Goal: Task Accomplishment & Management: Complete application form

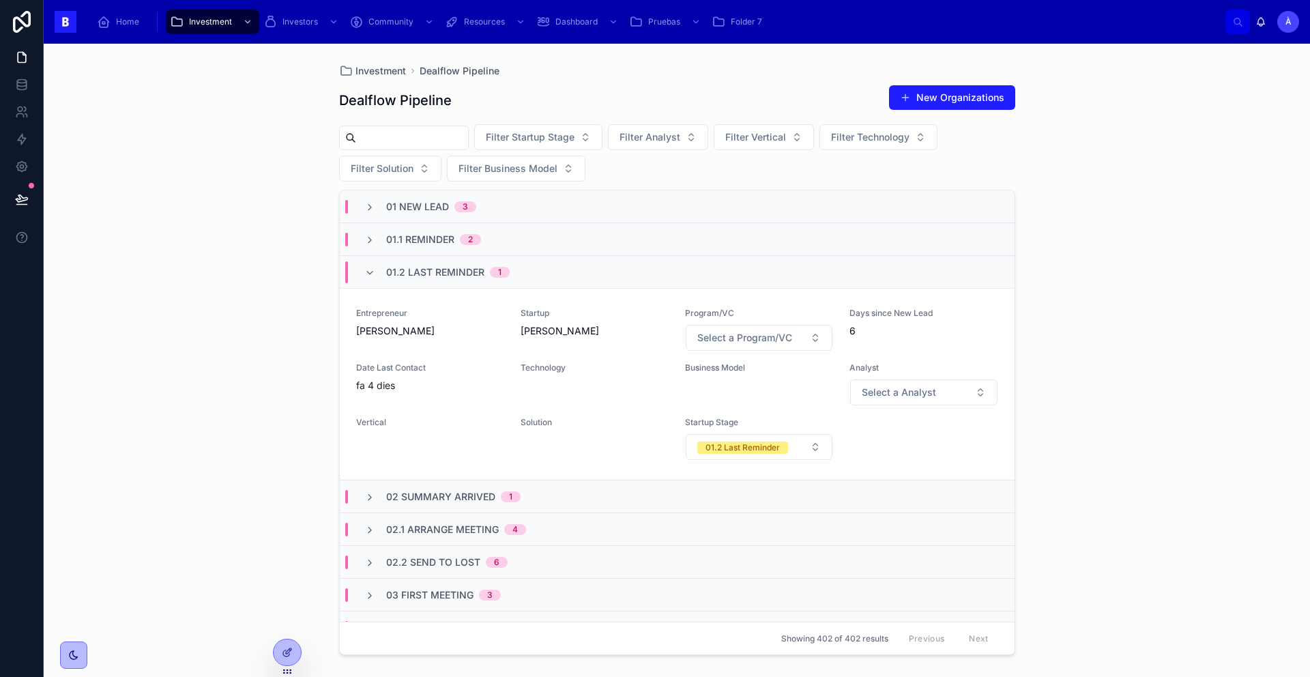
click at [438, 349] on div "Entrepreneur [PERSON_NAME]" at bounding box center [430, 330] width 148 height 44
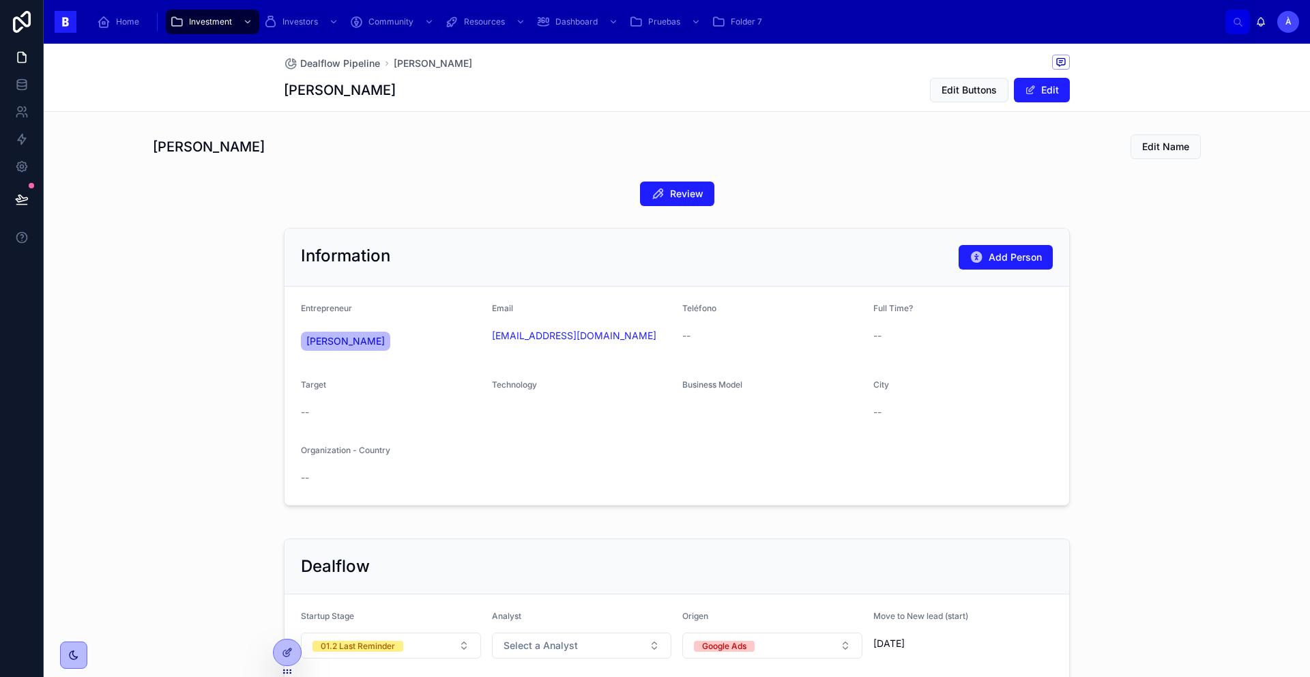
drag, startPoint x: 322, startPoint y: 353, endPoint x: 298, endPoint y: 343, distance: 26.0
click at [298, 343] on form "Entrepreneur [PERSON_NAME] Email [EMAIL_ADDRESS][DOMAIN_NAME] Teléfono -- Full …" at bounding box center [677, 396] width 785 height 218
copy span "[PERSON_NAME]"
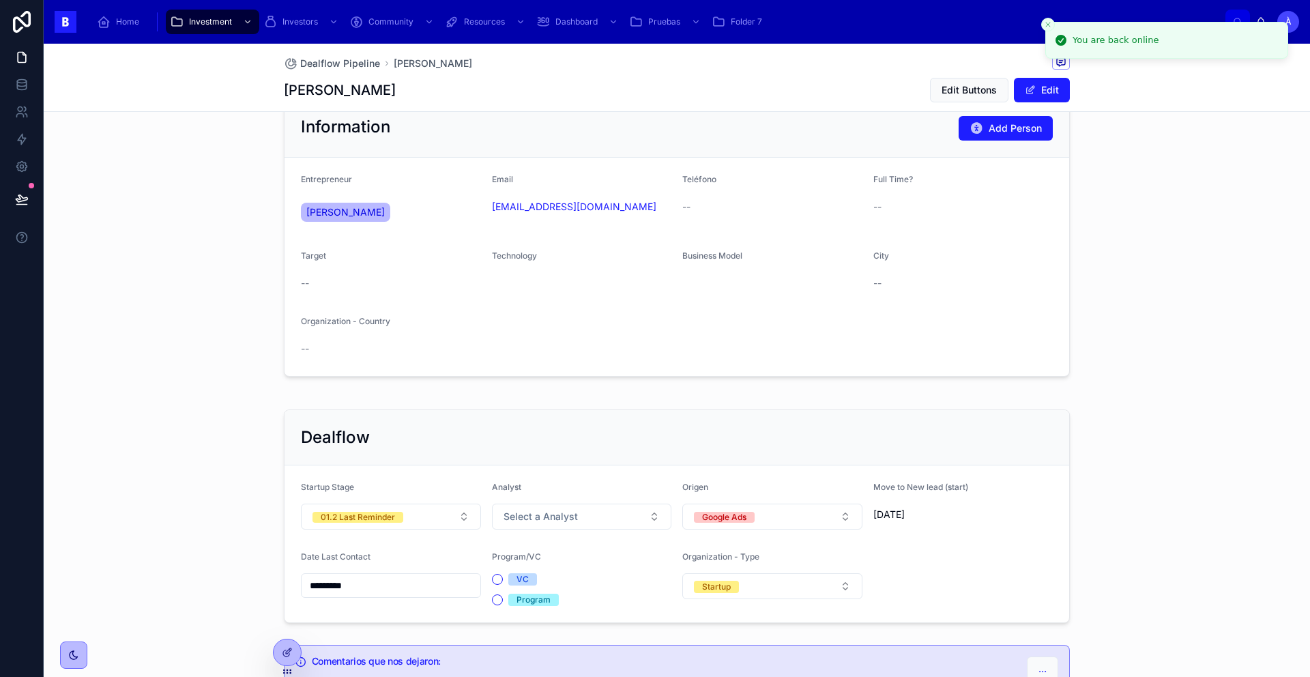
scroll to position [235, 0]
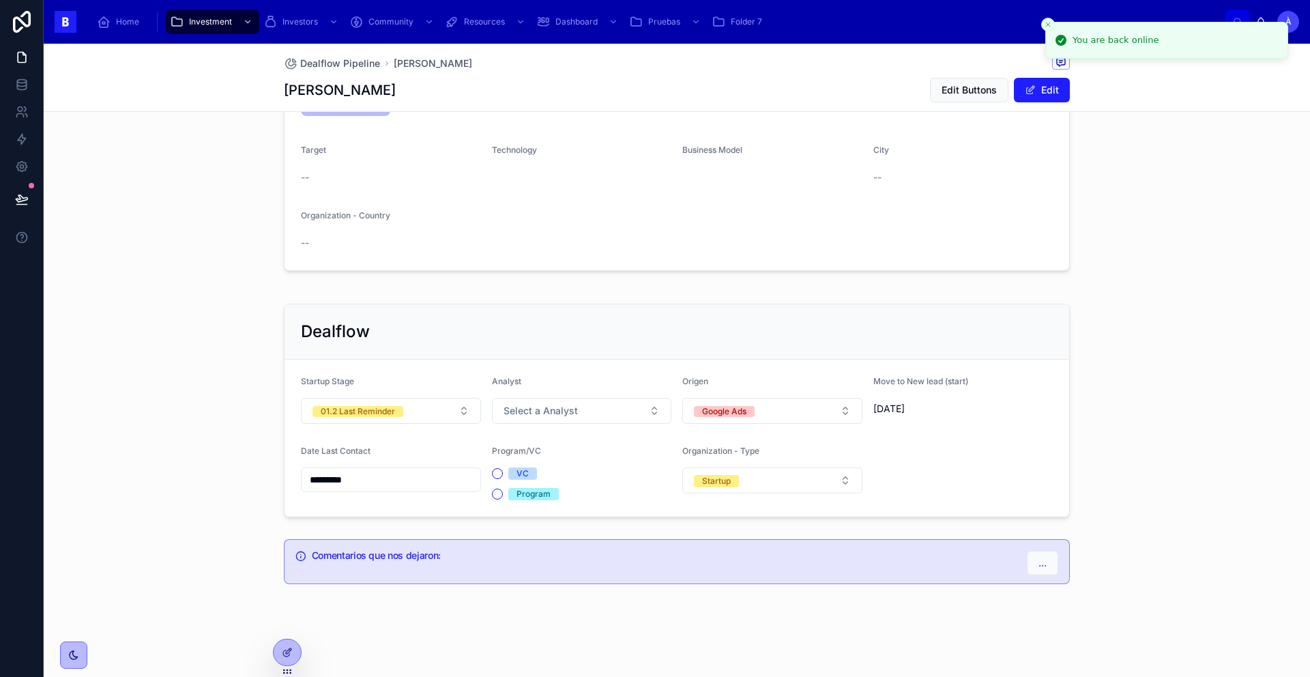
click at [371, 484] on input "*********" at bounding box center [391, 479] width 179 height 19
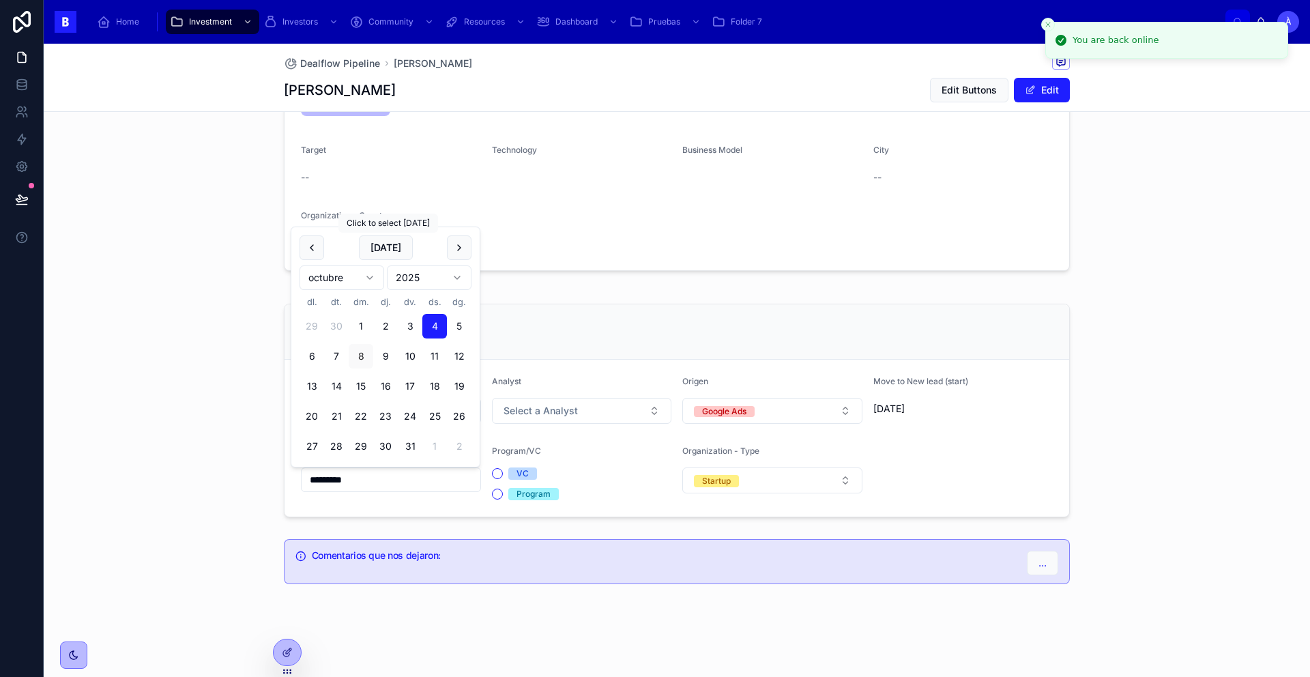
click at [377, 248] on button "[DATE]" at bounding box center [386, 247] width 54 height 25
type input "*********"
click at [377, 248] on span "[DATE]" at bounding box center [386, 247] width 54 height 25
drag, startPoint x: 576, startPoint y: 432, endPoint x: 562, endPoint y: 409, distance: 26.9
click at [575, 430] on form "Startup Stage 01.2 Last Reminder Analyst Select a Analyst Origen Google Ads Mov…" at bounding box center [677, 438] width 785 height 157
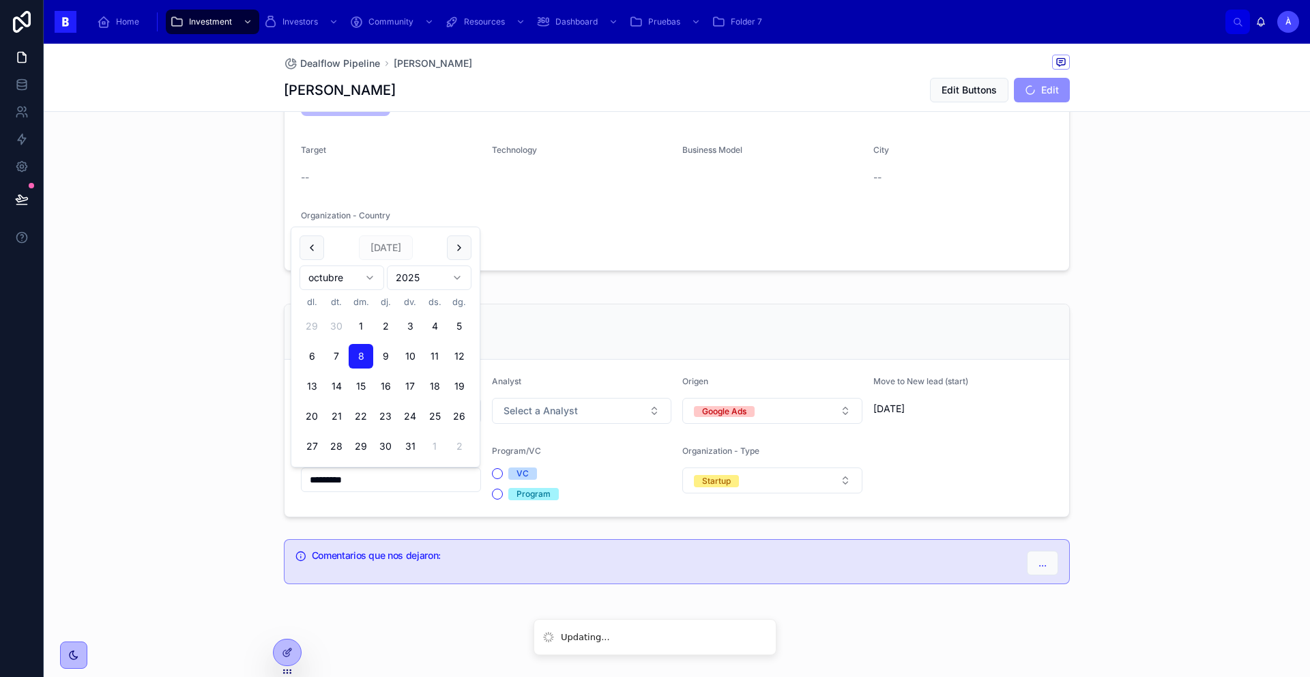
click at [560, 407] on span "Select a Analyst" at bounding box center [541, 411] width 74 height 14
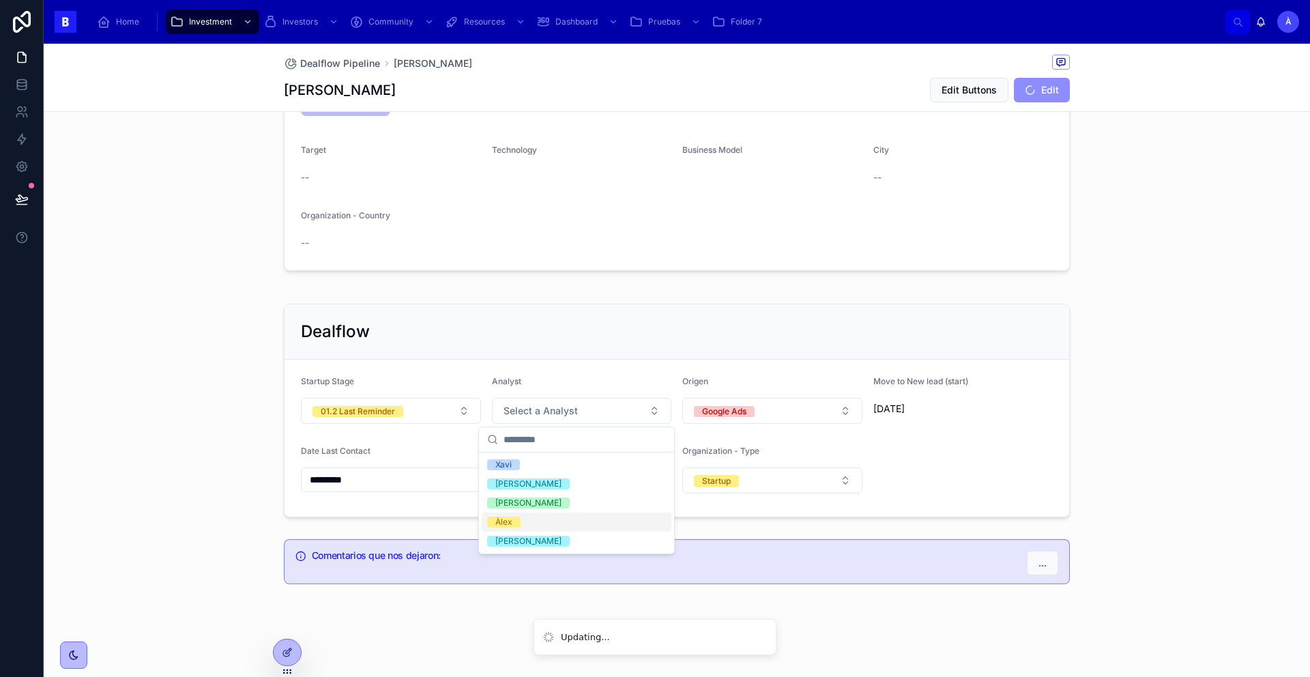
click at [497, 515] on div "Àlex" at bounding box center [577, 521] width 190 height 19
click at [420, 403] on button "01.2 Last Reminder" at bounding box center [391, 411] width 180 height 26
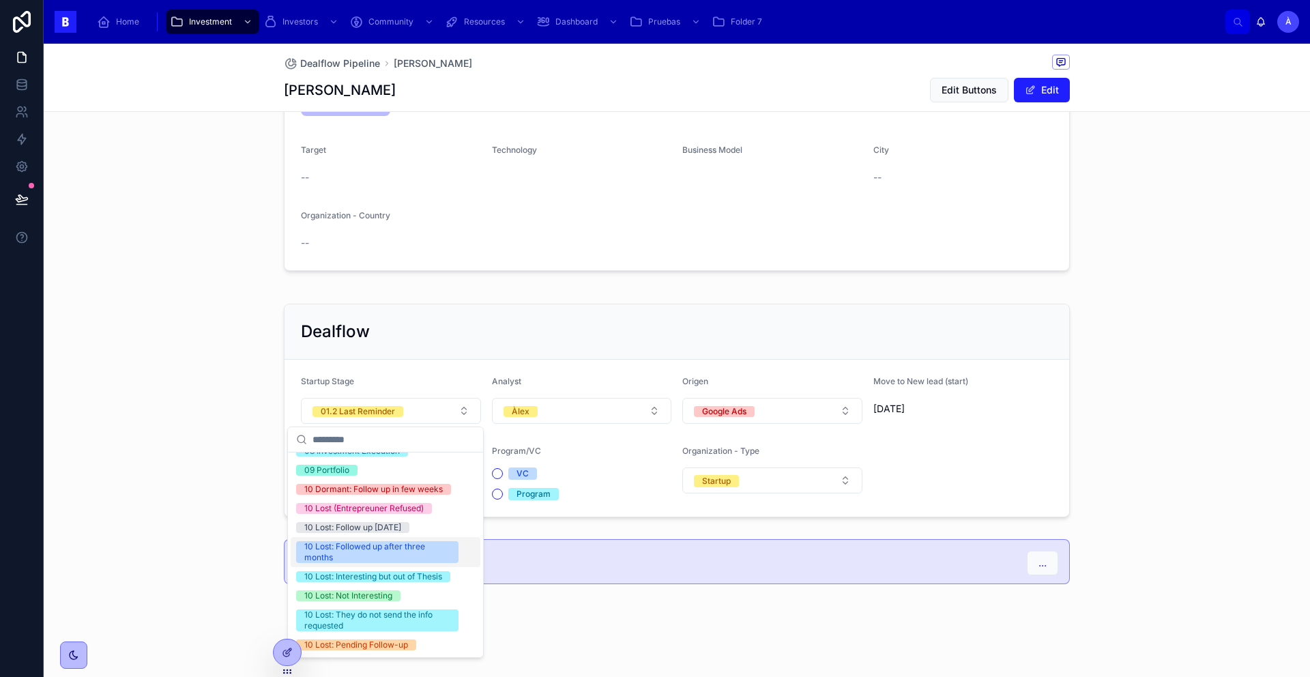
scroll to position [450, 0]
click at [373, 613] on div "10 Lost: They do not send the info requested" at bounding box center [377, 620] width 146 height 22
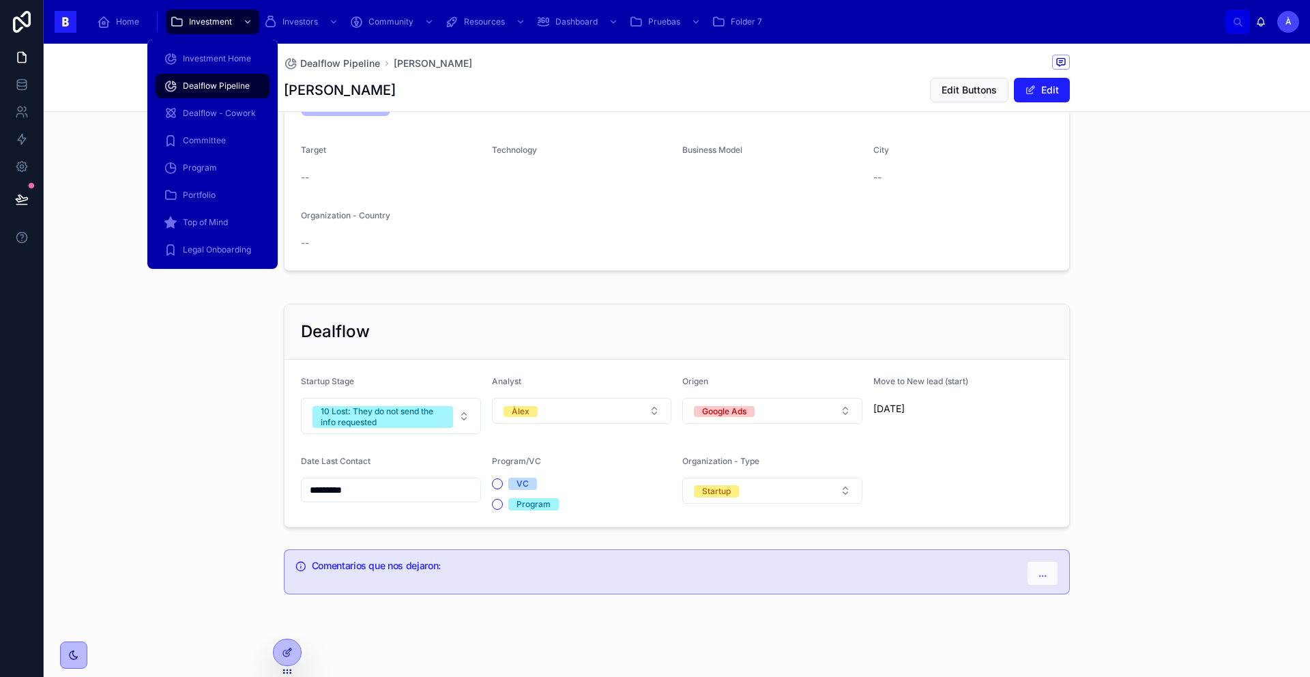
click at [201, 25] on span "Investment" at bounding box center [210, 21] width 43 height 11
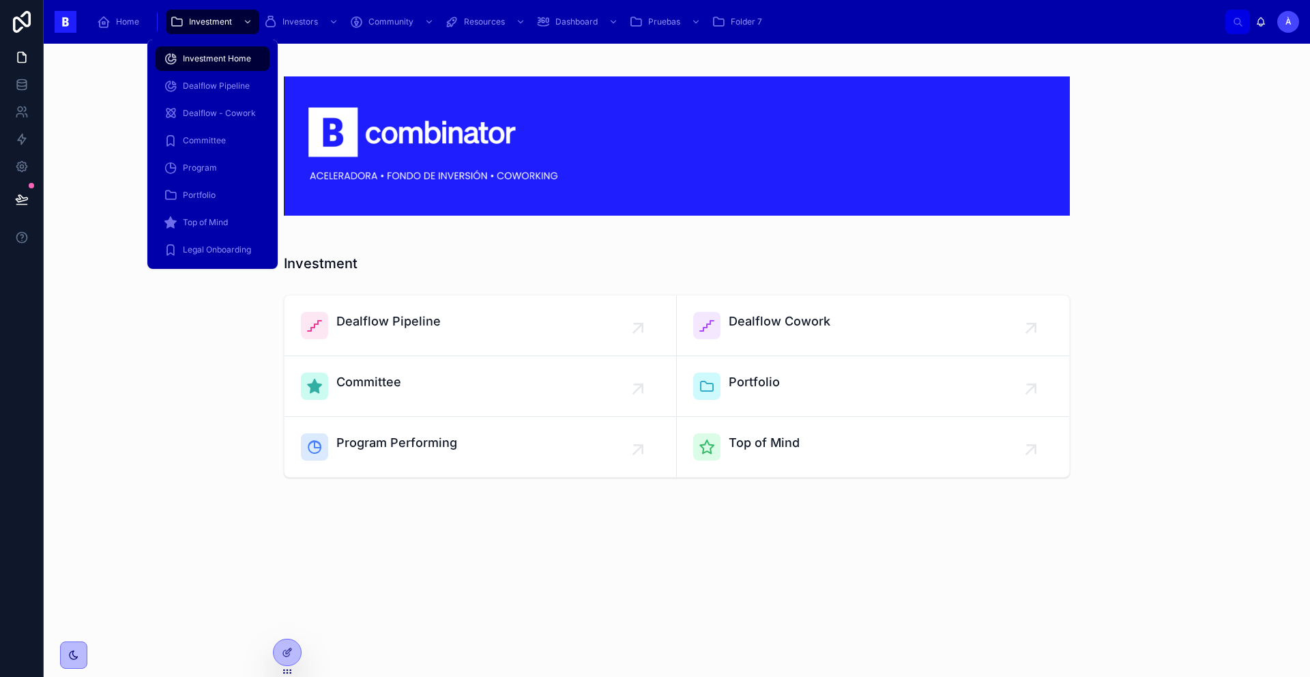
click at [202, 81] on span "Dealflow Pipeline" at bounding box center [216, 86] width 67 height 11
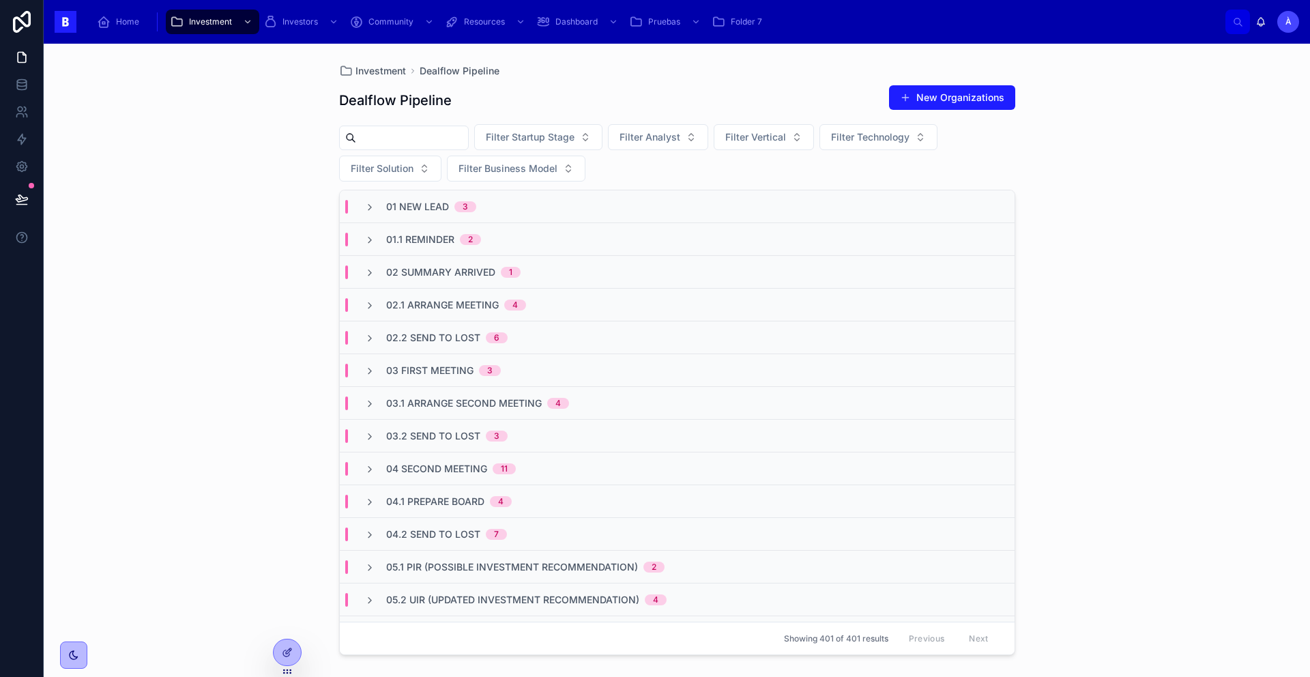
click at [450, 248] on div "01.1 Reminder 2" at bounding box center [677, 239] width 675 height 33
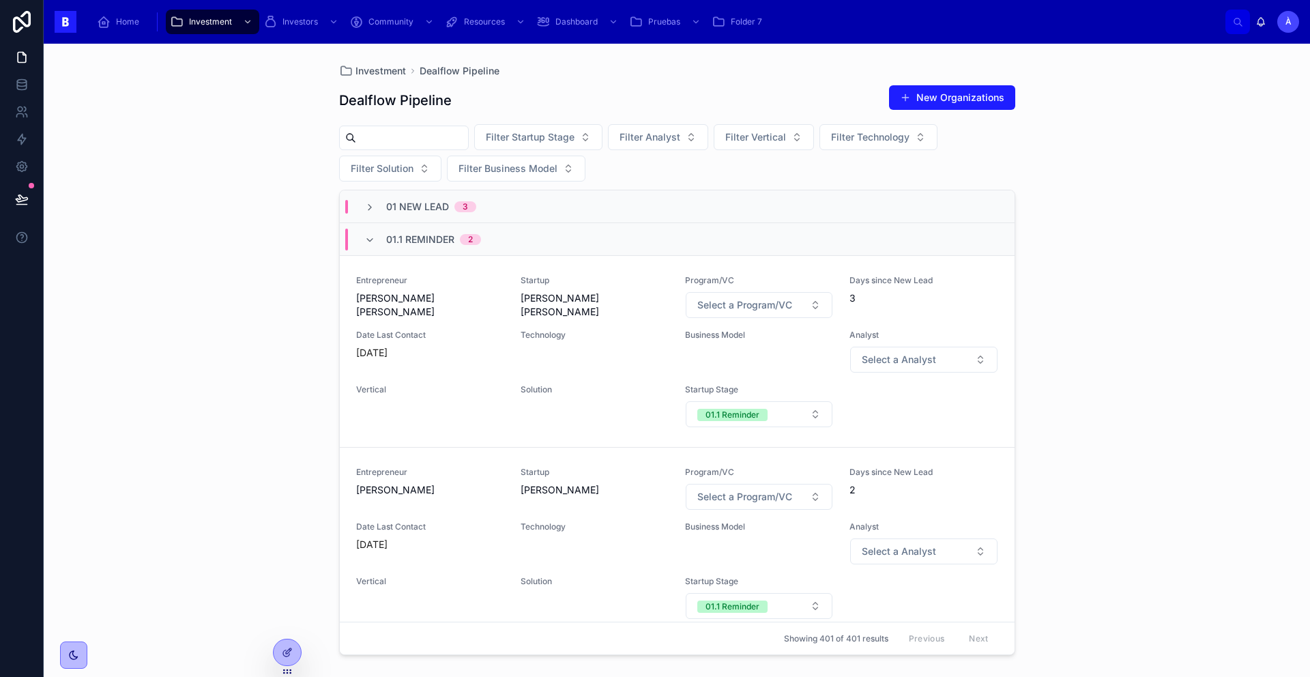
click at [449, 244] on span "01.1 Reminder" at bounding box center [420, 240] width 68 height 14
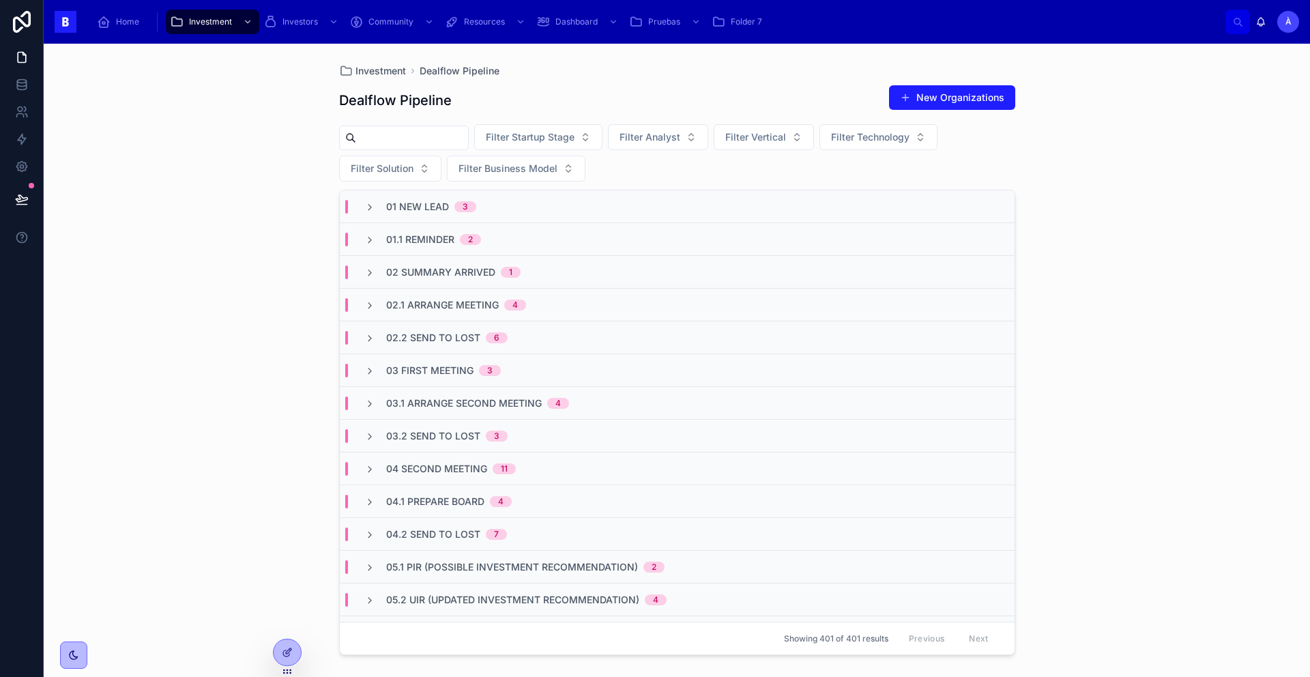
click at [432, 200] on span "01 New Lead" at bounding box center [417, 207] width 63 height 14
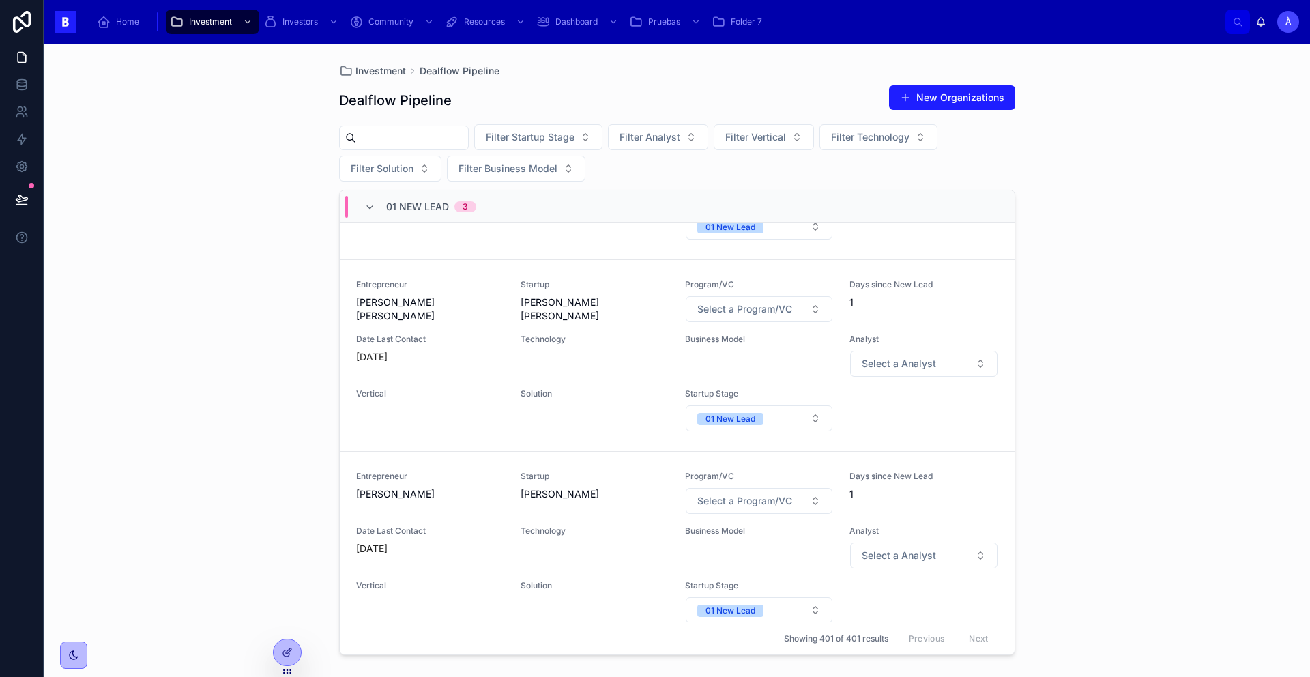
scroll to position [265, 0]
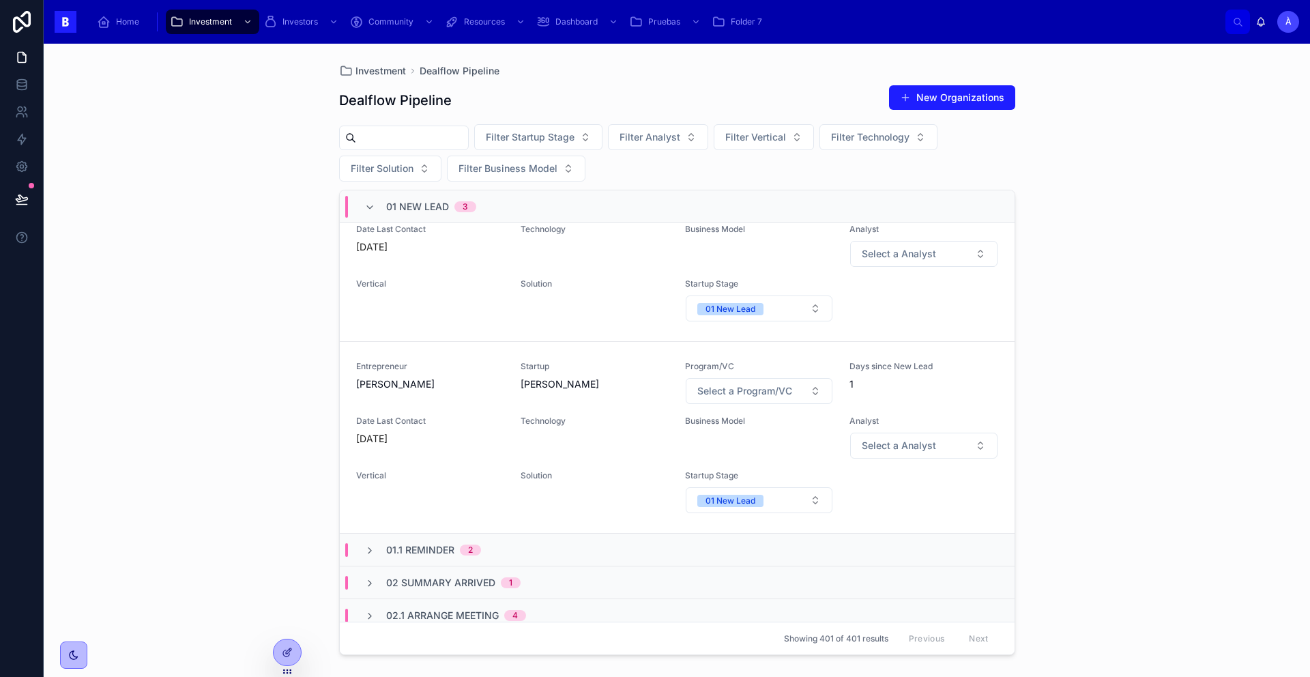
click at [413, 201] on span "01 New Lead" at bounding box center [417, 207] width 63 height 14
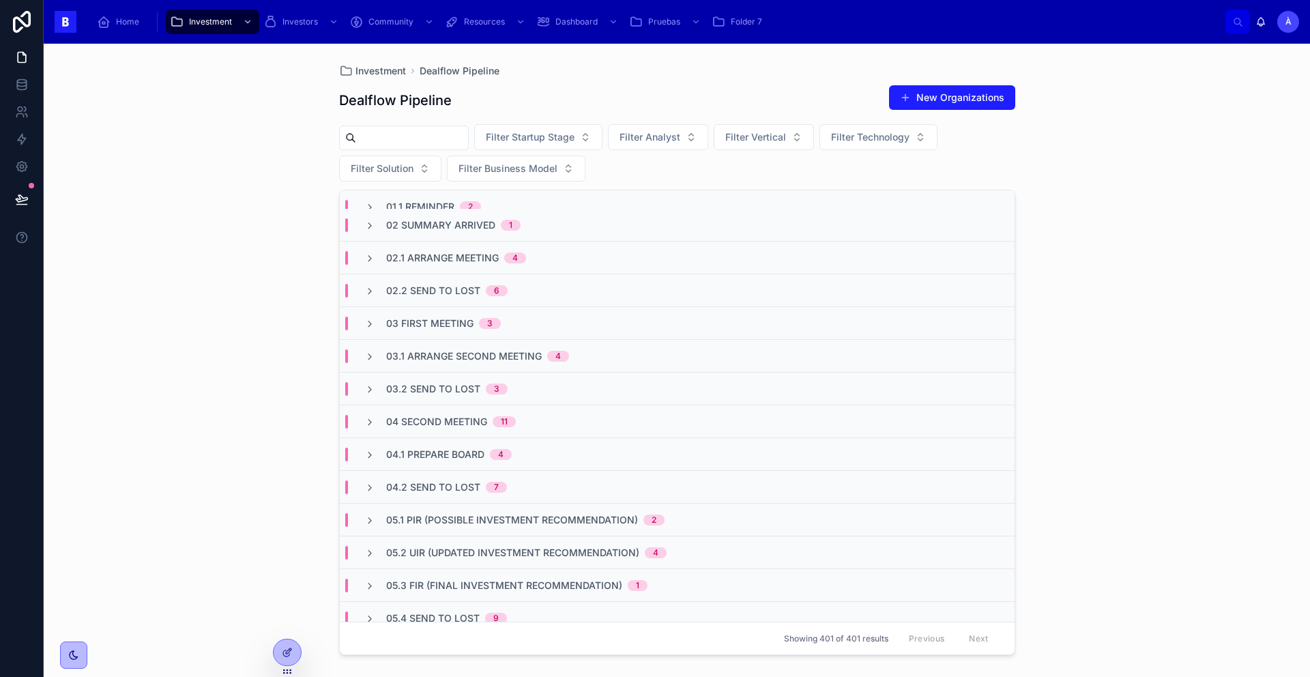
scroll to position [0, 0]
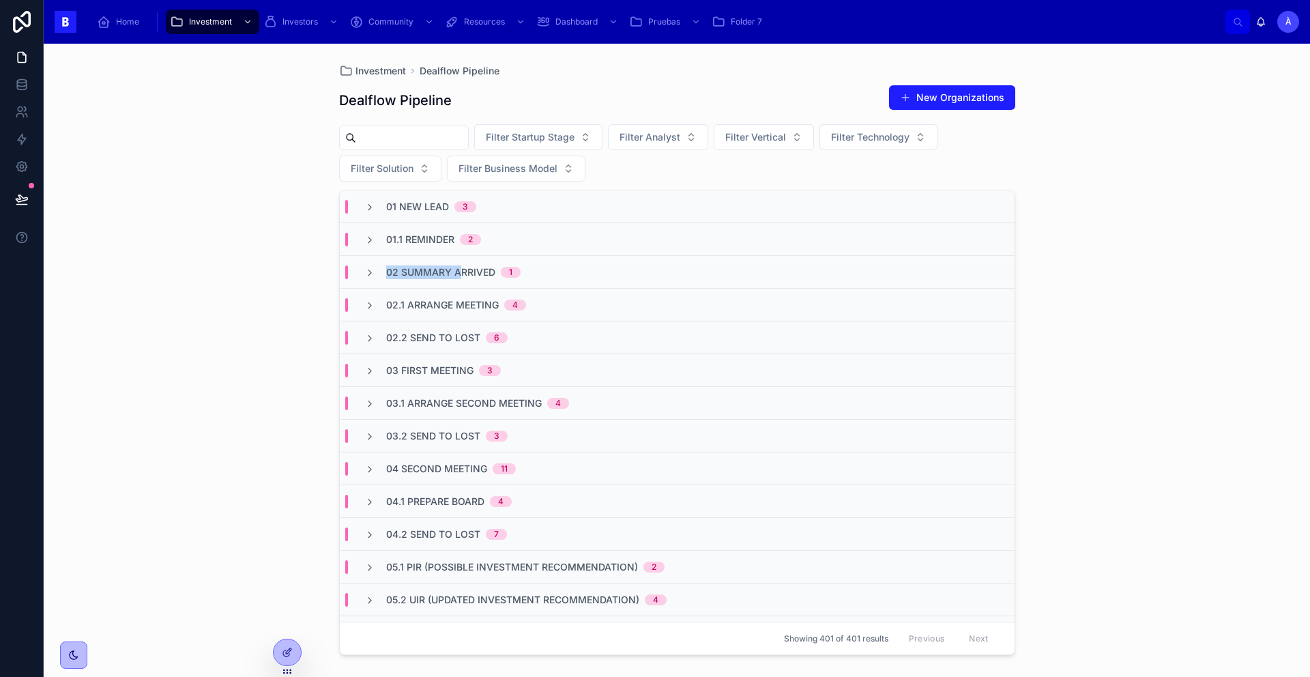
click at [458, 265] on div "02 Summary Arrived 1" at bounding box center [677, 272] width 675 height 33
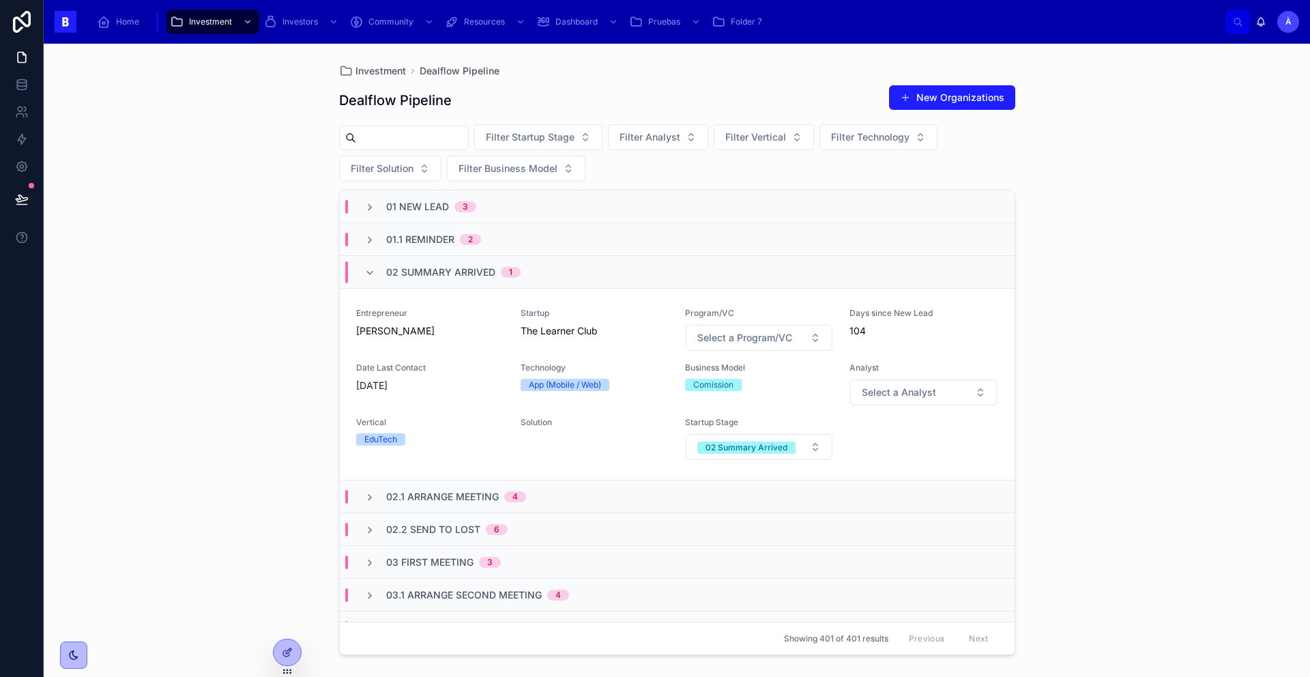
click at [456, 326] on span "[PERSON_NAME]" at bounding box center [430, 331] width 148 height 14
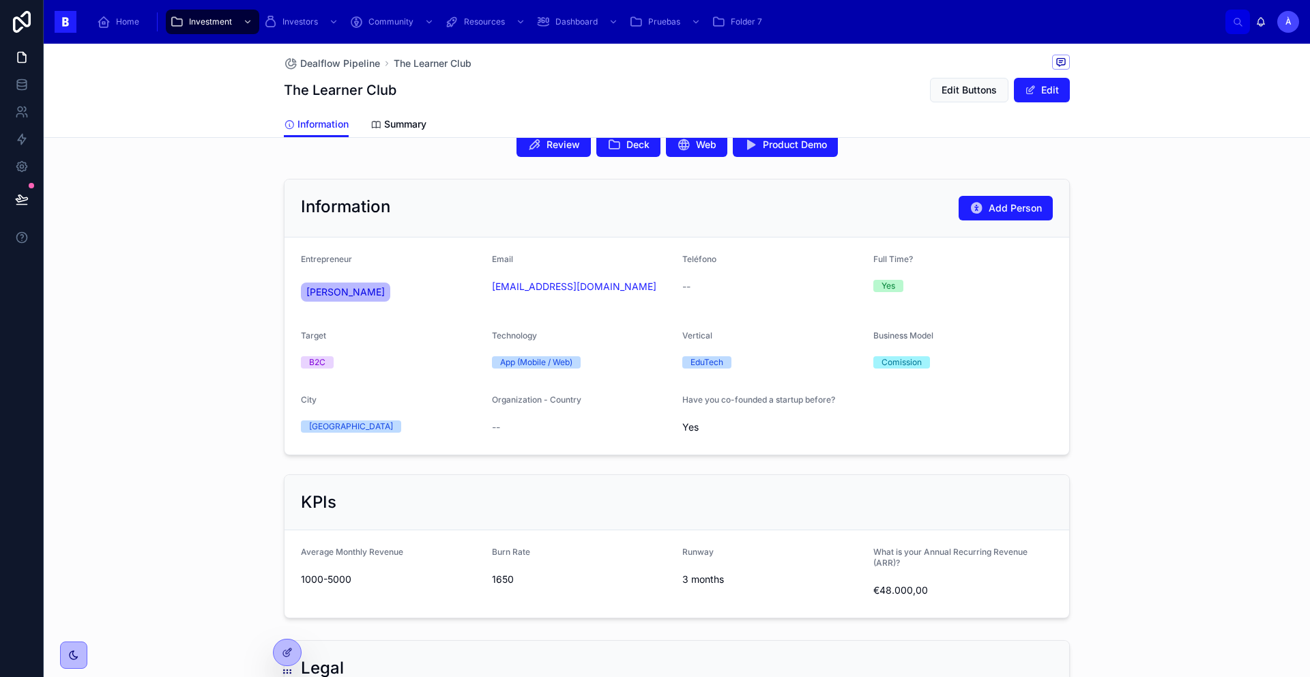
scroll to position [351, 0]
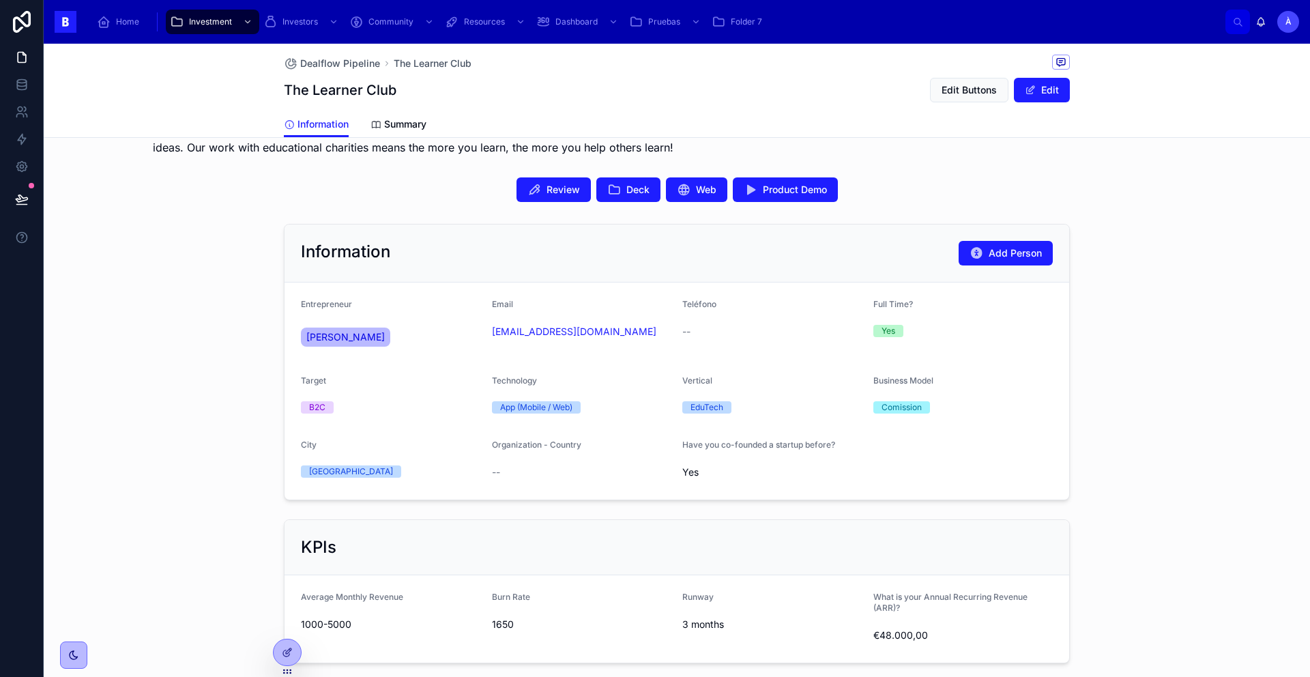
click at [616, 184] on button "Deck" at bounding box center [628, 189] width 64 height 25
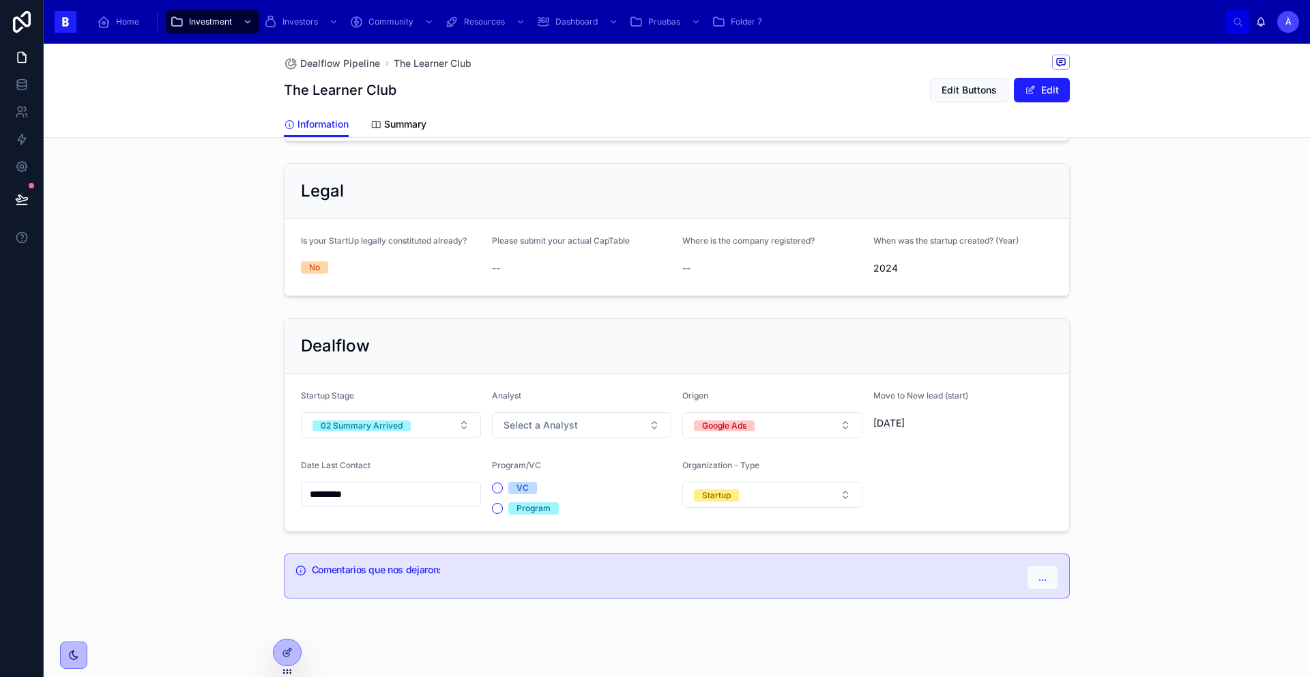
scroll to position [887, 0]
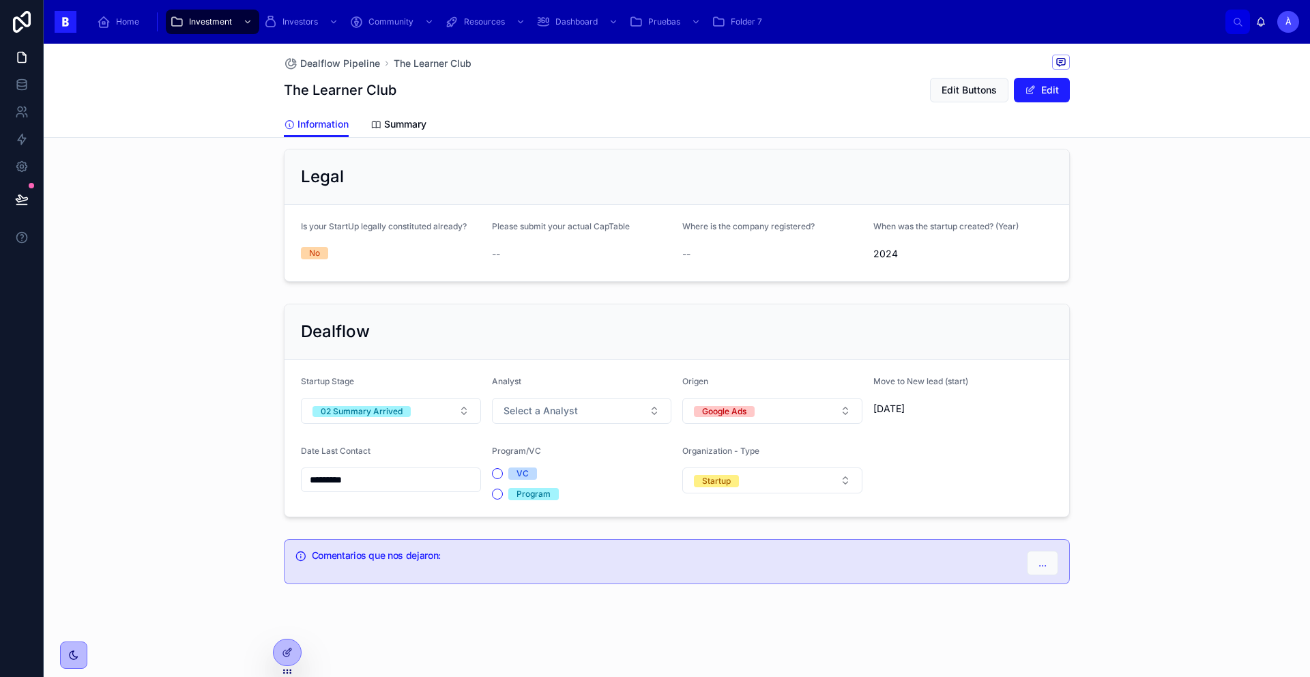
click at [390, 414] on div "02 Summary Arrived" at bounding box center [362, 411] width 82 height 11
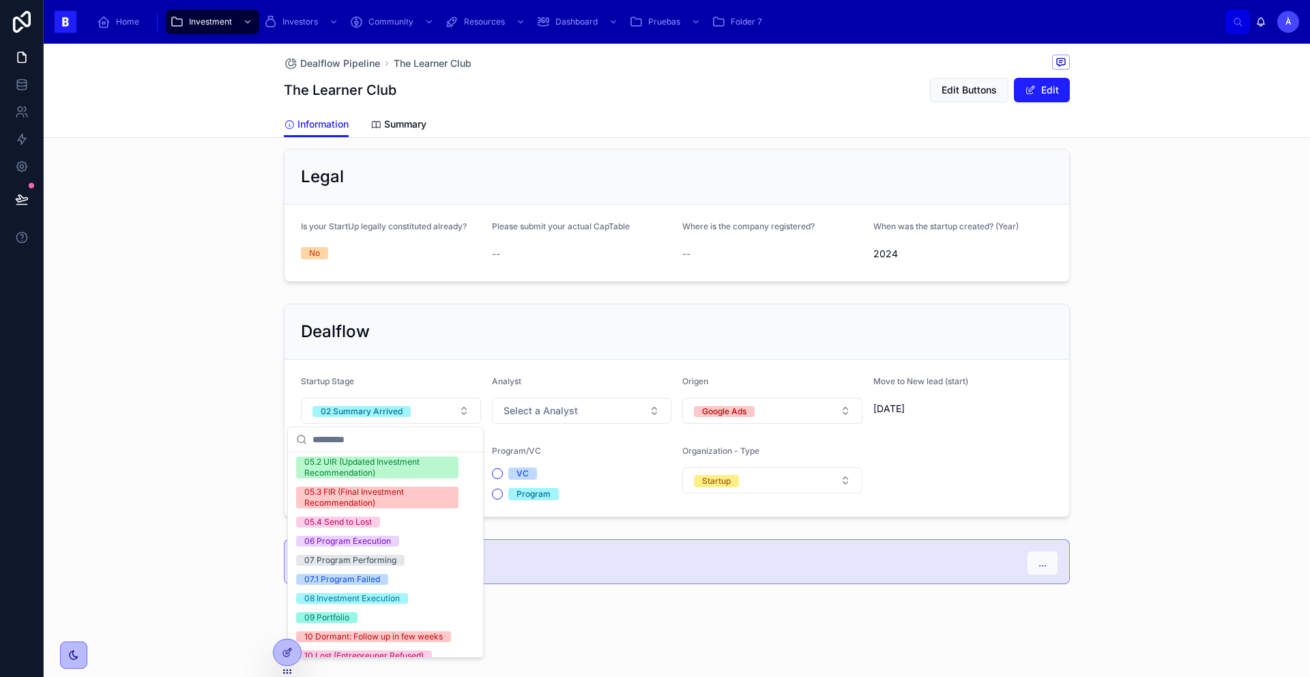
scroll to position [450, 0]
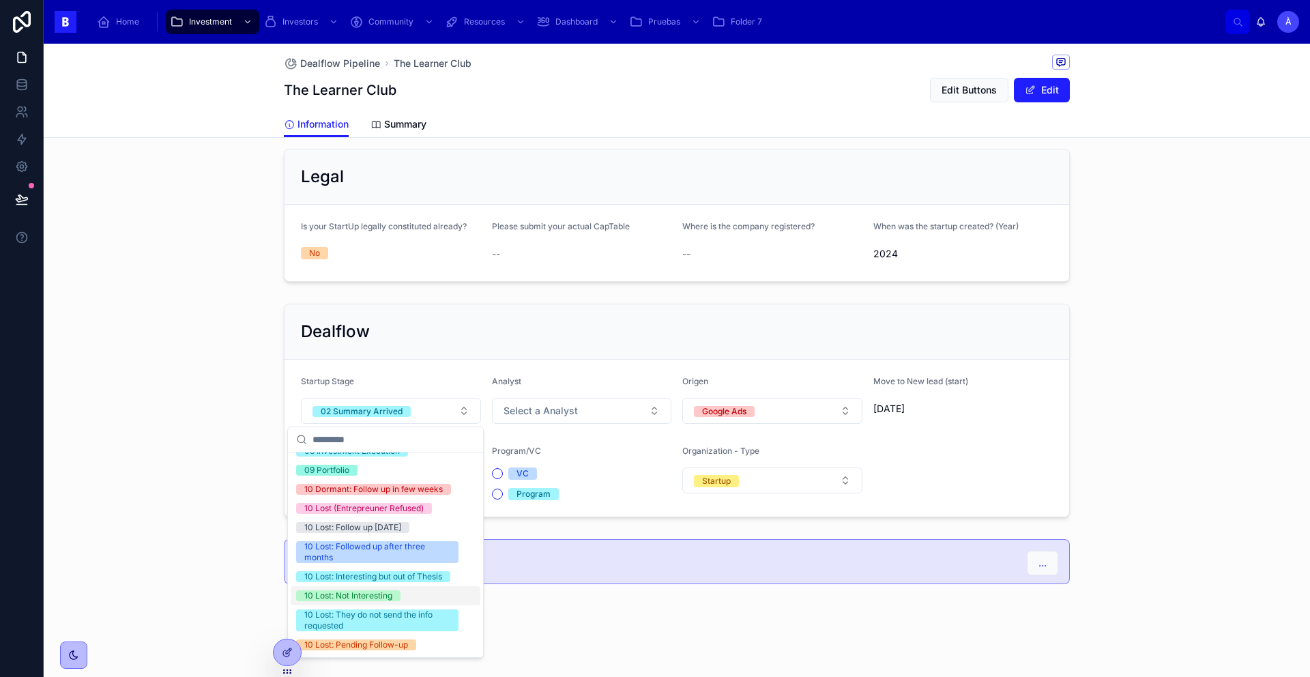
click at [360, 590] on div "10 Lost: Not Interesting" at bounding box center [348, 595] width 88 height 11
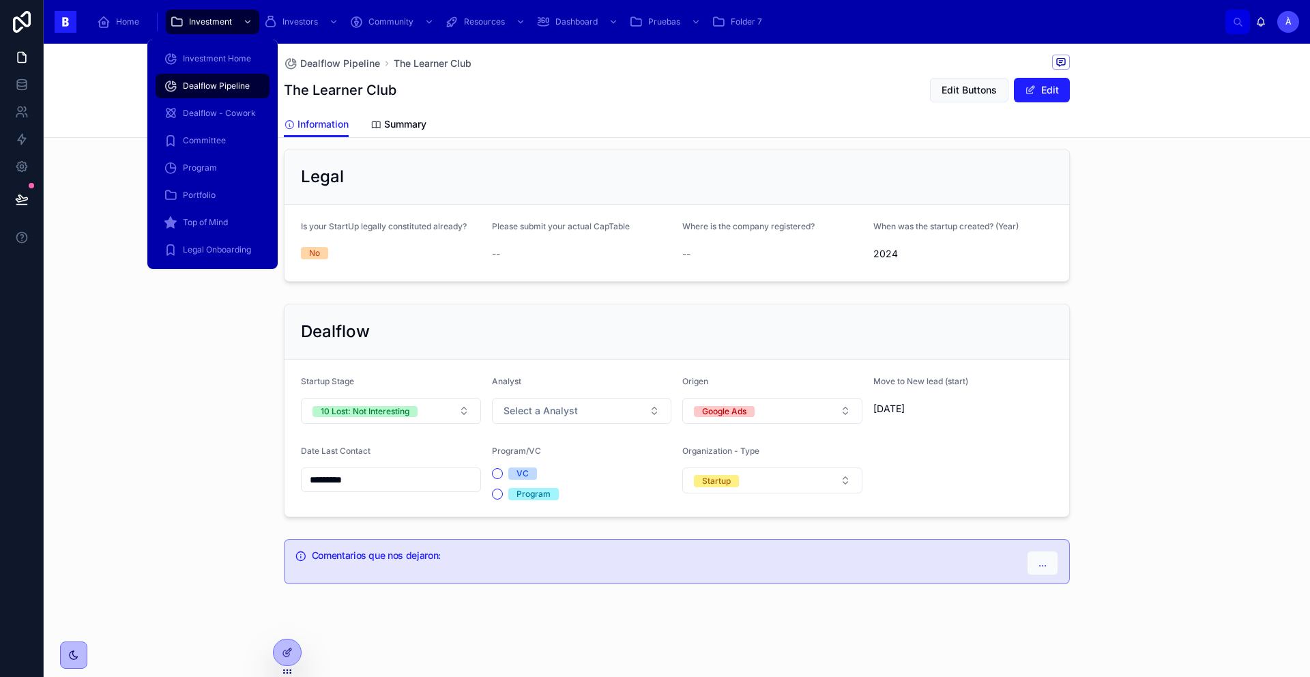
click at [232, 87] on span "Dealflow Pipeline" at bounding box center [216, 86] width 67 height 11
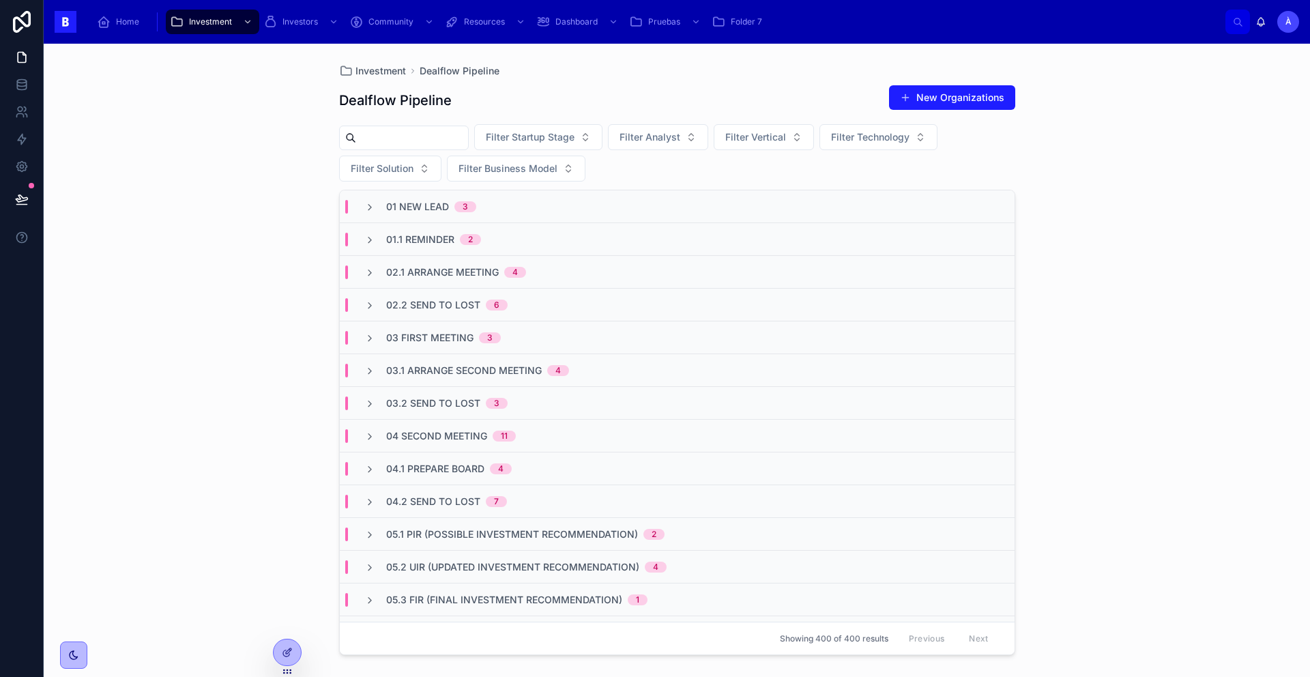
click at [461, 336] on span "03 First Meeting" at bounding box center [429, 338] width 87 height 14
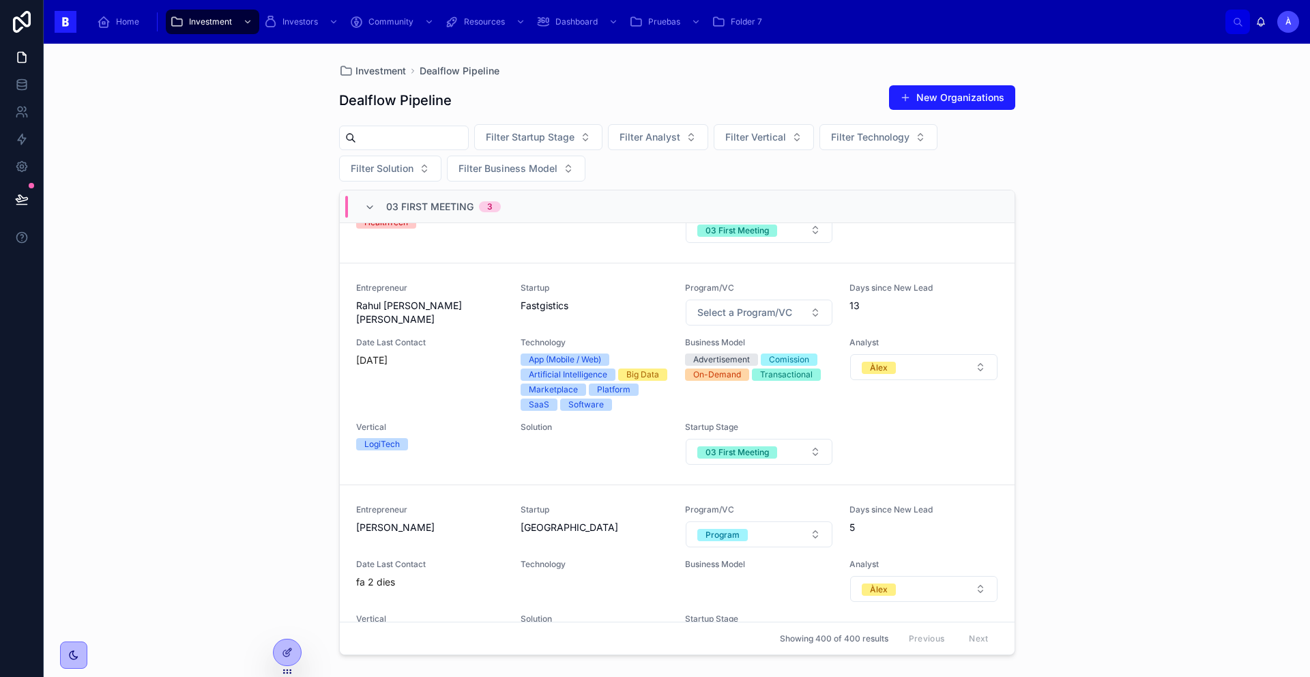
scroll to position [290, 0]
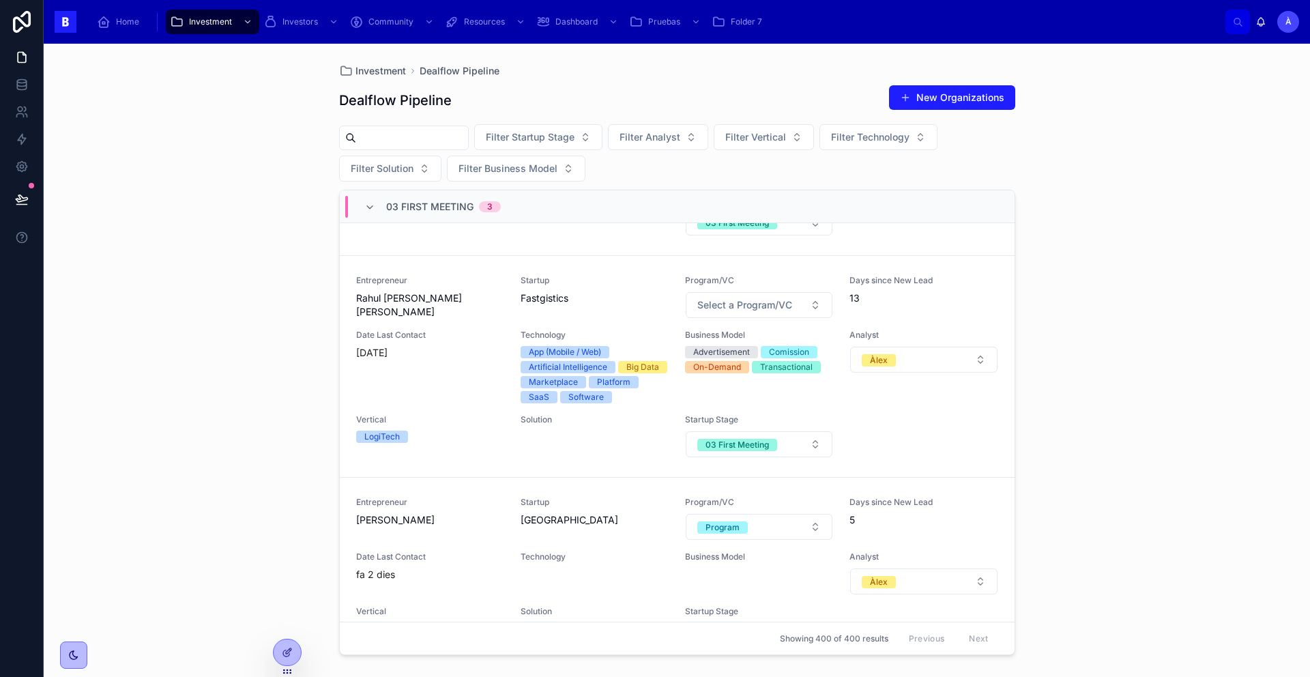
click at [455, 333] on span "Date Last Contact" at bounding box center [430, 335] width 148 height 11
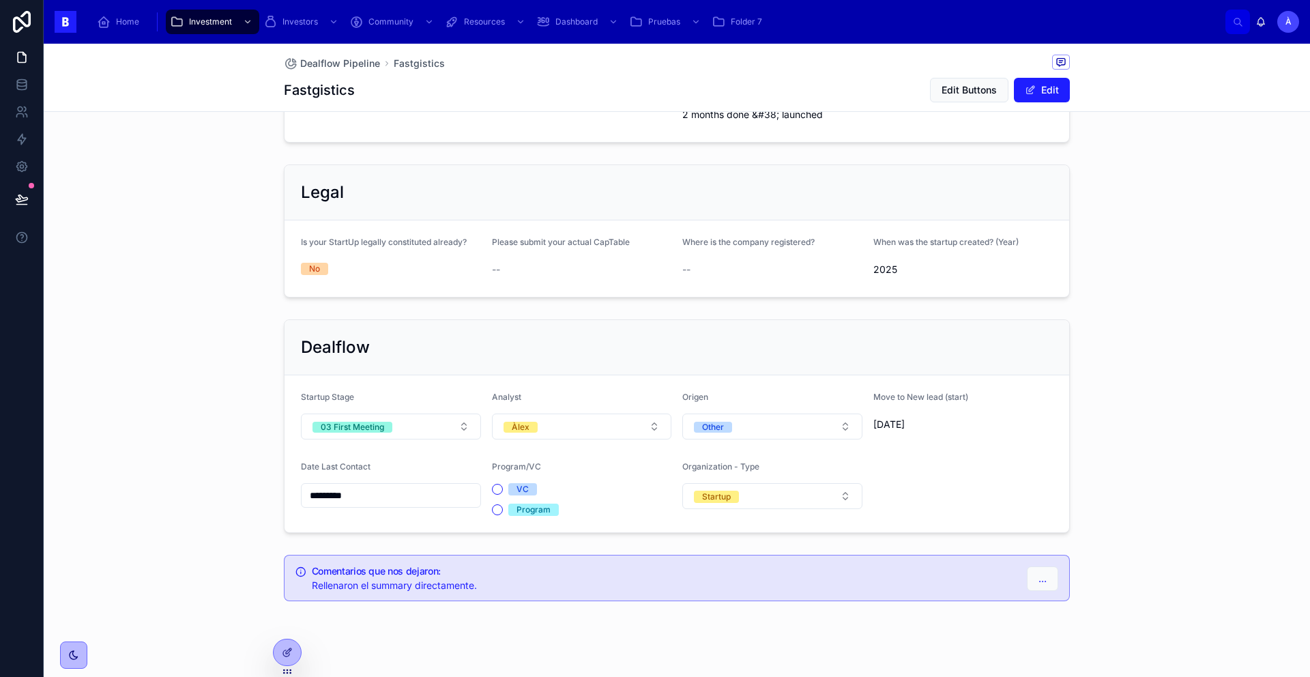
scroll to position [872, 0]
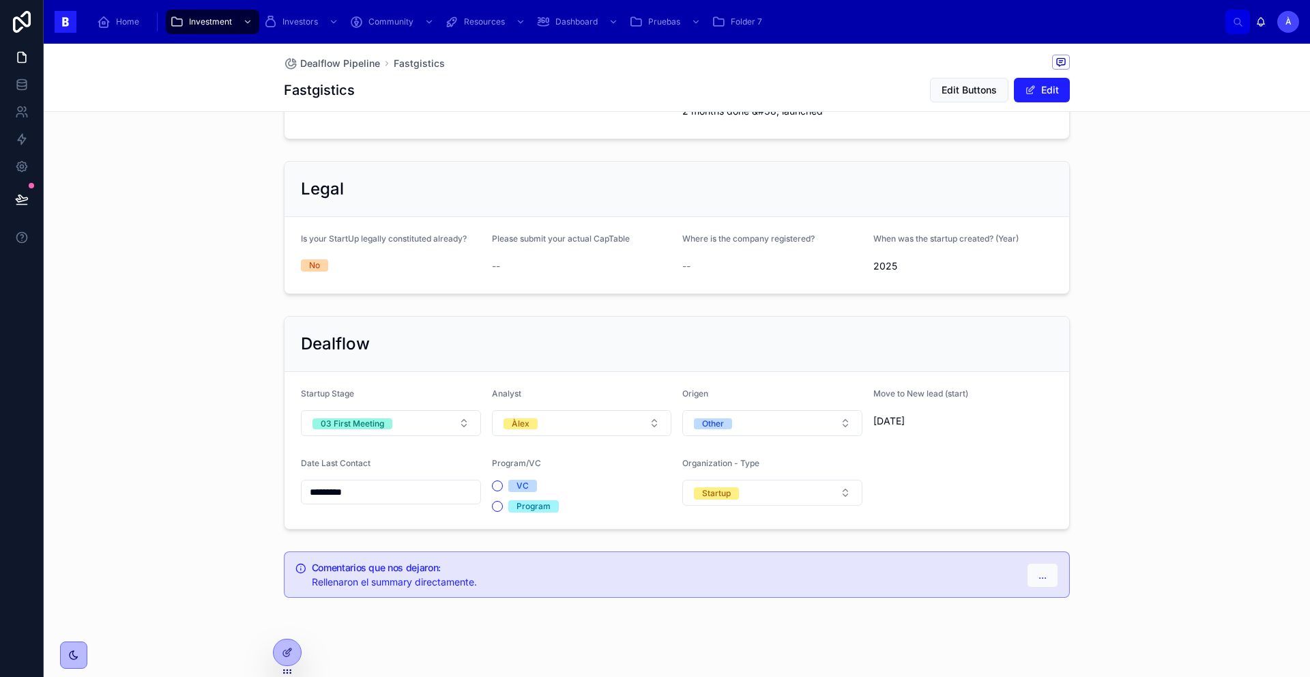
click at [403, 410] on button "03 First Meeting" at bounding box center [391, 423] width 180 height 26
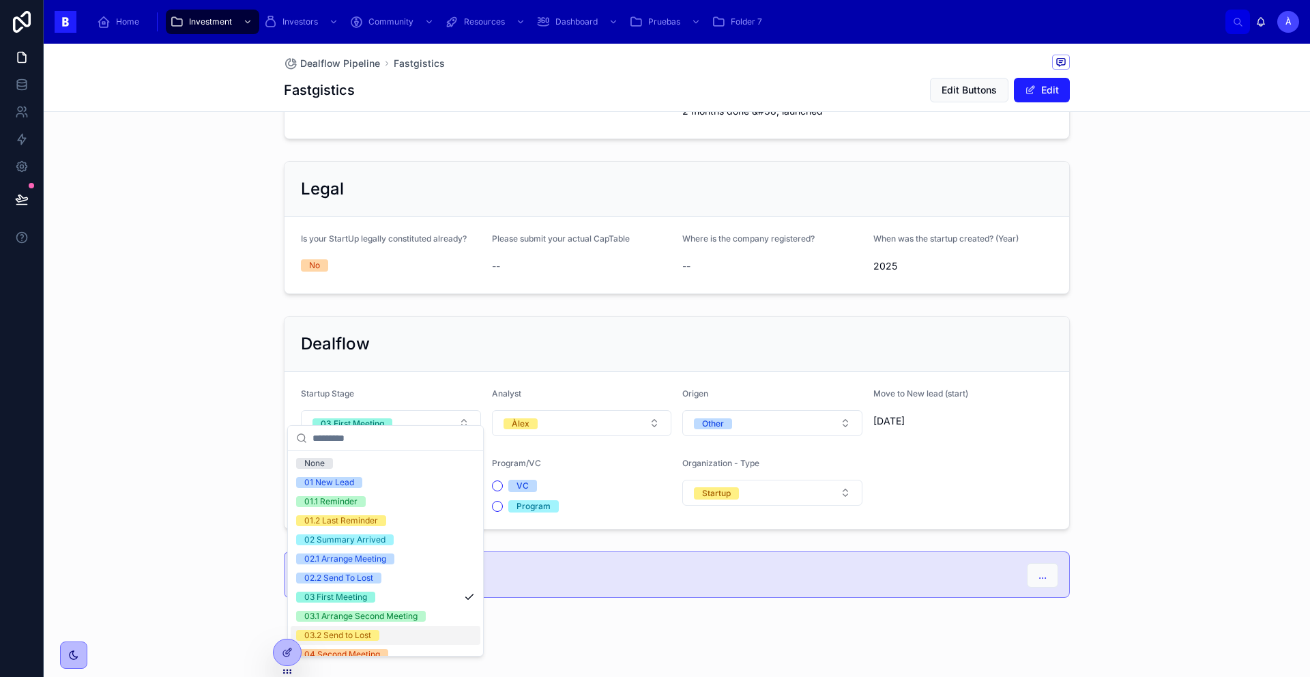
click at [368, 631] on div "03.2 Send to Lost" at bounding box center [337, 635] width 67 height 11
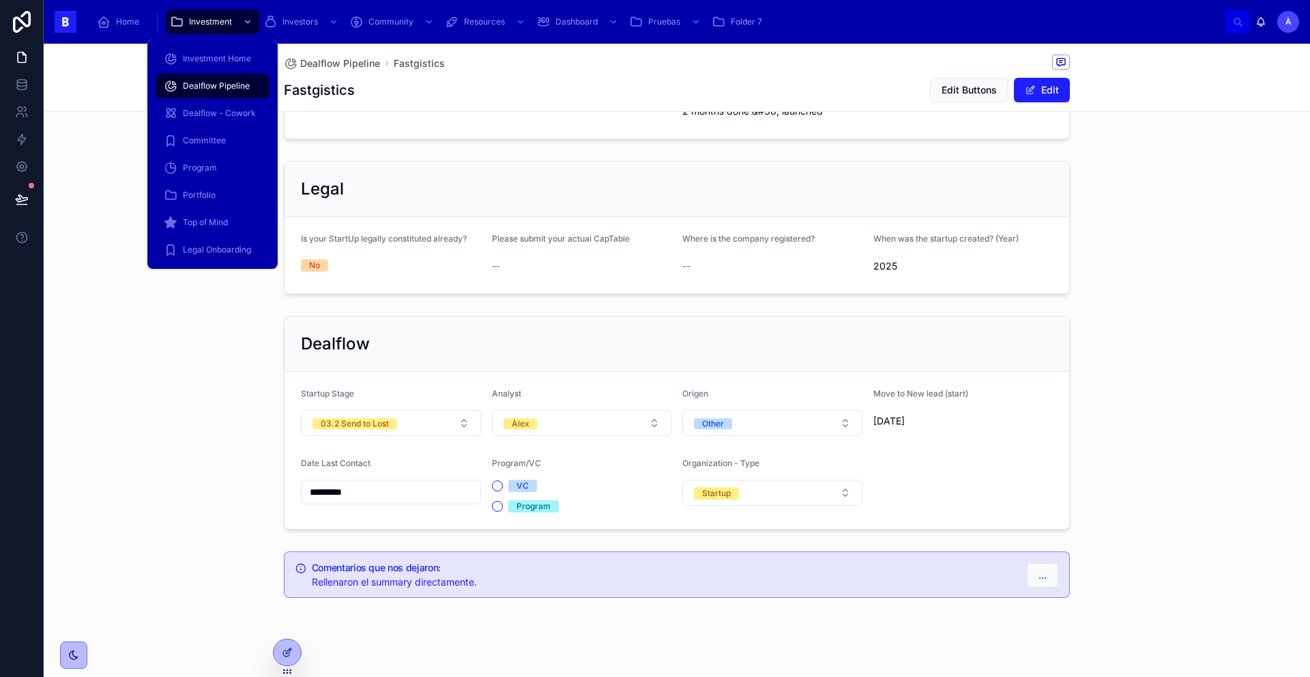
click at [220, 91] on div "Dealflow Pipeline" at bounding box center [213, 86] width 98 height 22
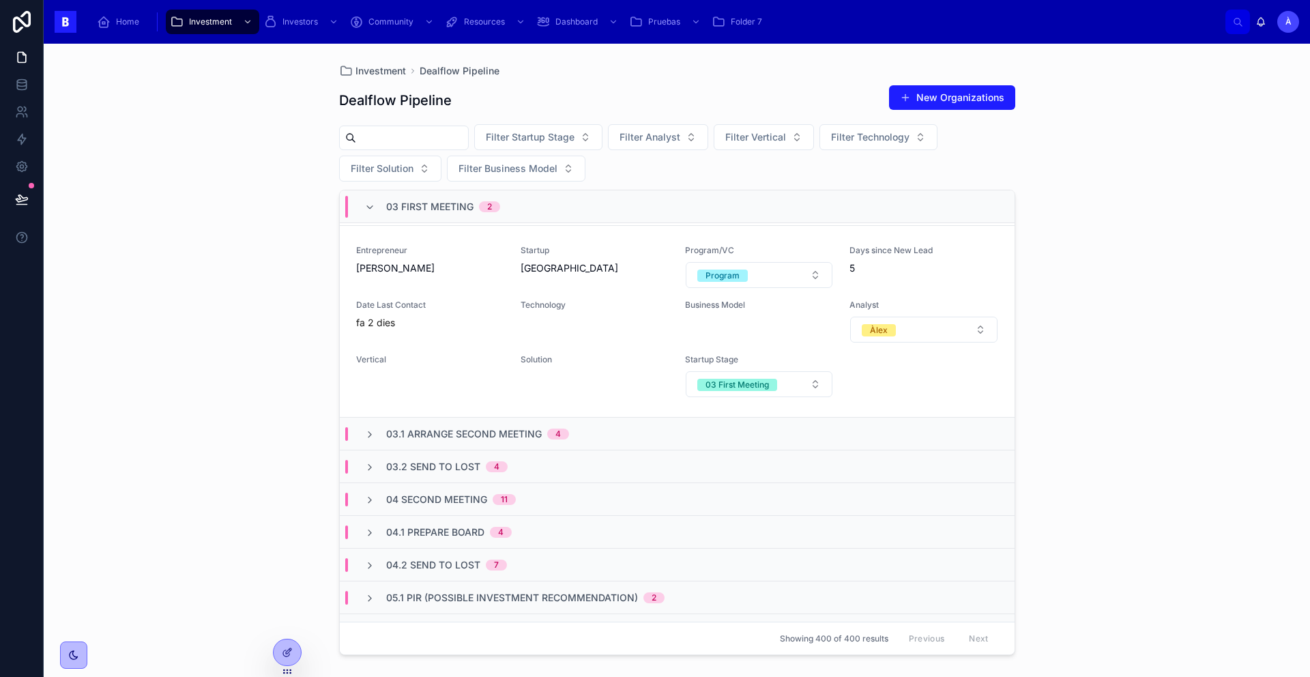
scroll to position [353, 0]
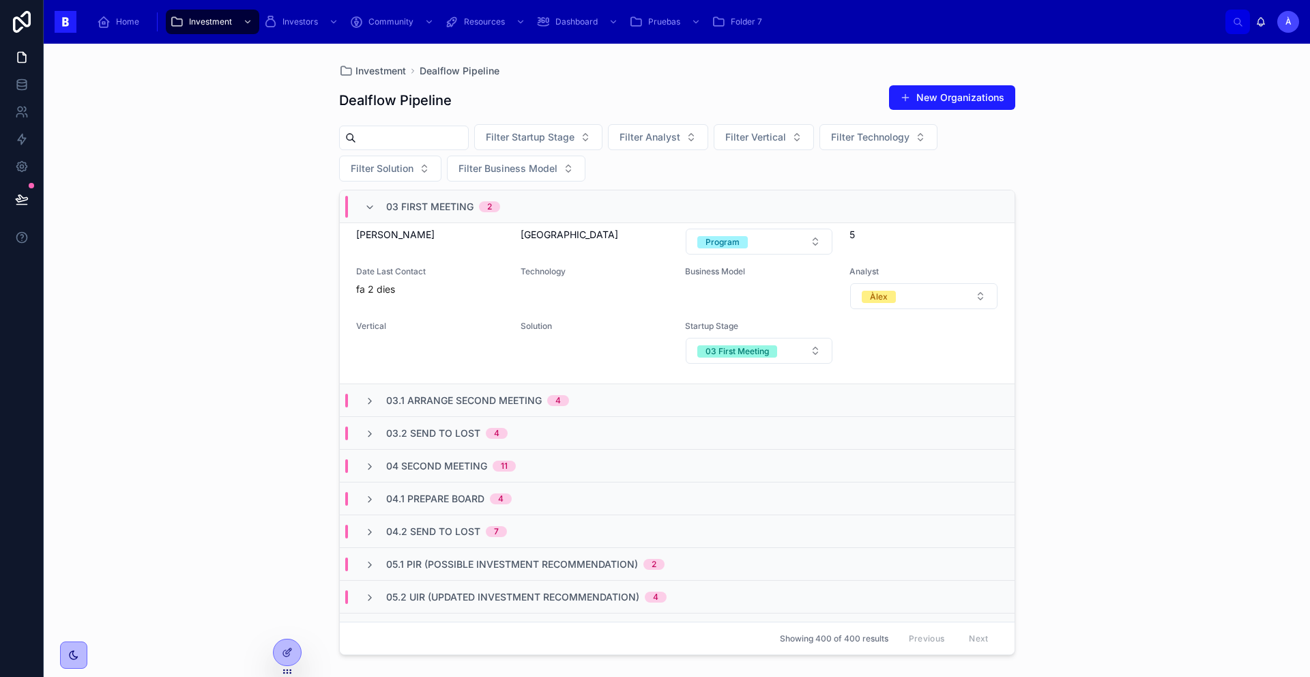
click at [409, 272] on span "Date Last Contact" at bounding box center [430, 271] width 148 height 11
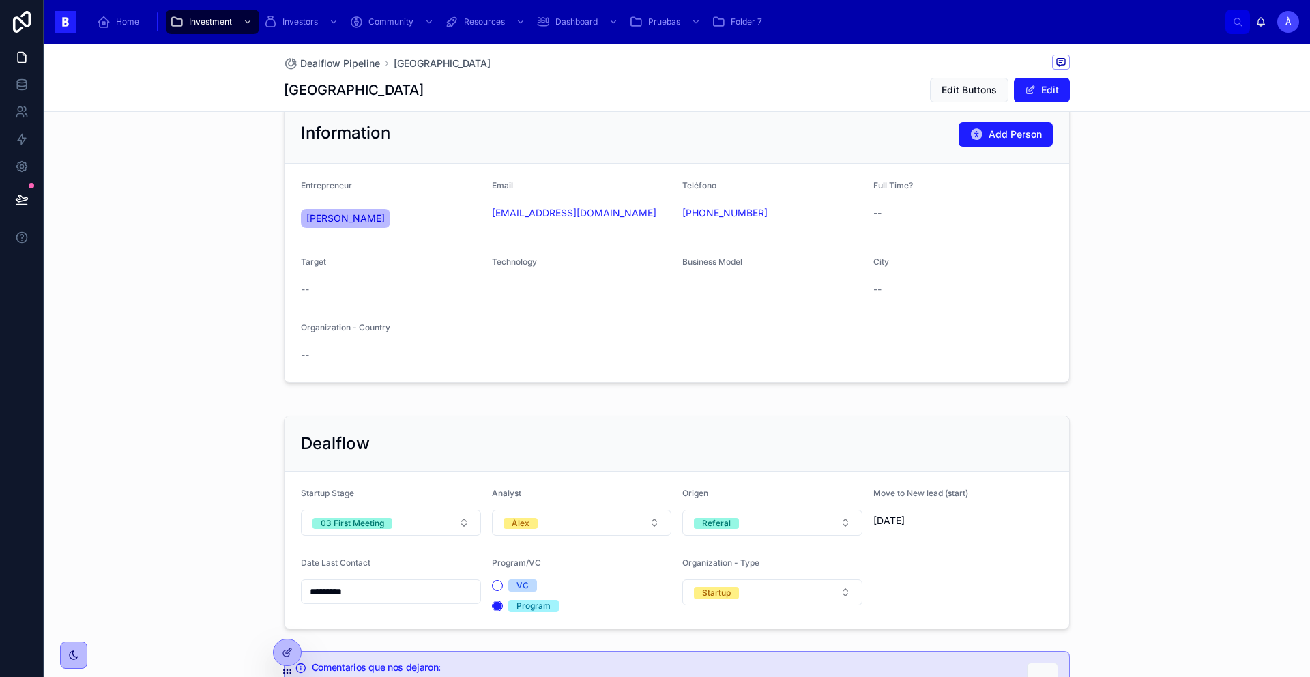
scroll to position [235, 0]
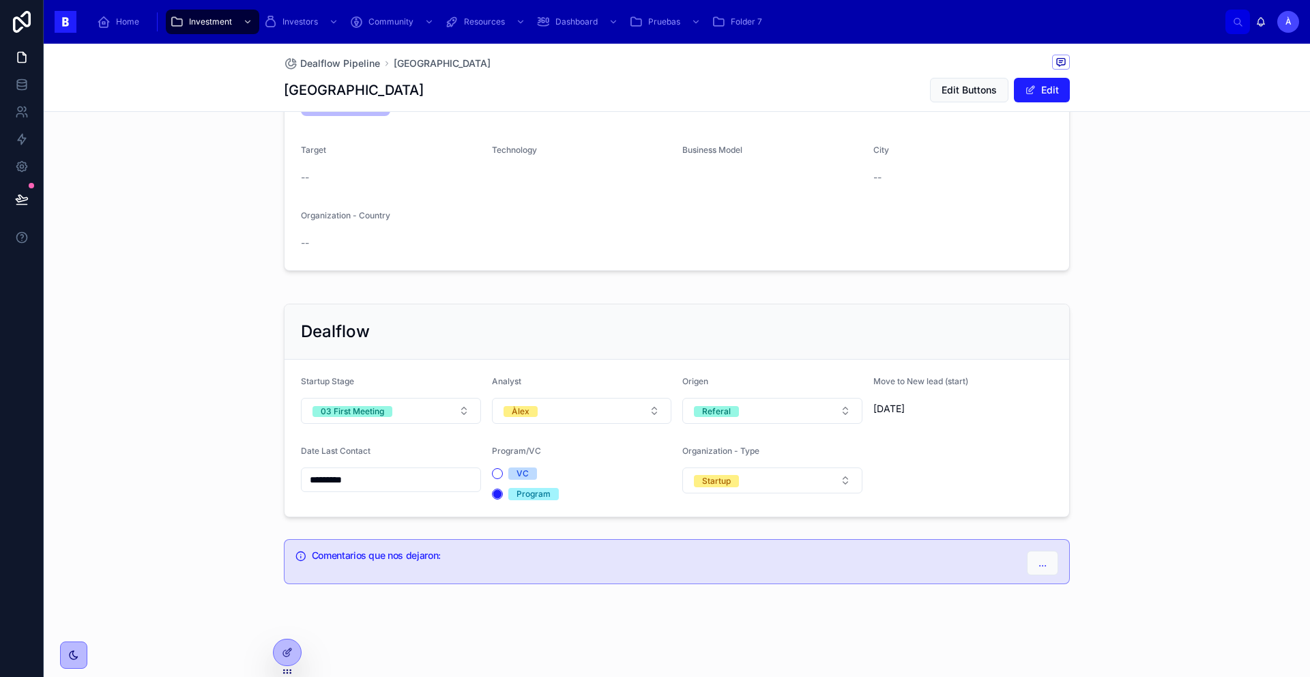
click at [396, 489] on div "*********" at bounding box center [391, 479] width 180 height 25
click at [394, 480] on input "*********" at bounding box center [391, 479] width 179 height 19
click at [305, 414] on button "20" at bounding box center [312, 416] width 25 height 25
type input "**********"
click at [233, 389] on div "**********" at bounding box center [677, 410] width 1267 height 225
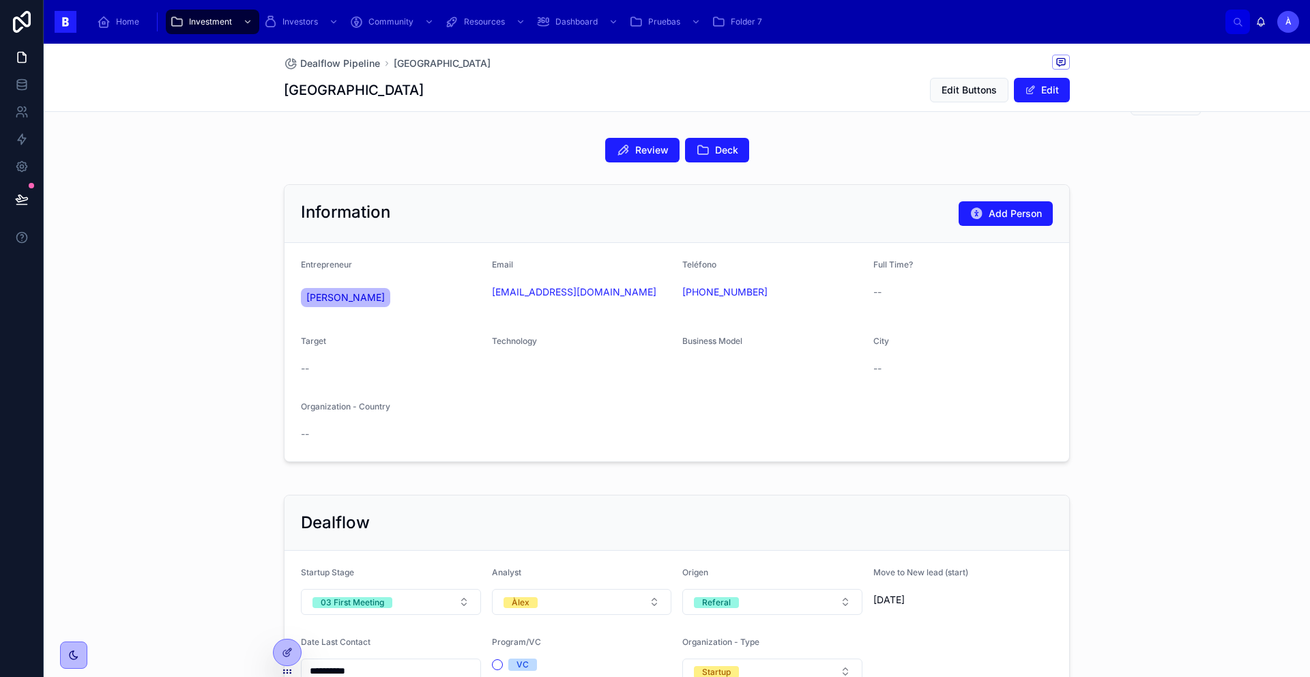
scroll to position [0, 0]
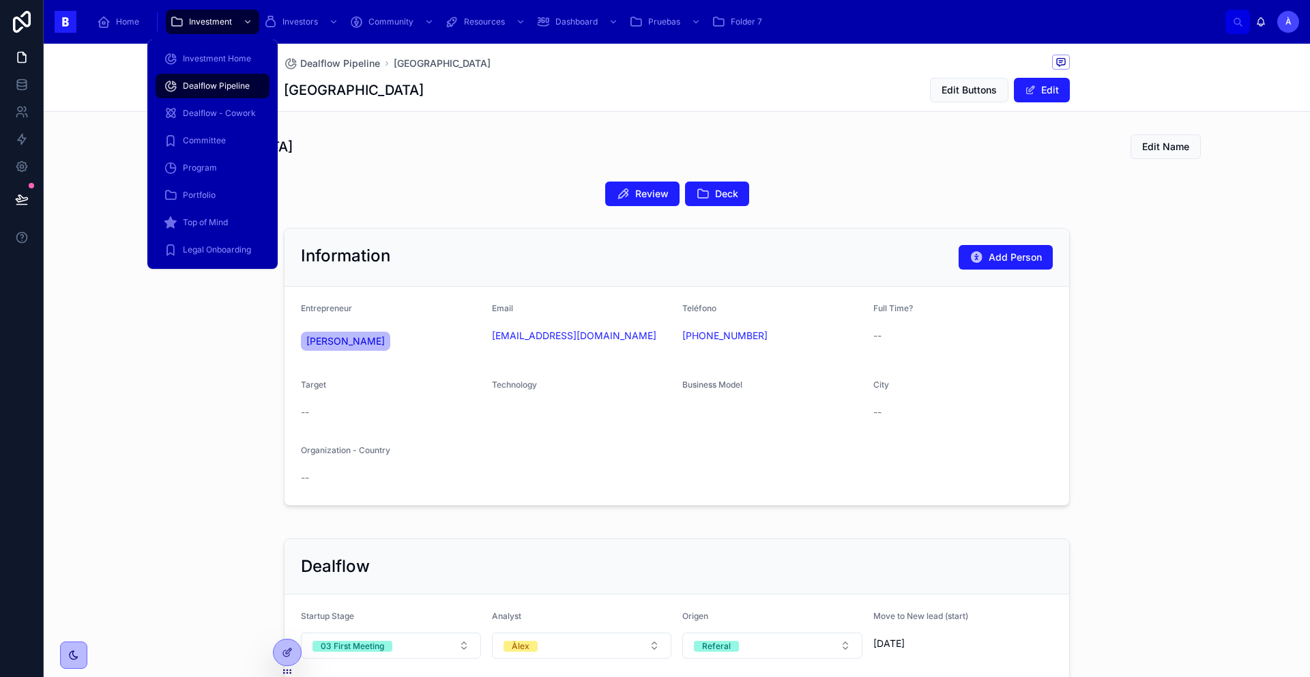
click at [194, 76] on div "Dealflow Pipeline" at bounding box center [213, 86] width 98 height 22
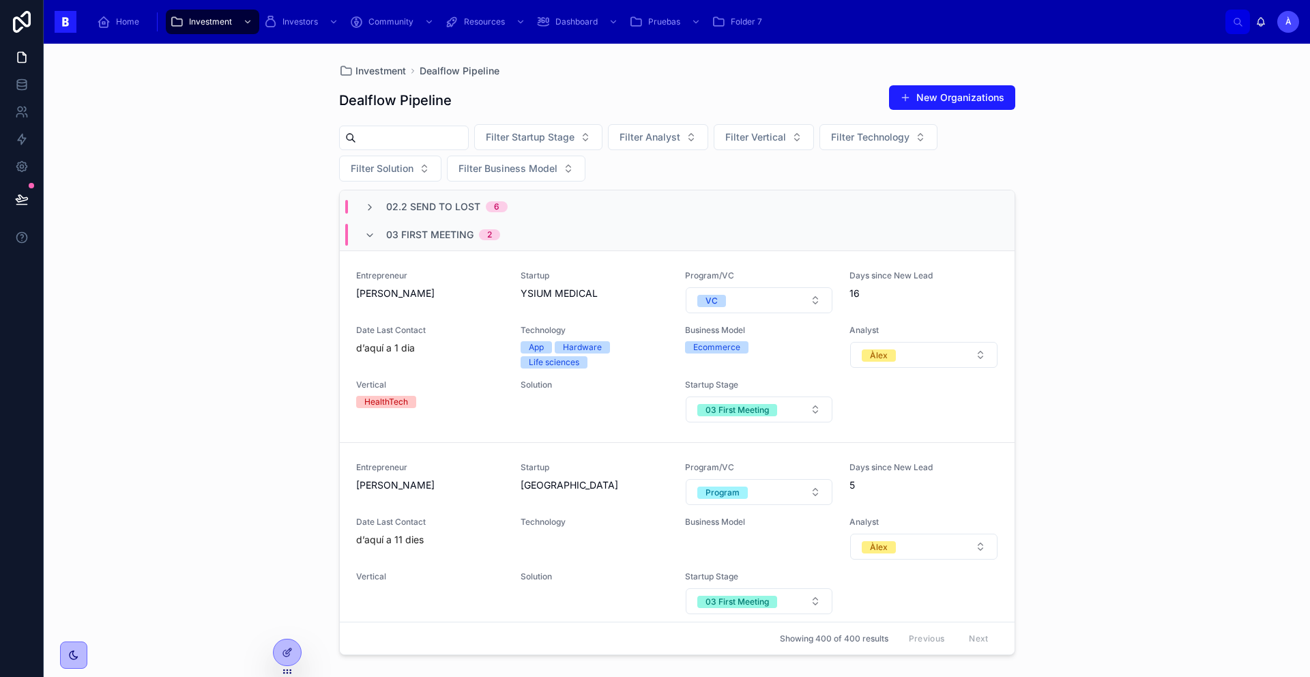
scroll to position [80, 0]
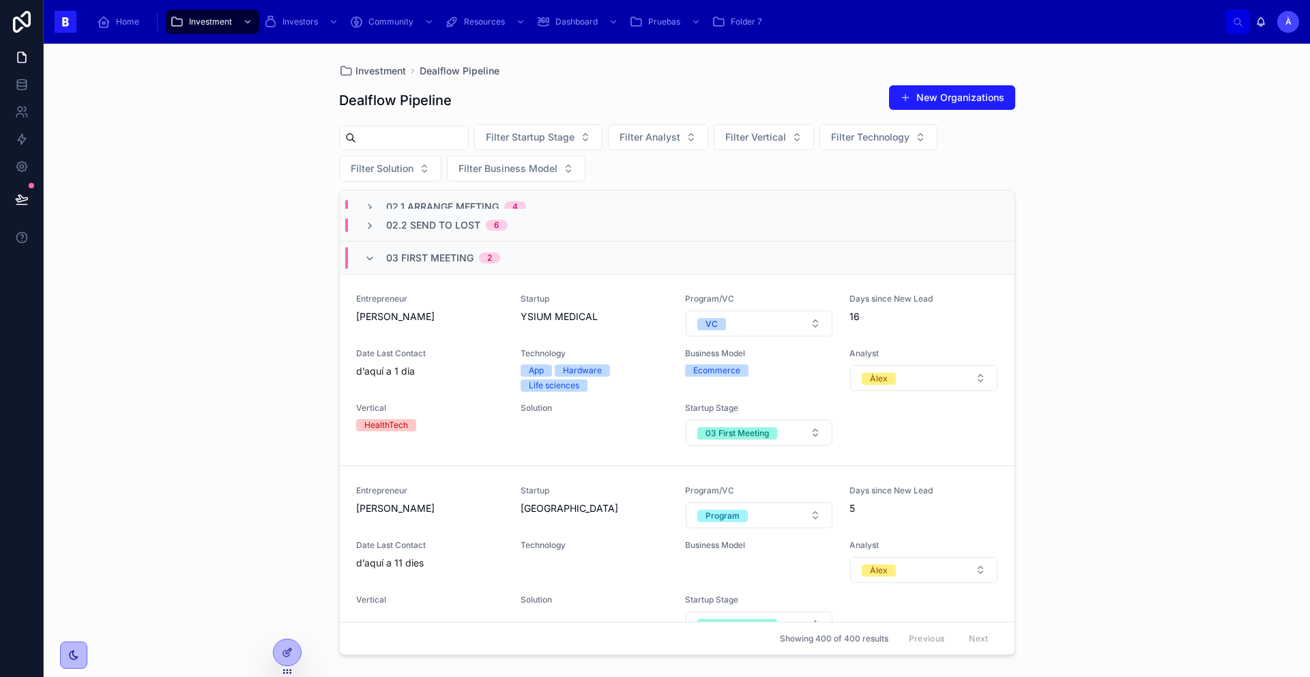
click at [422, 265] on div "03 First Meeting 2" at bounding box center [443, 258] width 114 height 22
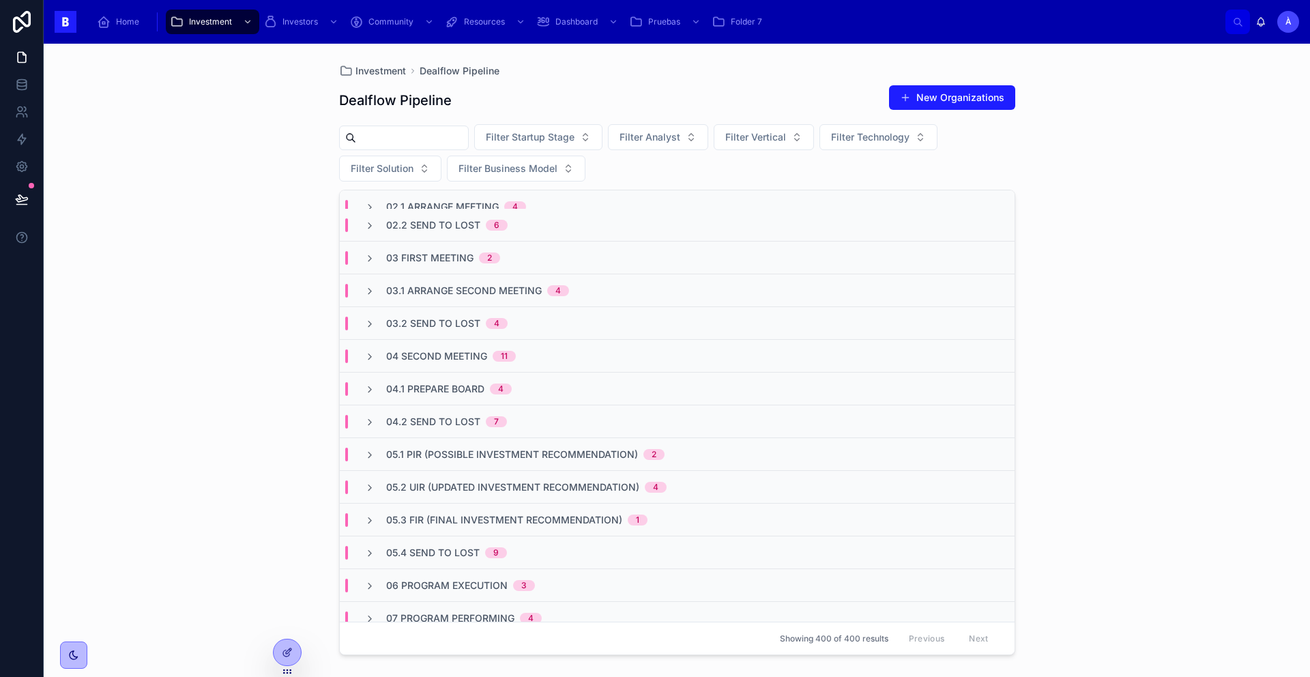
click at [474, 289] on span "03.1 Arrange Second Meeting" at bounding box center [464, 291] width 156 height 14
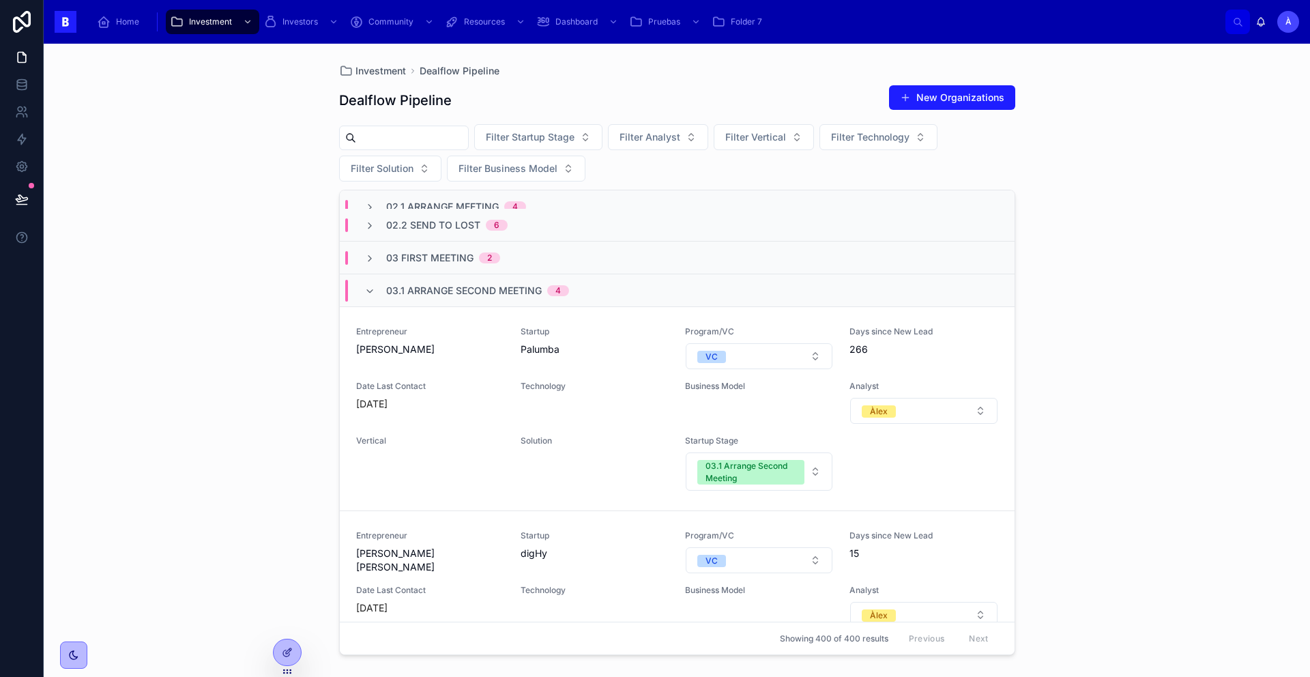
click at [445, 294] on span "03.1 Arrange Second Meeting" at bounding box center [464, 291] width 156 height 14
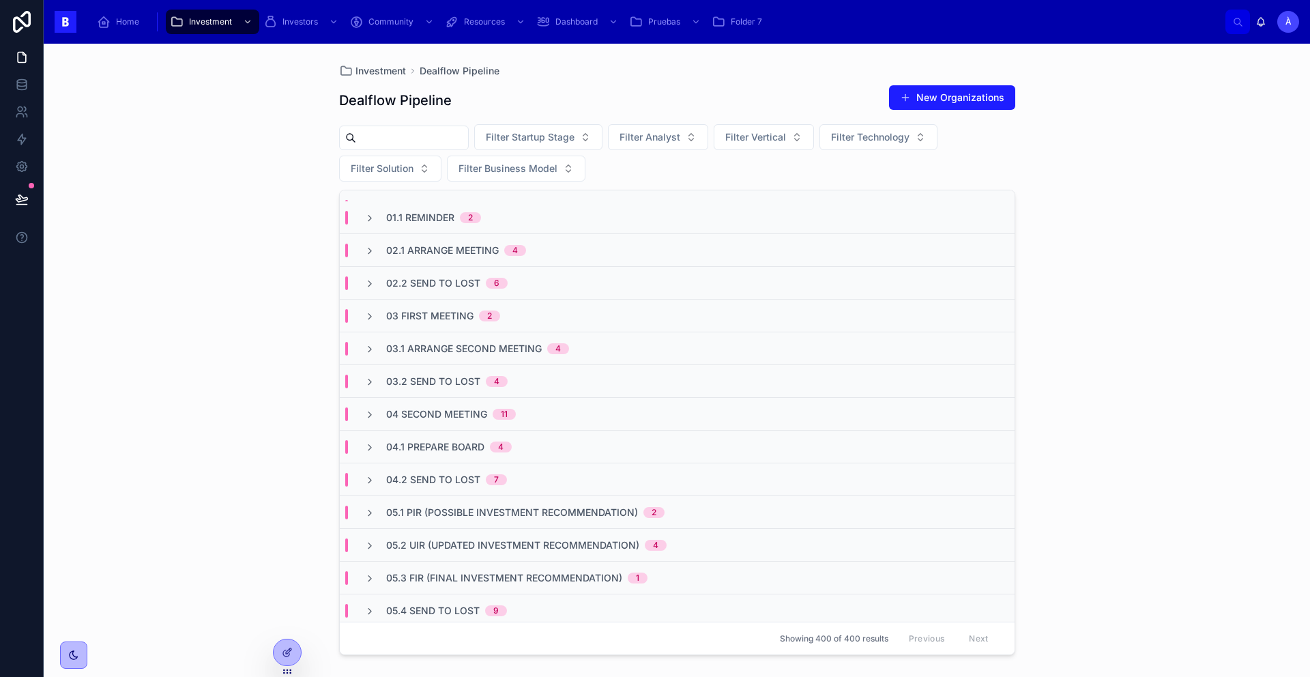
scroll to position [0, 0]
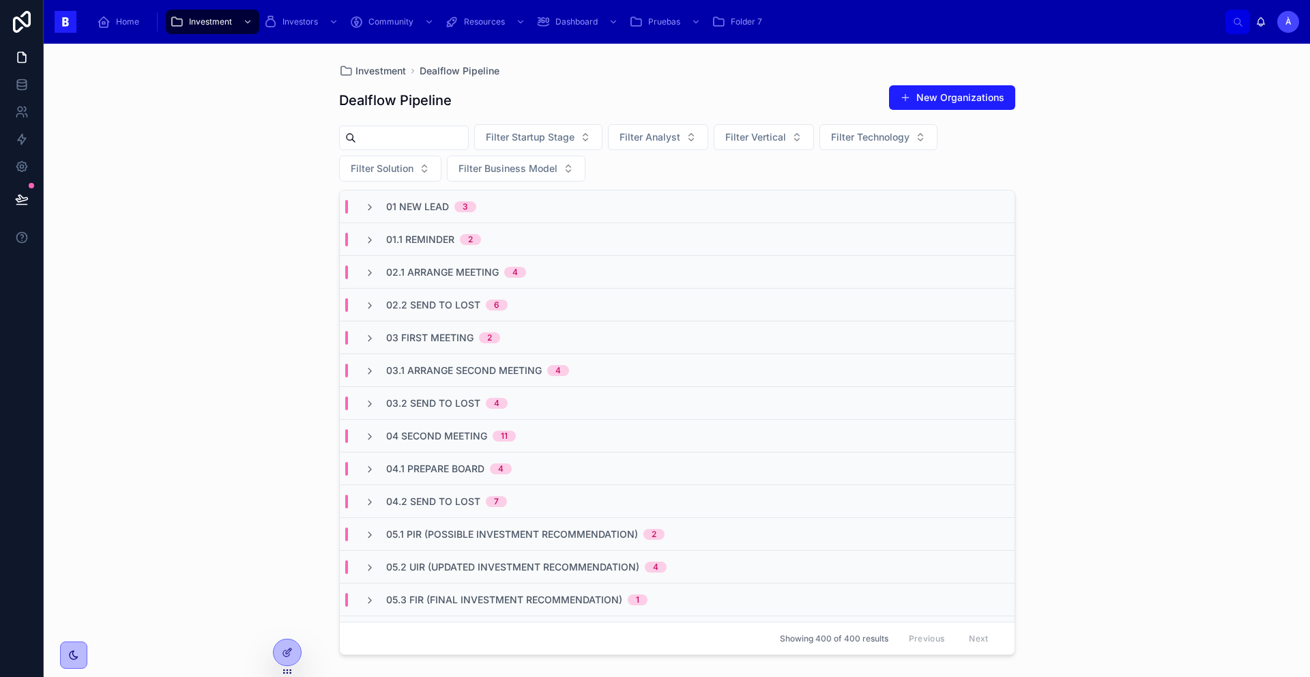
click at [459, 259] on div "02.1 Arrange Meeting 4" at bounding box center [677, 272] width 675 height 33
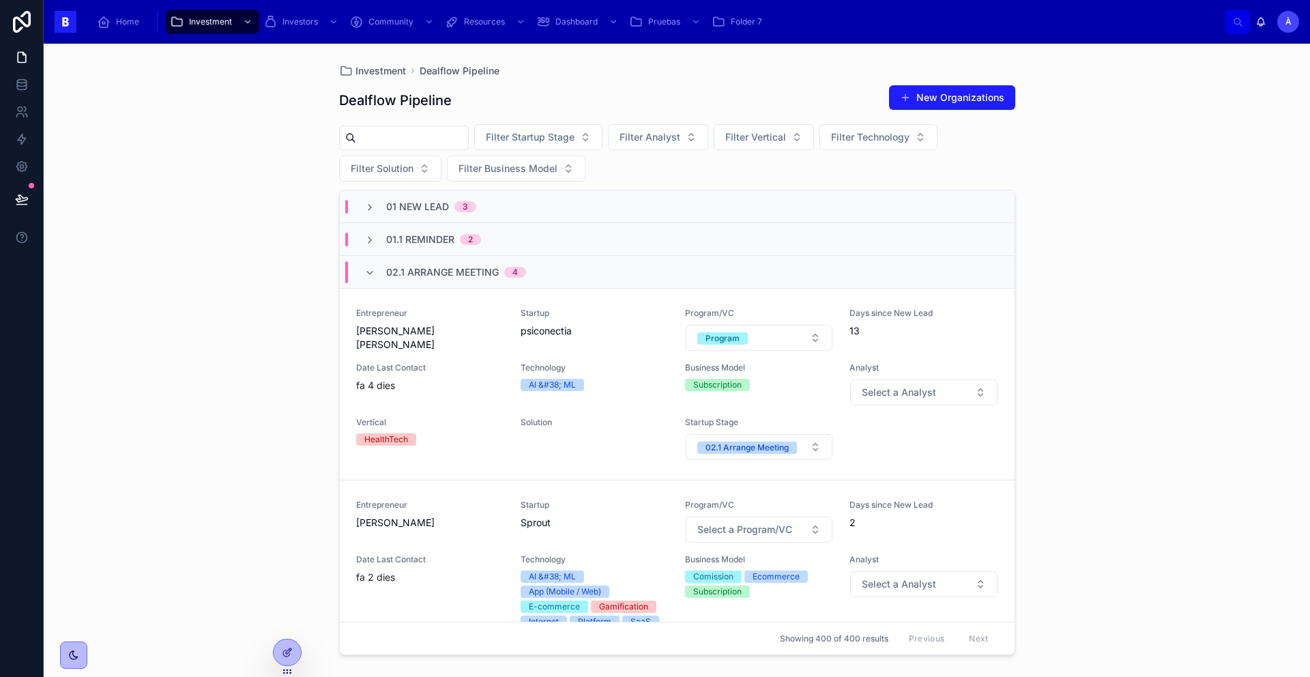
click at [483, 321] on div "Entrepreneur [PERSON_NAME] [PERSON_NAME]" at bounding box center [430, 330] width 148 height 44
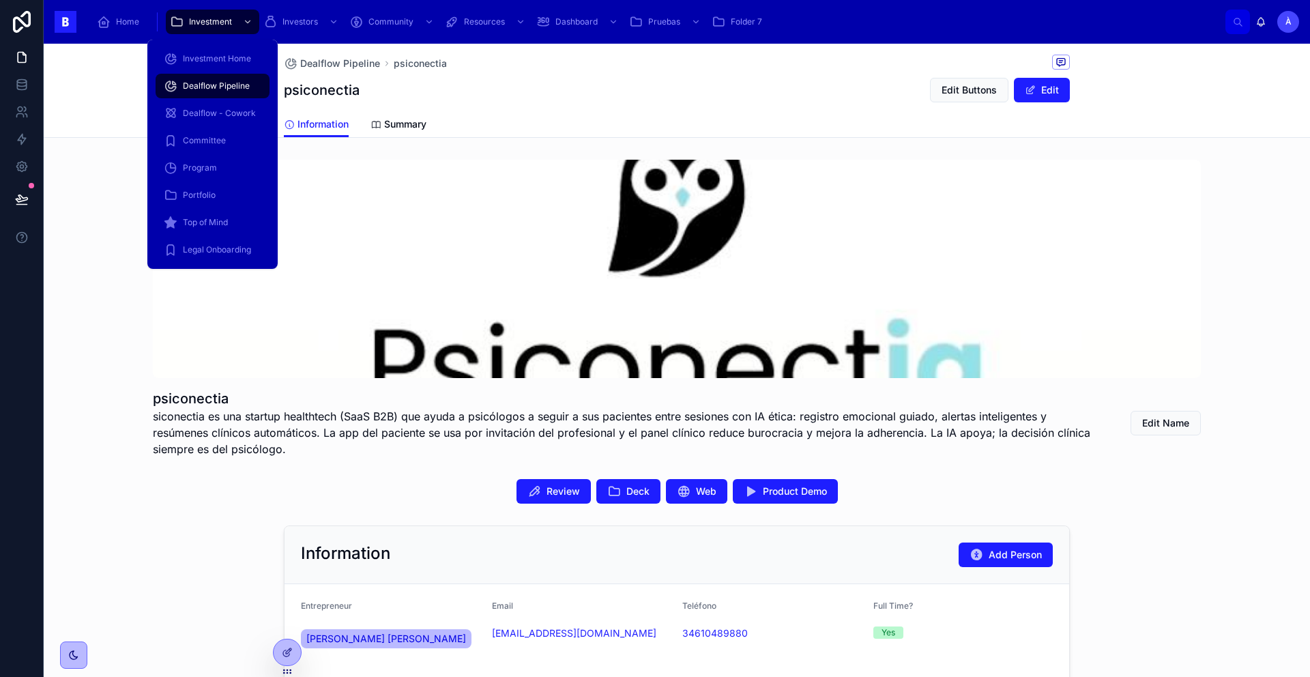
drag, startPoint x: 221, startPoint y: 84, endPoint x: 227, endPoint y: 90, distance: 8.2
click at [222, 84] on span "Dealflow Pipeline" at bounding box center [216, 86] width 67 height 11
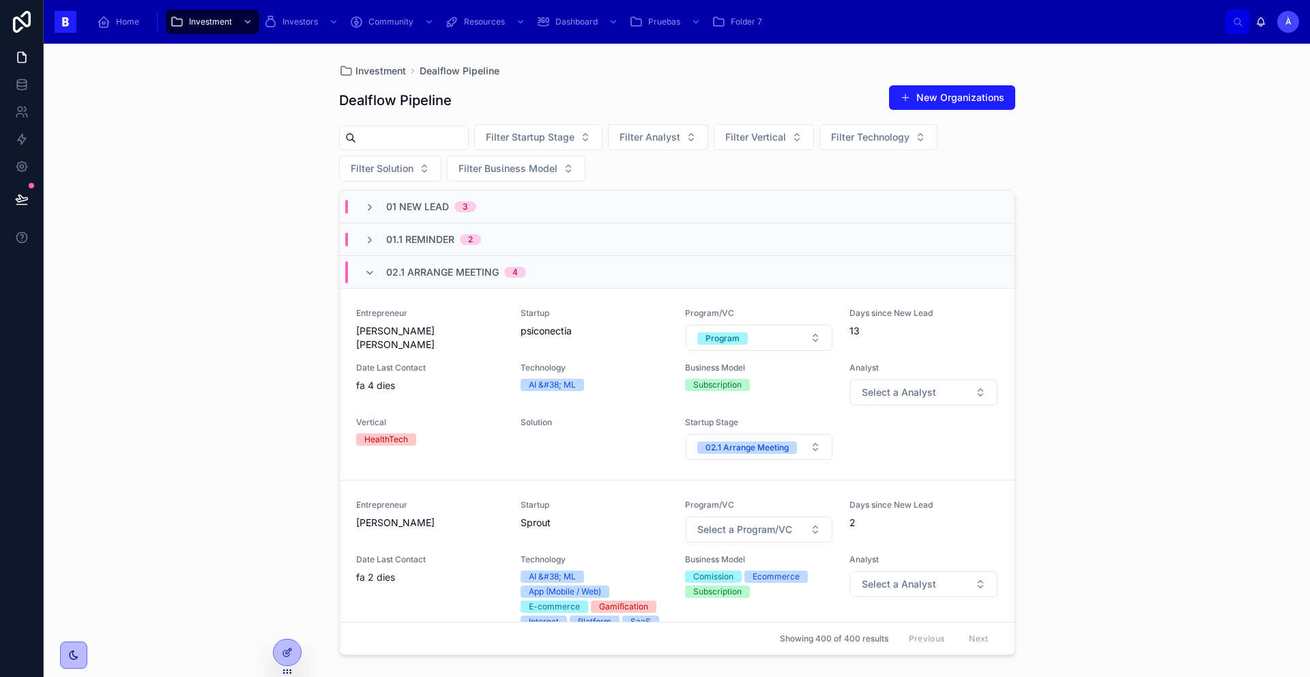
click at [399, 271] on span "02.1 Arrange Meeting" at bounding box center [442, 272] width 113 height 14
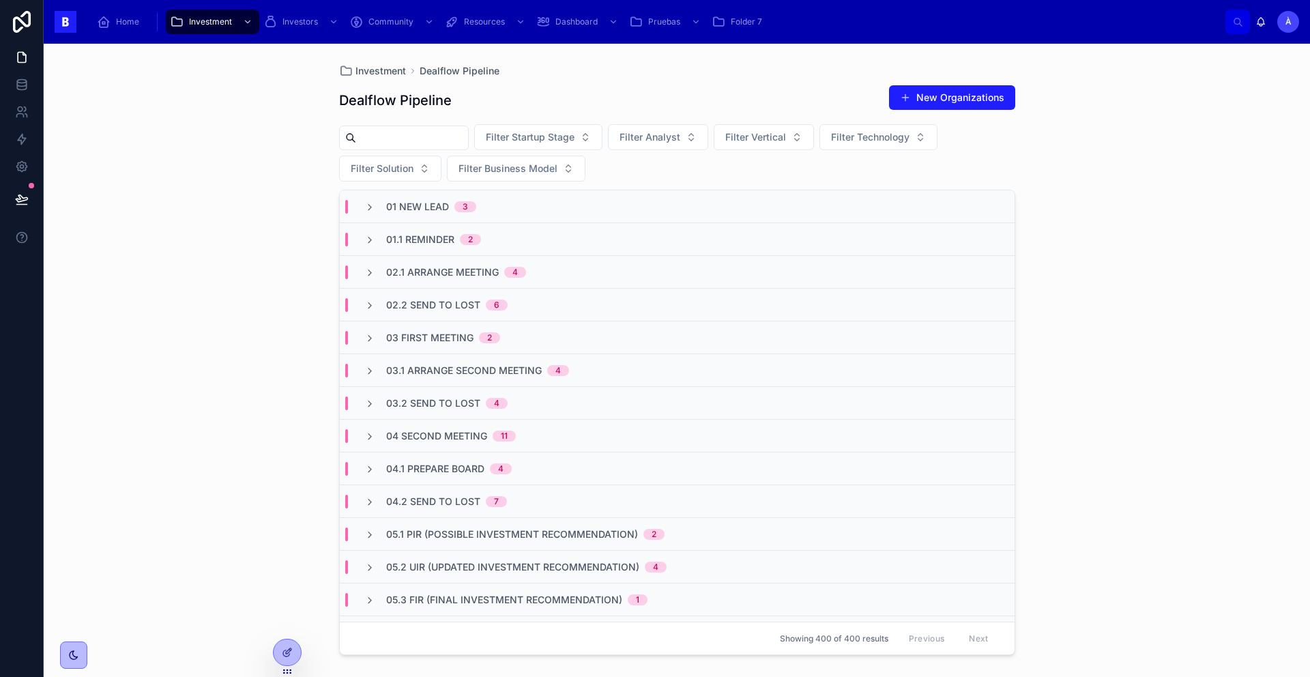
click at [444, 302] on span "02.2 Send To Lost" at bounding box center [433, 305] width 94 height 14
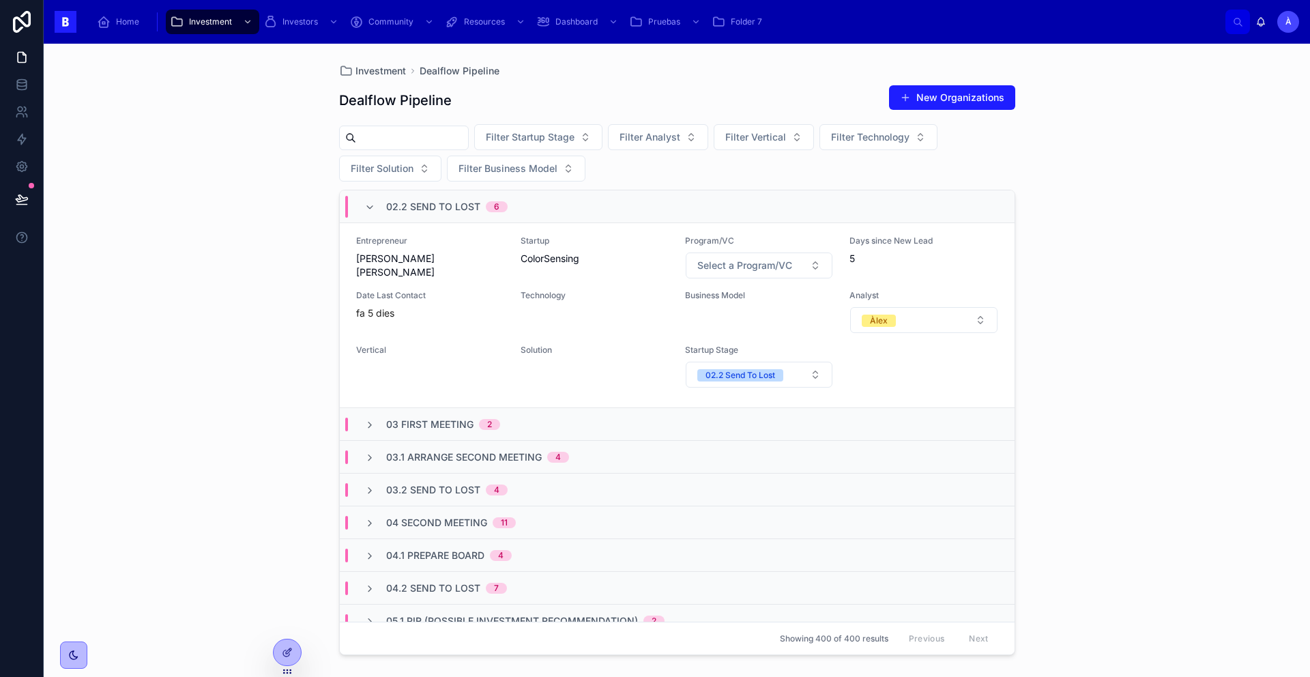
scroll to position [1095, 0]
click at [364, 211] on icon at bounding box center [369, 207] width 11 height 11
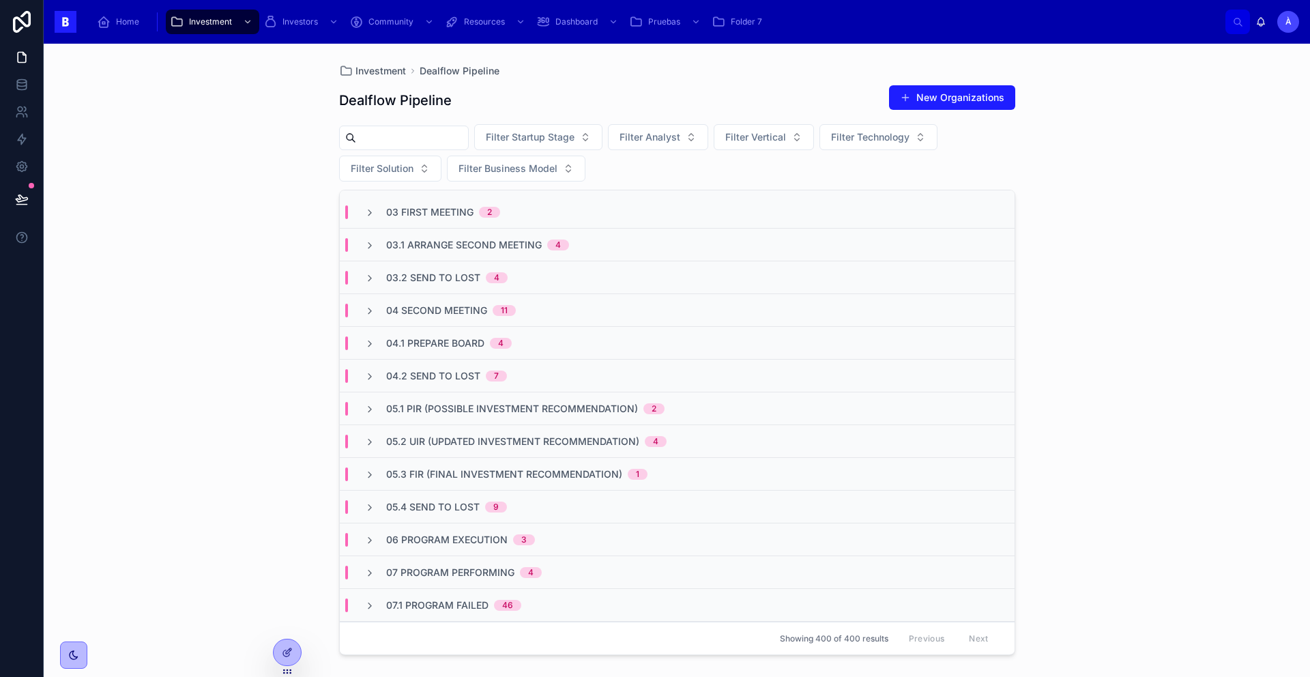
scroll to position [0, 0]
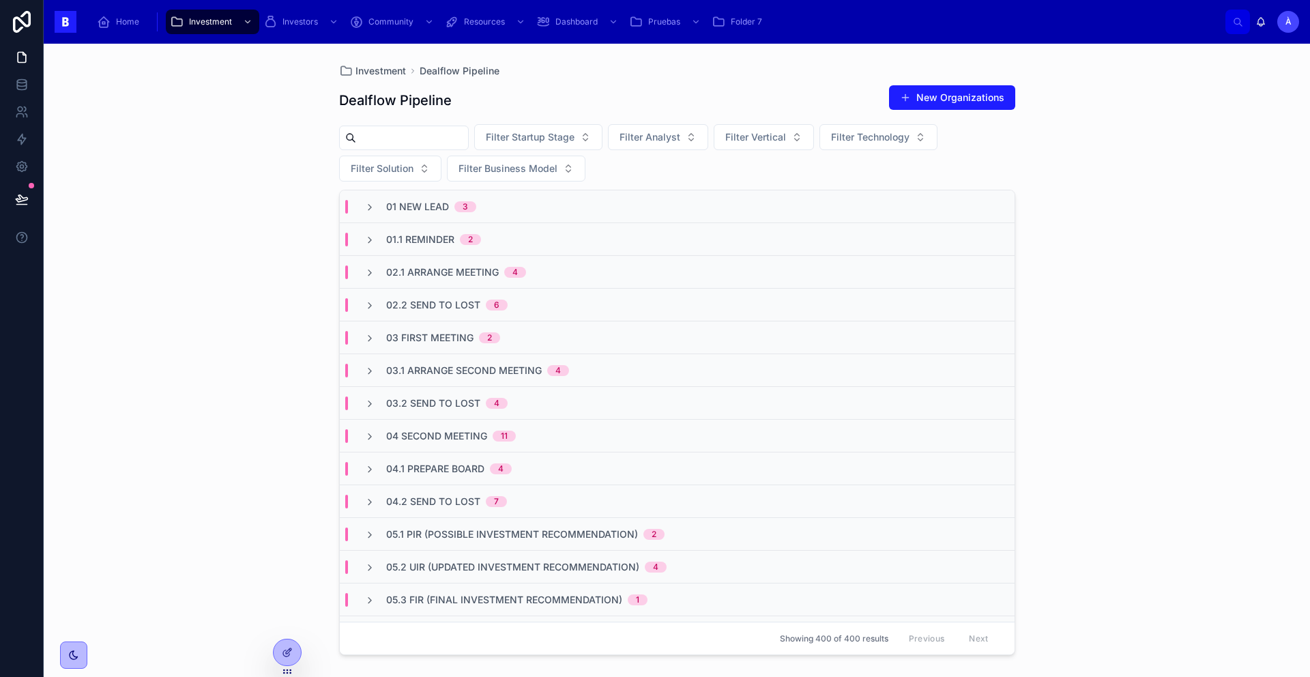
click at [499, 377] on div "03.1 Arrange Second Meeting 4" at bounding box center [677, 370] width 675 height 33
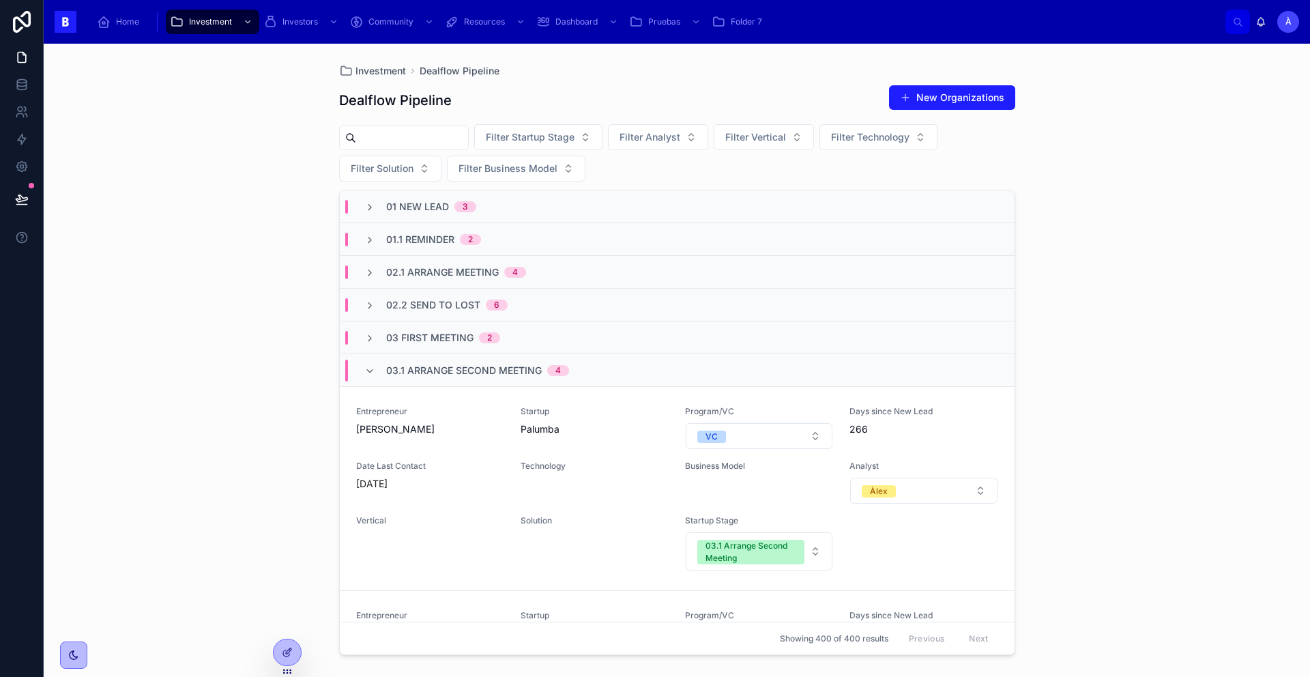
click at [500, 366] on span "03.1 Arrange Second Meeting" at bounding box center [464, 371] width 156 height 14
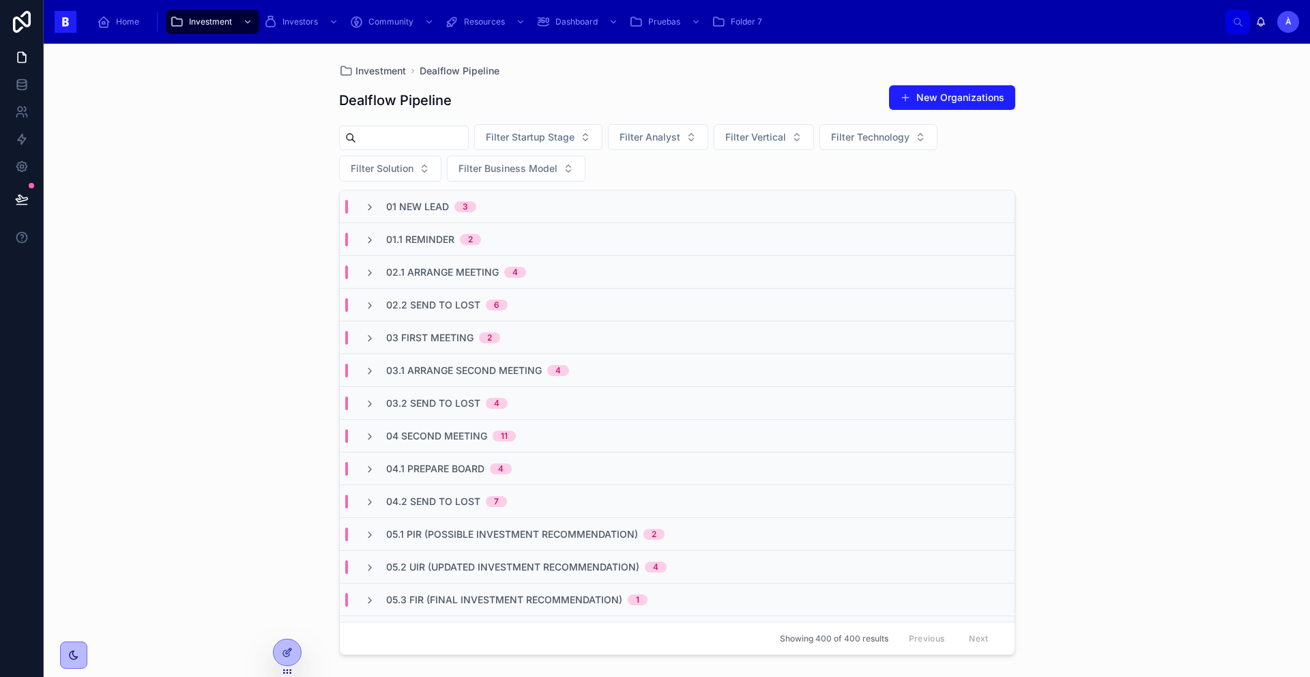
click at [500, 275] on div "02.1 Arrange Meeting 4" at bounding box center [456, 272] width 140 height 14
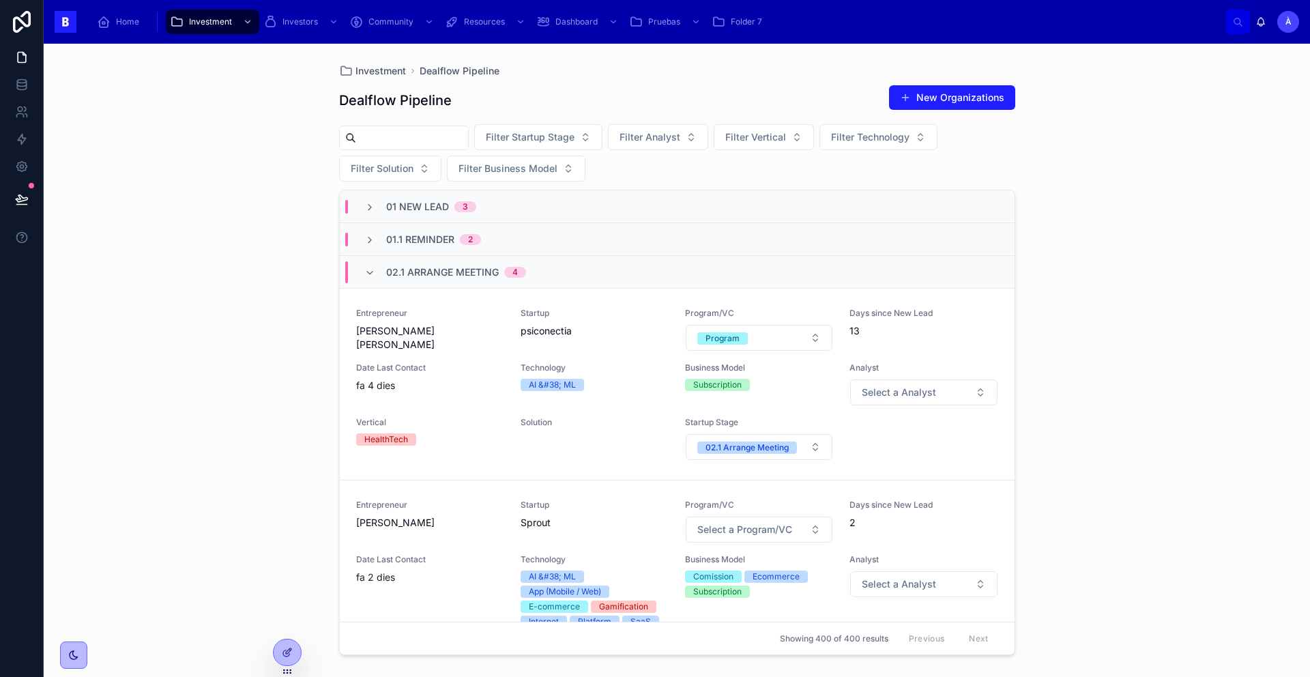
click at [497, 351] on div "Entrepreneur [PERSON_NAME] [PERSON_NAME]" at bounding box center [430, 330] width 148 height 44
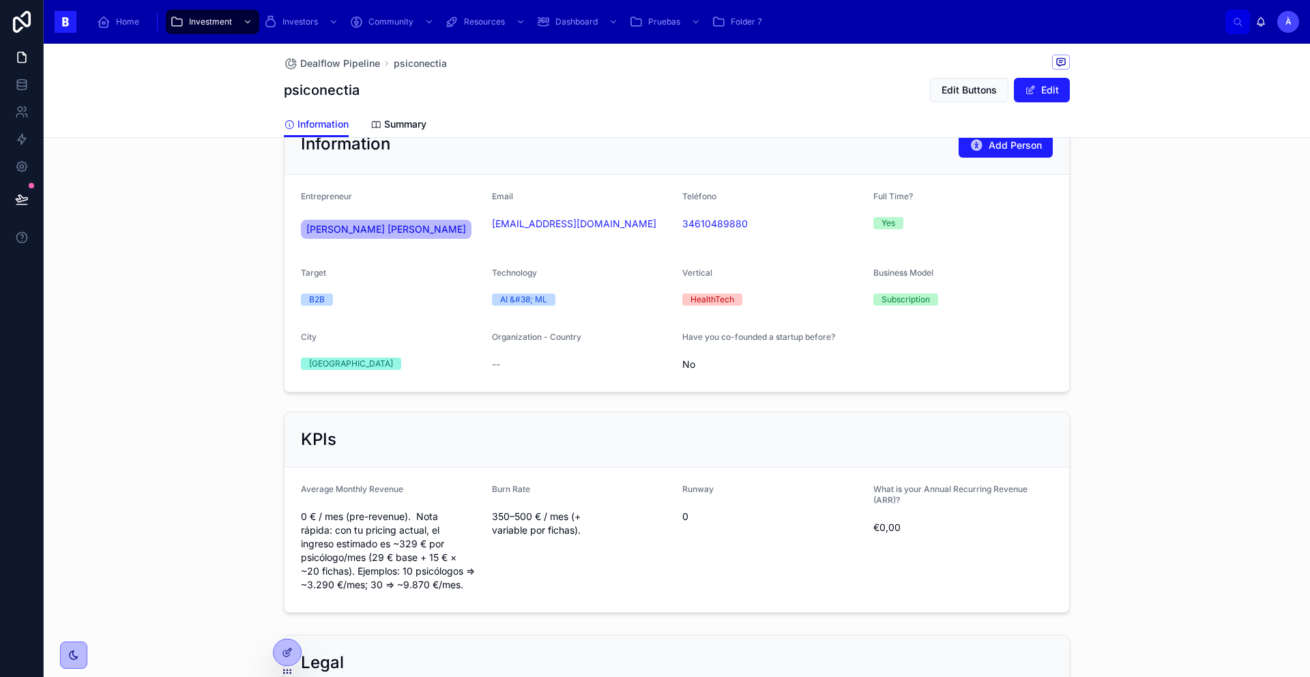
scroll to position [354, 0]
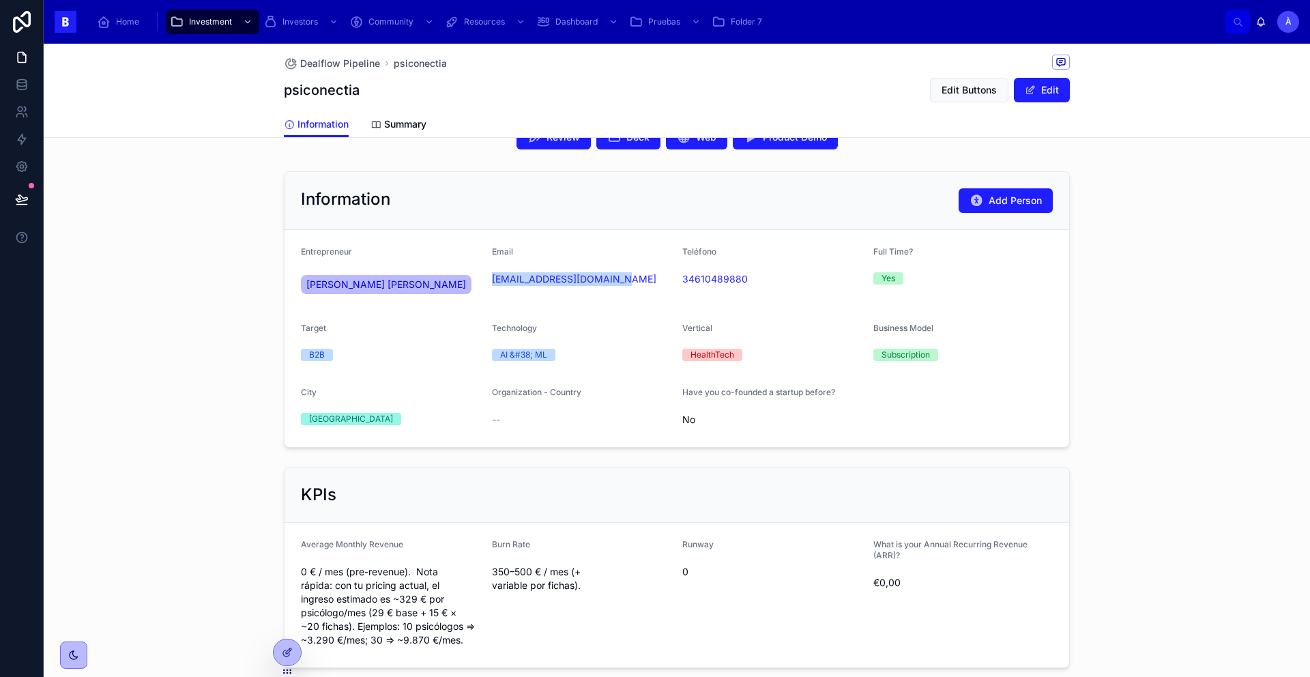
drag, startPoint x: 557, startPoint y: 291, endPoint x: 481, endPoint y: 278, distance: 76.8
click at [481, 278] on form "Entrepreneur [PERSON_NAME] [PERSON_NAME] Email [EMAIL_ADDRESS][DOMAIN_NAME] Tel…" at bounding box center [677, 338] width 785 height 217
copy link "[EMAIL_ADDRESS][DOMAIN_NAME]"
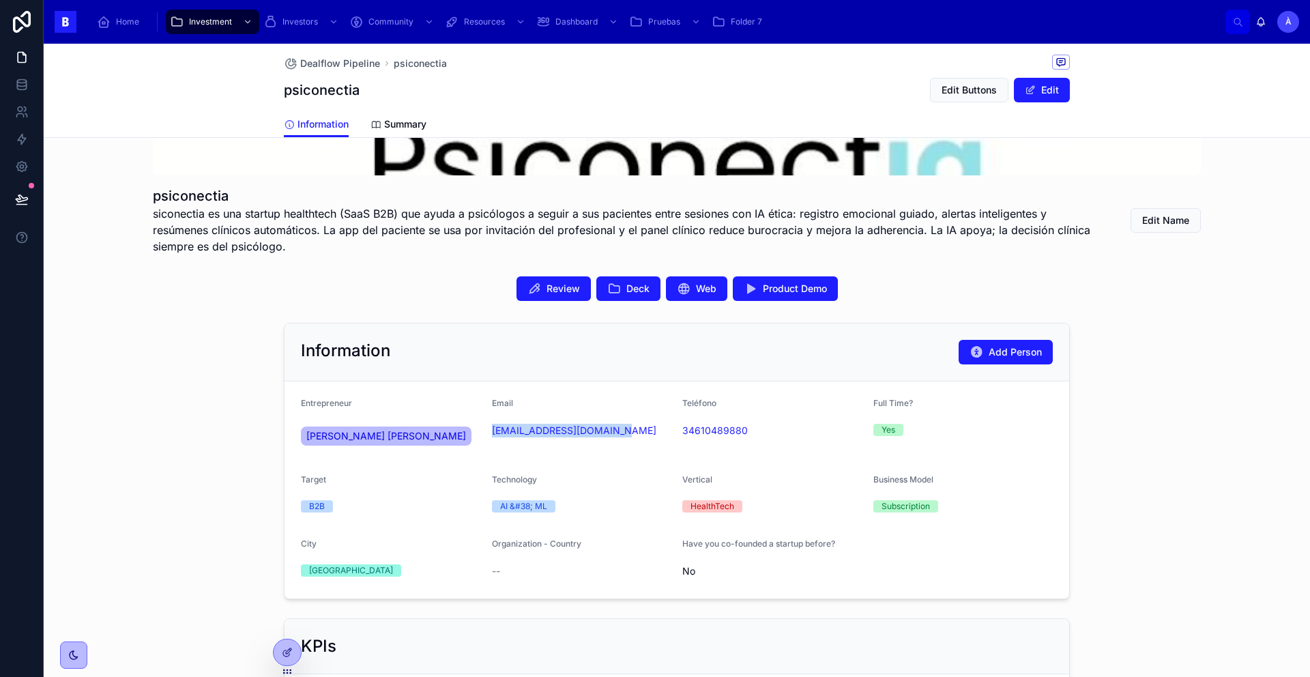
scroll to position [910, 0]
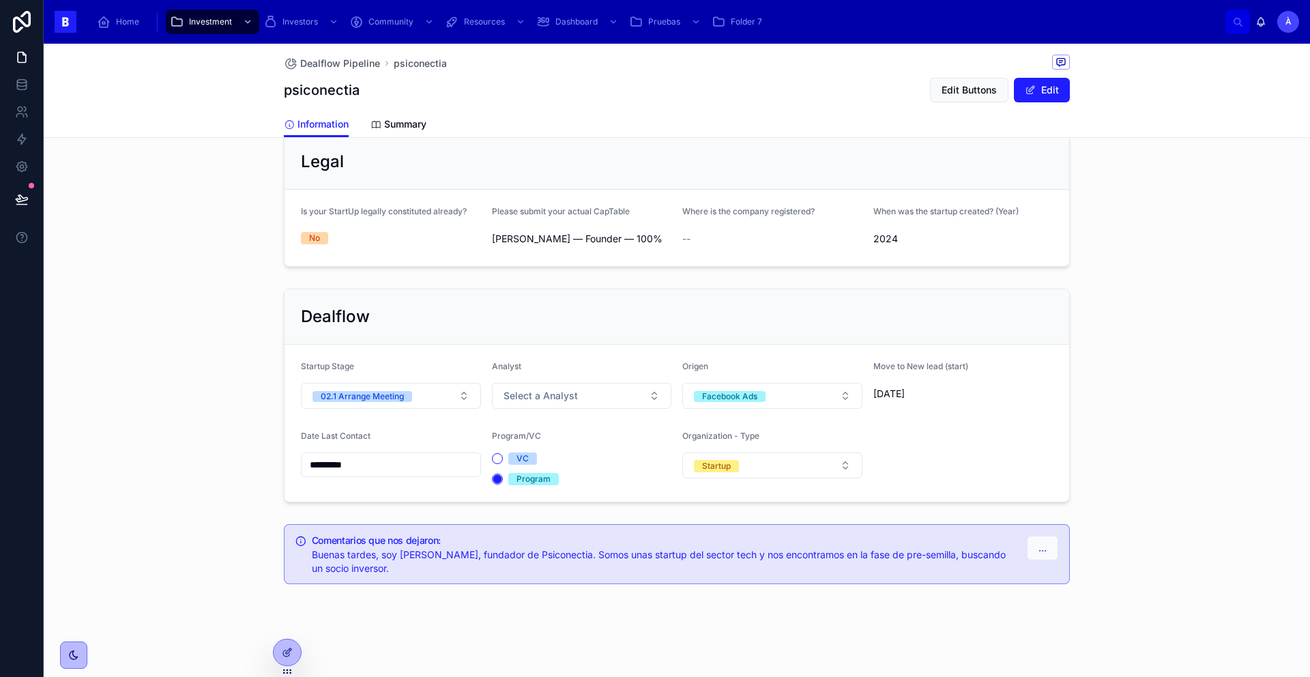
click at [398, 407] on button "02.1 Arrange Meeting" at bounding box center [391, 396] width 180 height 26
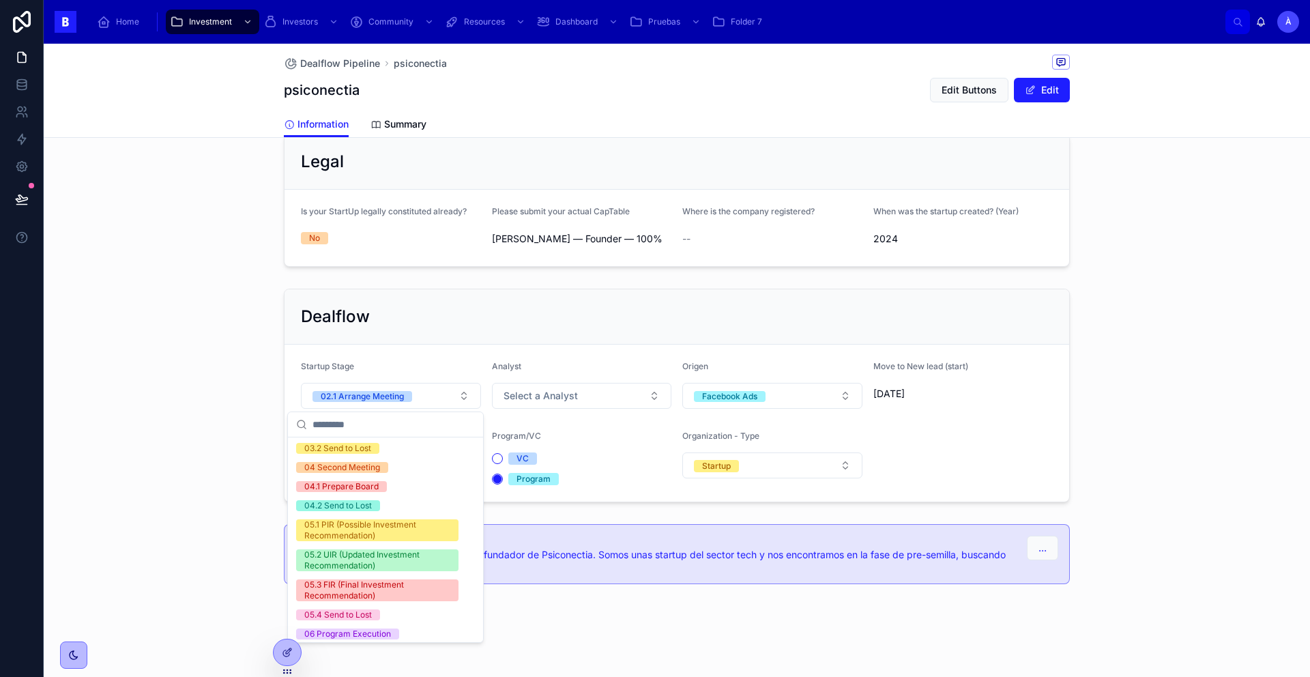
scroll to position [450, 0]
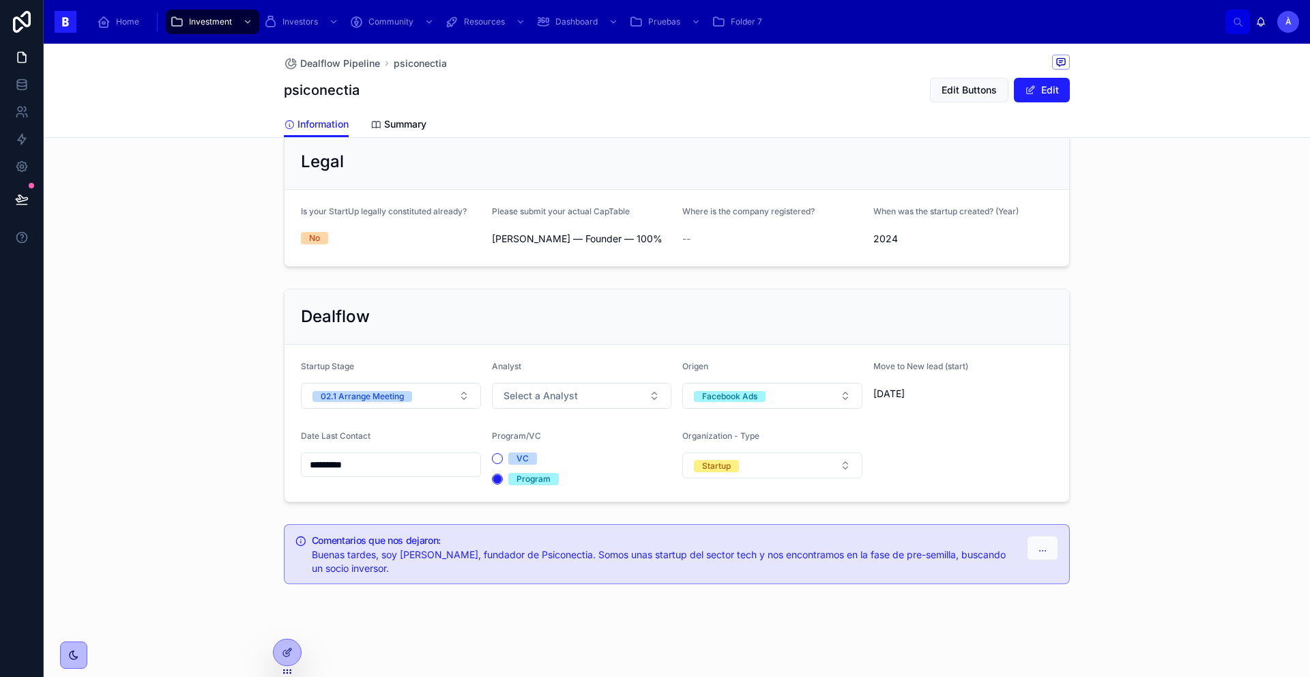
click at [401, 467] on input "*********" at bounding box center [391, 464] width 179 height 19
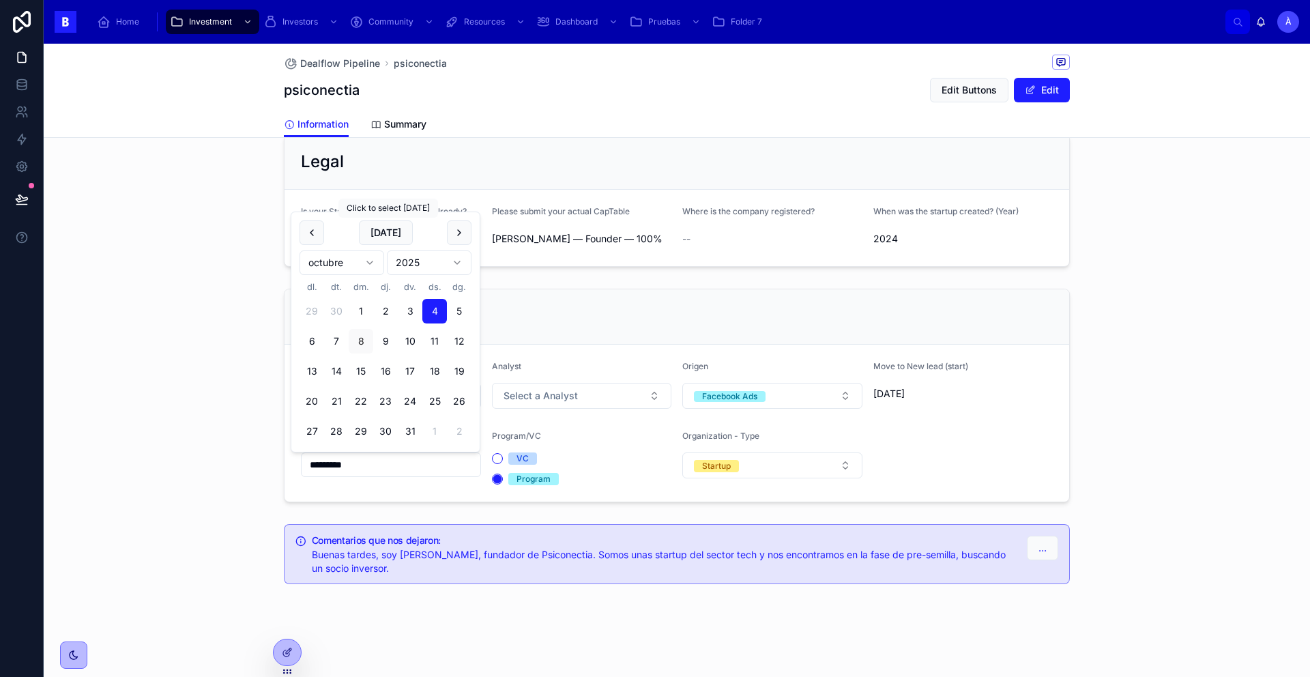
click at [390, 235] on button "[DATE]" at bounding box center [386, 232] width 54 height 25
type input "*********"
drag, startPoint x: 390, startPoint y: 235, endPoint x: 358, endPoint y: 255, distance: 37.7
click at [389, 235] on span "[DATE]" at bounding box center [386, 232] width 54 height 25
click at [157, 332] on div "Dealflow Startup Stage 02.1 Arrange Meeting Analyst Select a Analyst Origen Fac…" at bounding box center [677, 395] width 1267 height 225
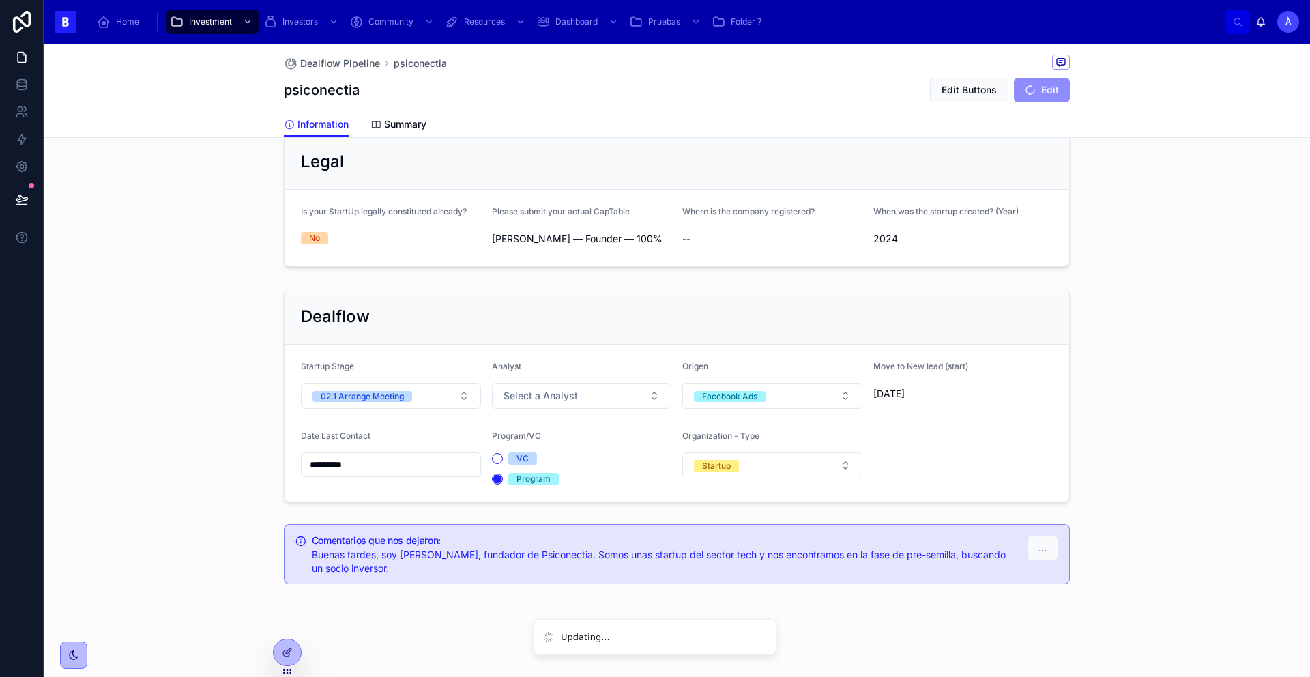
click at [395, 394] on div "02.1 Arrange Meeting" at bounding box center [362, 396] width 83 height 11
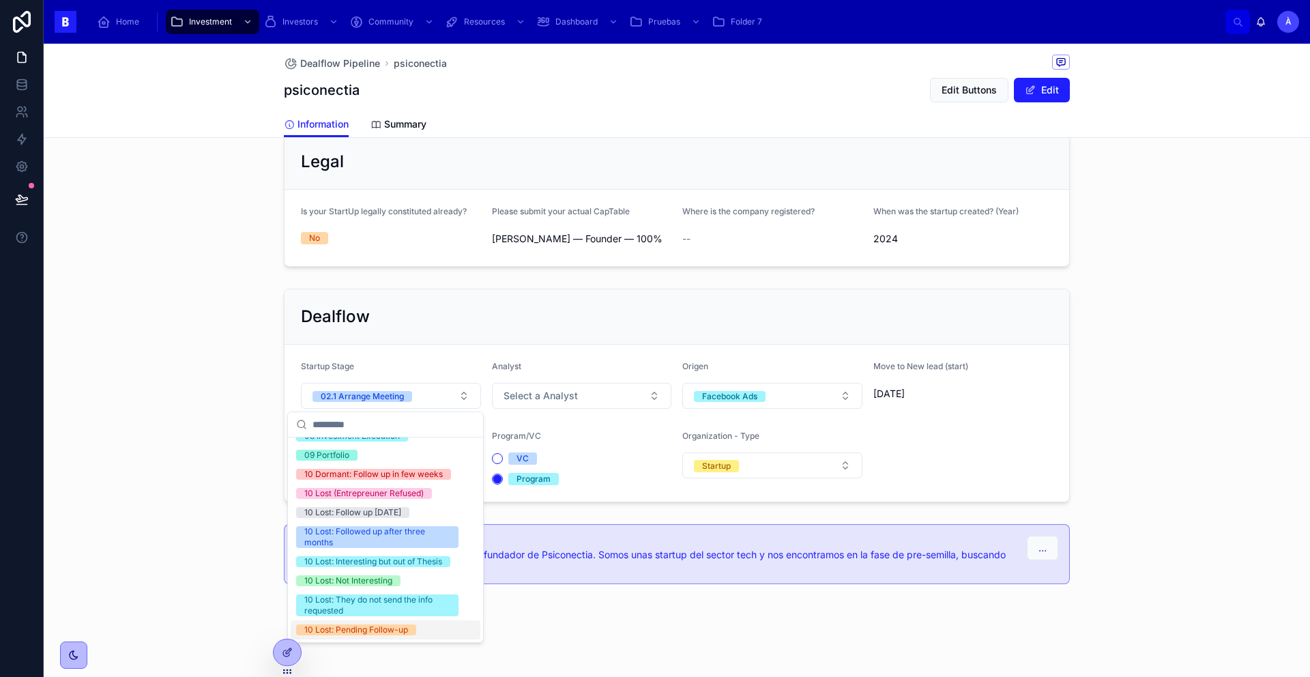
click at [395, 632] on div "10 Lost: Pending Follow-up" at bounding box center [356, 629] width 104 height 11
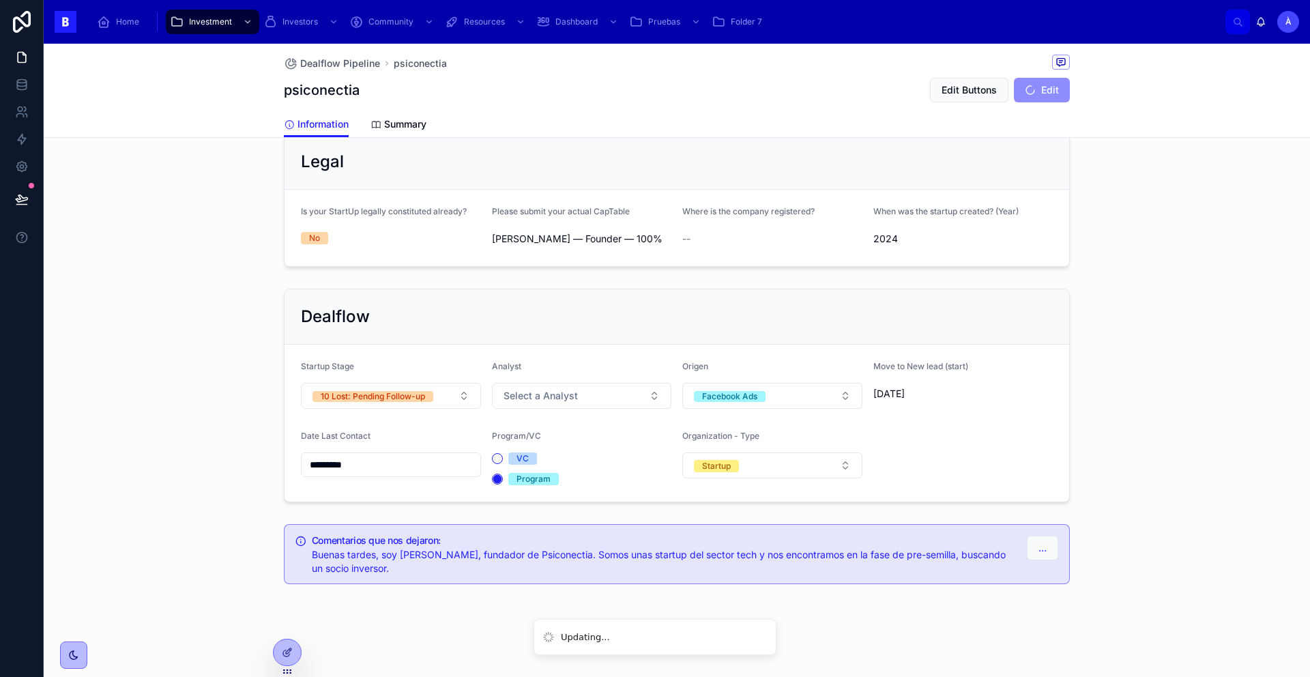
click at [539, 407] on button "Select a Analyst" at bounding box center [582, 396] width 180 height 26
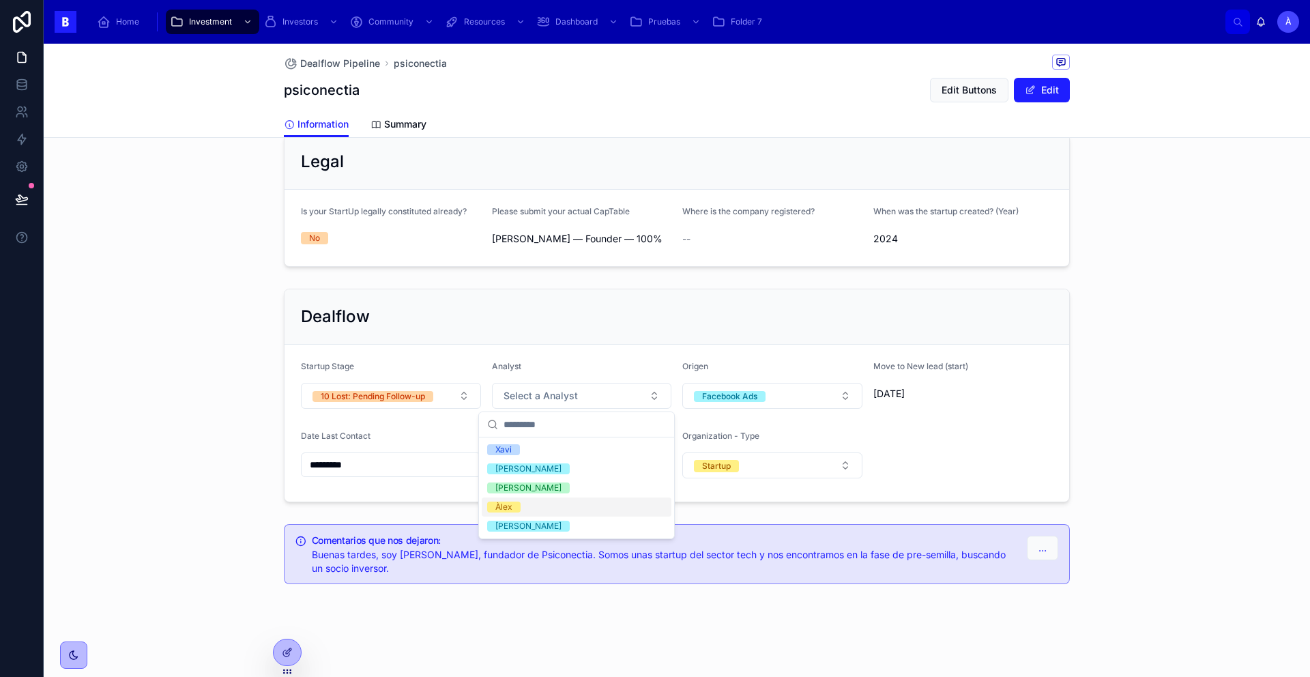
drag, startPoint x: 522, startPoint y: 499, endPoint x: 491, endPoint y: 491, distance: 31.6
click at [521, 499] on div "Àlex" at bounding box center [577, 506] width 190 height 19
click at [259, 330] on div "Dealflow Startup Stage 10 Lost: Pending Follow-up Analyst [PERSON_NAME] Faceboo…" at bounding box center [677, 395] width 1267 height 225
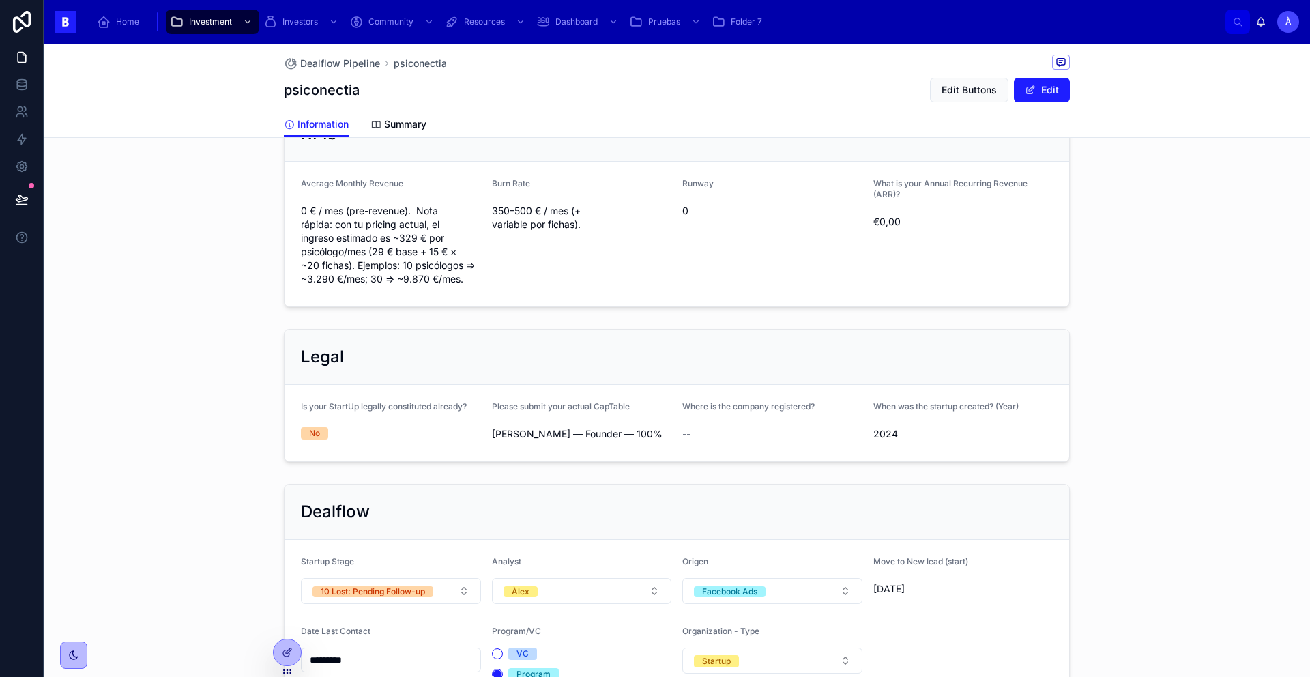
scroll to position [910, 0]
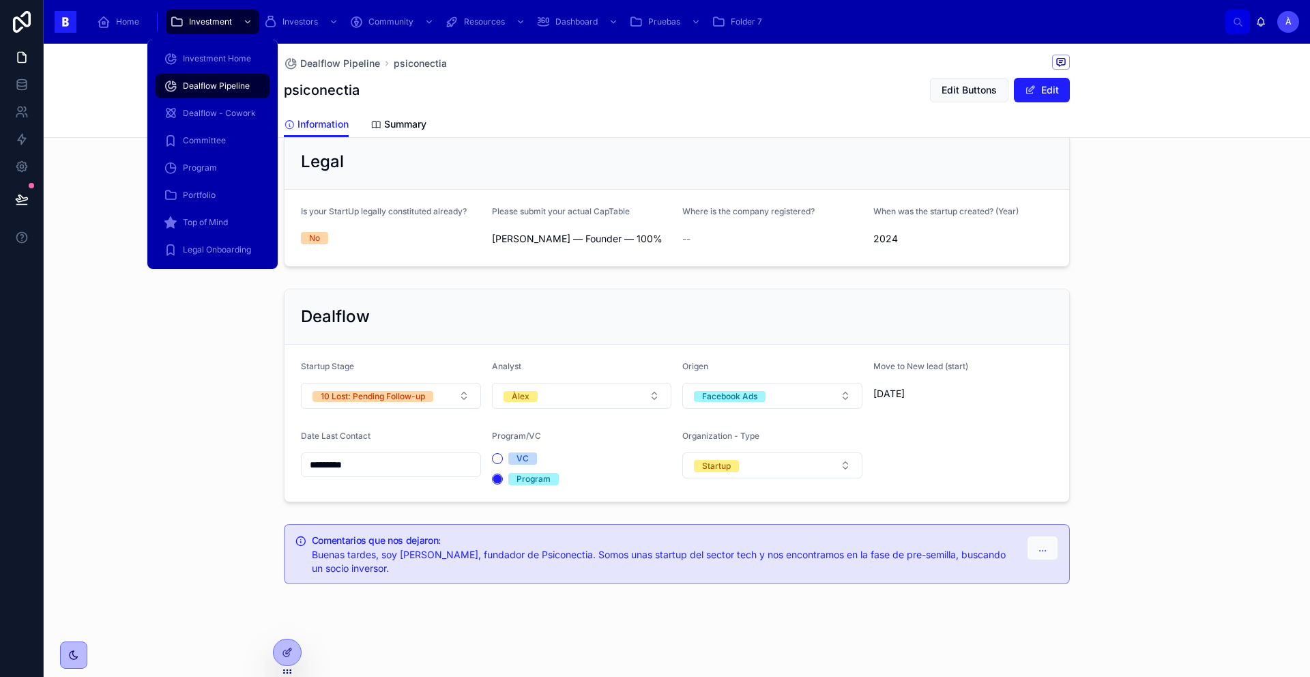
click at [183, 82] on span "Dealflow Pipeline" at bounding box center [216, 86] width 67 height 11
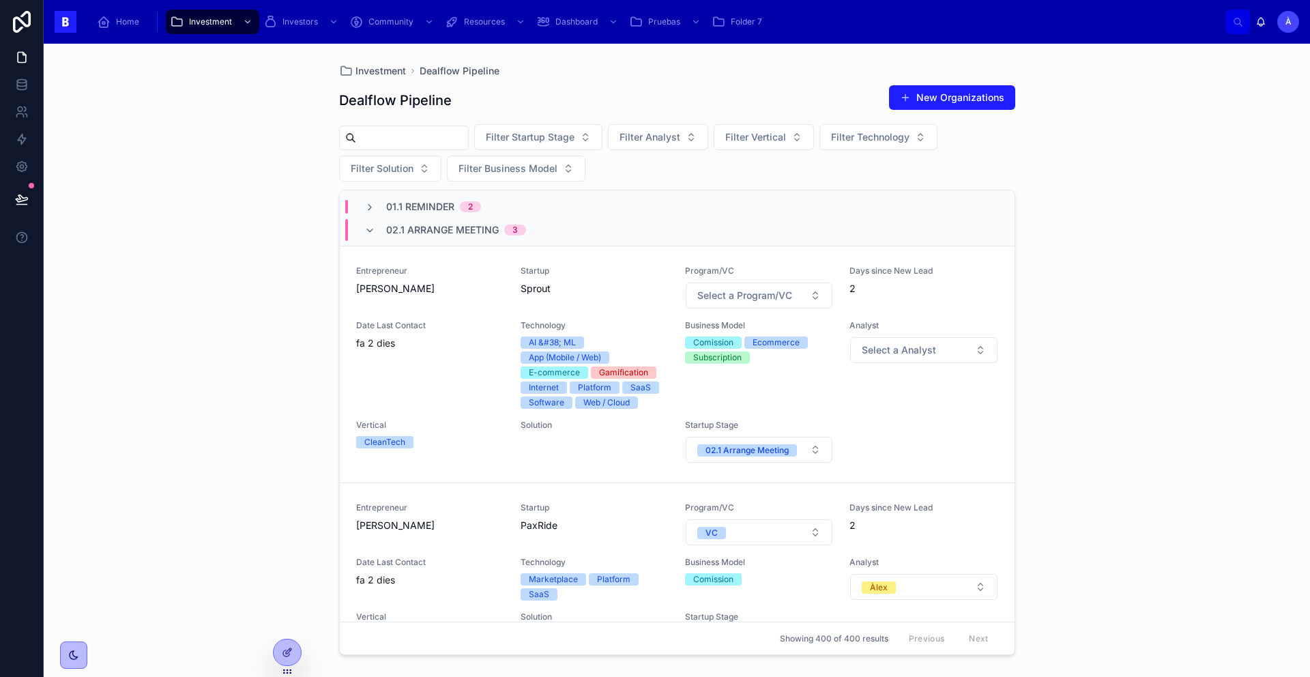
scroll to position [44, 0]
click at [417, 293] on div "Entrepreneur [PERSON_NAME]" at bounding box center [430, 285] width 148 height 44
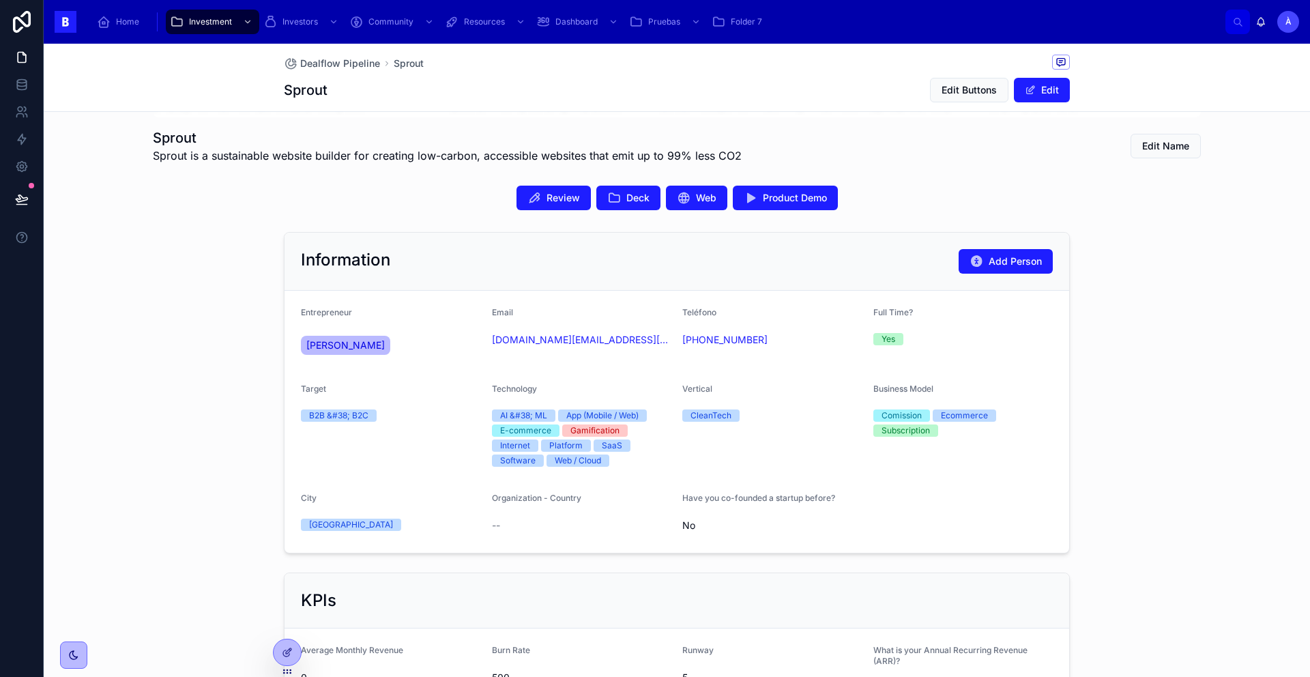
scroll to position [349, 0]
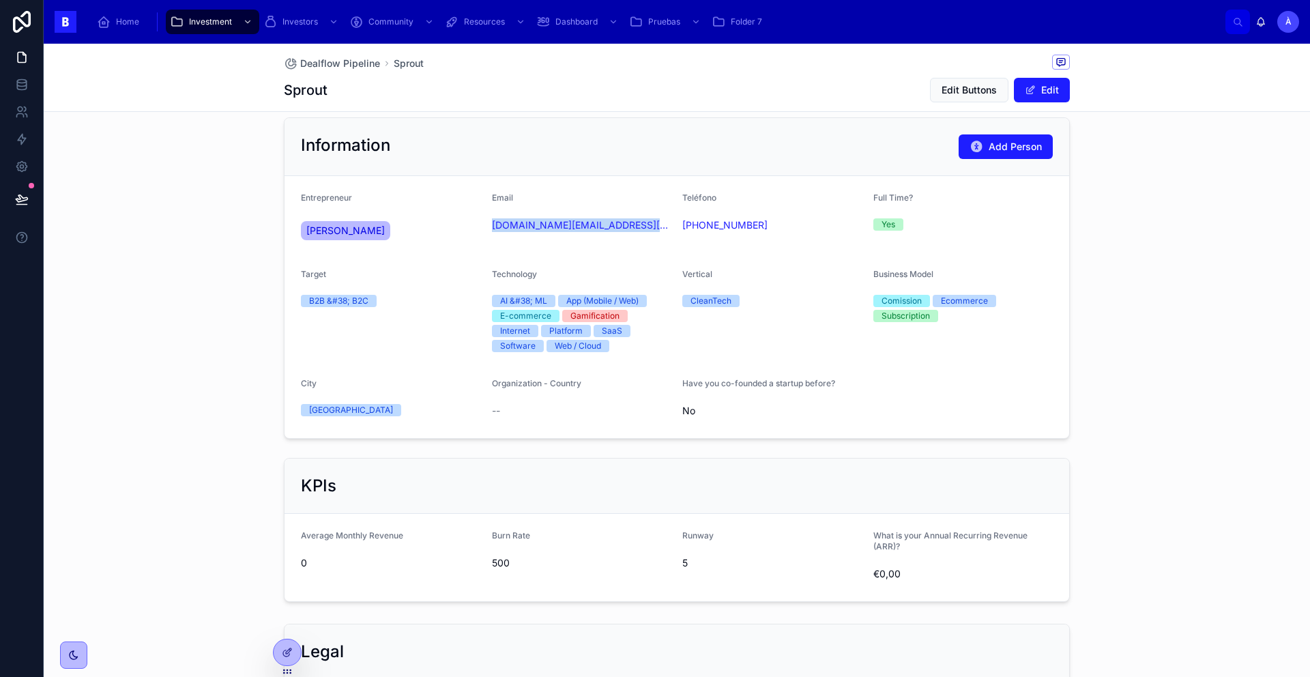
drag, startPoint x: 529, startPoint y: 245, endPoint x: 482, endPoint y: 228, distance: 50.1
click at [482, 228] on form "Entrepreneur [PERSON_NAME] Email [DOMAIN_NAME][EMAIL_ADDRESS][DOMAIN_NAME] Telé…" at bounding box center [677, 307] width 785 height 262
copy link "[DOMAIN_NAME][EMAIL_ADDRESS][DOMAIN_NAME]"
click at [577, 435] on form "Entrepreneur [PERSON_NAME] Email [DOMAIN_NAME][EMAIL_ADDRESS][DOMAIN_NAME] Telé…" at bounding box center [677, 307] width 785 height 262
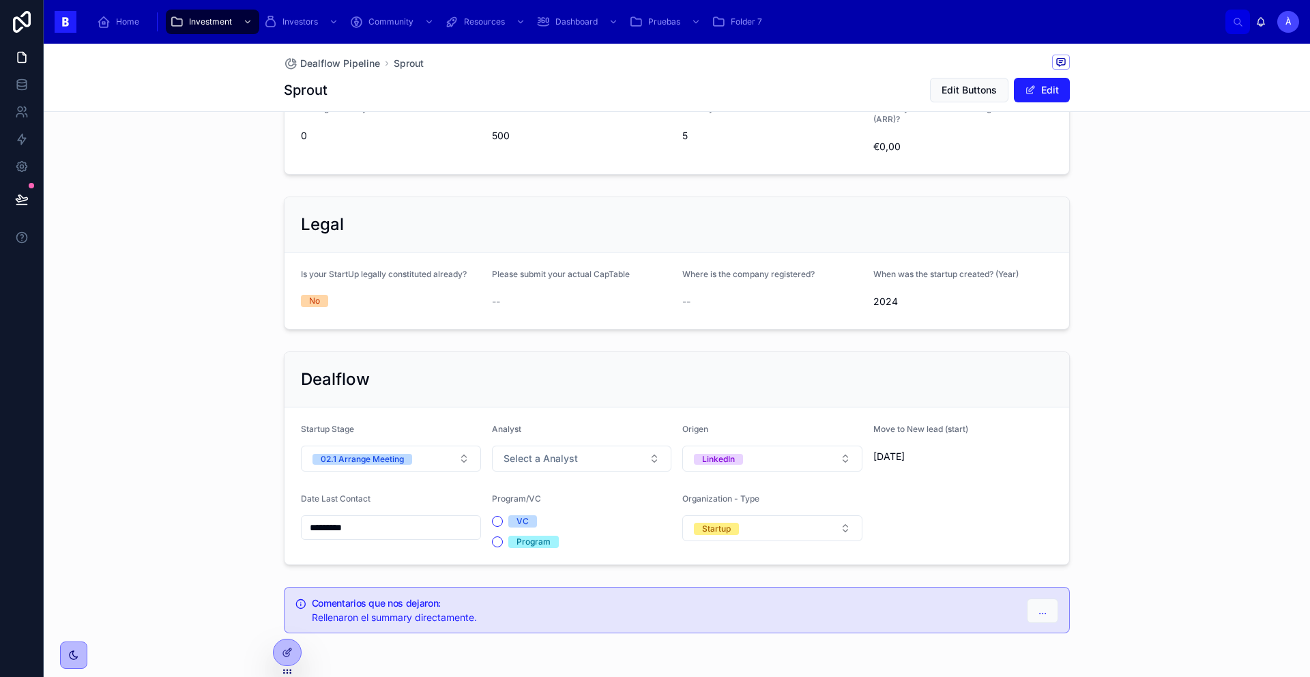
scroll to position [826, 0]
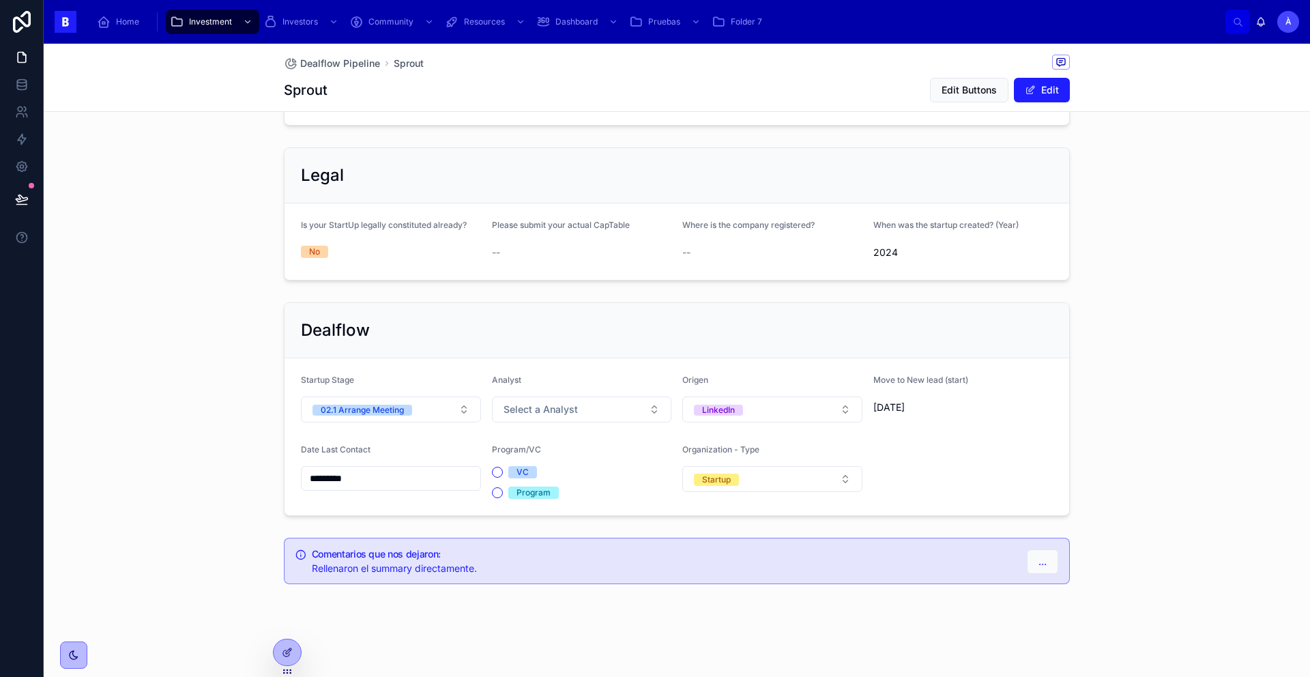
click at [383, 408] on div "02.1 Arrange Meeting" at bounding box center [362, 410] width 83 height 11
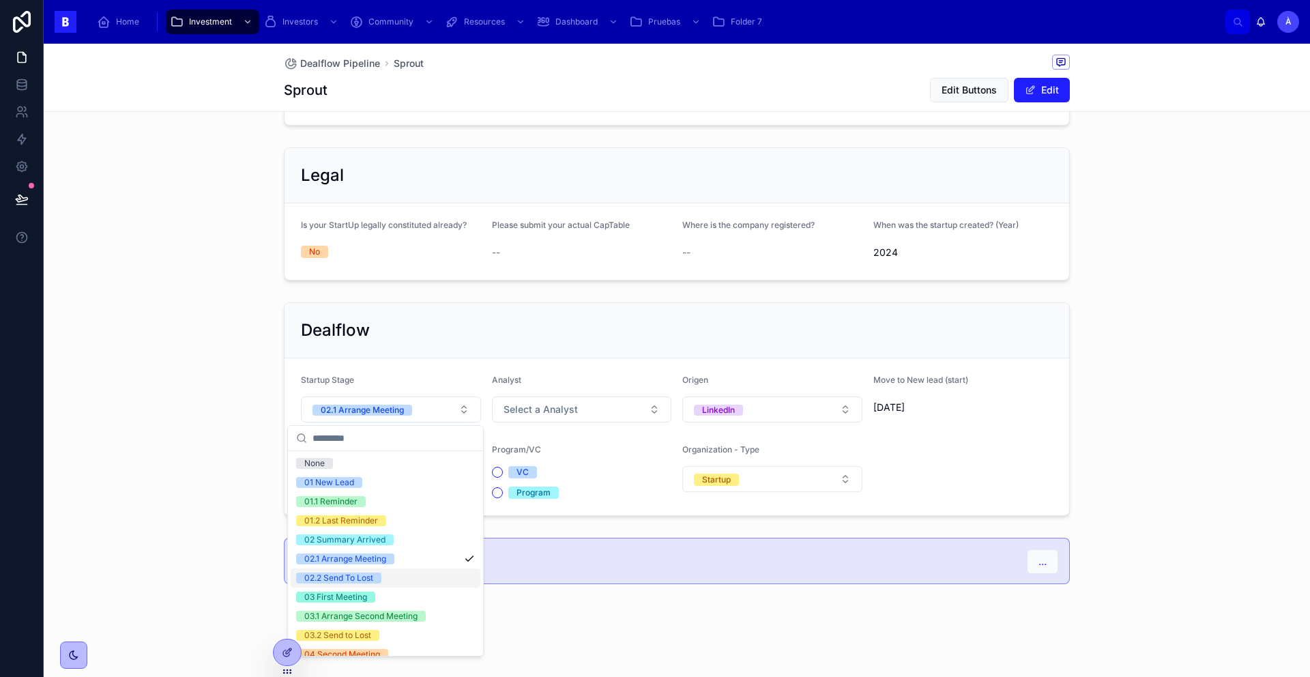
scroll to position [450, 0]
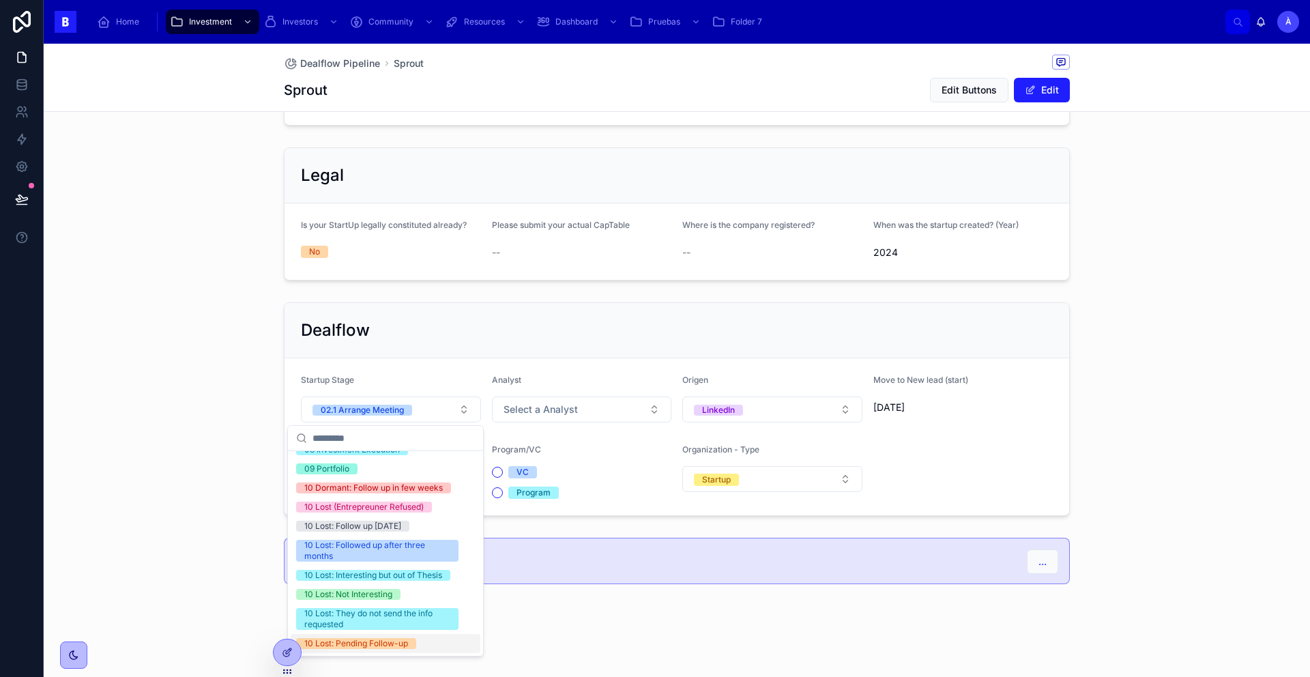
click at [365, 646] on div "10 Lost: Pending Follow-up" at bounding box center [356, 643] width 104 height 11
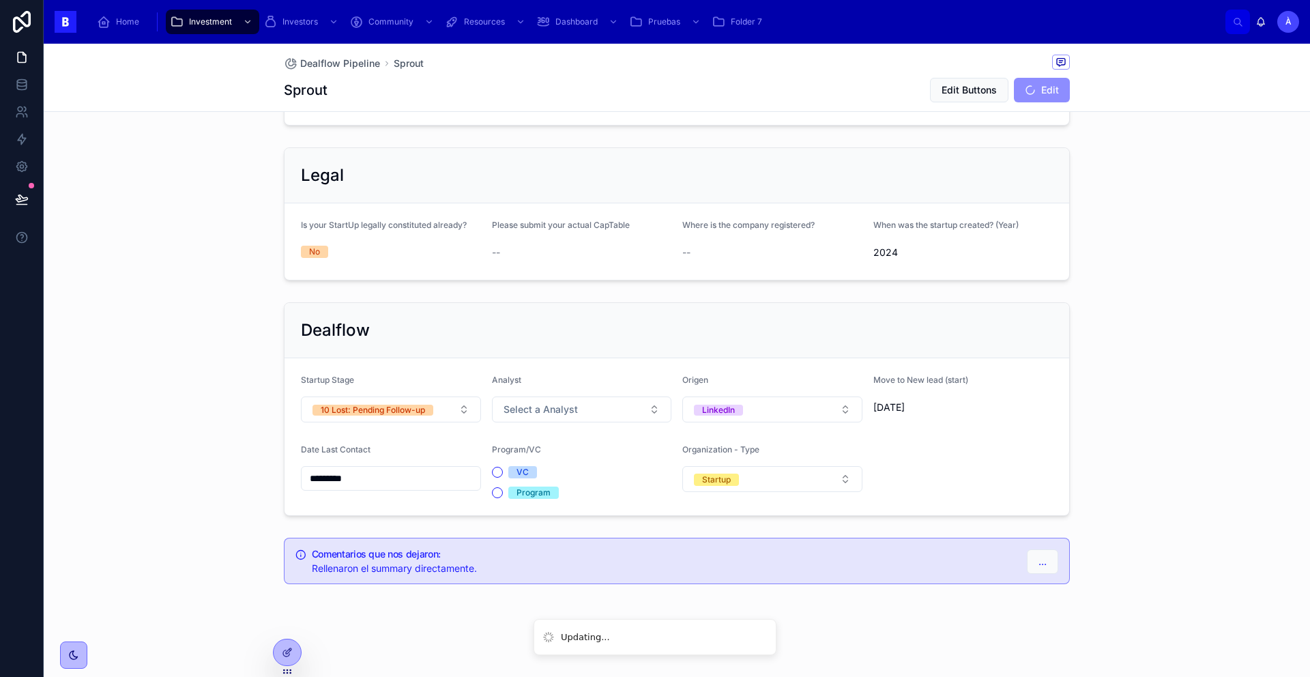
click at [383, 482] on input "*********" at bounding box center [391, 478] width 179 height 19
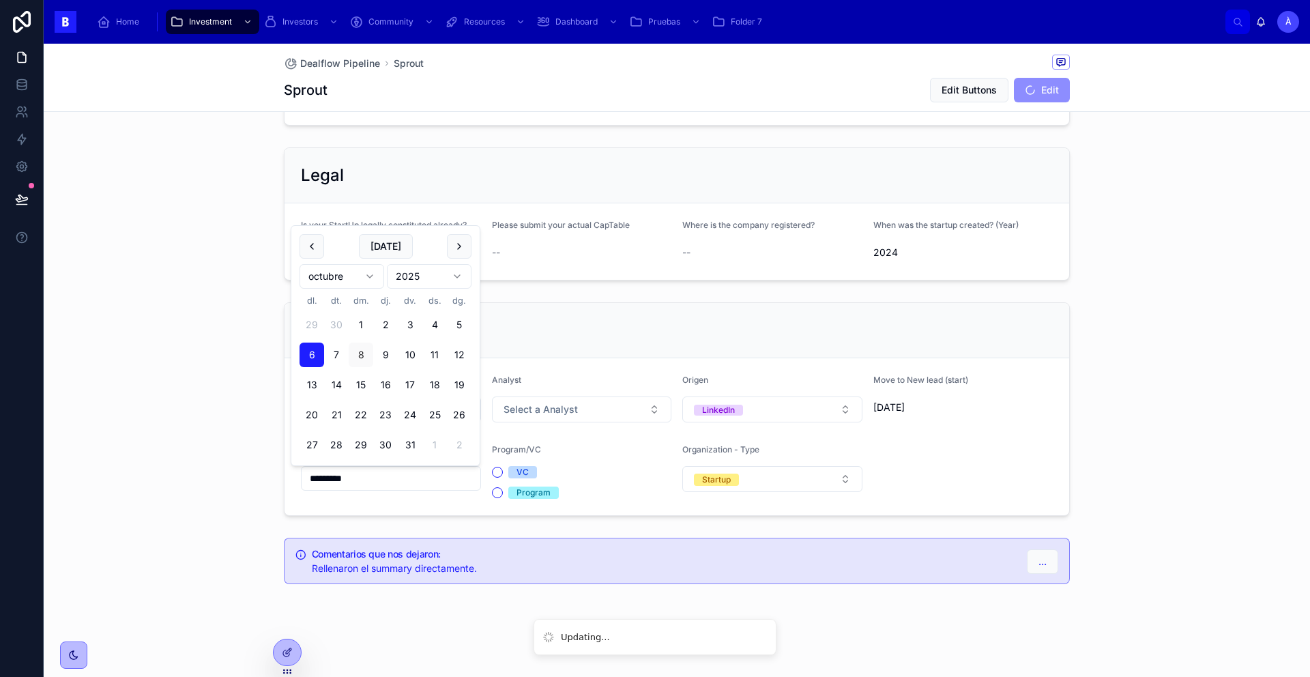
click at [381, 251] on button "[DATE]" at bounding box center [386, 246] width 54 height 25
type input "*********"
click at [381, 251] on span "[DATE]" at bounding box center [386, 246] width 54 height 25
click at [493, 493] on button "Program" at bounding box center [497, 492] width 11 height 11
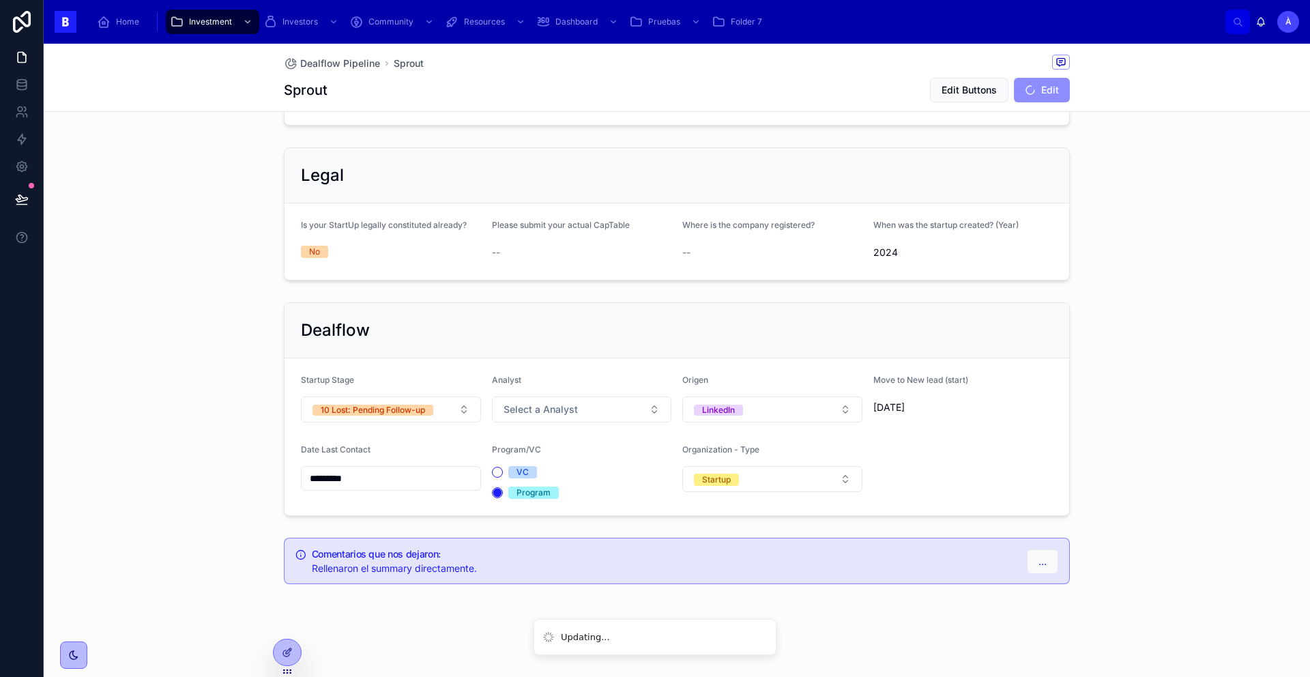
click at [552, 416] on span "Select a Analyst" at bounding box center [541, 410] width 74 height 14
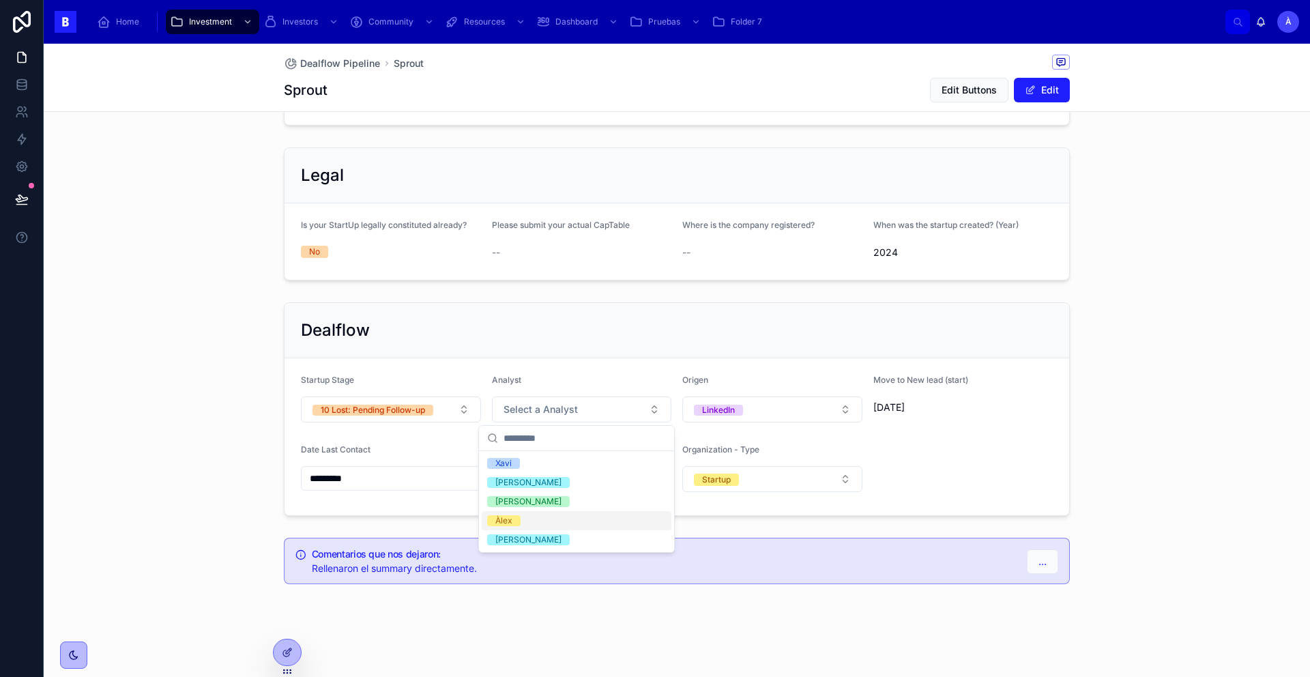
click at [520, 515] on div "Àlex" at bounding box center [577, 520] width 190 height 19
click at [532, 326] on div "Dealflow" at bounding box center [677, 330] width 752 height 22
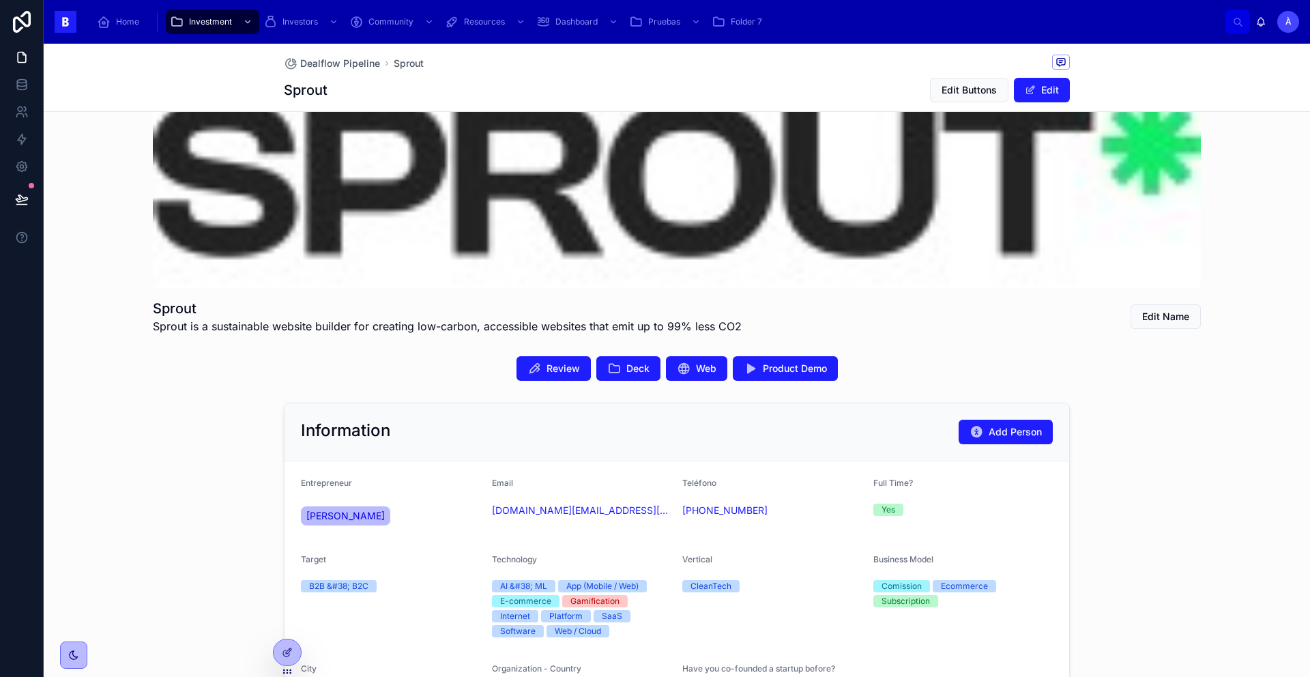
scroll to position [0, 0]
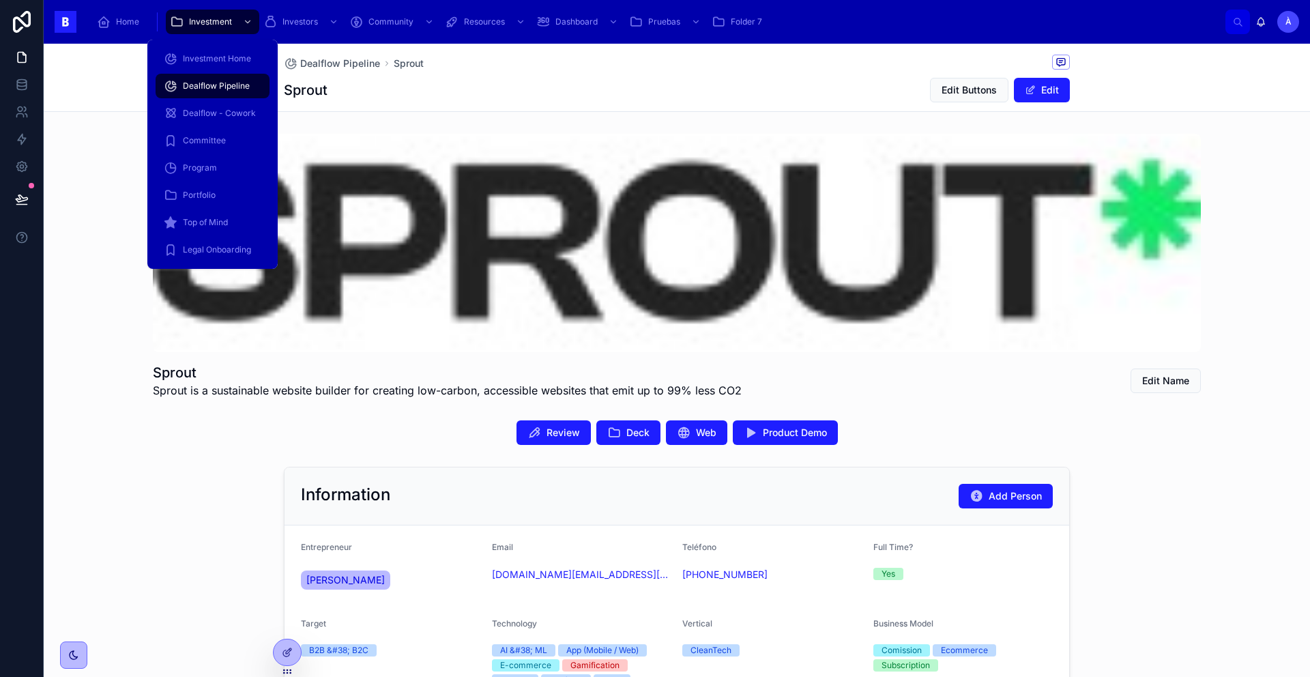
click at [200, 89] on span "Dealflow Pipeline" at bounding box center [216, 86] width 67 height 11
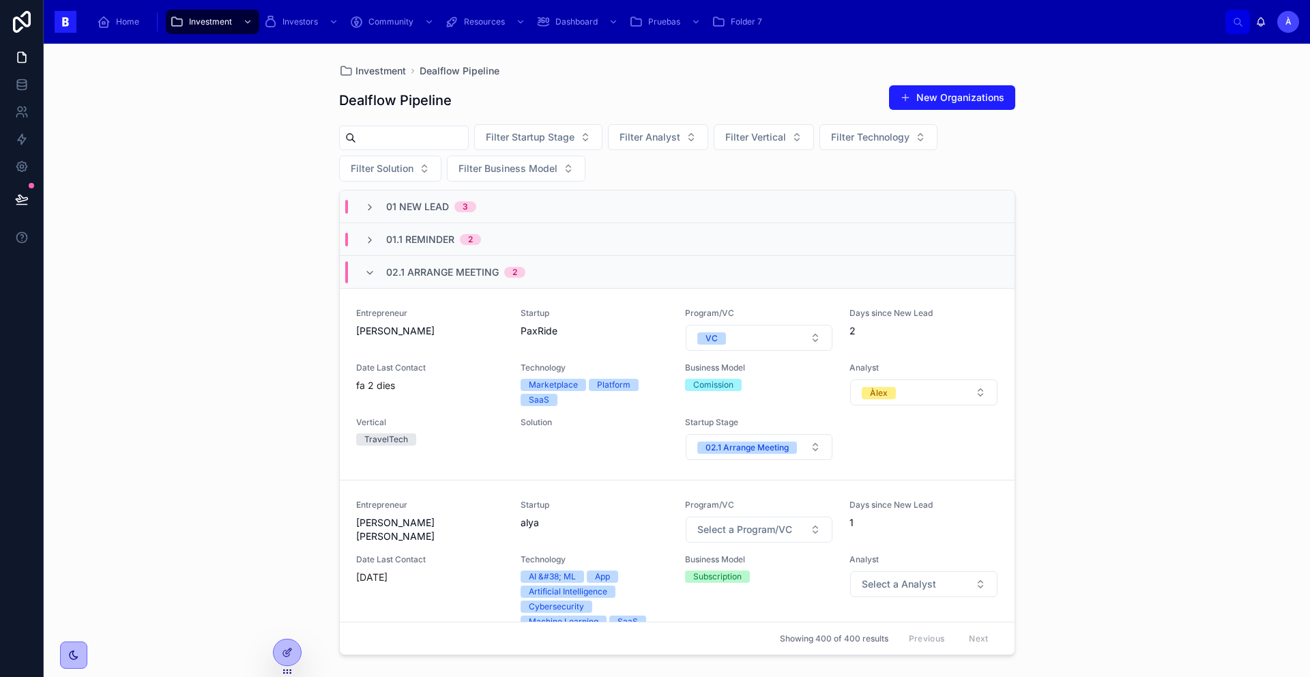
click at [454, 309] on span "Entrepreneur" at bounding box center [430, 313] width 148 height 11
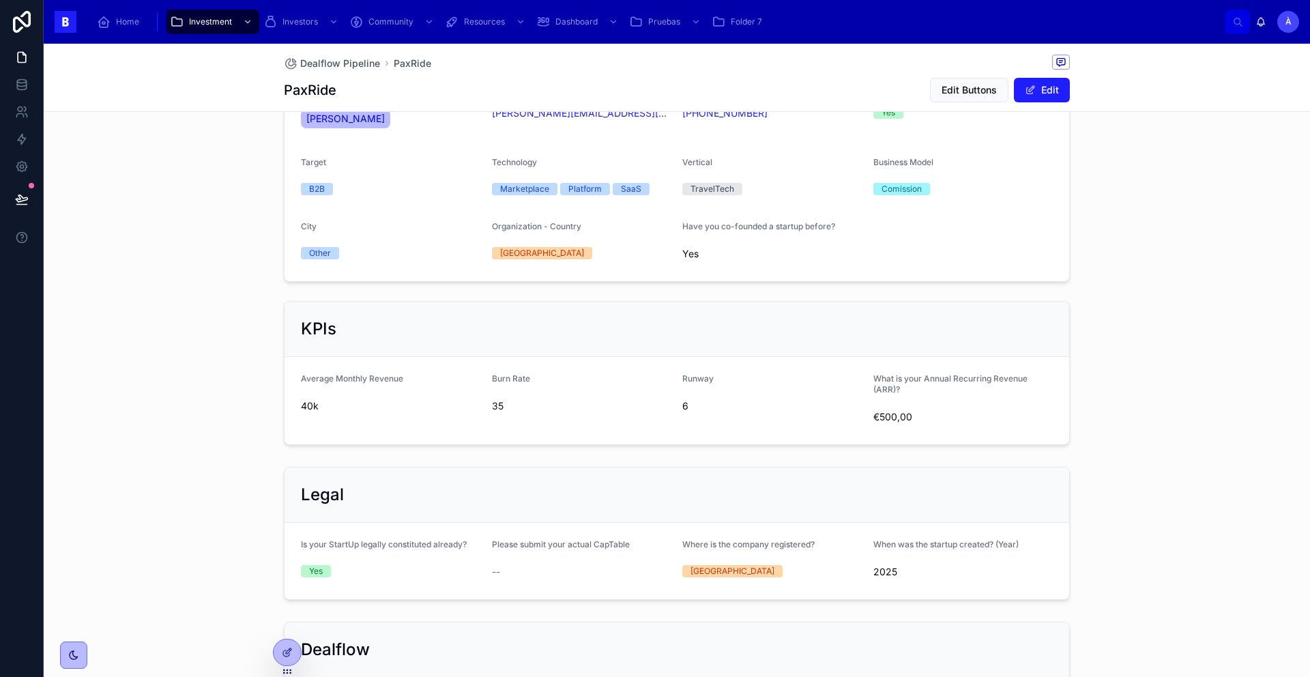
scroll to position [309, 0]
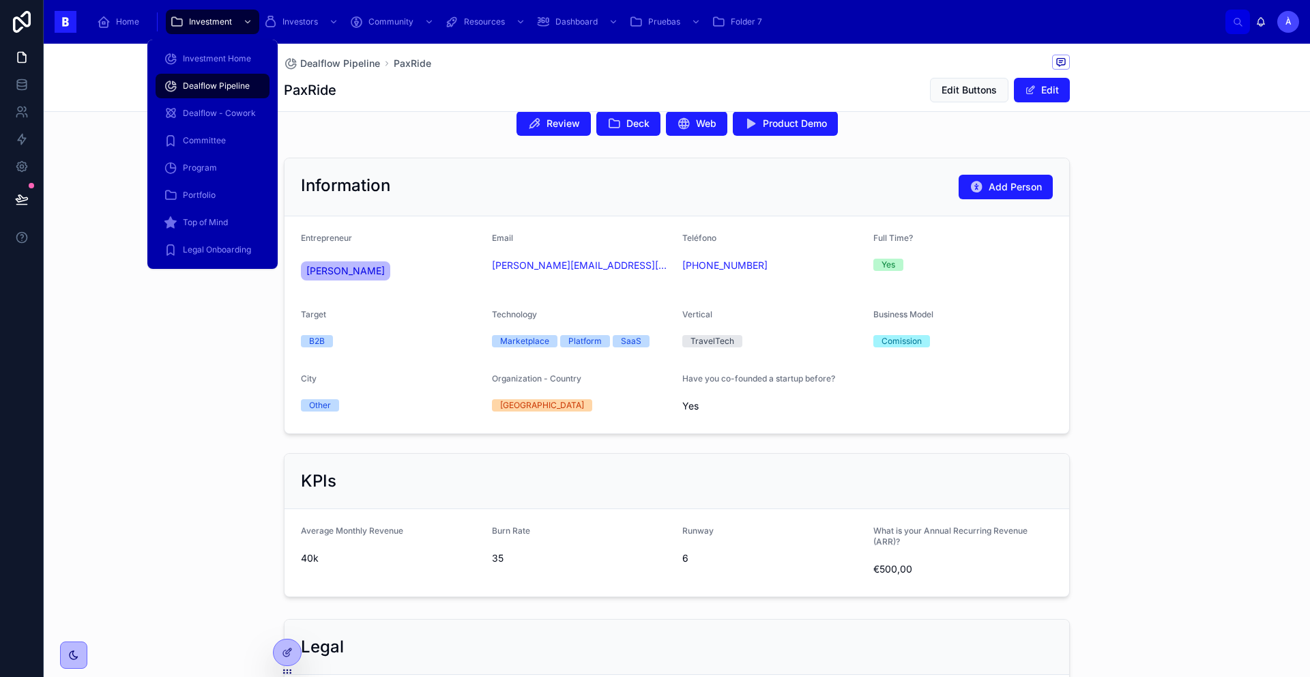
click at [225, 81] on span "Dealflow Pipeline" at bounding box center [216, 86] width 67 height 11
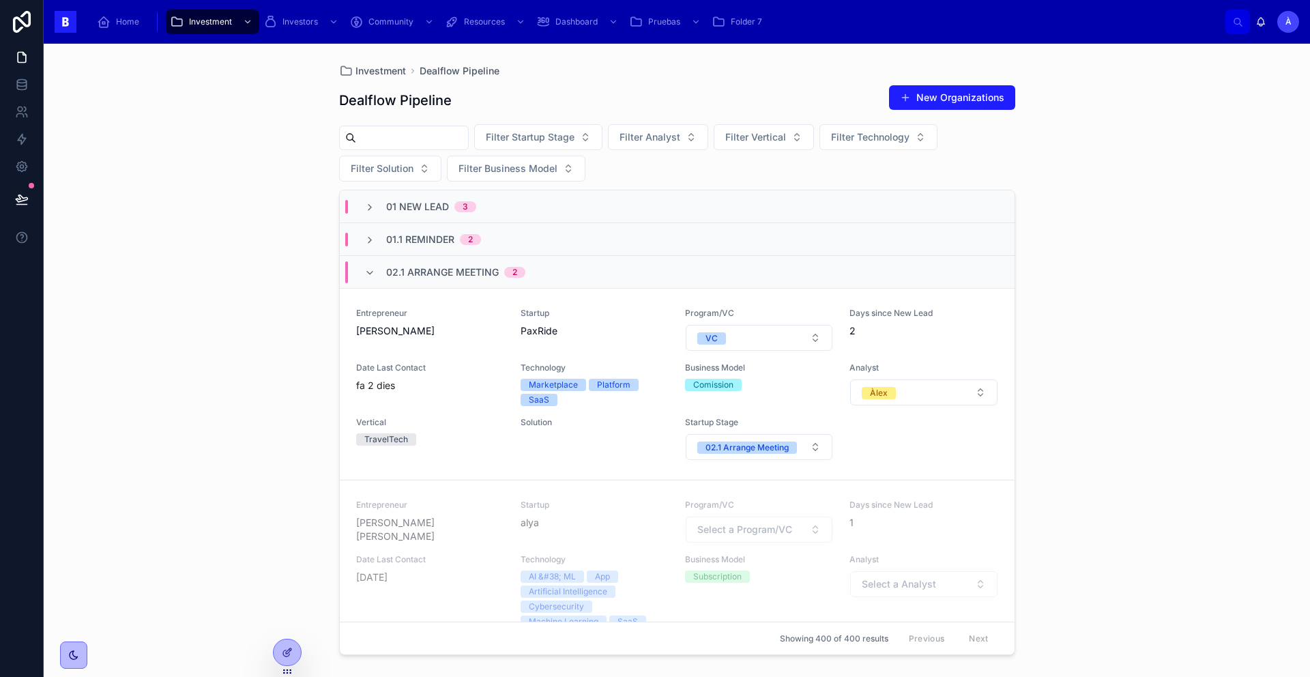
click at [437, 503] on span "Entrepreneur" at bounding box center [430, 505] width 148 height 11
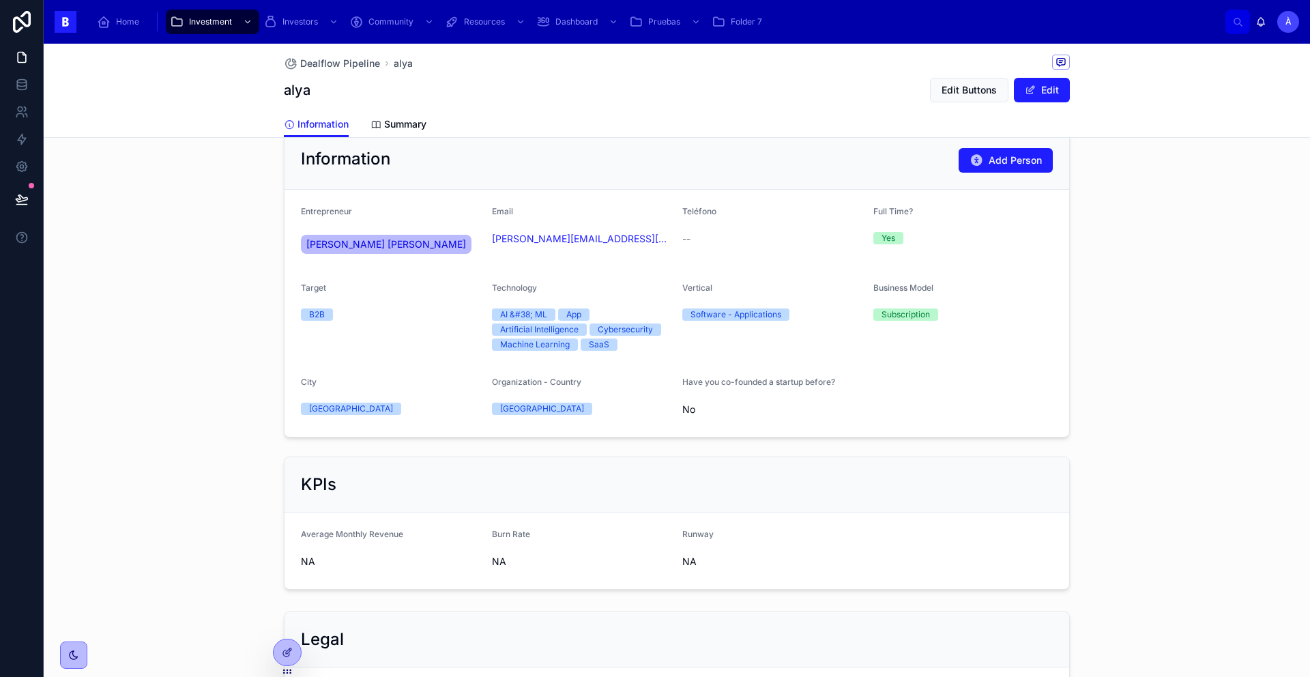
scroll to position [349, 0]
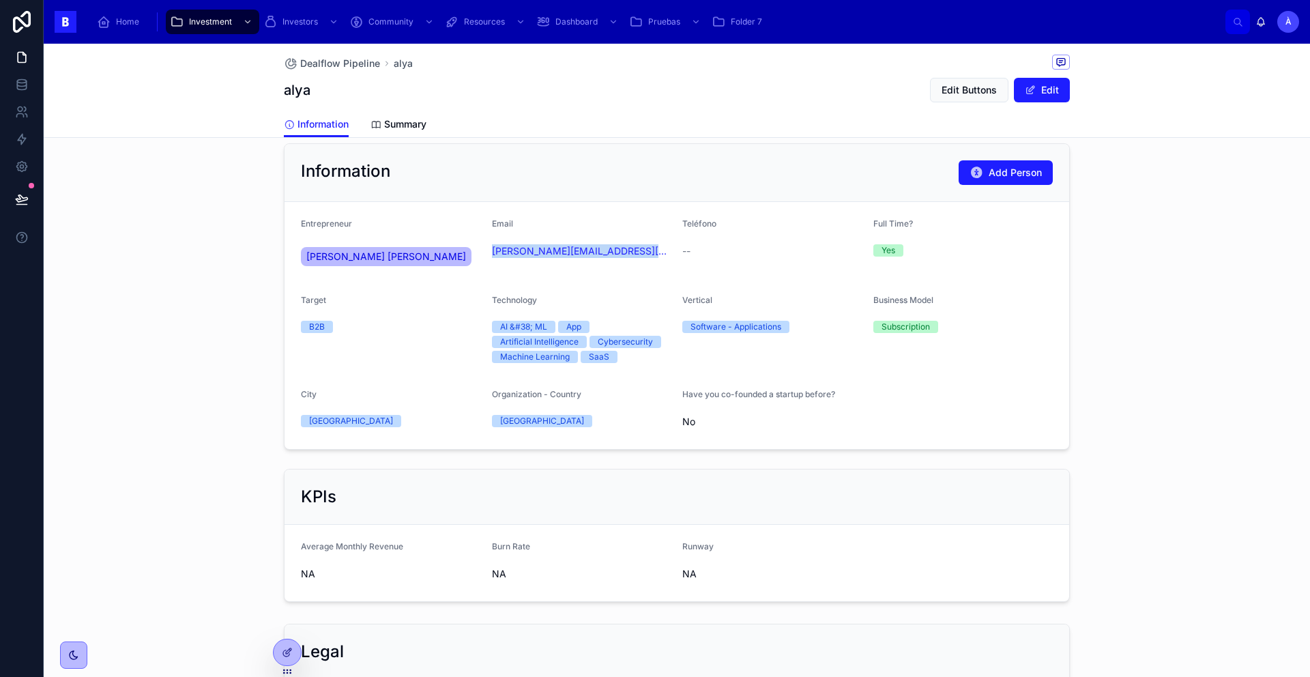
drag, startPoint x: 627, startPoint y: 272, endPoint x: 488, endPoint y: 251, distance: 140.7
click at [492, 251] on div "Email [PERSON_NAME][EMAIL_ADDRESS][PERSON_NAME][DOMAIN_NAME]" at bounding box center [582, 245] width 180 height 55
copy link "[PERSON_NAME][EMAIL_ADDRESS][PERSON_NAME][DOMAIN_NAME]"
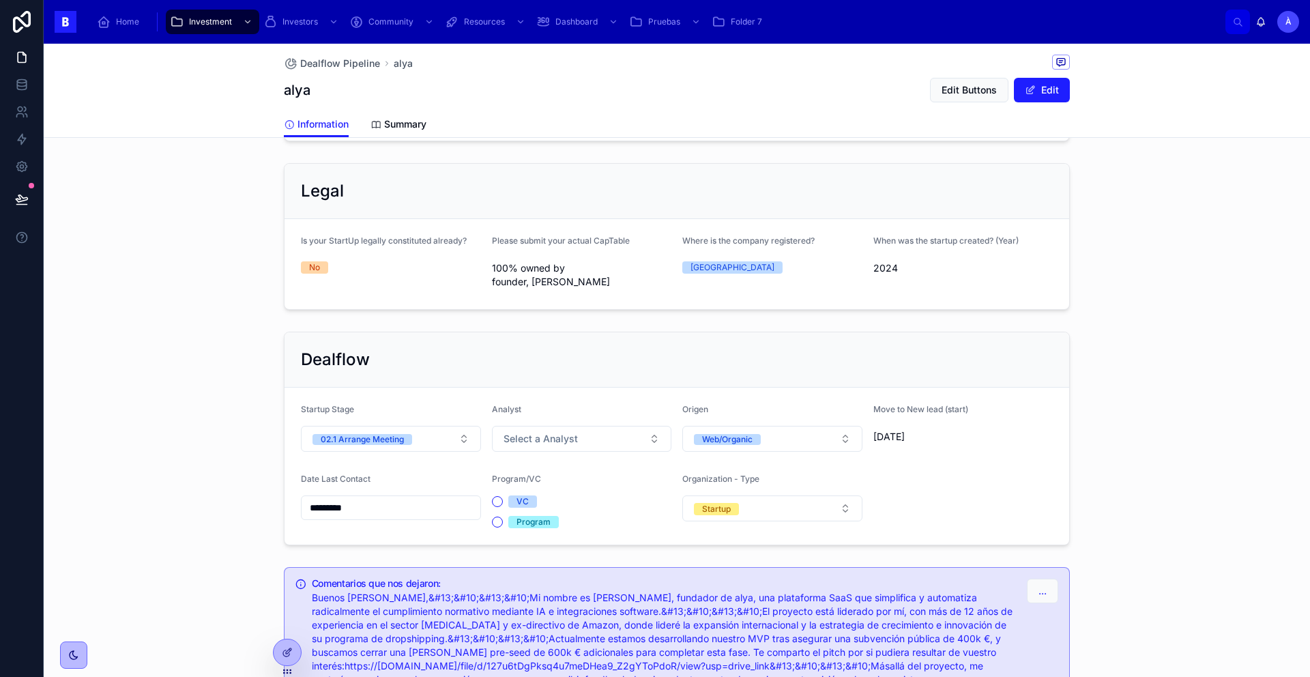
scroll to position [935, 0]
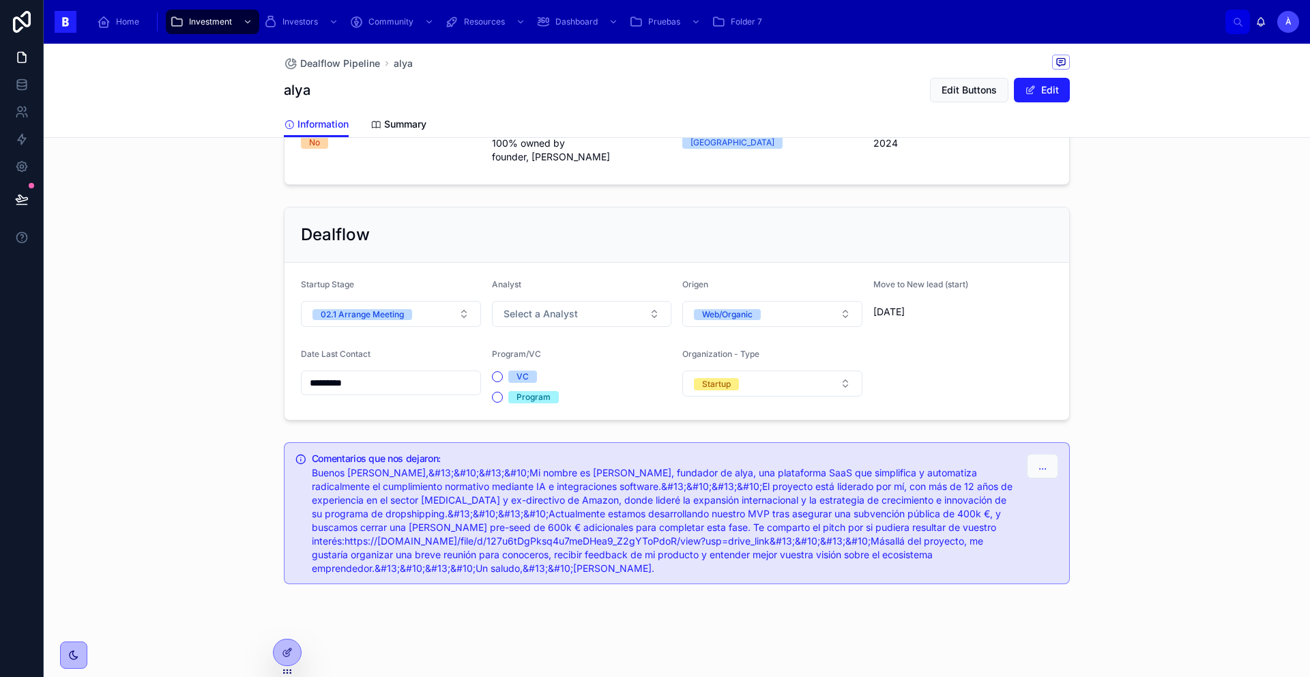
click at [410, 317] on button "02.1 Arrange Meeting" at bounding box center [391, 314] width 180 height 26
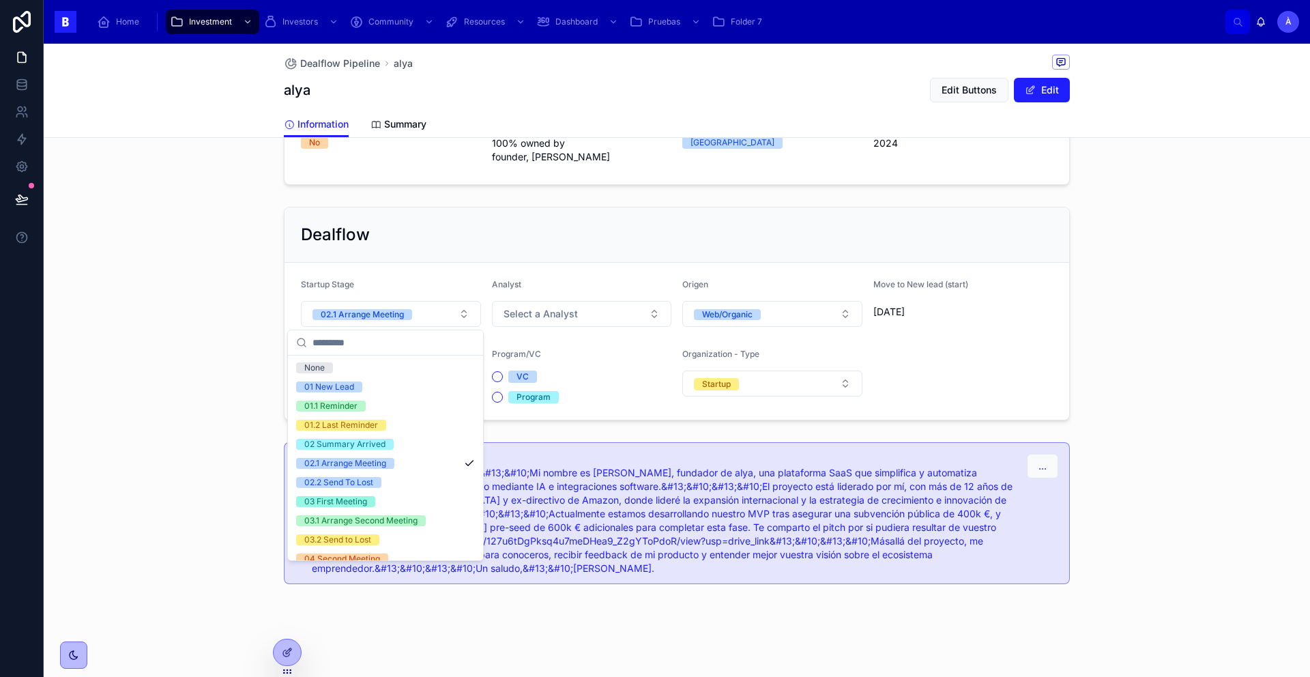
scroll to position [450, 0]
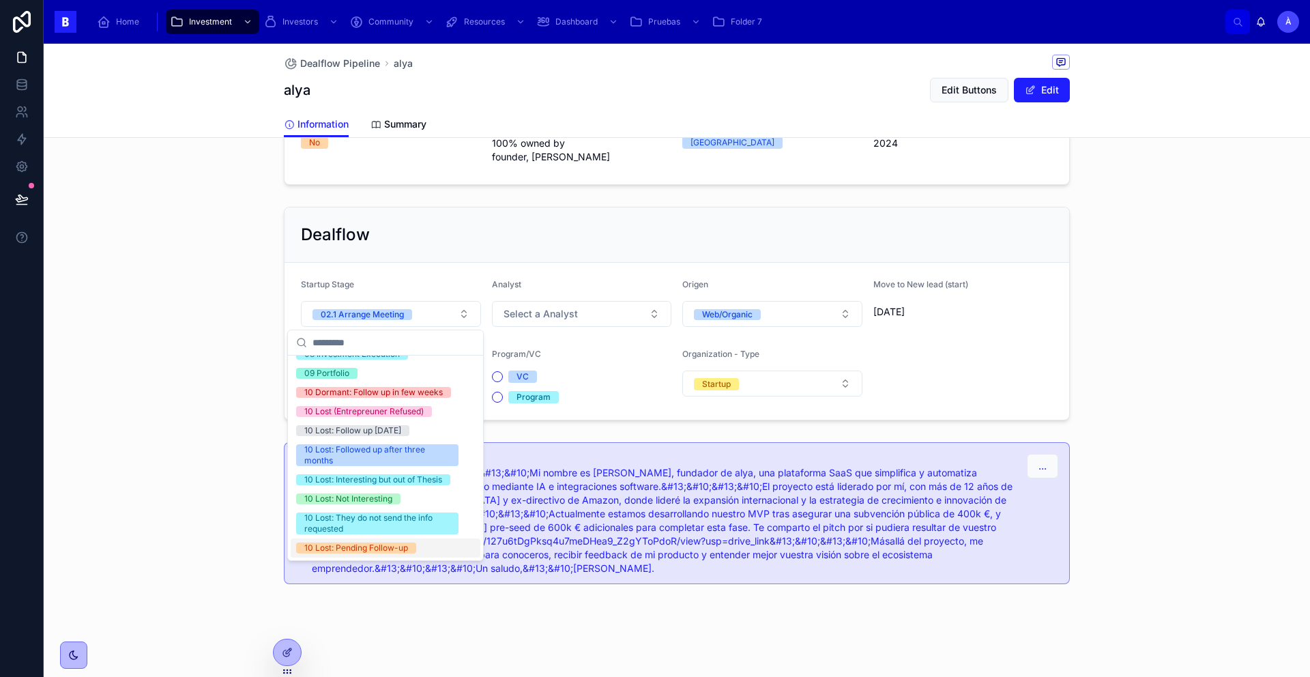
click at [381, 545] on div "10 Lost: Pending Follow-up" at bounding box center [356, 548] width 104 height 11
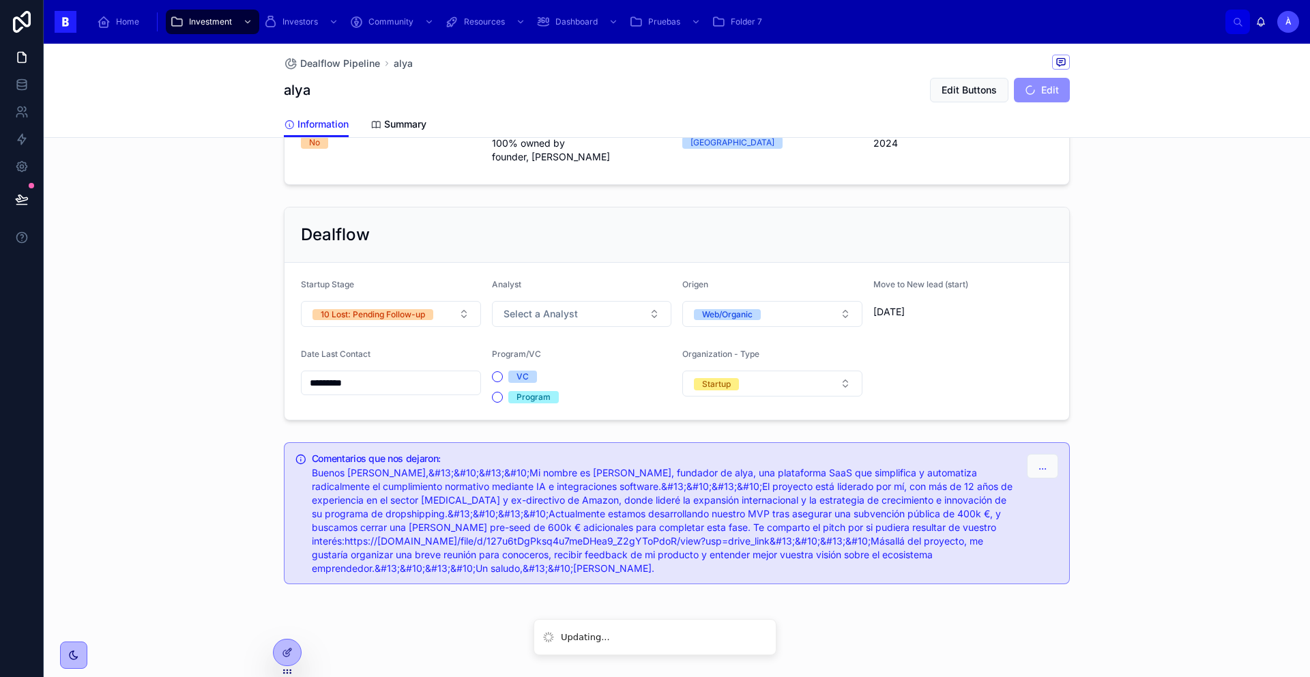
click at [382, 381] on input "*********" at bounding box center [391, 382] width 179 height 19
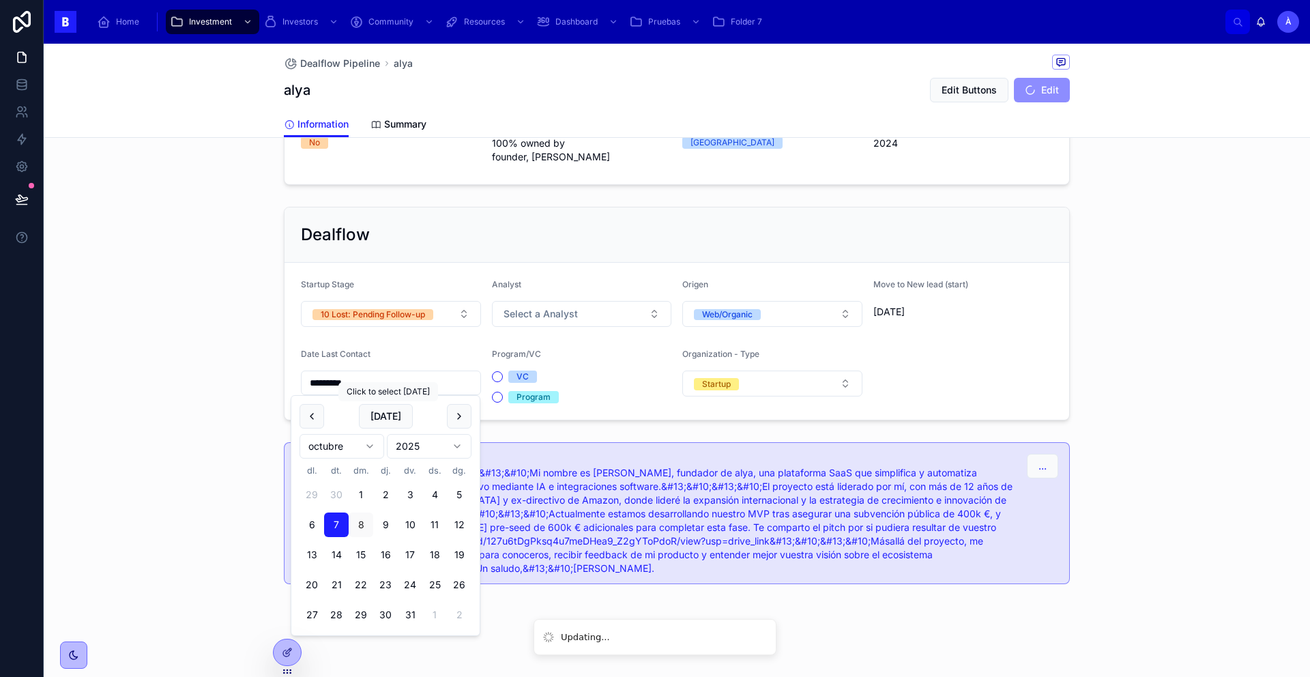
click at [383, 424] on button "[DATE]" at bounding box center [386, 416] width 54 height 25
type input "*********"
click at [548, 350] on div "Program/VC" at bounding box center [582, 357] width 180 height 16
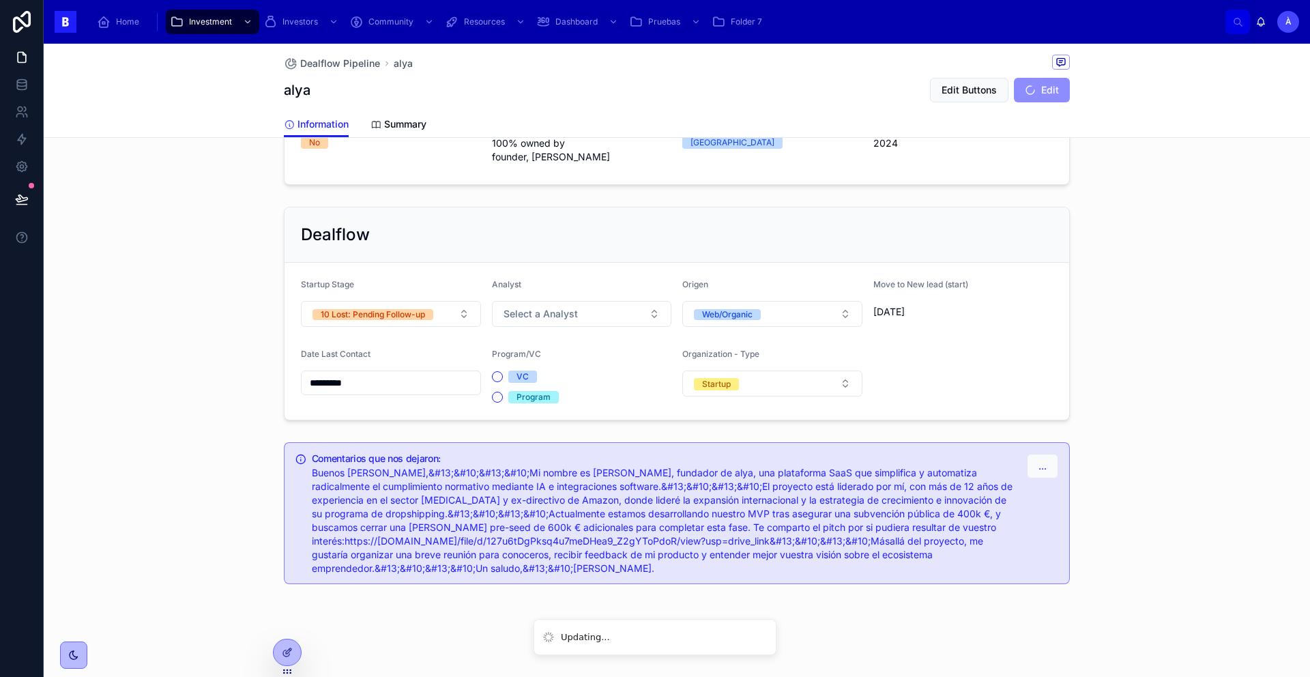
click at [527, 303] on button "Select a Analyst" at bounding box center [582, 314] width 180 height 26
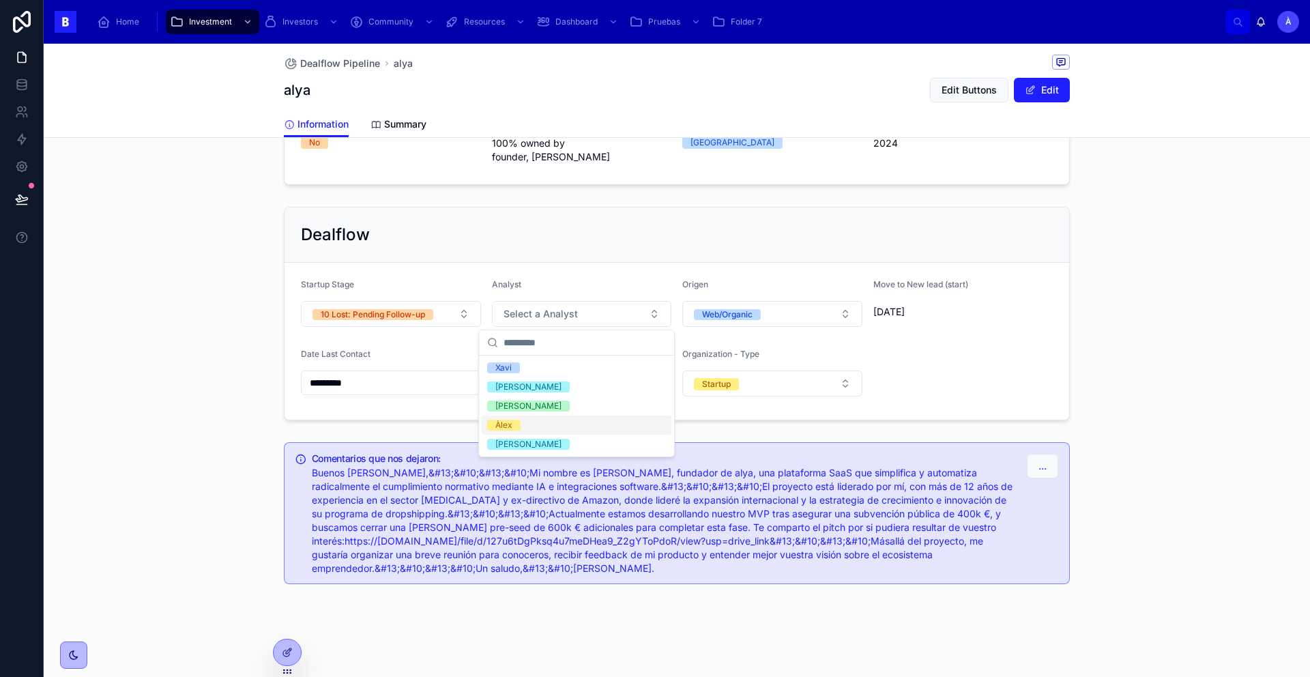
click at [520, 424] on div "Àlex" at bounding box center [577, 425] width 190 height 19
click at [571, 370] on div "Xavi" at bounding box center [577, 367] width 190 height 19
click at [532, 367] on div "Xavi" at bounding box center [577, 367] width 190 height 19
drag, startPoint x: 424, startPoint y: 349, endPoint x: 467, endPoint y: 359, distance: 44.2
click at [424, 349] on div "Date Last Contact" at bounding box center [391, 357] width 180 height 16
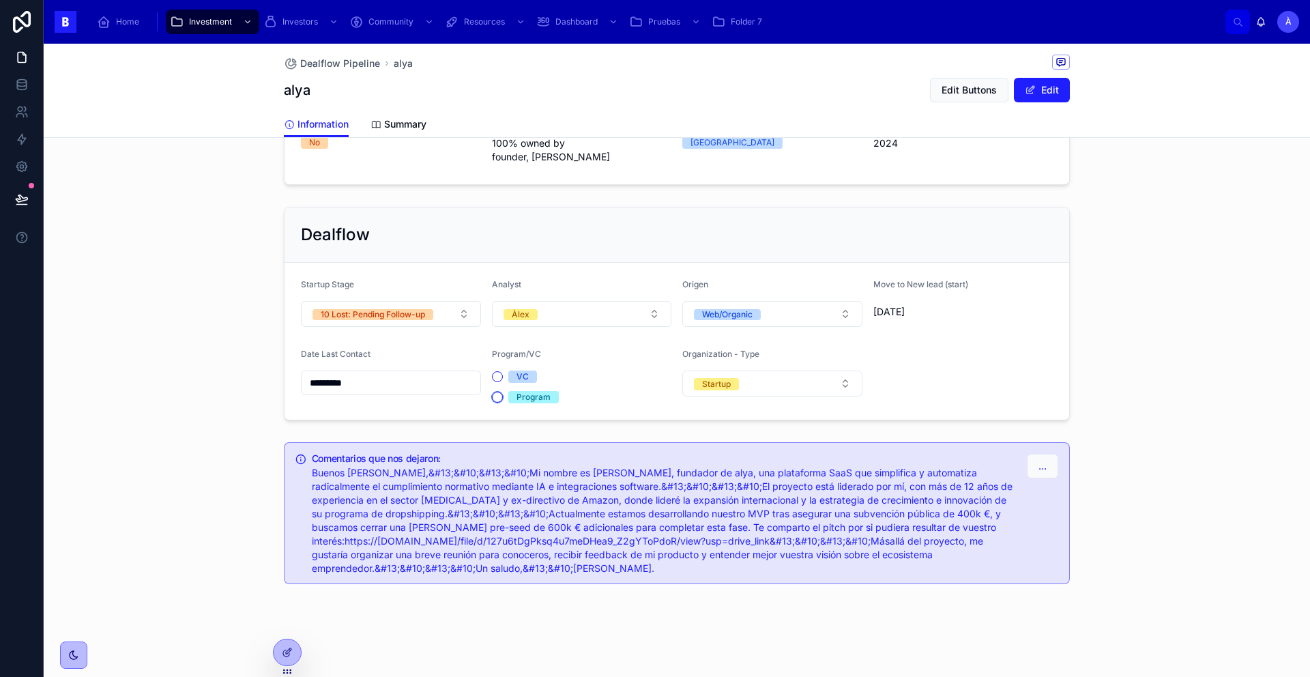
click at [494, 398] on button "Program" at bounding box center [497, 397] width 11 height 11
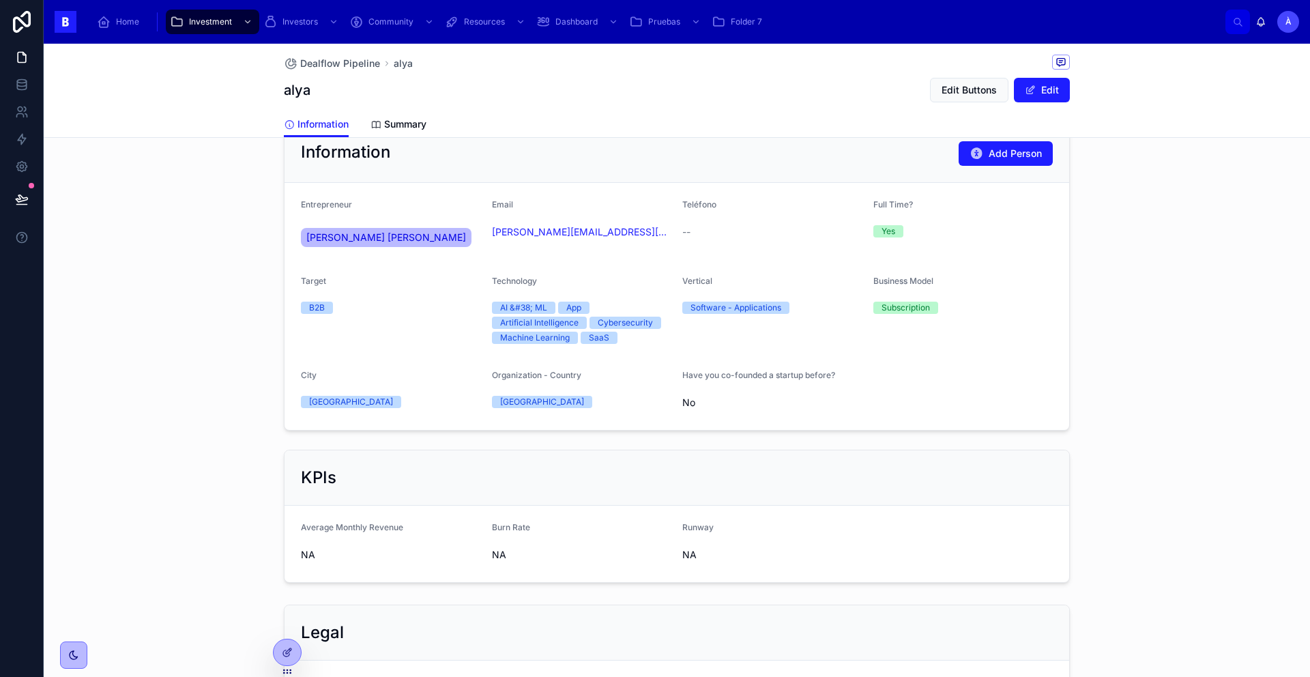
scroll to position [0, 0]
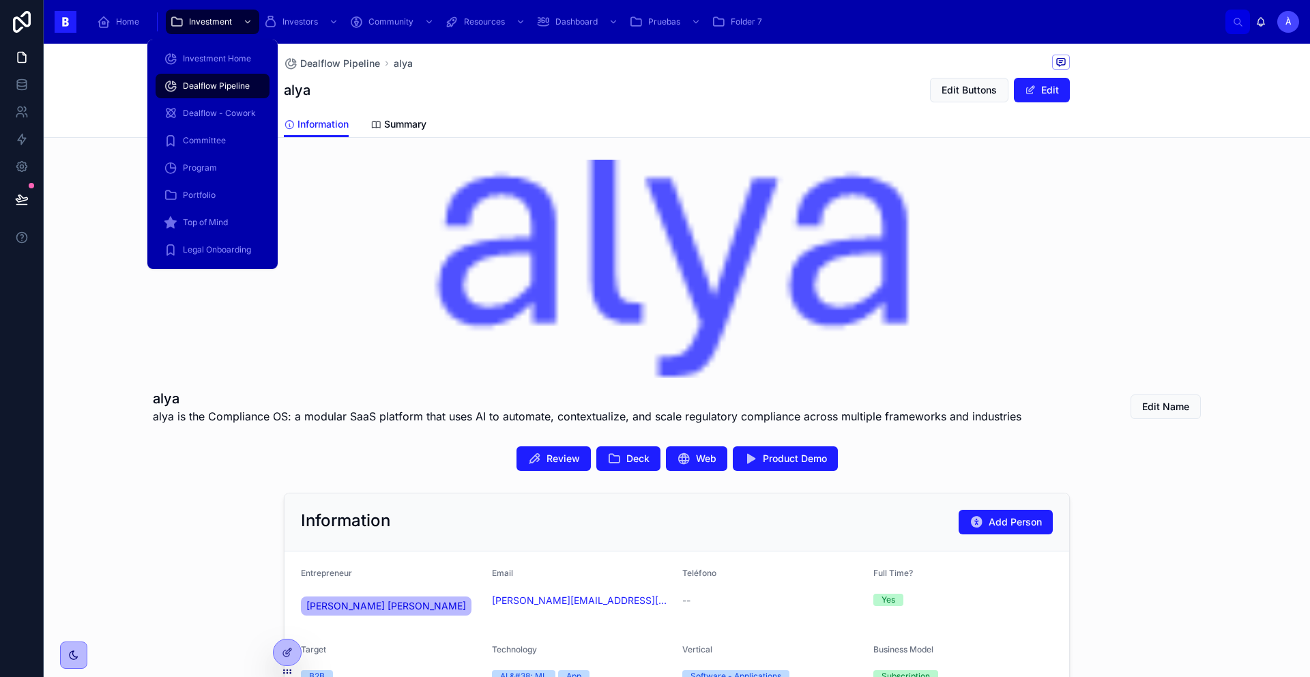
click at [212, 85] on span "Dealflow Pipeline" at bounding box center [216, 86] width 67 height 11
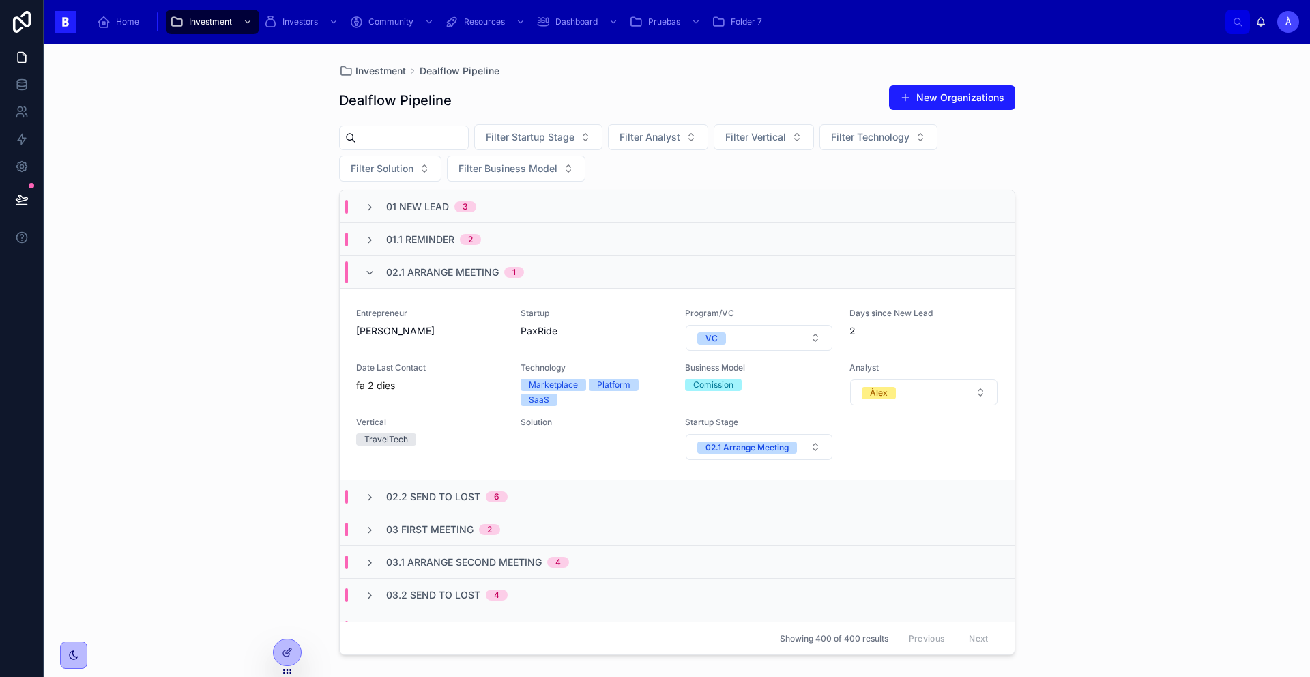
click at [448, 275] on span "02.1 Arrange Meeting" at bounding box center [442, 272] width 113 height 14
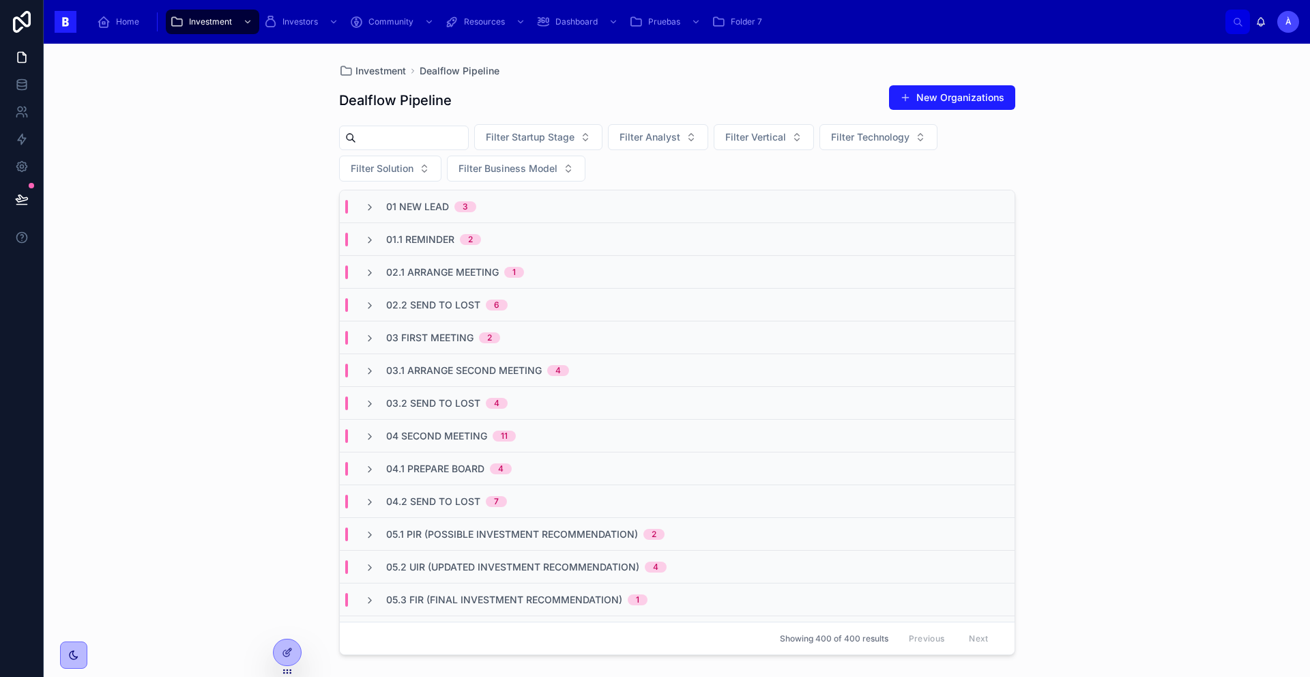
click at [449, 303] on span "02.2 Send To Lost" at bounding box center [433, 305] width 94 height 14
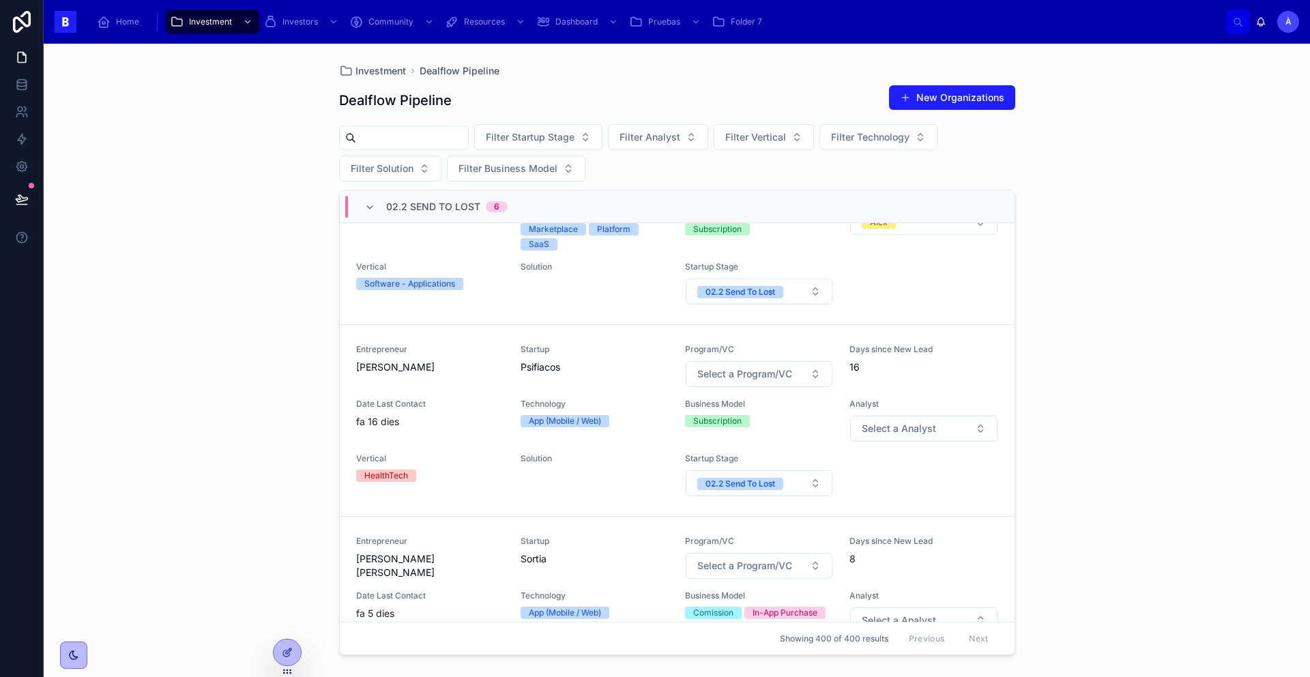
scroll to position [194, 0]
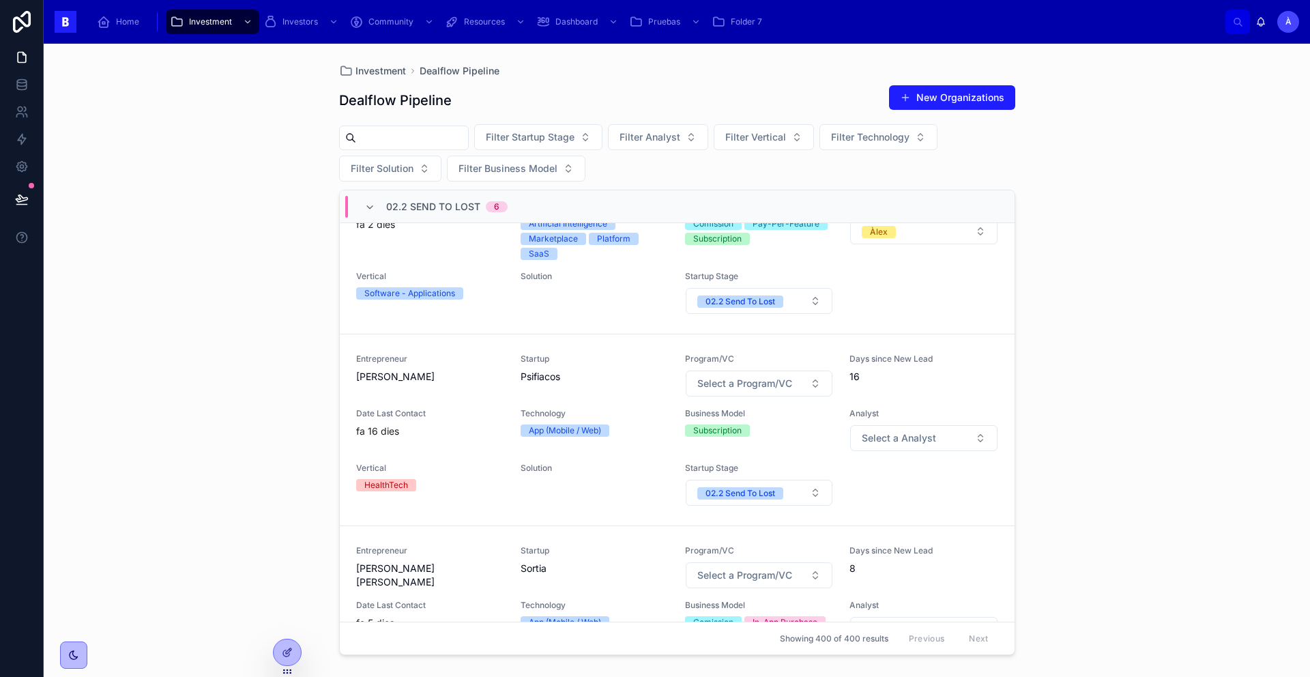
click at [486, 366] on div "Entrepreneur [PERSON_NAME]" at bounding box center [430, 368] width 148 height 30
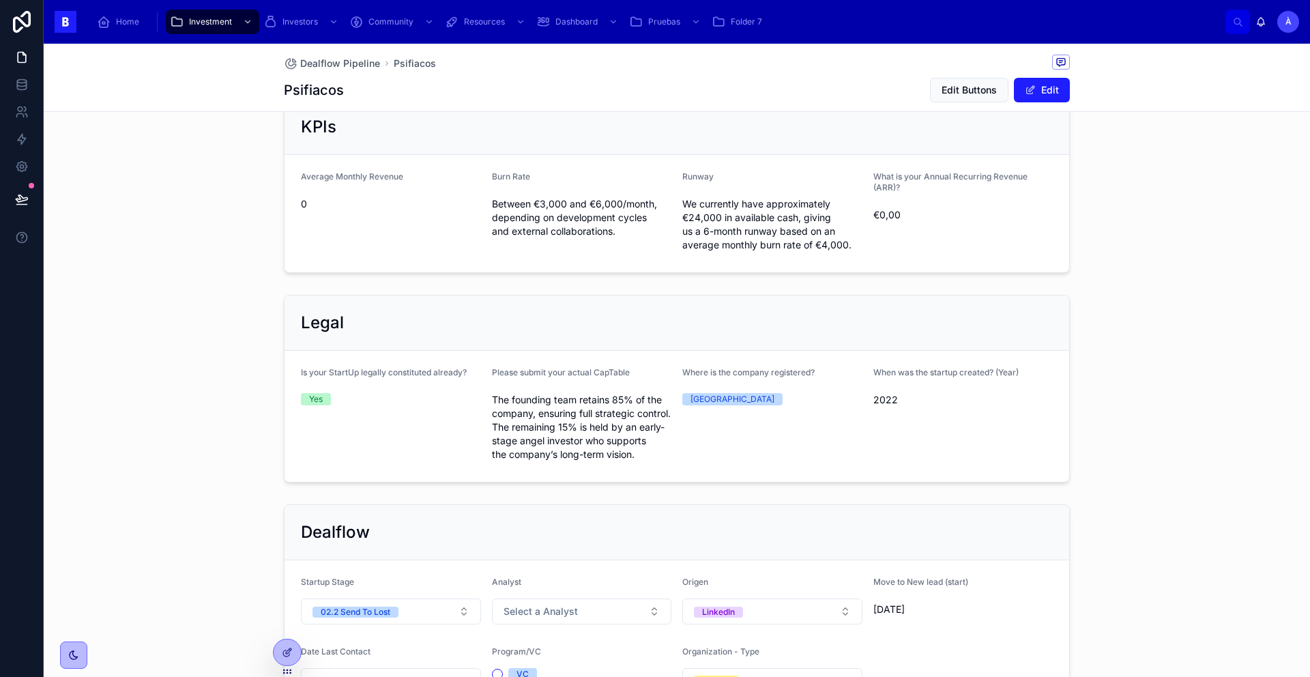
scroll to position [882, 0]
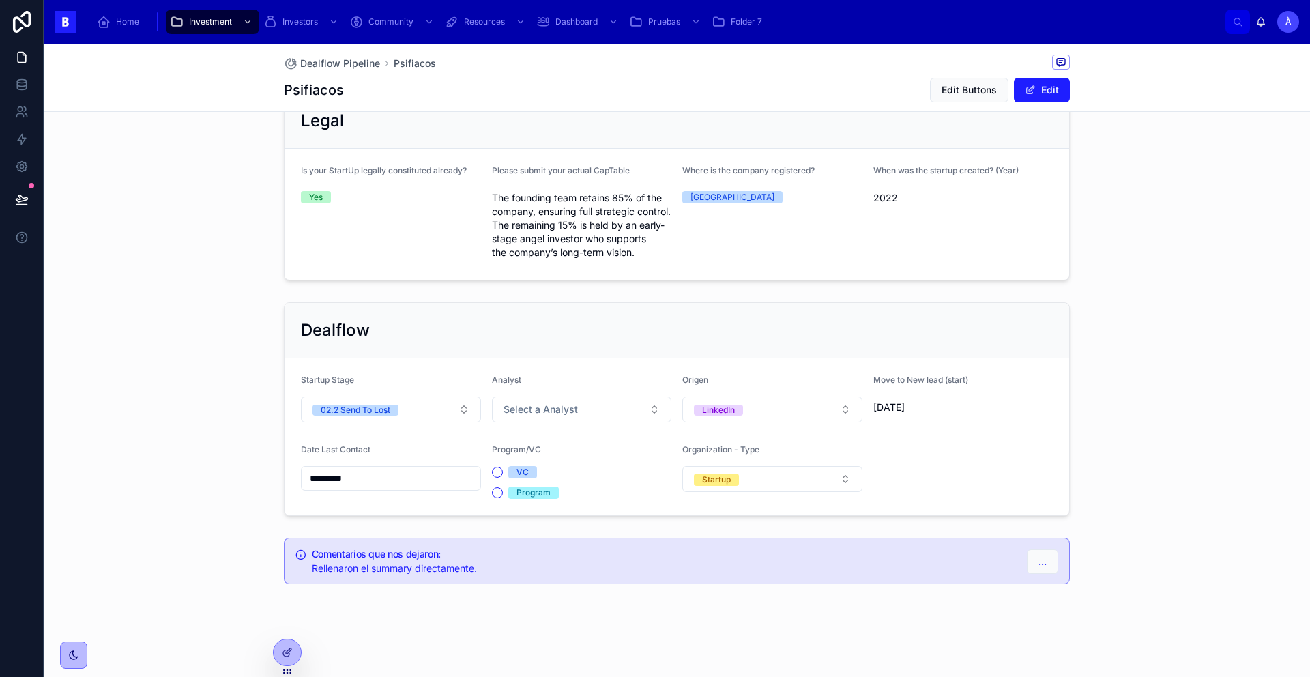
click at [394, 488] on input "*********" at bounding box center [391, 478] width 179 height 19
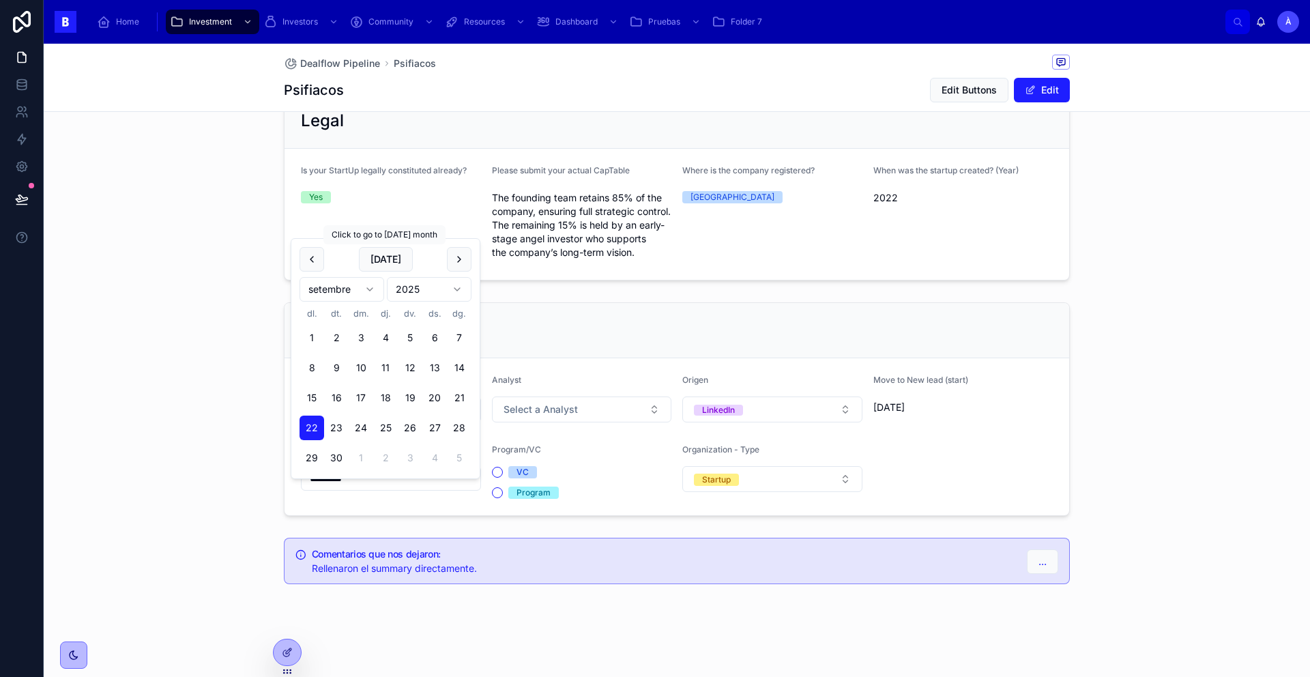
click at [392, 265] on button "[DATE]" at bounding box center [386, 259] width 54 height 25
type input "*********"
click at [171, 379] on div "Dealflow Startup Stage 02.2 Send To Lost Analyst Select a Analyst Origen Linked…" at bounding box center [677, 409] width 1267 height 225
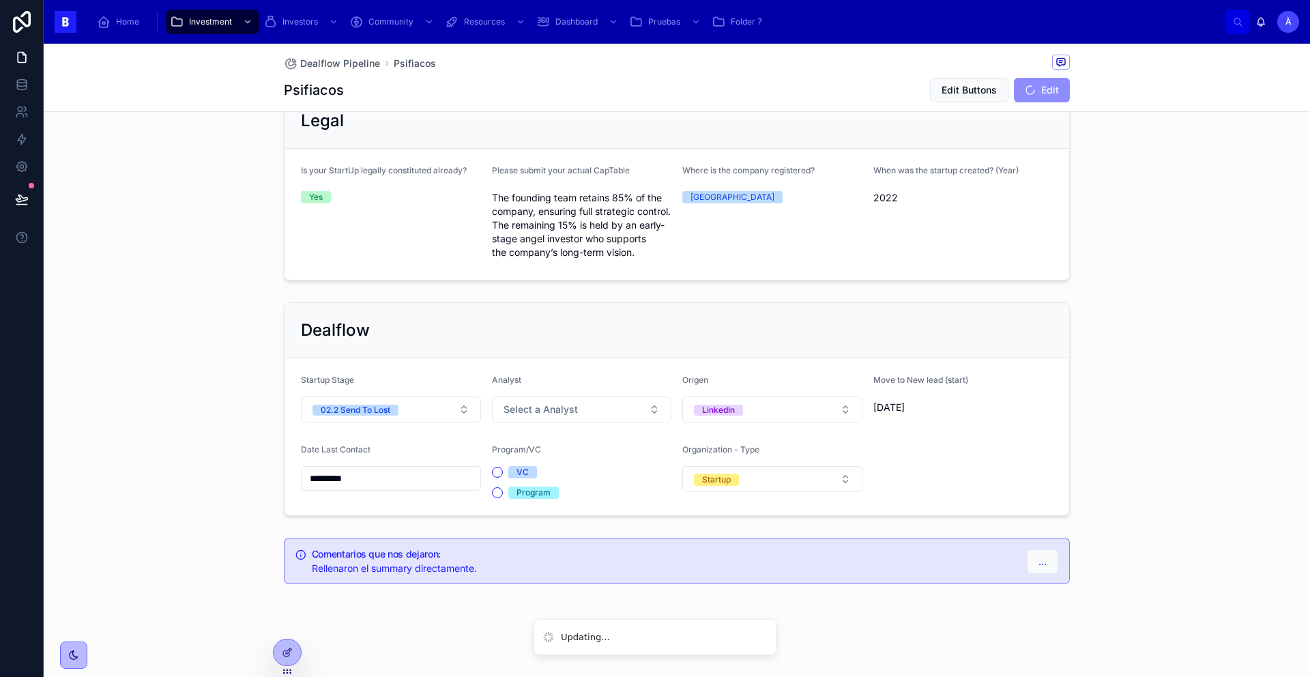
click at [366, 416] on div "02.2 Send To Lost" at bounding box center [356, 410] width 70 height 11
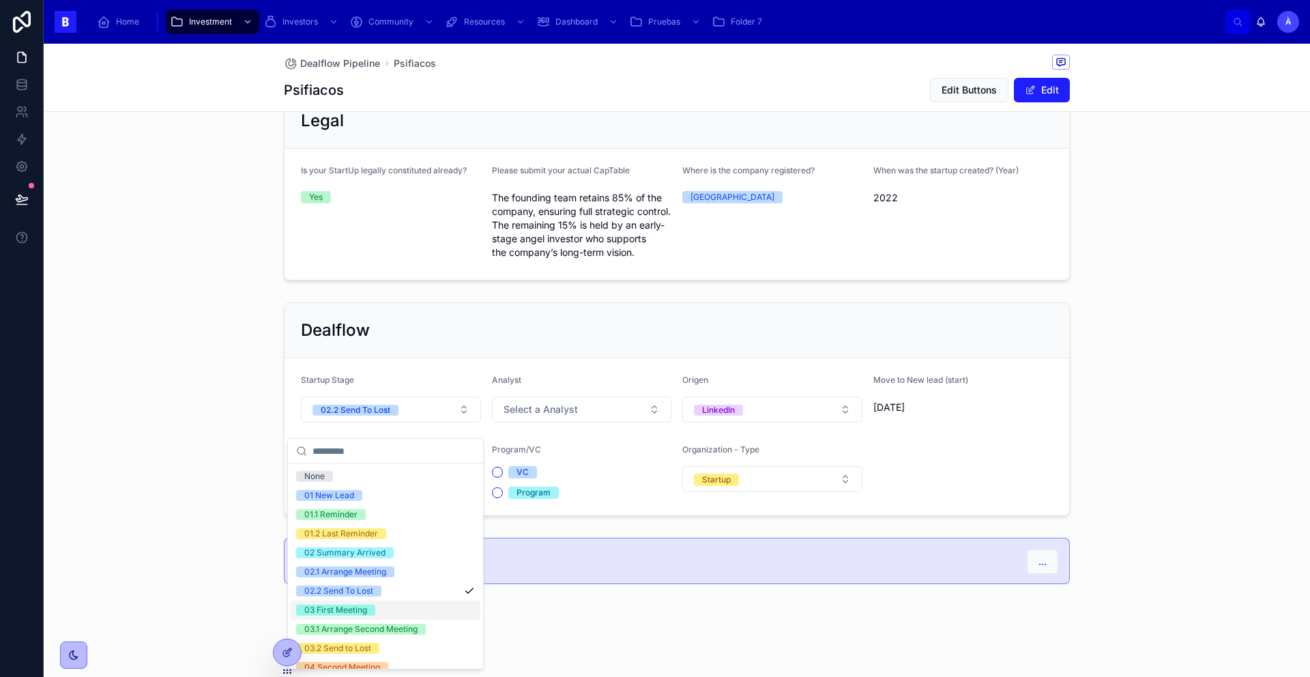
click at [368, 603] on div "03 First Meeting" at bounding box center [386, 610] width 190 height 19
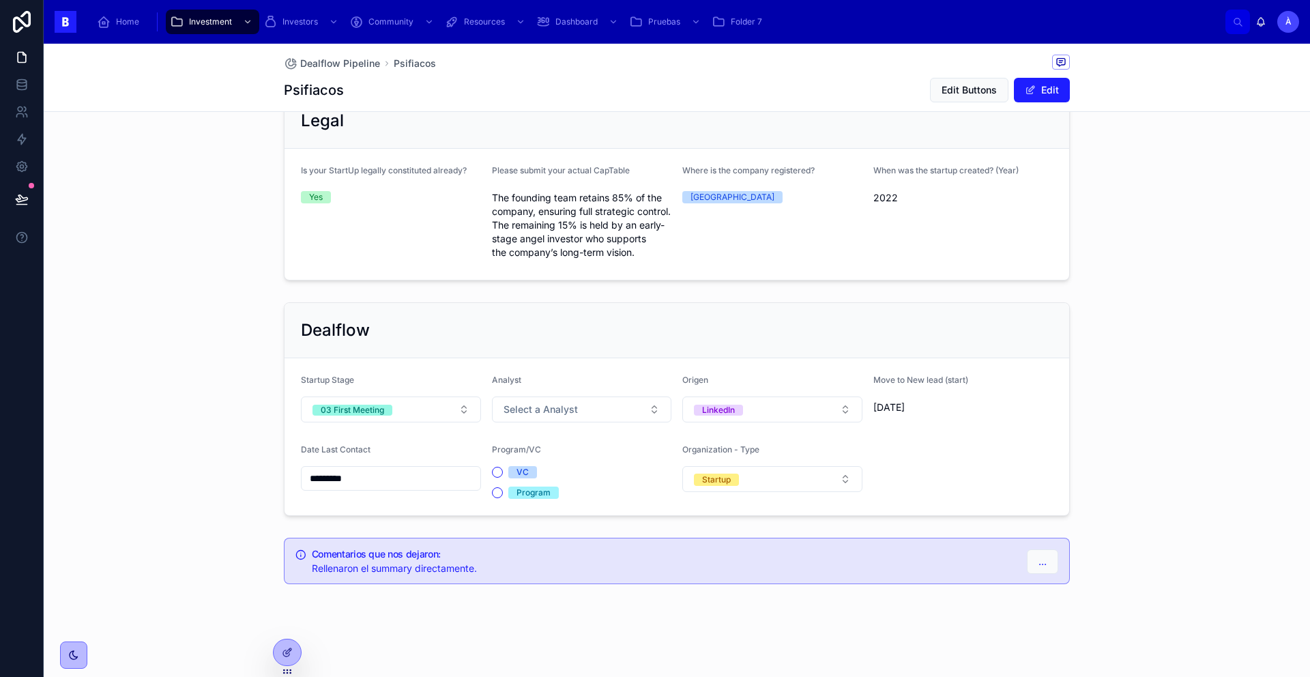
click at [535, 416] on span "Select a Analyst" at bounding box center [541, 410] width 74 height 14
click at [511, 528] on div "Àlex" at bounding box center [503, 533] width 17 height 11
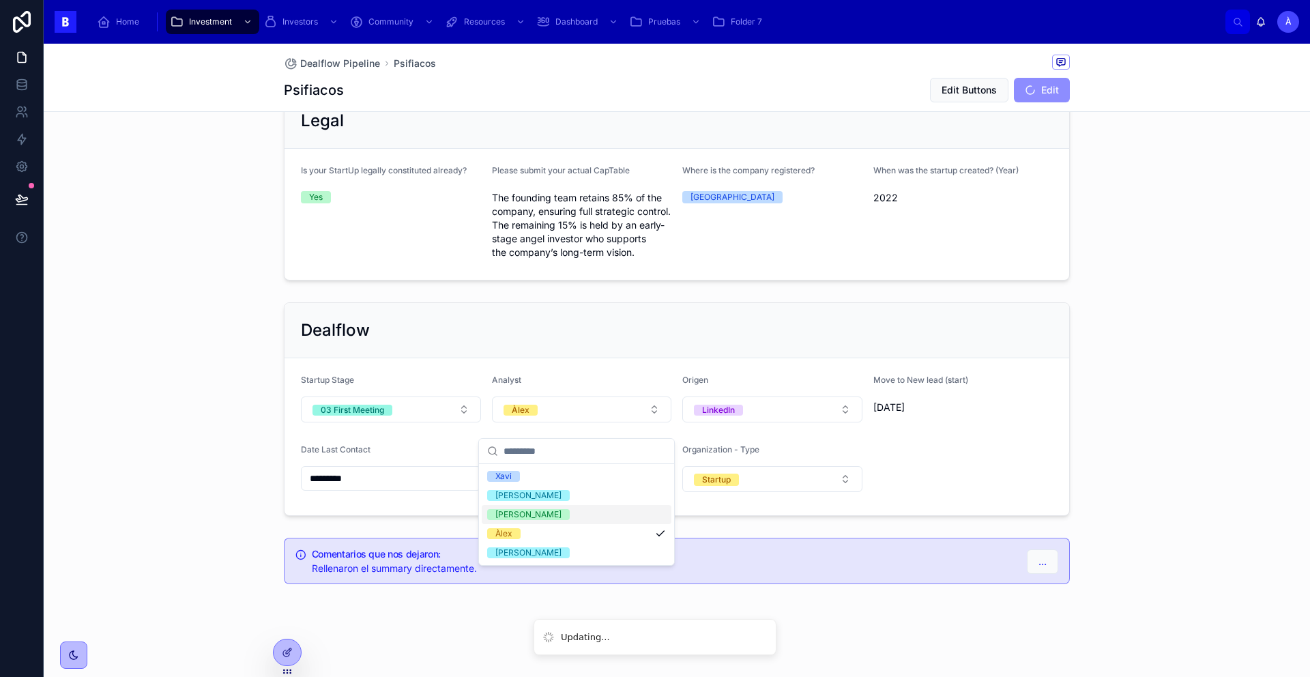
click at [463, 447] on form "Startup Stage 03 First Meeting Analyst Àlex Origen LinkedIn Move to New lead (s…" at bounding box center [677, 436] width 785 height 157
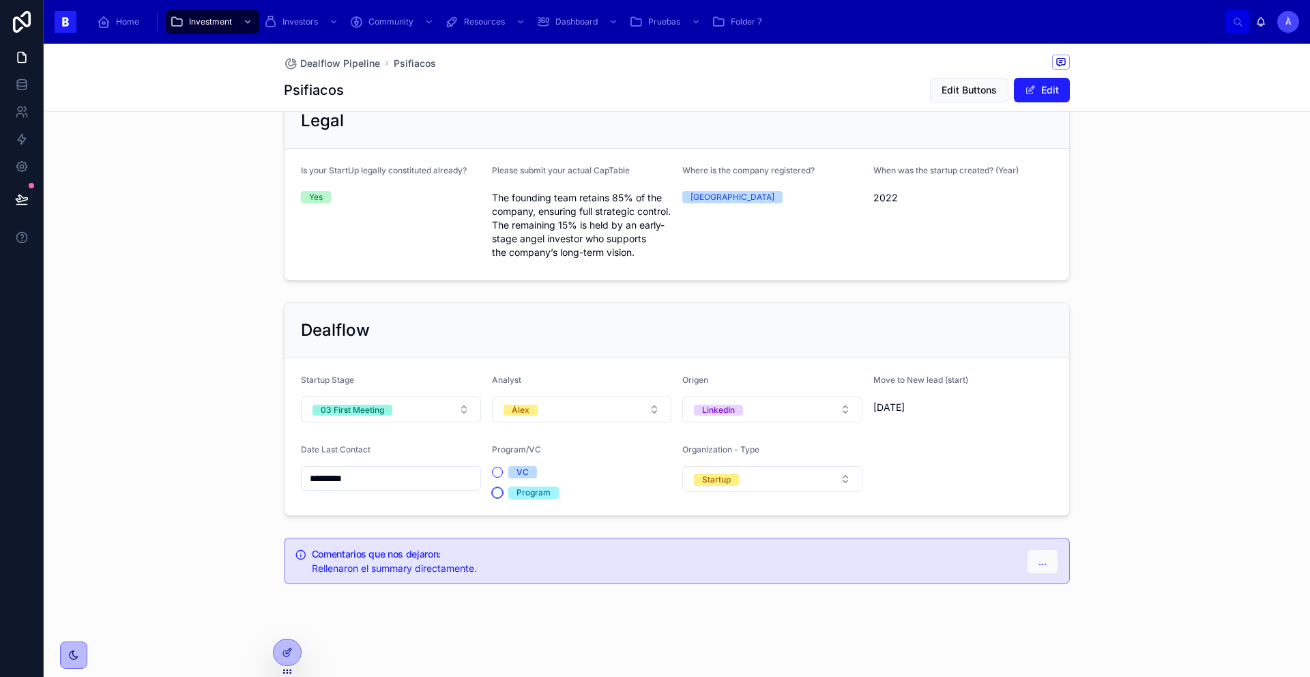
click at [496, 498] on button "Program" at bounding box center [497, 492] width 11 height 11
click at [460, 356] on div "Dealflow" at bounding box center [677, 330] width 785 height 55
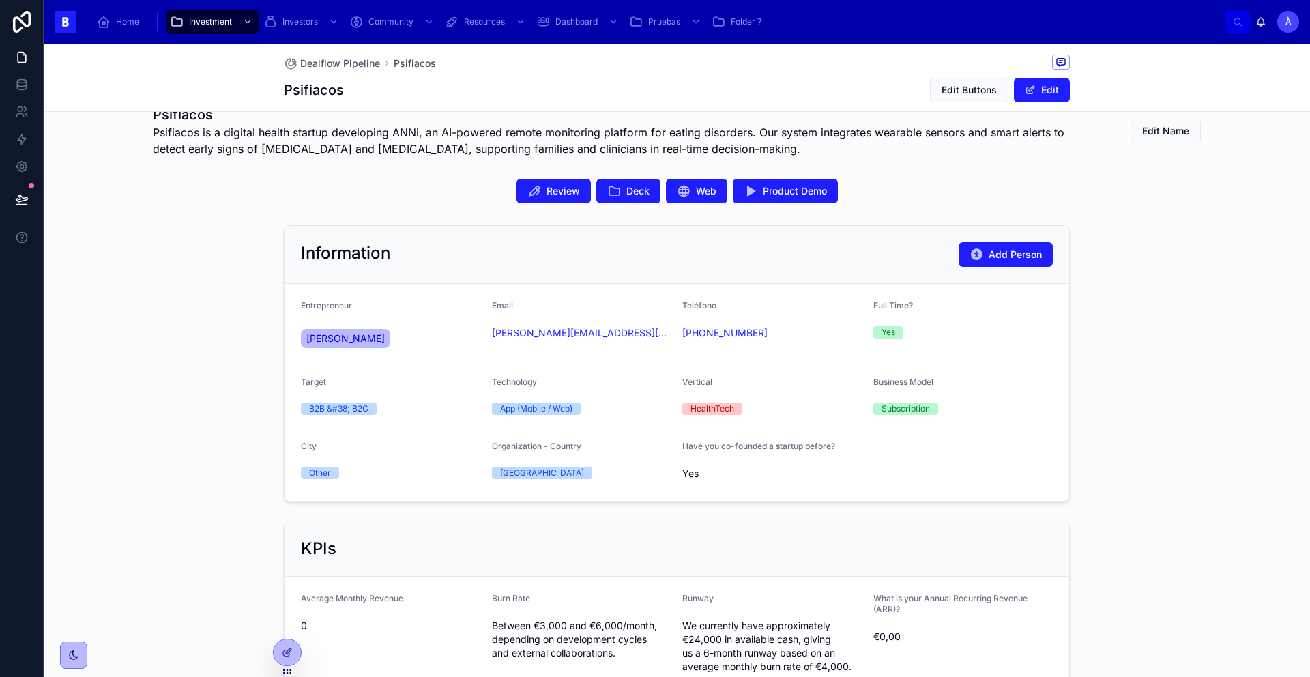
scroll to position [256, 0]
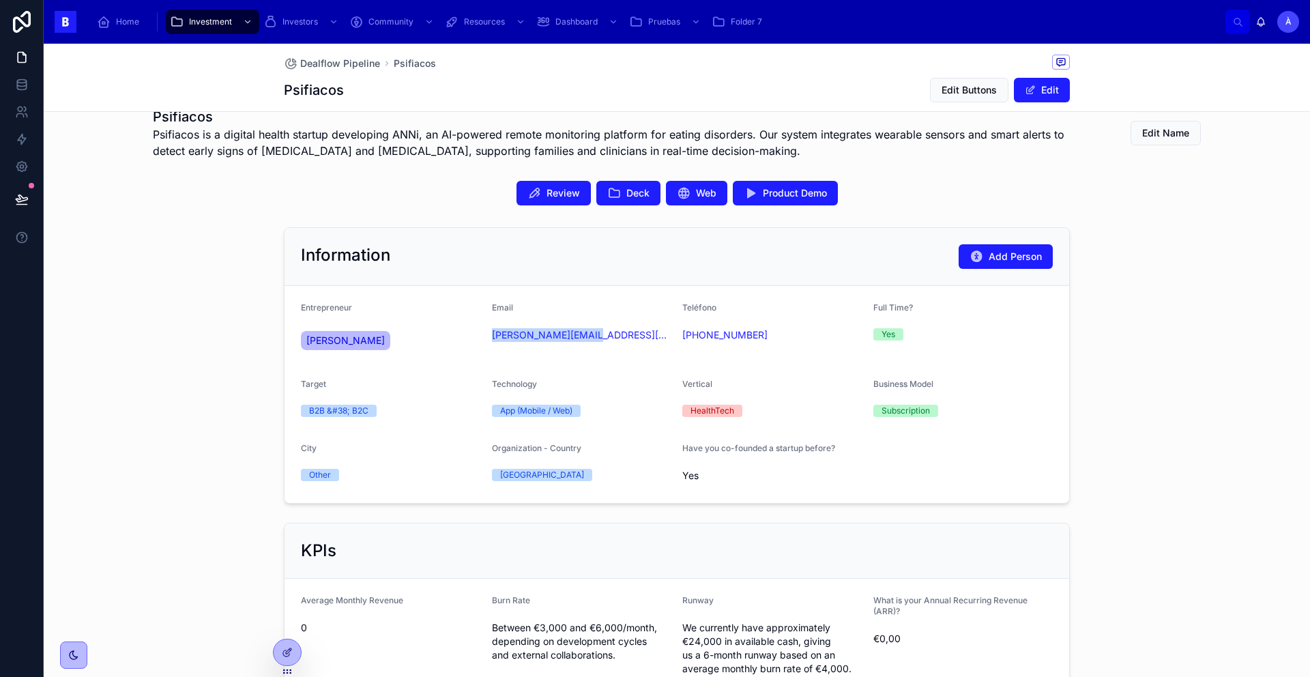
drag, startPoint x: 570, startPoint y: 354, endPoint x: 487, endPoint y: 336, distance: 85.1
click at [492, 336] on div "Email [PERSON_NAME][EMAIL_ADDRESS][DOMAIN_NAME]" at bounding box center [582, 329] width 180 height 55
copy link "[PERSON_NAME][EMAIL_ADDRESS][DOMAIN_NAME]"
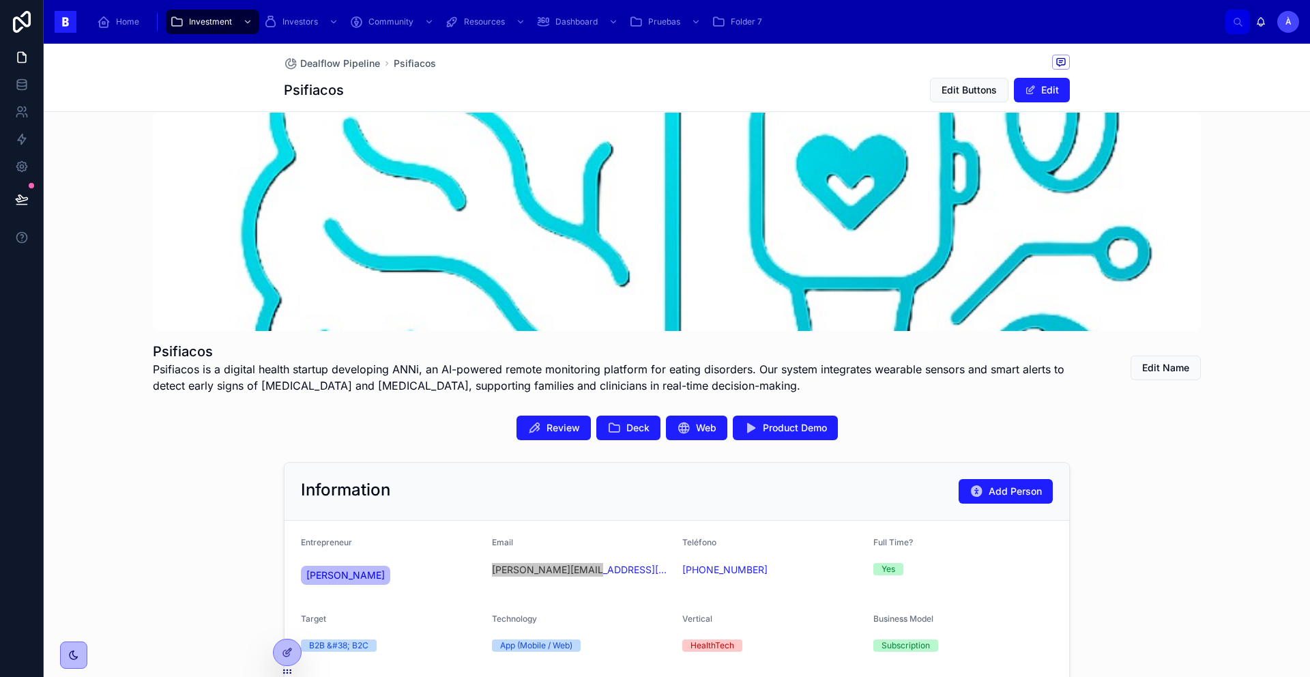
scroll to position [0, 0]
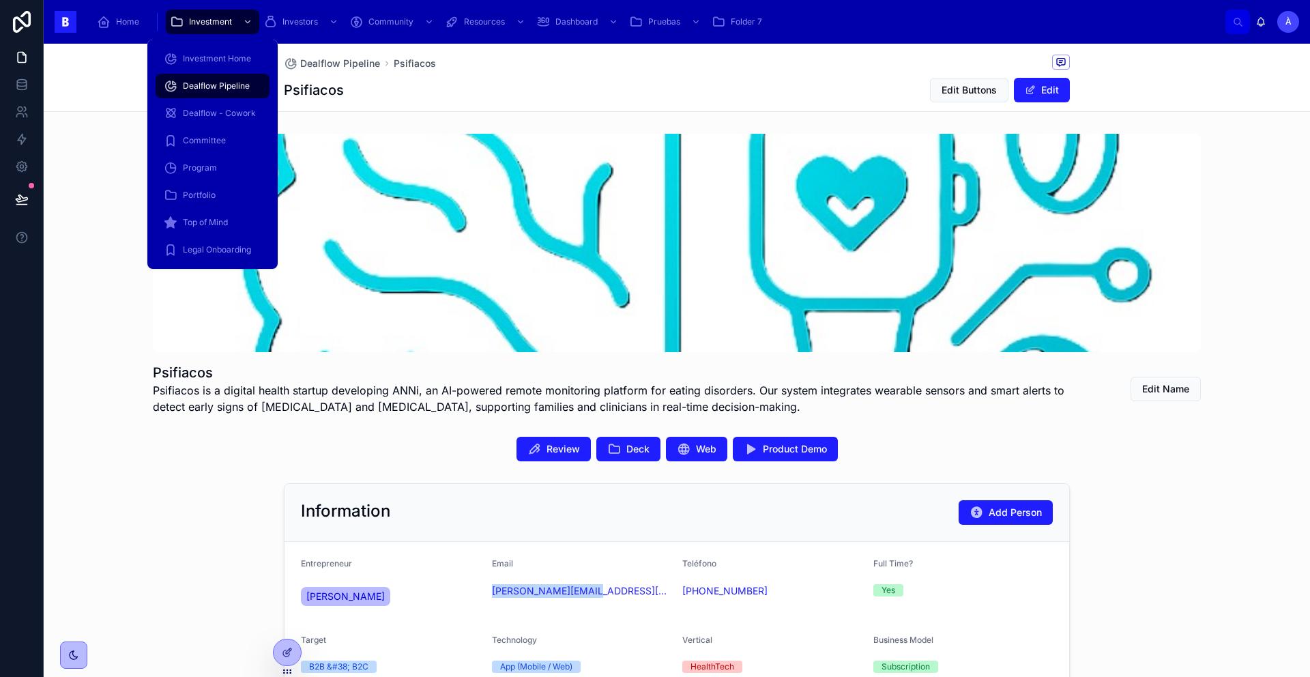
click at [217, 20] on span "Investment" at bounding box center [210, 21] width 43 height 11
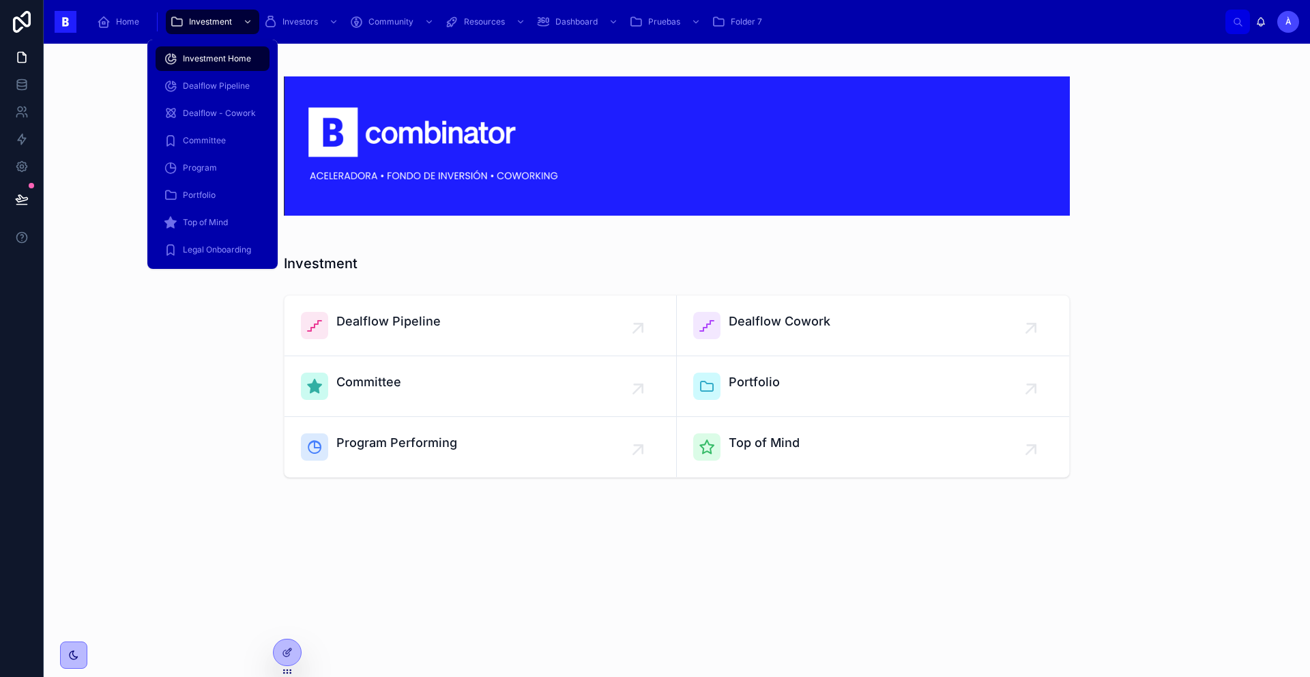
click at [207, 84] on span "Dealflow Pipeline" at bounding box center [216, 86] width 67 height 11
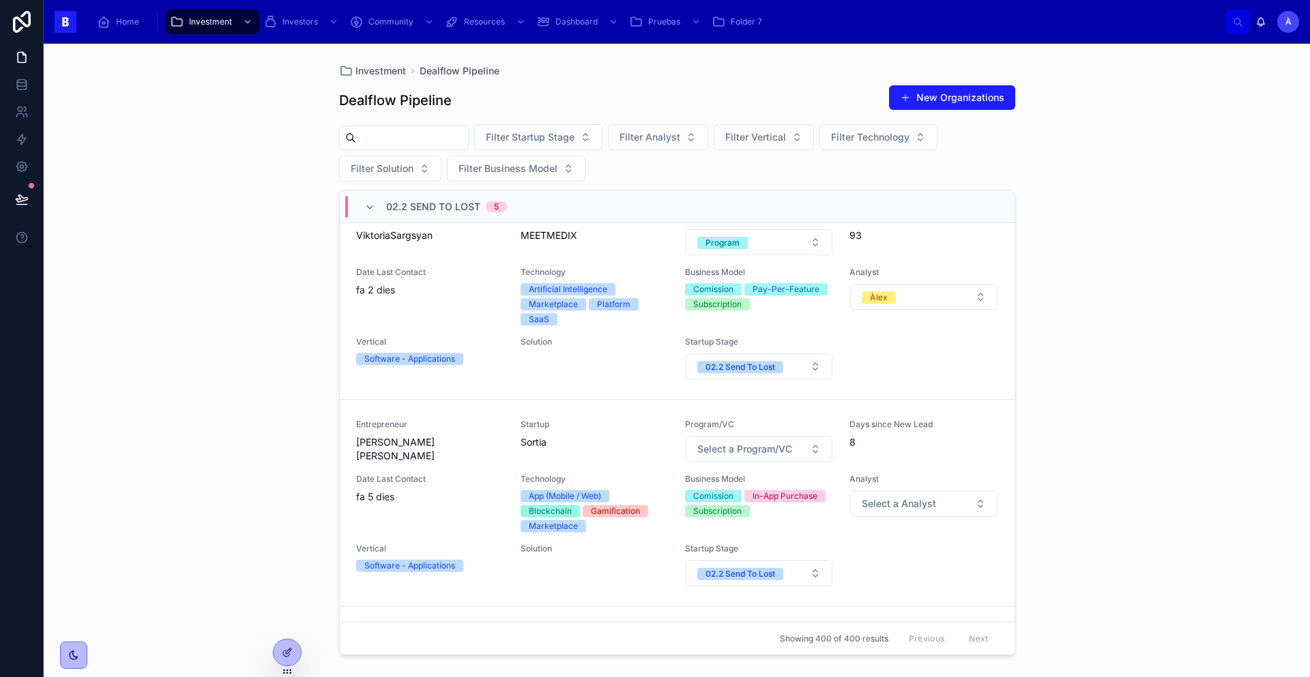
scroll to position [74, 0]
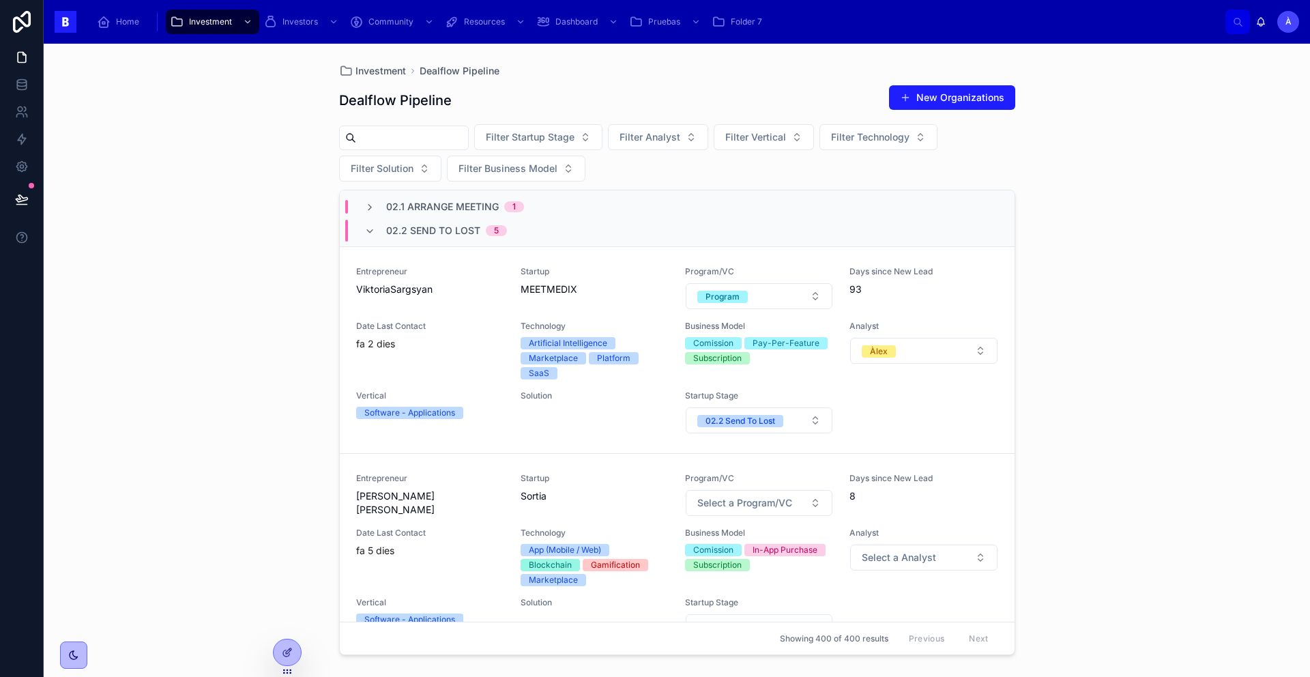
click at [431, 519] on div "Entrepreneur [PERSON_NAME] [PERSON_NAME] Startup Sortia Program/VC Select a Pro…" at bounding box center [677, 557] width 642 height 168
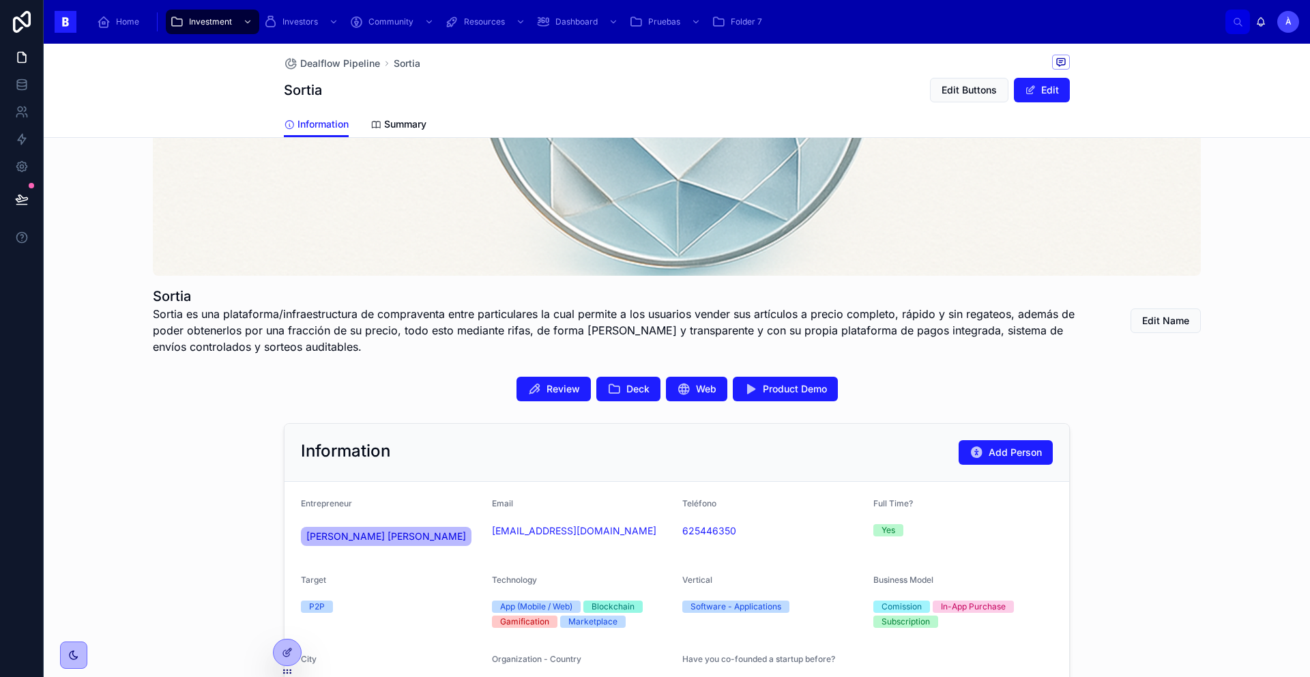
scroll to position [105, 0]
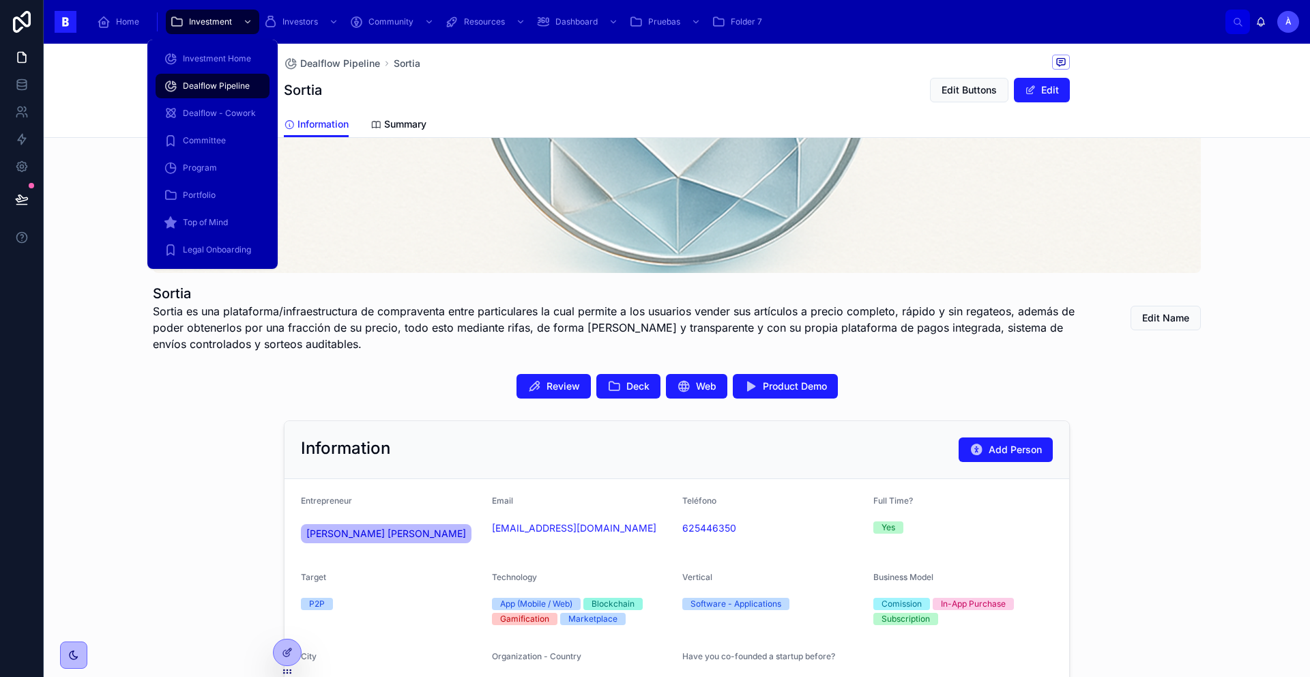
drag, startPoint x: 230, startPoint y: 93, endPoint x: 237, endPoint y: 102, distance: 11.6
click at [230, 93] on div "Dealflow Pipeline" at bounding box center [213, 86] width 98 height 22
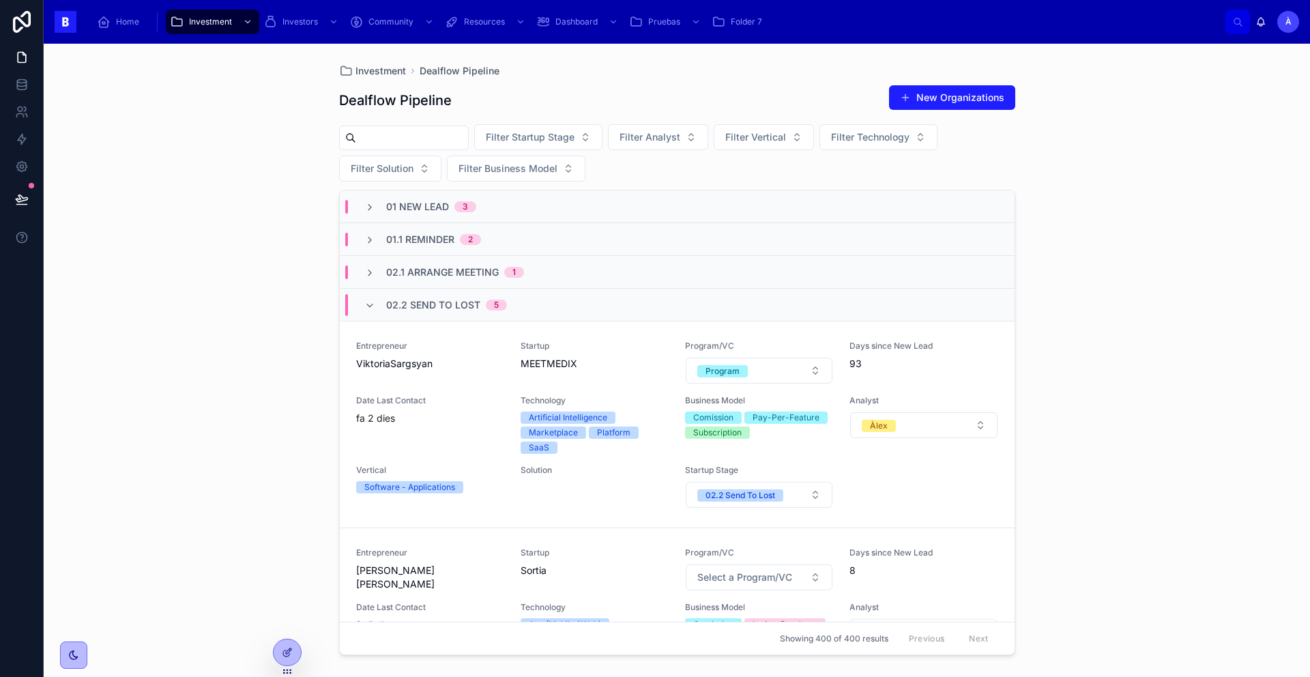
click at [459, 304] on span "02.2 Send To Lost" at bounding box center [433, 305] width 94 height 14
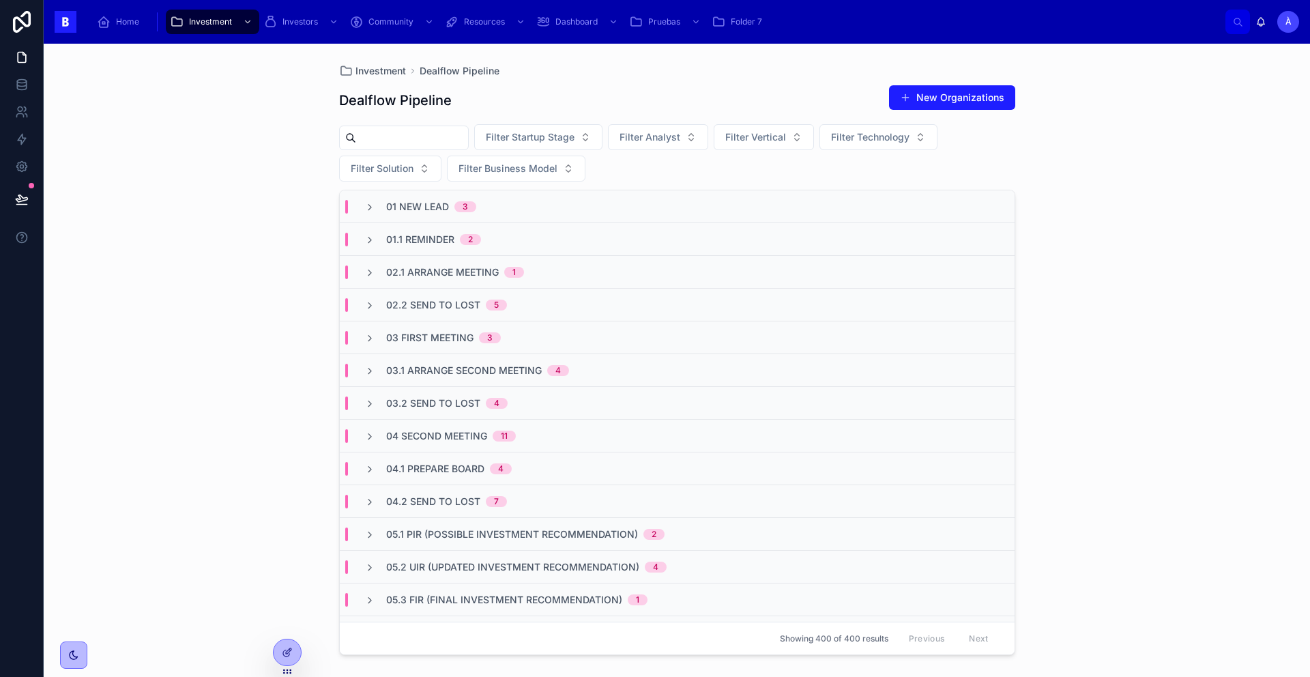
click at [462, 340] on span "03 First Meeting" at bounding box center [429, 338] width 87 height 14
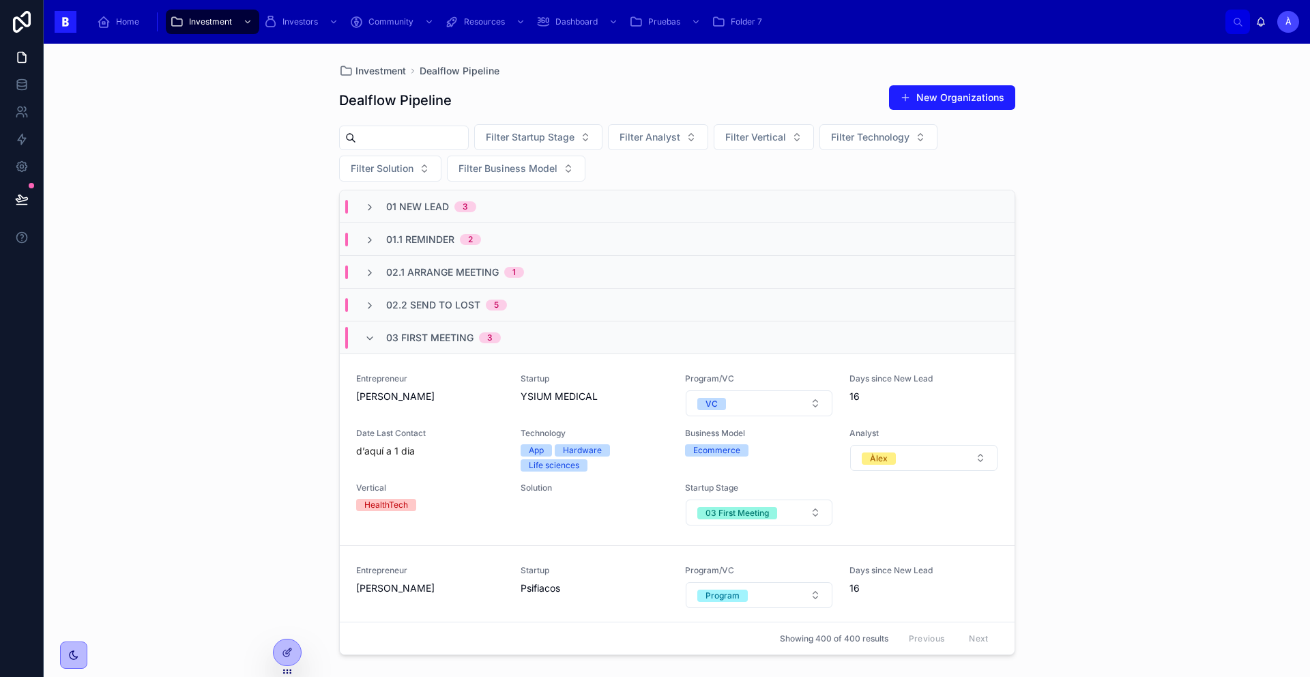
click at [430, 338] on span "03 First Meeting" at bounding box center [429, 338] width 87 height 14
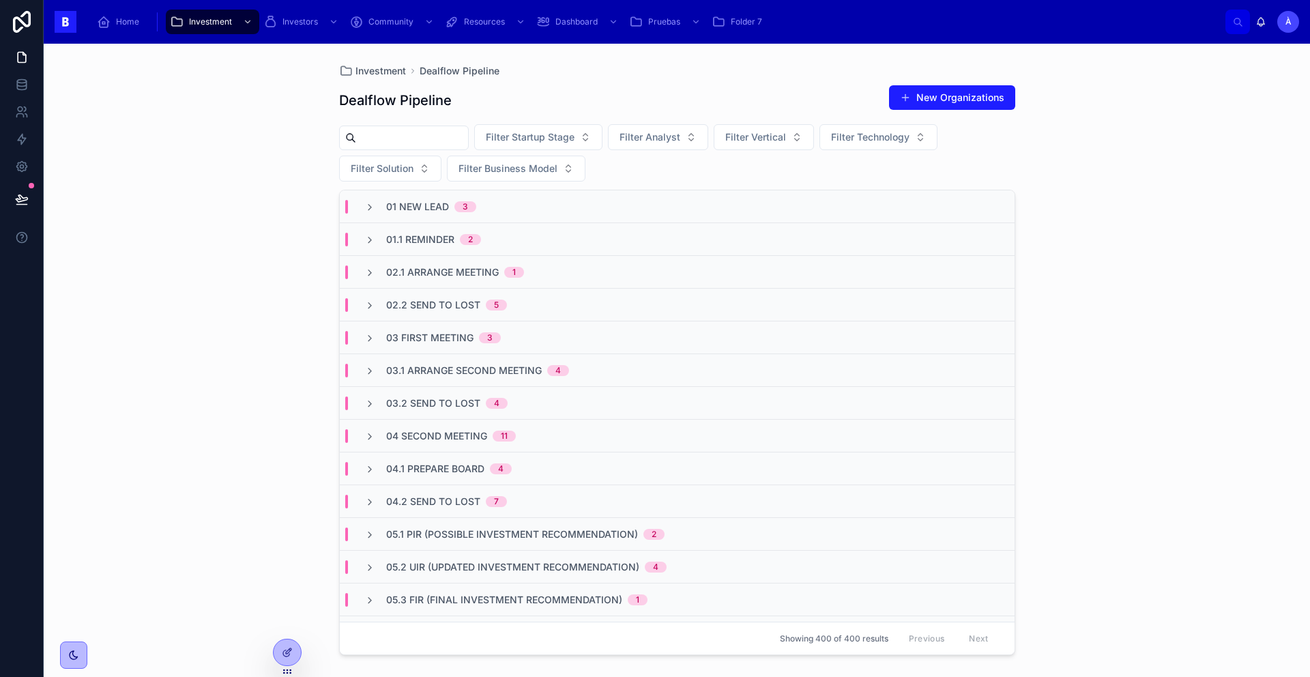
click at [442, 364] on span "03.1 Arrange Second Meeting" at bounding box center [464, 371] width 156 height 14
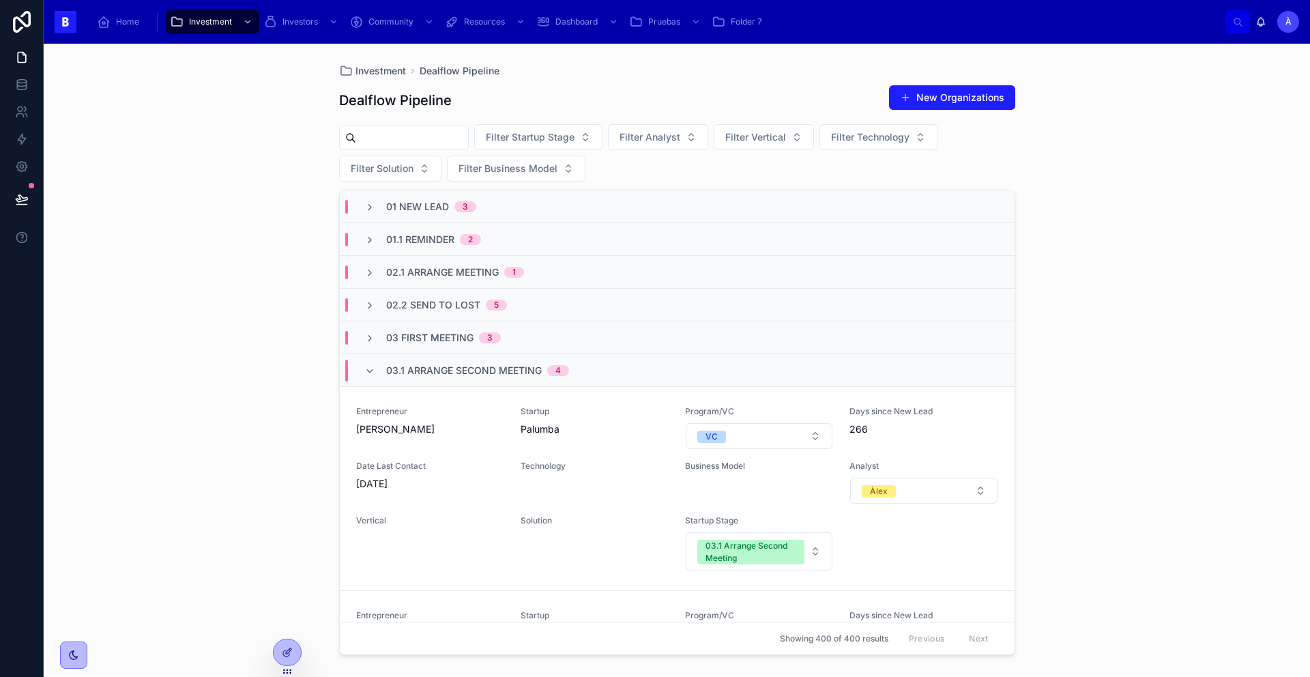
click at [431, 377] on div "03.1 Arrange Second Meeting 4" at bounding box center [477, 371] width 183 height 22
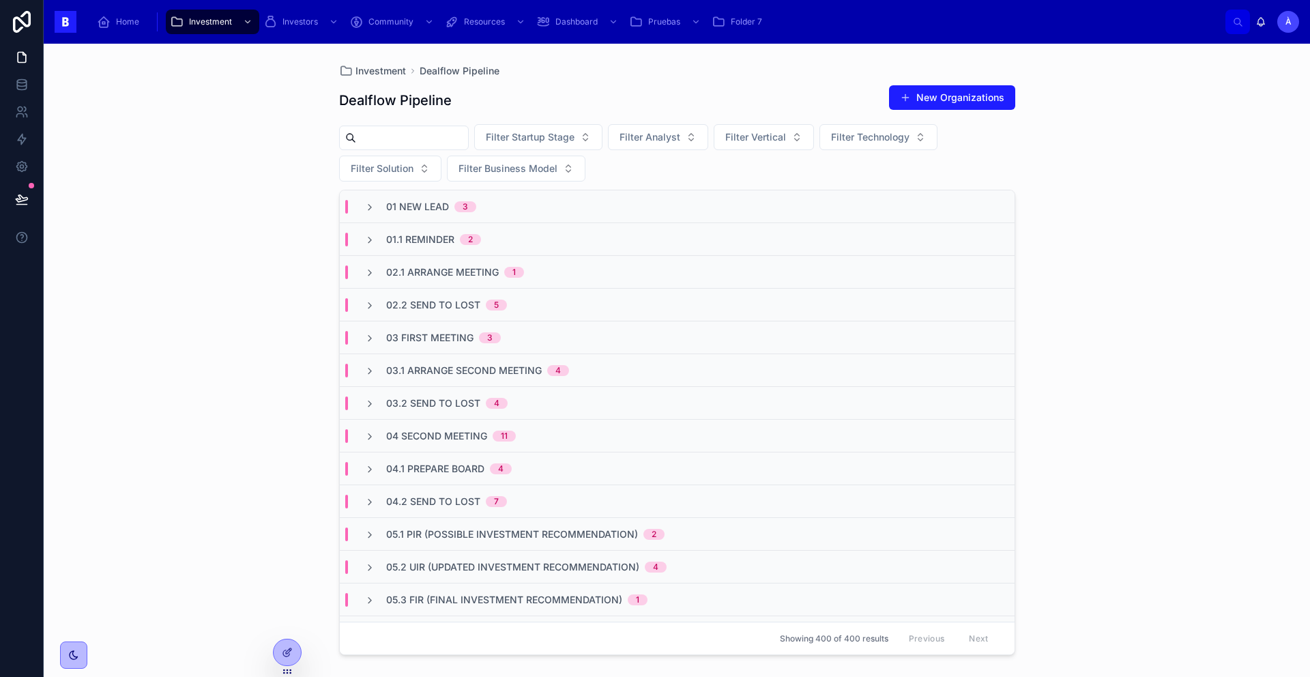
click at [459, 274] on span "02.1 Arrange Meeting" at bounding box center [442, 272] width 113 height 14
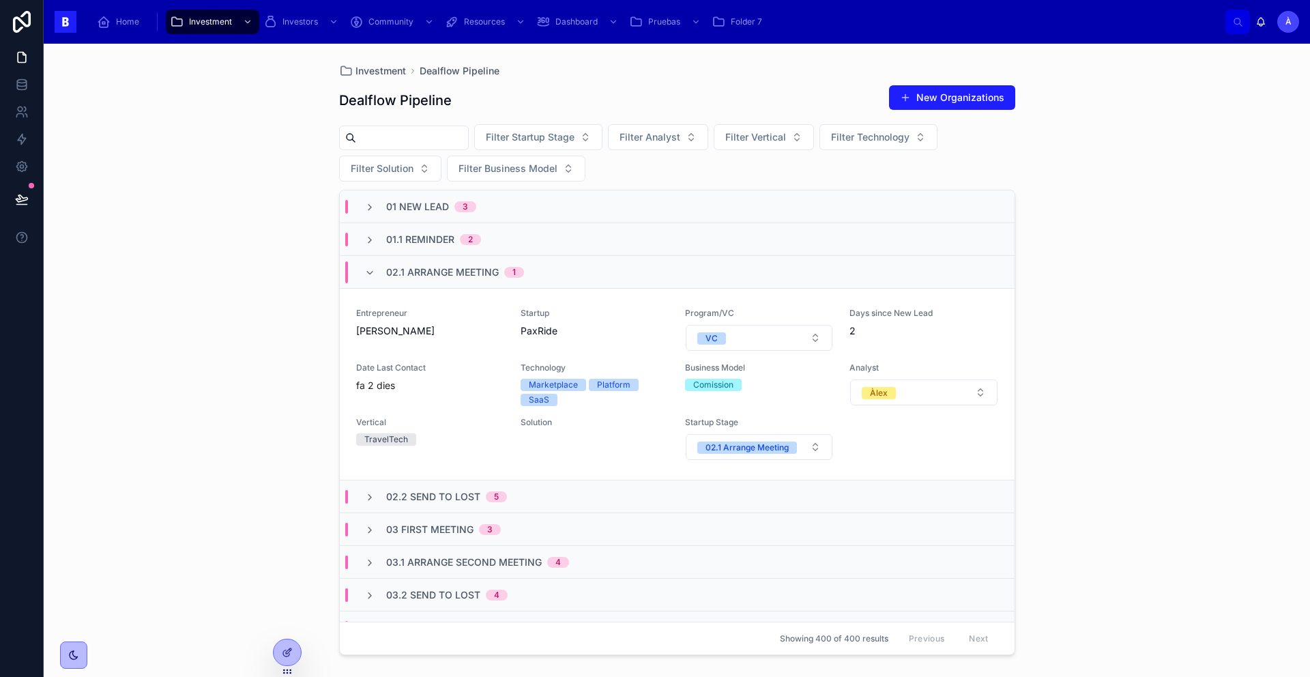
click at [449, 324] on span "[PERSON_NAME]" at bounding box center [430, 331] width 148 height 14
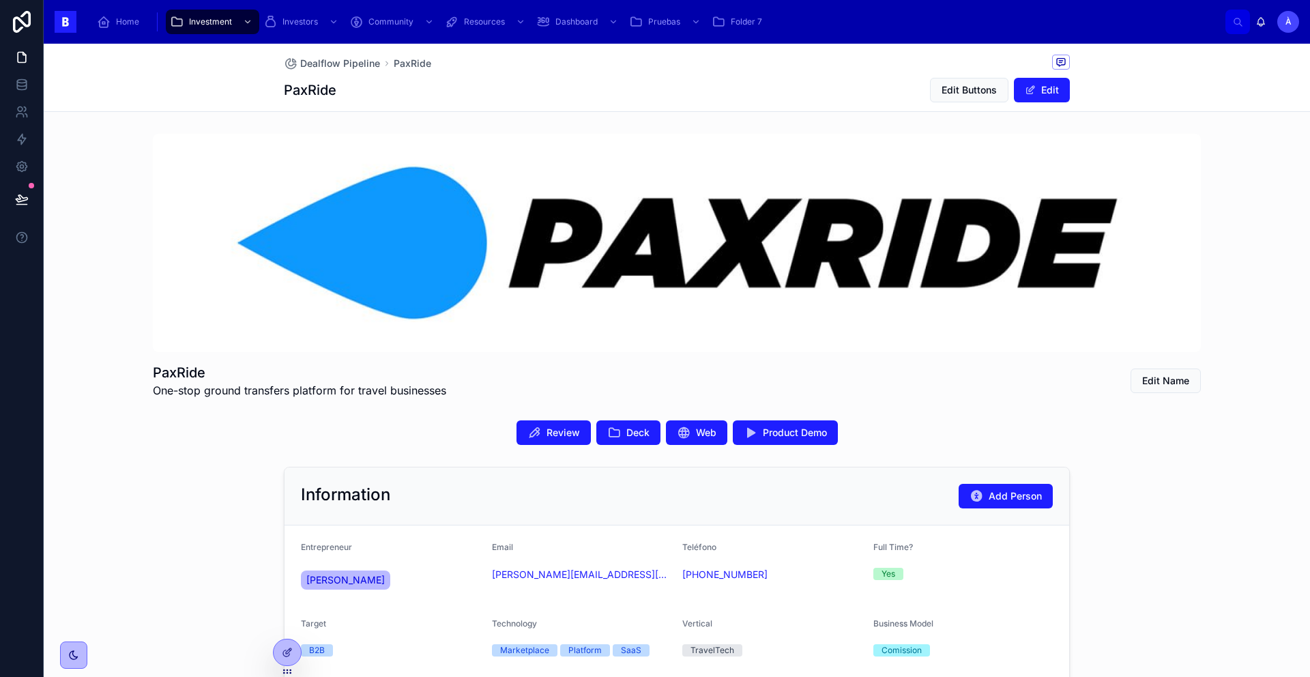
click at [631, 429] on span "Deck" at bounding box center [637, 433] width 23 height 14
click at [566, 439] on button "Review" at bounding box center [554, 432] width 74 height 25
click at [548, 437] on span "Review" at bounding box center [563, 433] width 33 height 14
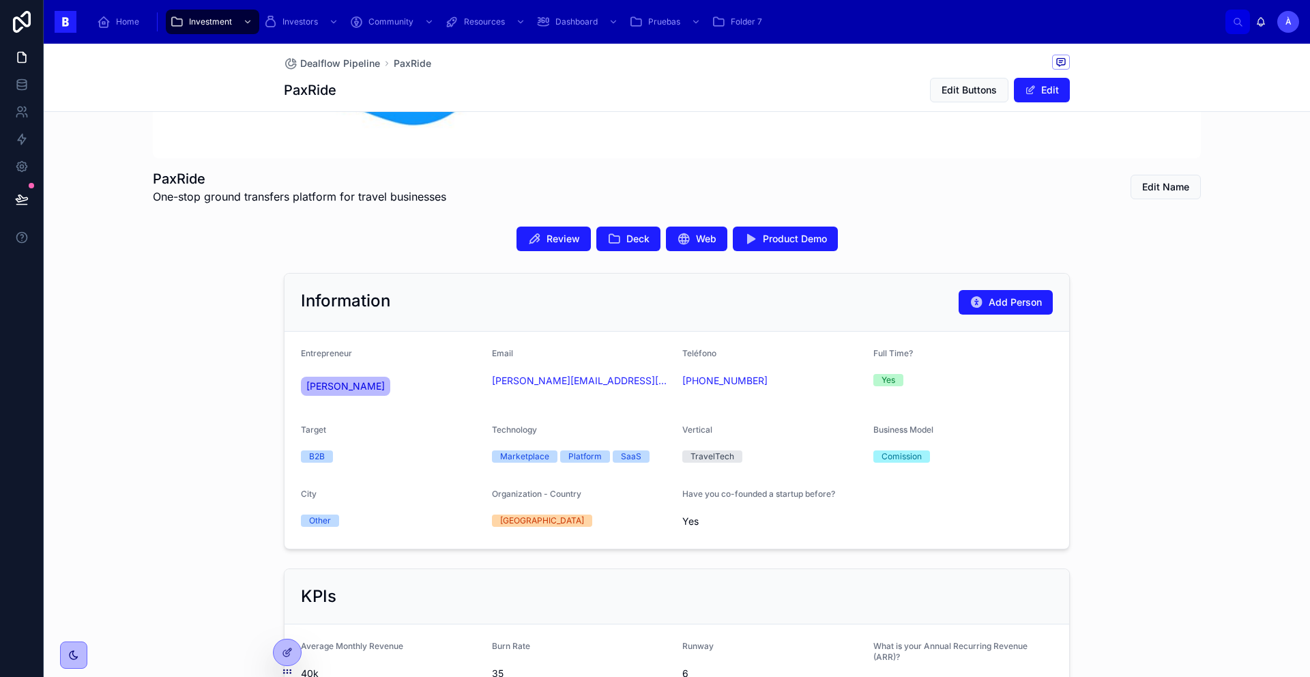
scroll to position [179, 0]
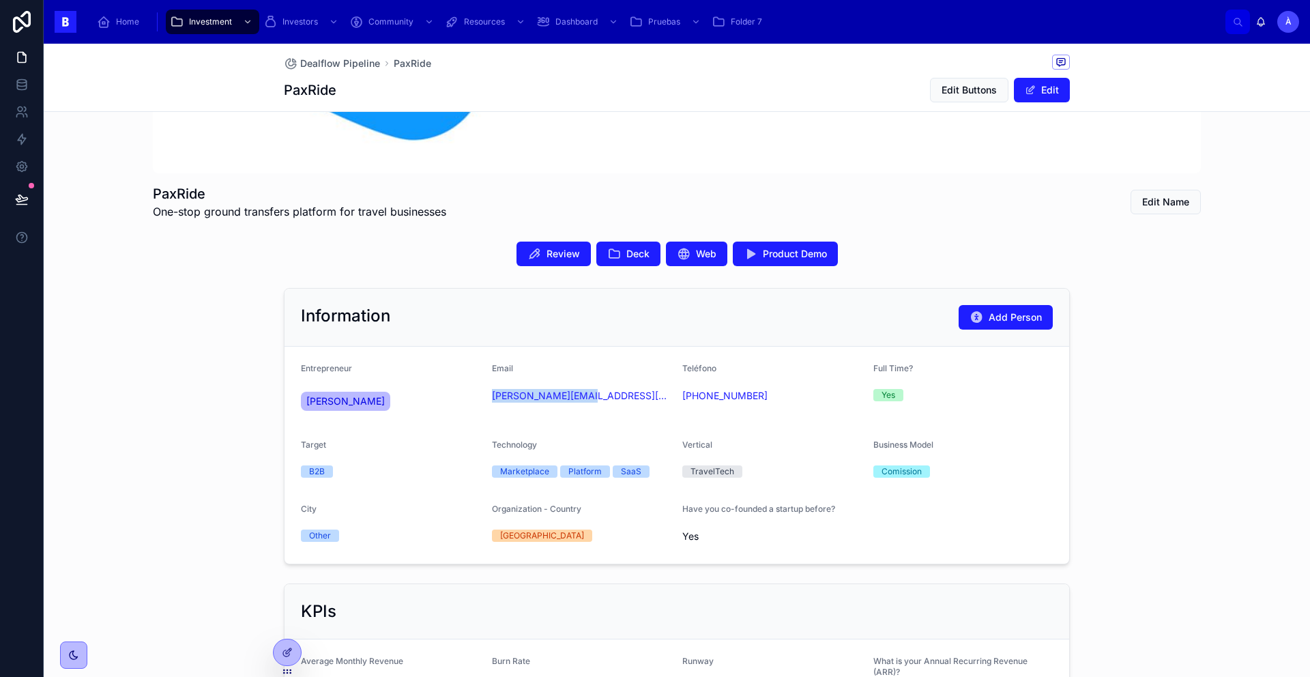
drag, startPoint x: 517, startPoint y: 414, endPoint x: 482, endPoint y: 399, distance: 38.5
click at [482, 399] on form "Entrepreneur [PERSON_NAME] Email [PERSON_NAME][EMAIL_ADDRESS][DOMAIN_NAME] Telé…" at bounding box center [677, 455] width 785 height 217
copy link "[PERSON_NAME][EMAIL_ADDRESS][DOMAIN_NAME]"
click at [500, 317] on div "Information Add Person" at bounding box center [677, 317] width 752 height 25
drag, startPoint x: 589, startPoint y: 409, endPoint x: 484, endPoint y: 393, distance: 106.4
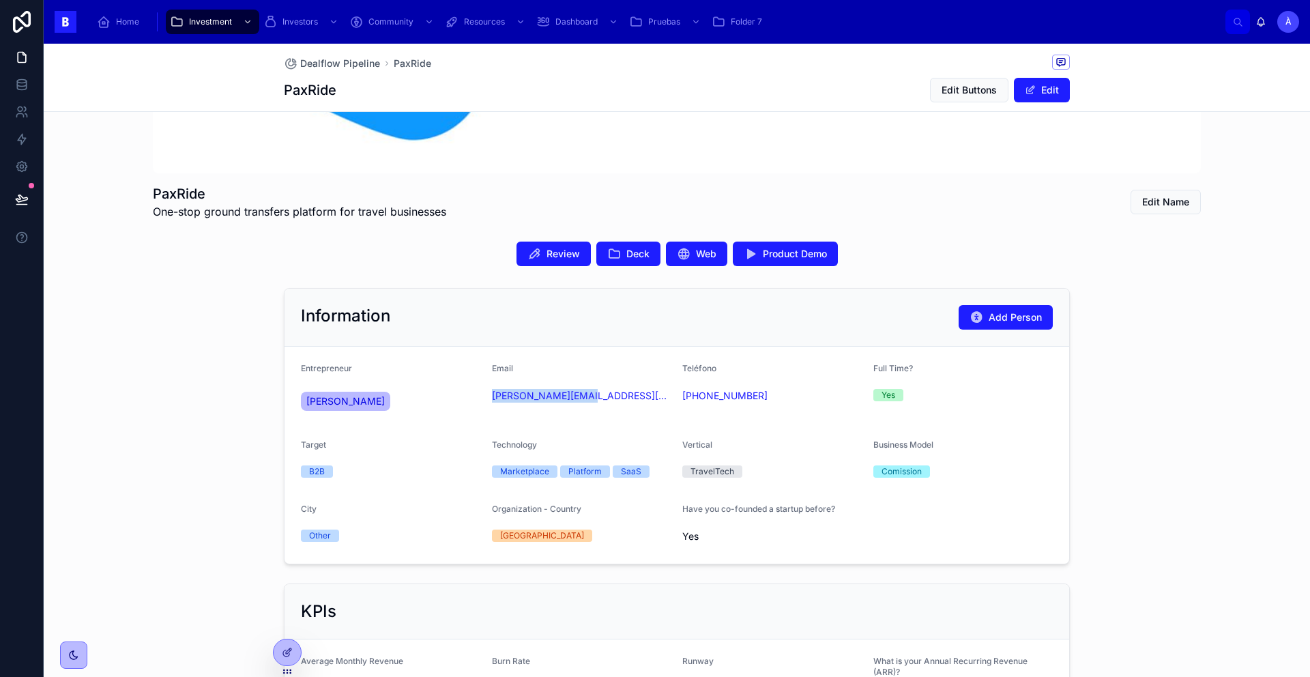
click at [484, 393] on form "Entrepreneur [PERSON_NAME] Email [PERSON_NAME][EMAIL_ADDRESS][DOMAIN_NAME] Telé…" at bounding box center [677, 455] width 785 height 217
copy link "[PERSON_NAME][EMAIL_ADDRESS][DOMAIN_NAME]"
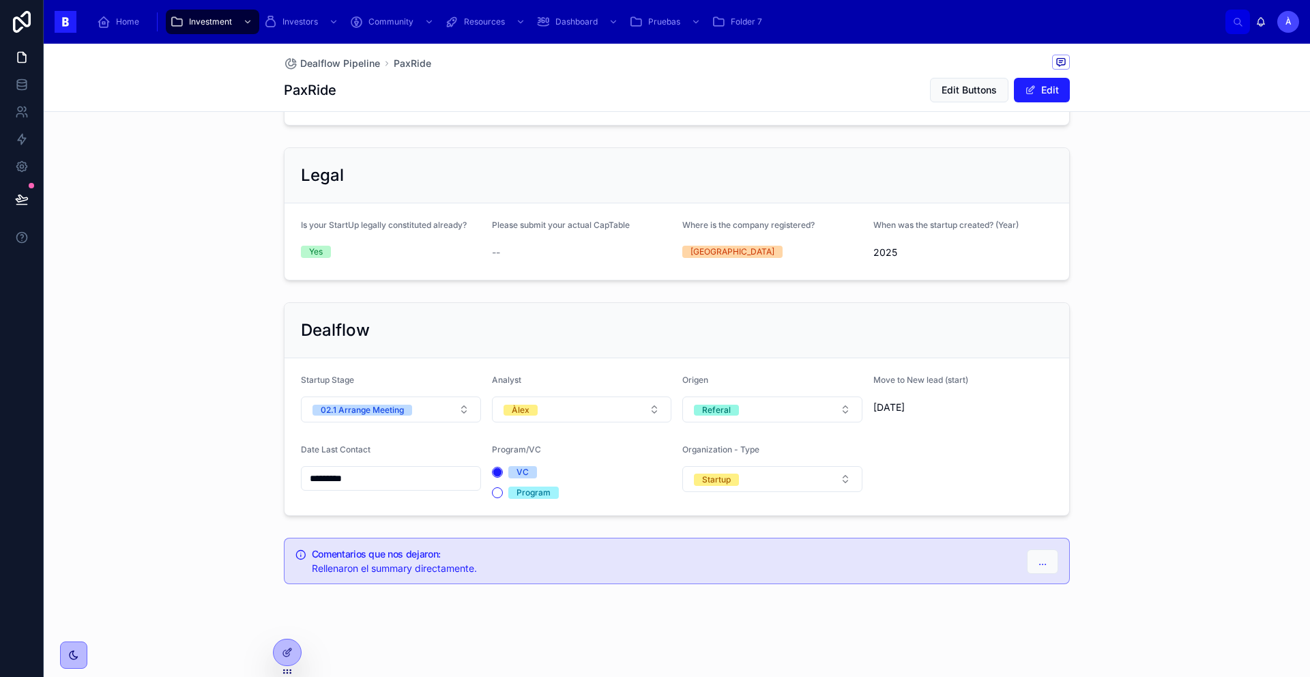
click at [349, 410] on div "02.1 Arrange Meeting" at bounding box center [362, 410] width 83 height 11
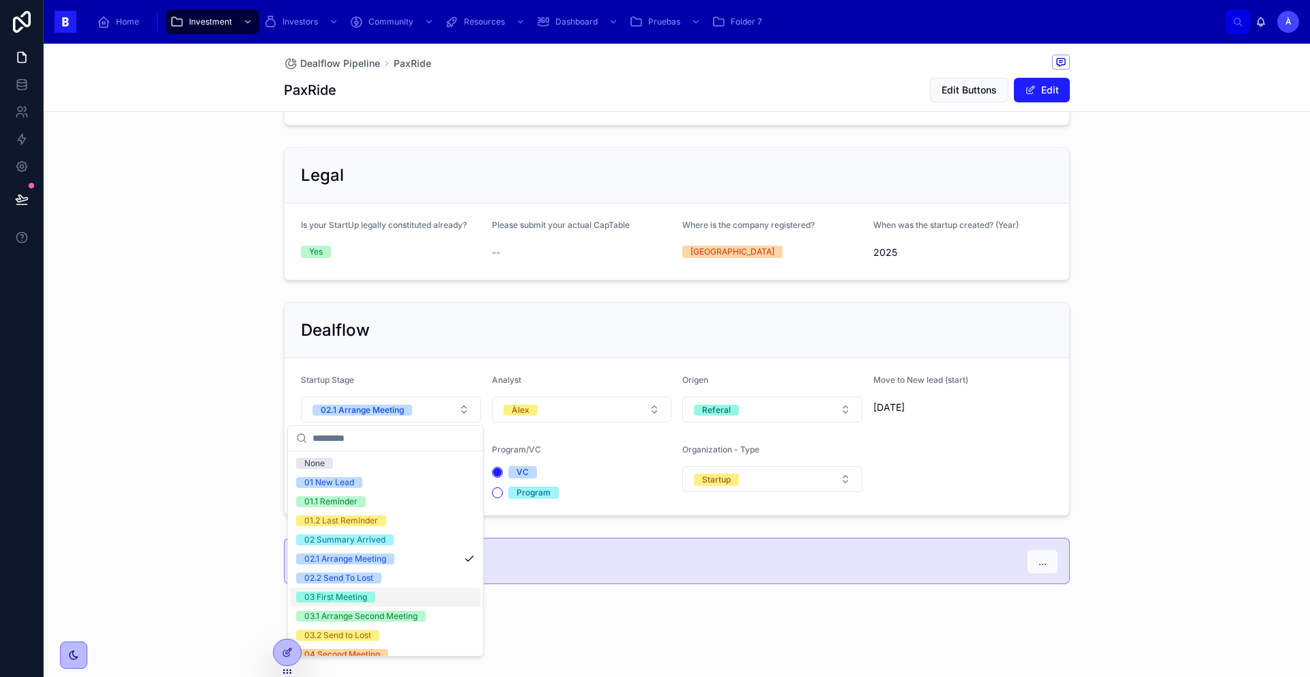
click at [347, 601] on div "03 First Meeting" at bounding box center [335, 597] width 63 height 11
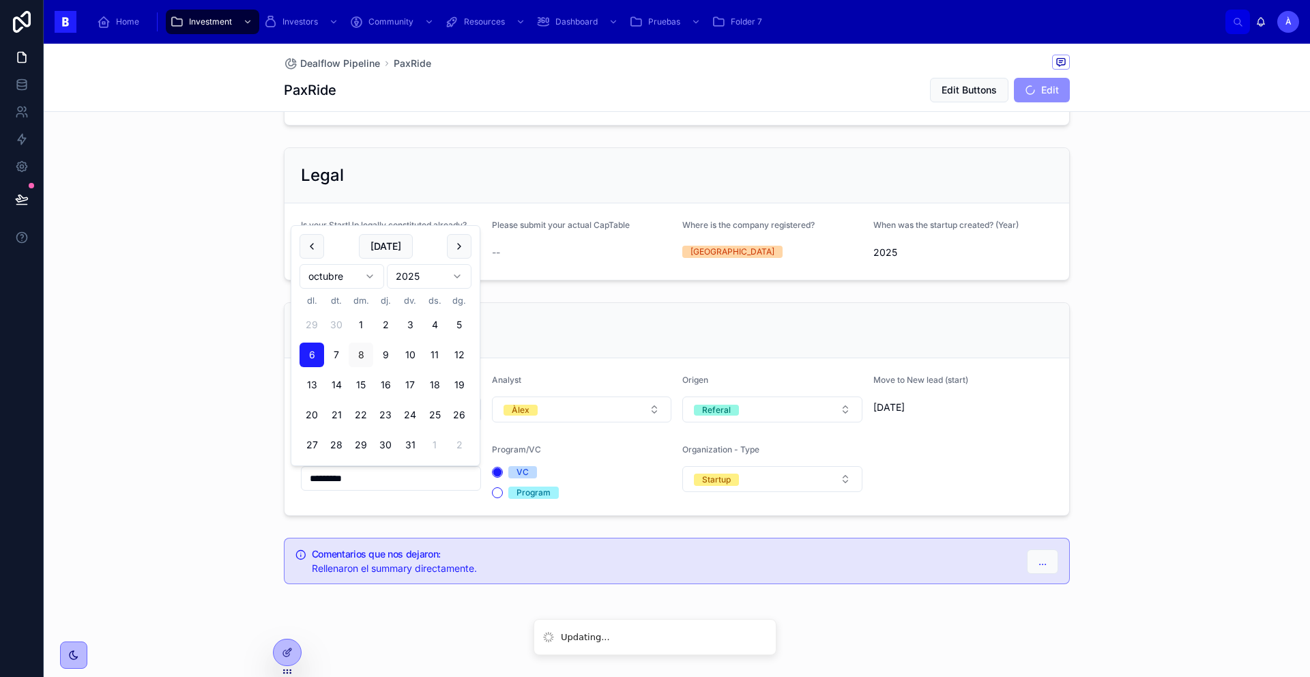
click at [368, 482] on input "*********" at bounding box center [391, 478] width 179 height 19
click at [392, 248] on button "[DATE]" at bounding box center [386, 246] width 54 height 25
type input "*********"
click at [392, 248] on span "[DATE]" at bounding box center [386, 246] width 54 height 25
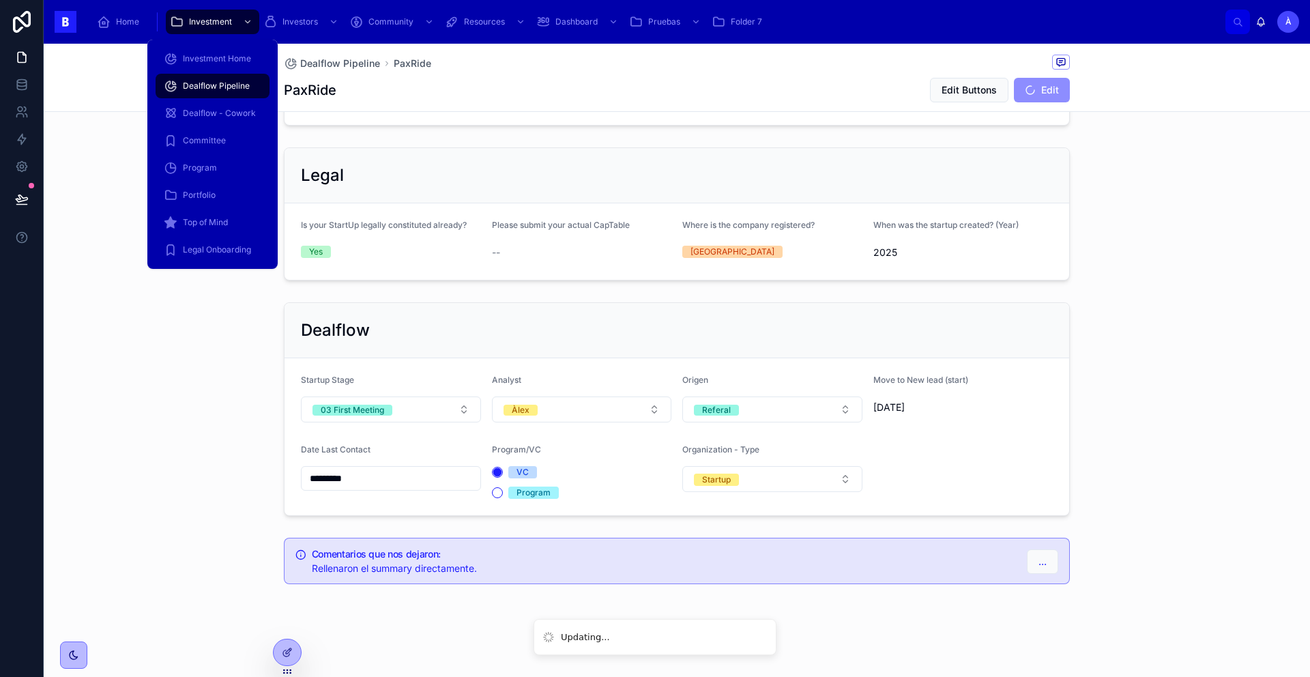
click at [233, 85] on span "Dealflow Pipeline" at bounding box center [216, 86] width 67 height 11
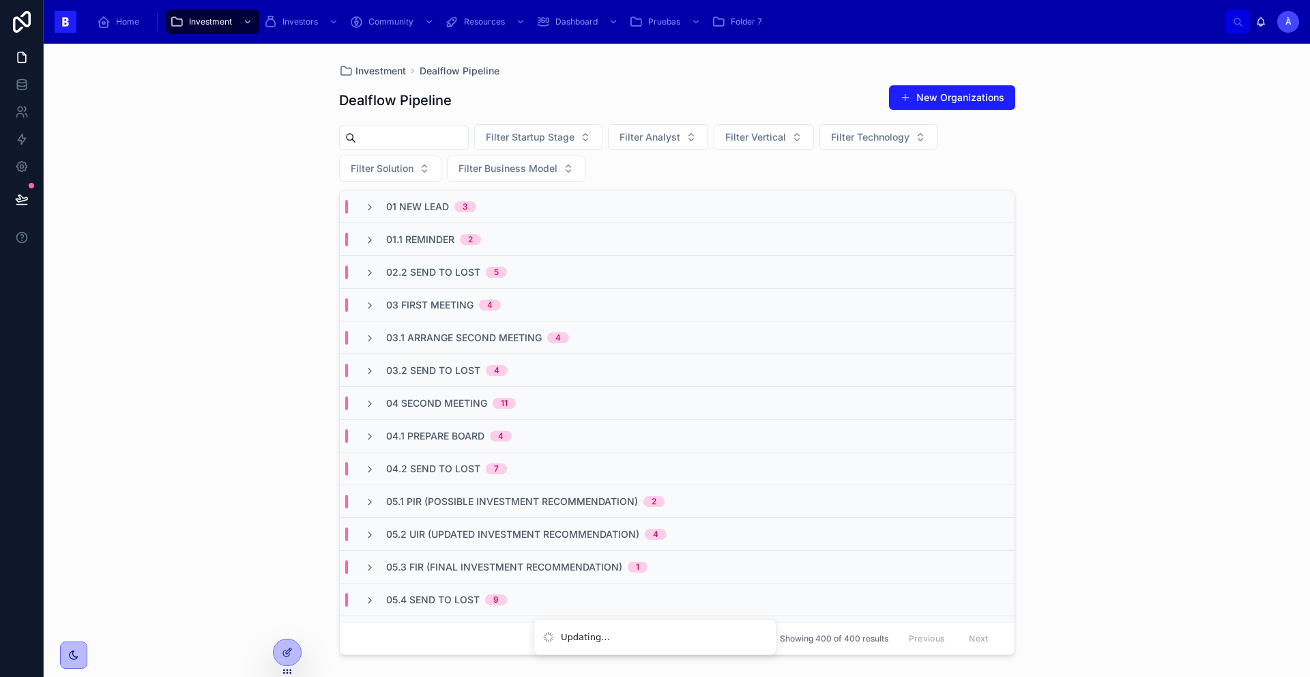
click at [429, 302] on span "03 First Meeting" at bounding box center [429, 305] width 87 height 14
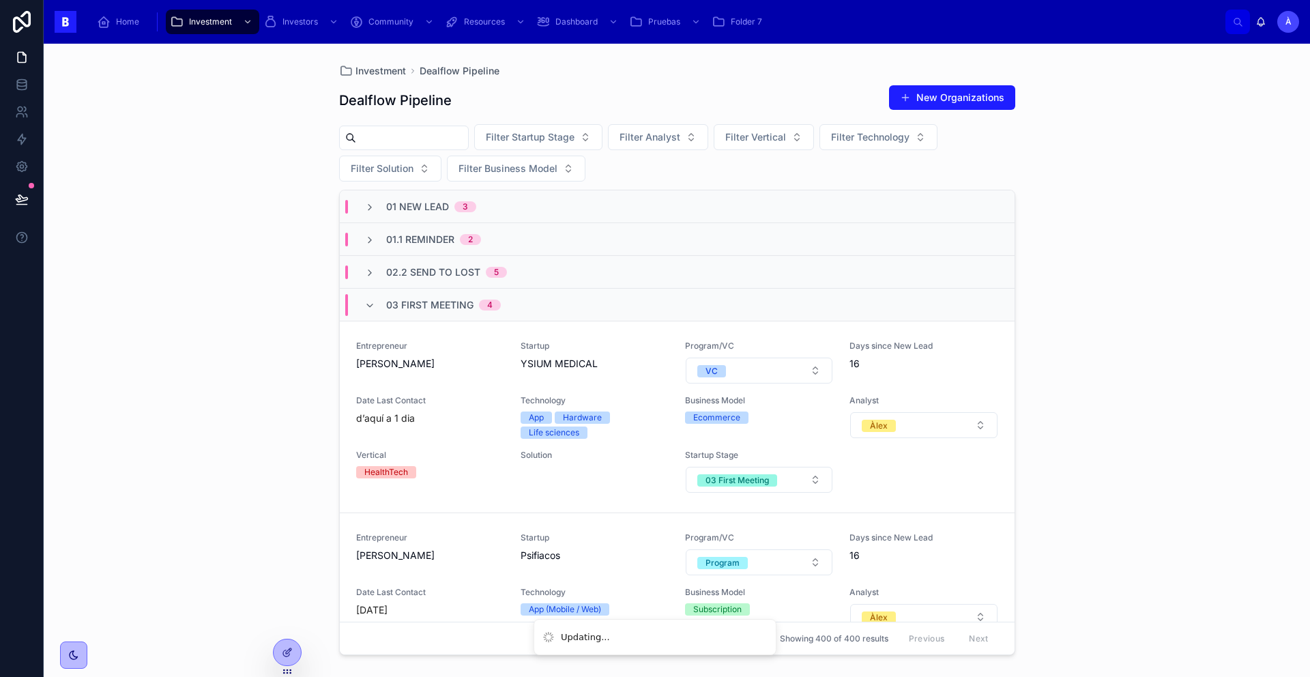
click at [429, 302] on span "03 First Meeting" at bounding box center [429, 305] width 87 height 14
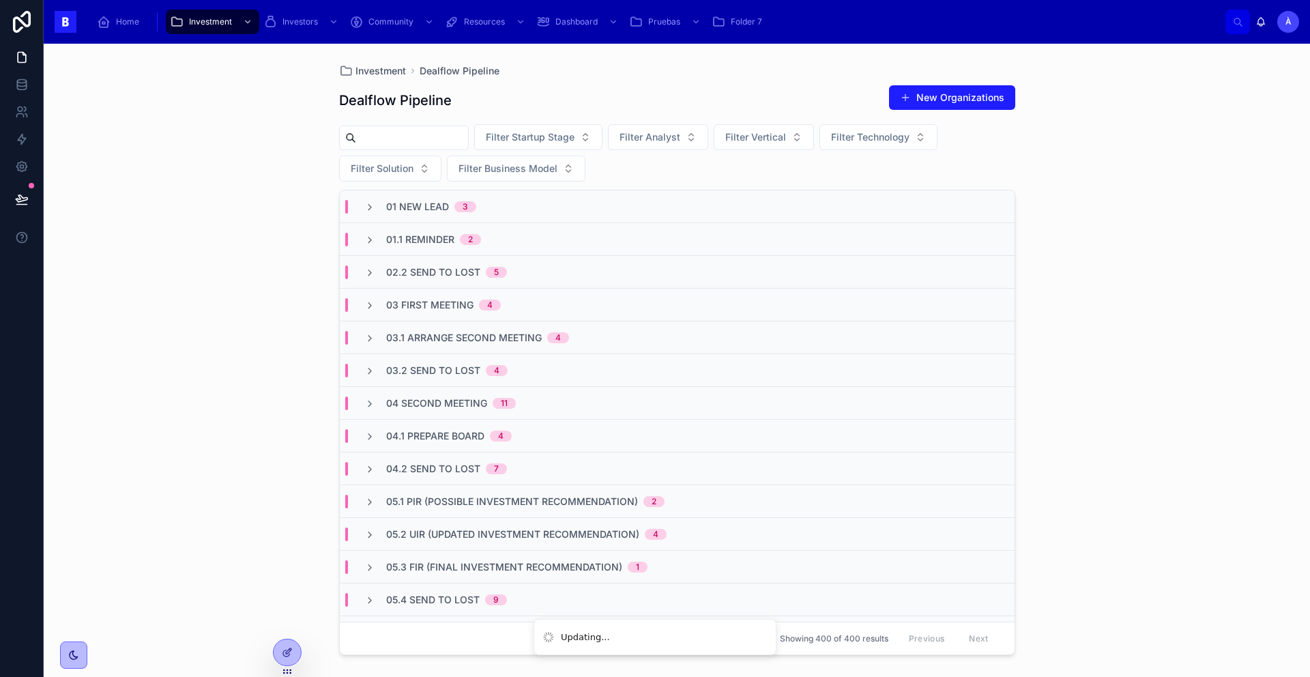
click at [438, 278] on div "02.2 Send To Lost 5" at bounding box center [677, 272] width 675 height 33
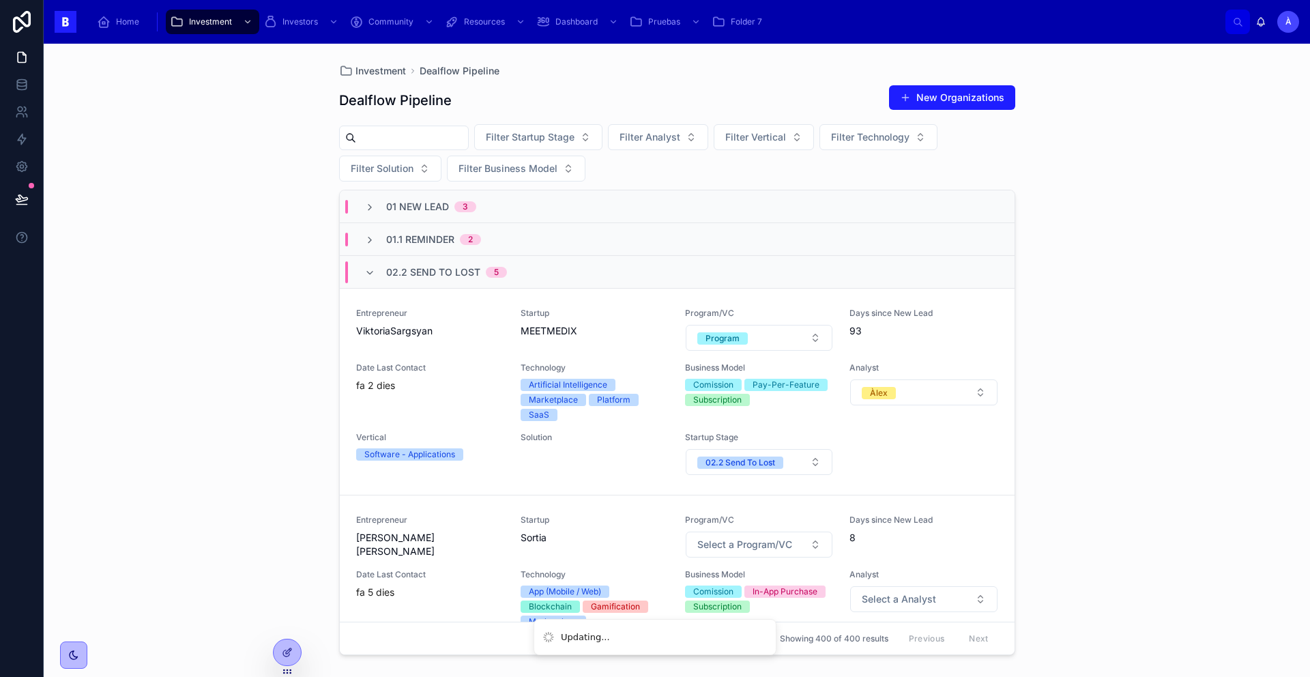
click at [438, 278] on div "02.2 Send To Lost 5" at bounding box center [446, 272] width 121 height 22
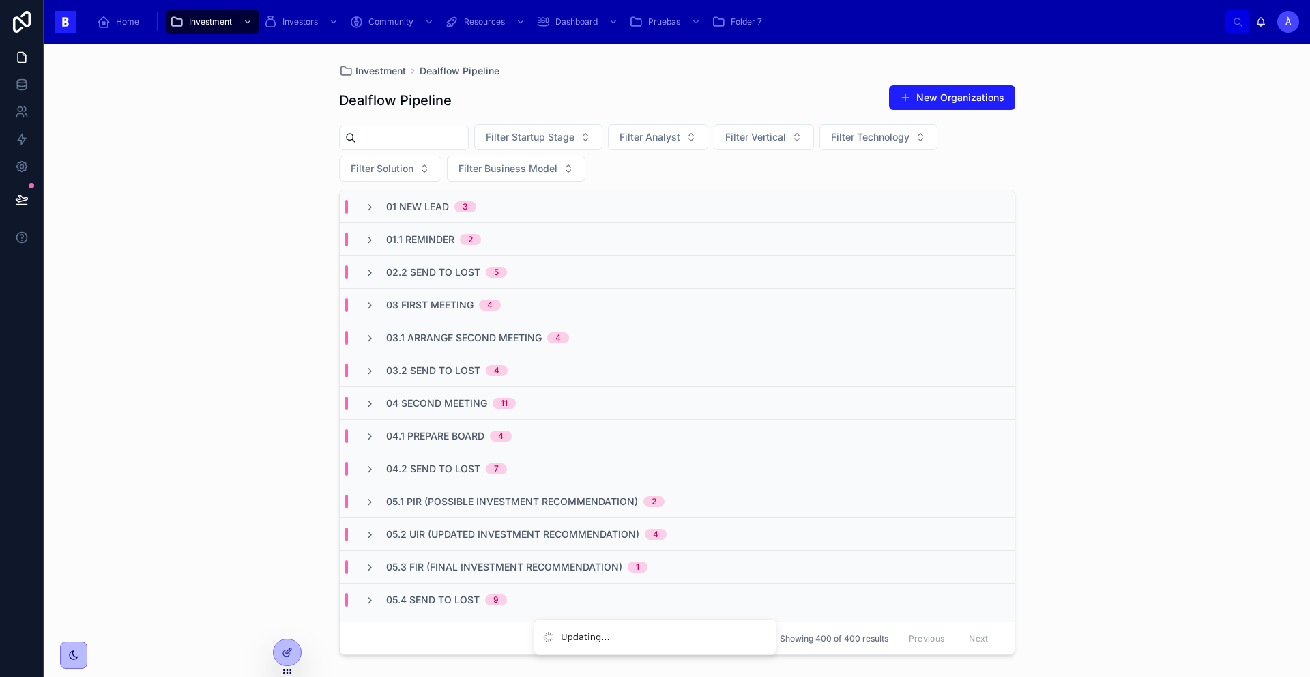
click at [435, 242] on span "01.1 Reminder" at bounding box center [420, 240] width 68 height 14
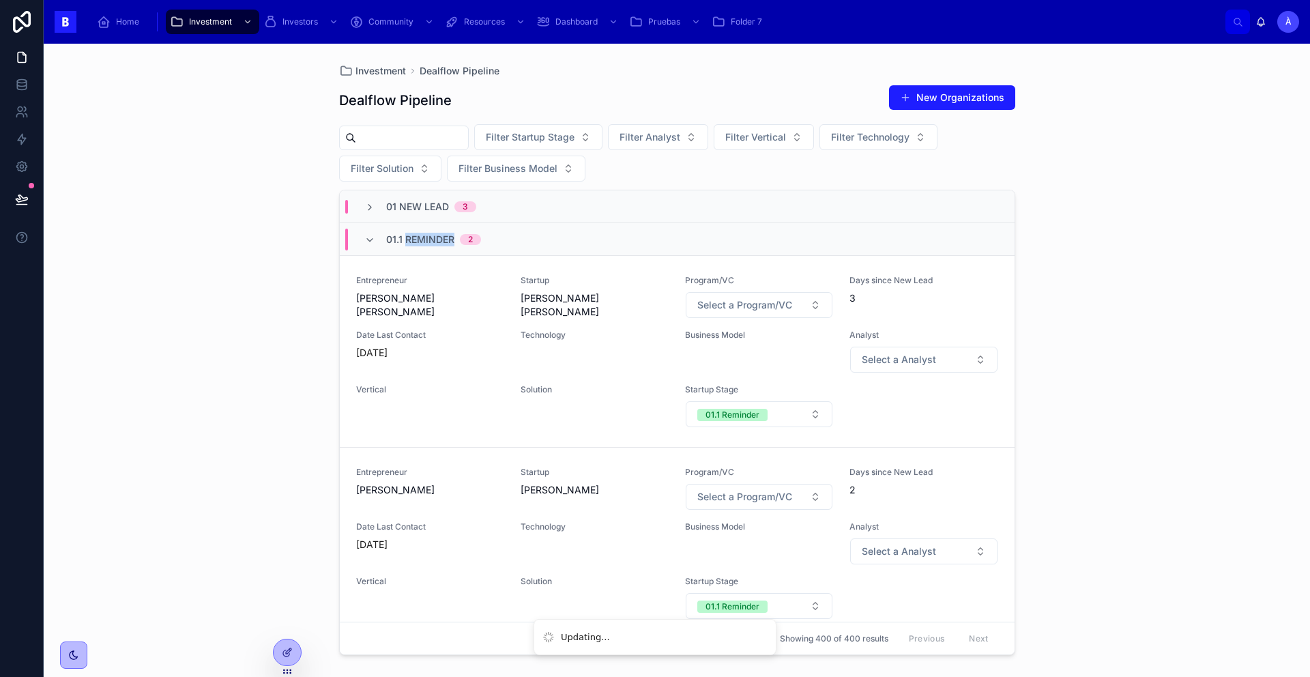
click at [435, 242] on span "01.1 Reminder" at bounding box center [420, 240] width 68 height 14
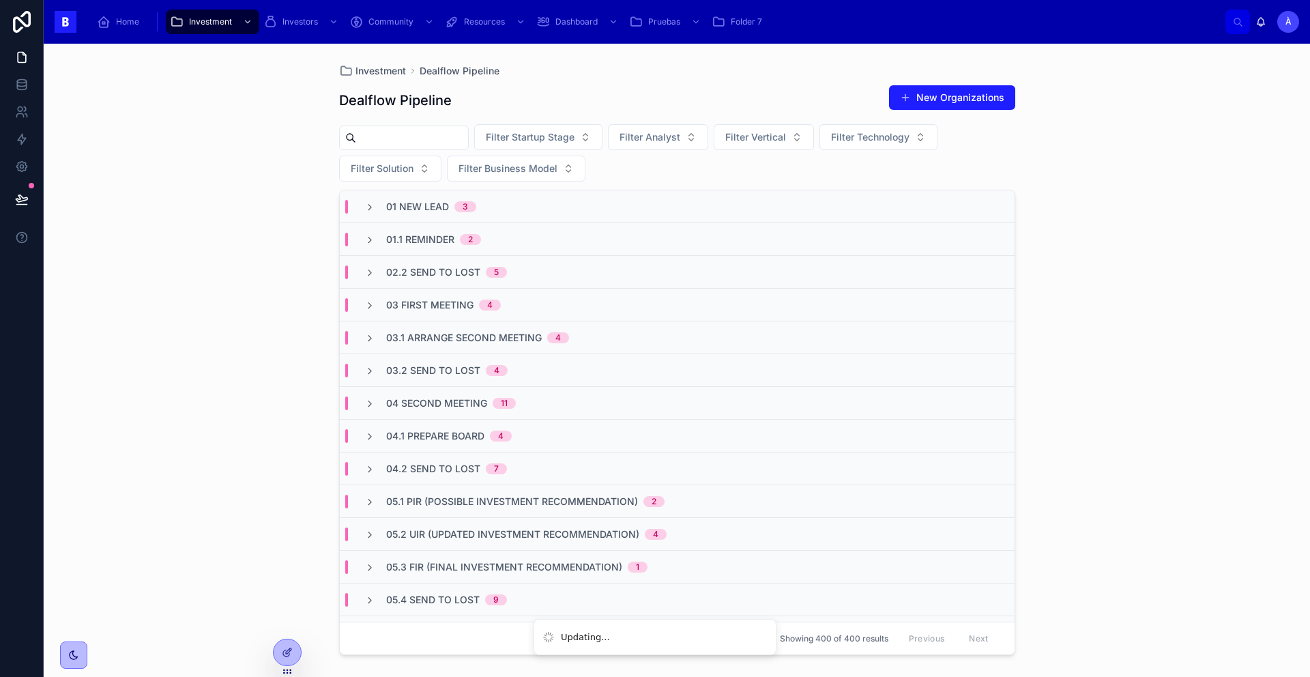
click at [434, 242] on span "01.1 Reminder" at bounding box center [420, 240] width 68 height 14
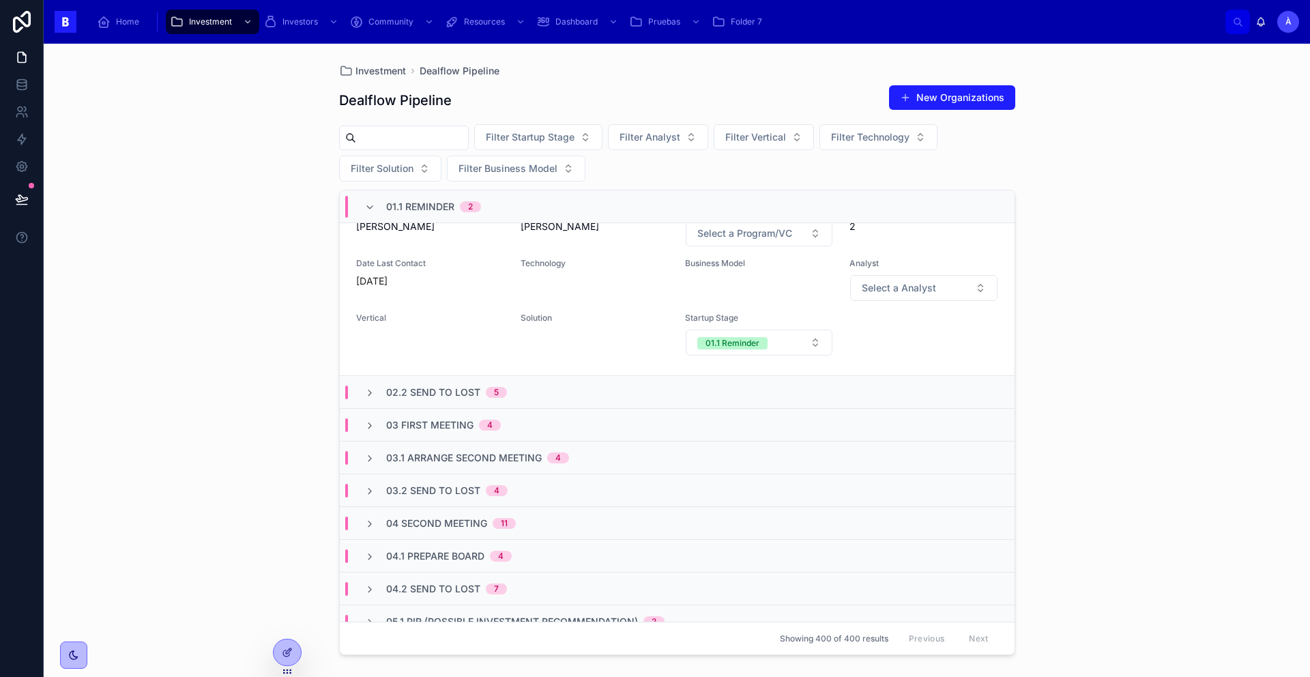
scroll to position [184, 0]
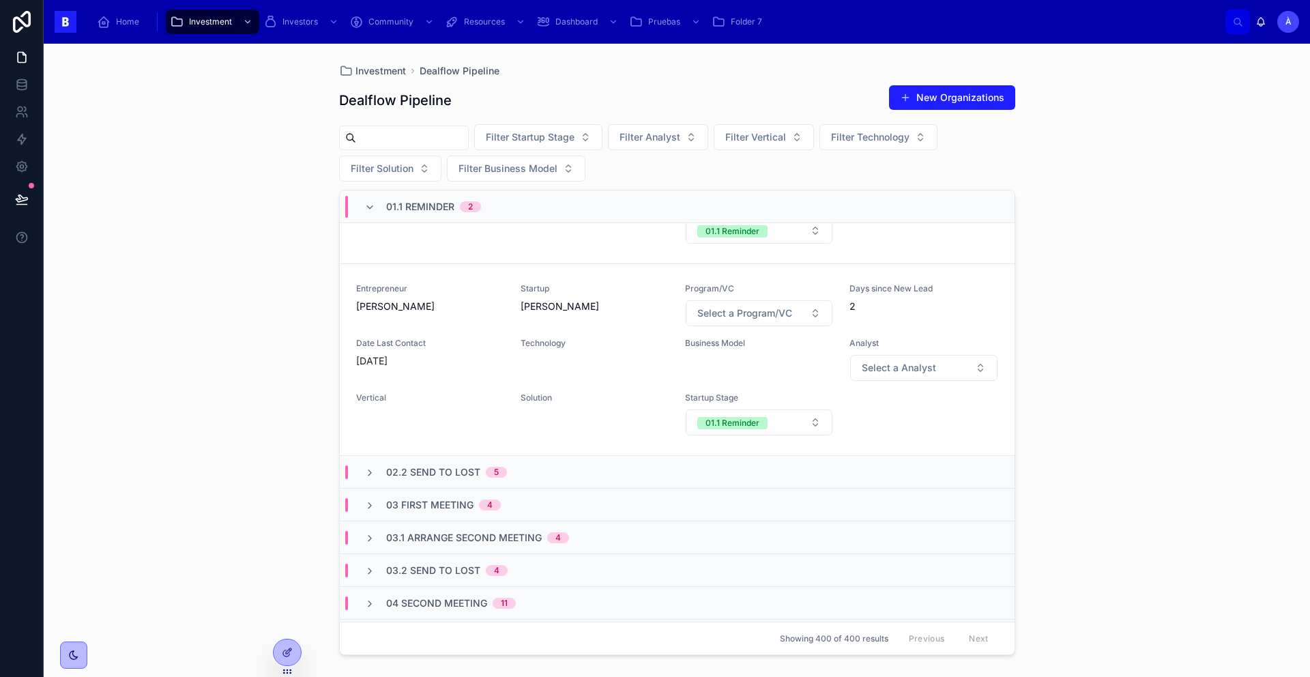
click at [521, 352] on div "Technology" at bounding box center [595, 346] width 148 height 16
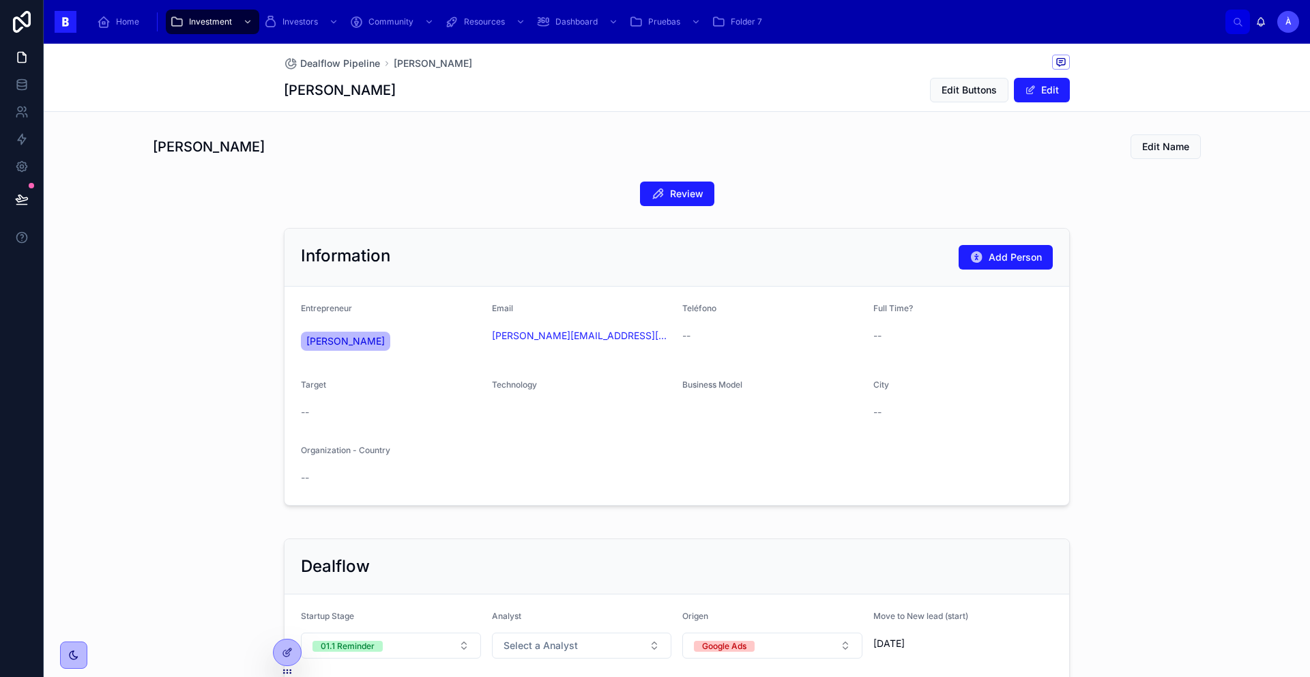
scroll to position [235, 0]
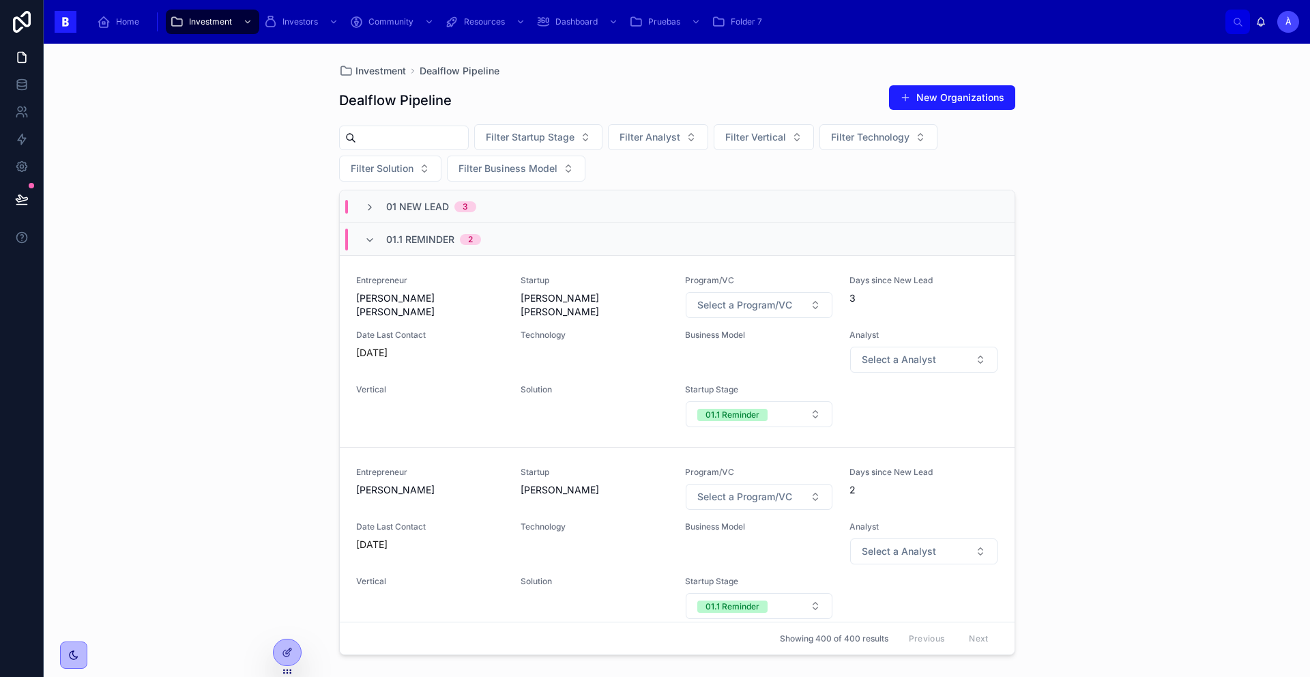
click at [449, 317] on div "Entrepreneur [PERSON_NAME] [PERSON_NAME]" at bounding box center [430, 297] width 148 height 44
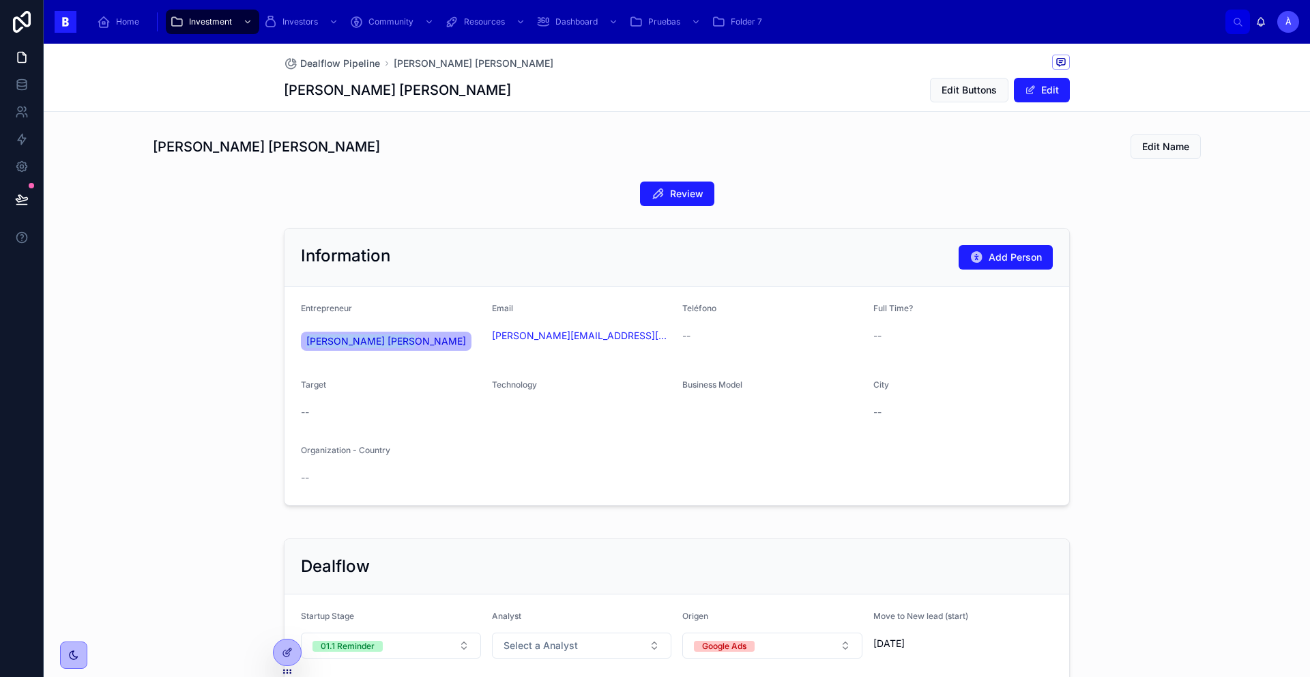
drag, startPoint x: 384, startPoint y: 367, endPoint x: 298, endPoint y: 344, distance: 89.1
click at [298, 343] on form "Entrepreneur [PERSON_NAME] [PERSON_NAME] Email [PERSON_NAME][EMAIL_ADDRESS][DOM…" at bounding box center [677, 396] width 785 height 218
copy span "[PERSON_NAME] [PERSON_NAME]"
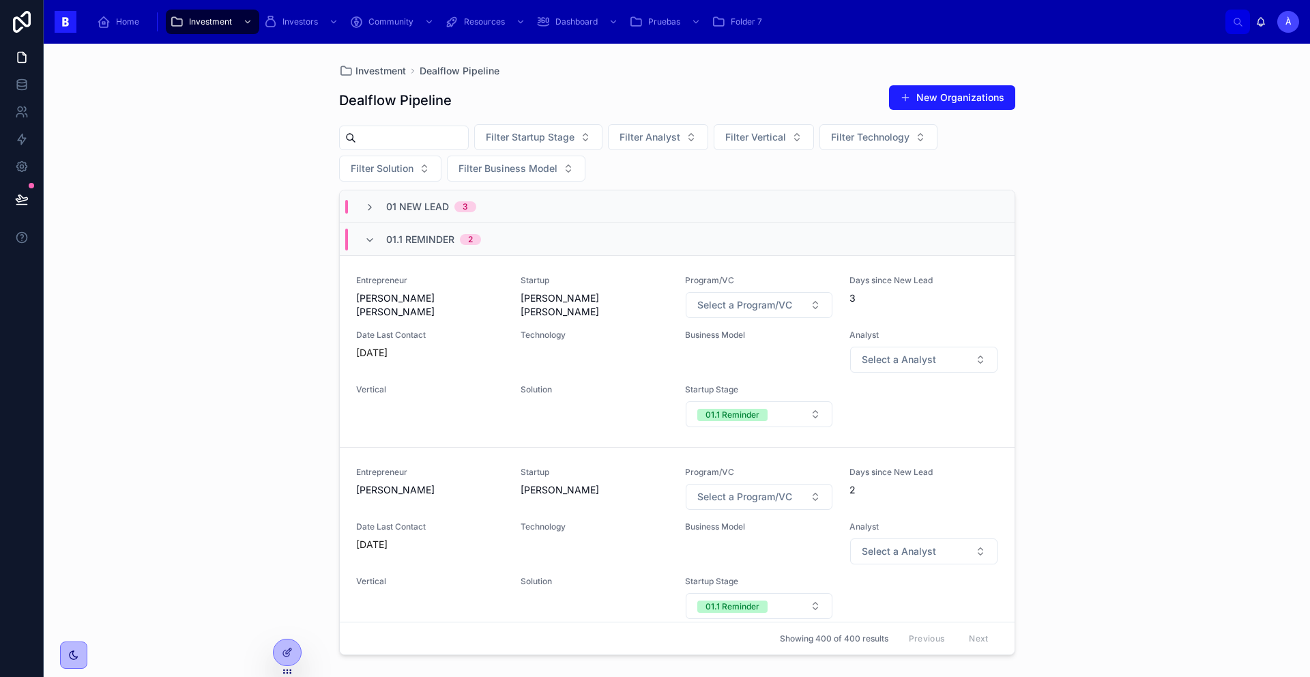
click at [418, 245] on span "01.1 Reminder" at bounding box center [420, 240] width 68 height 14
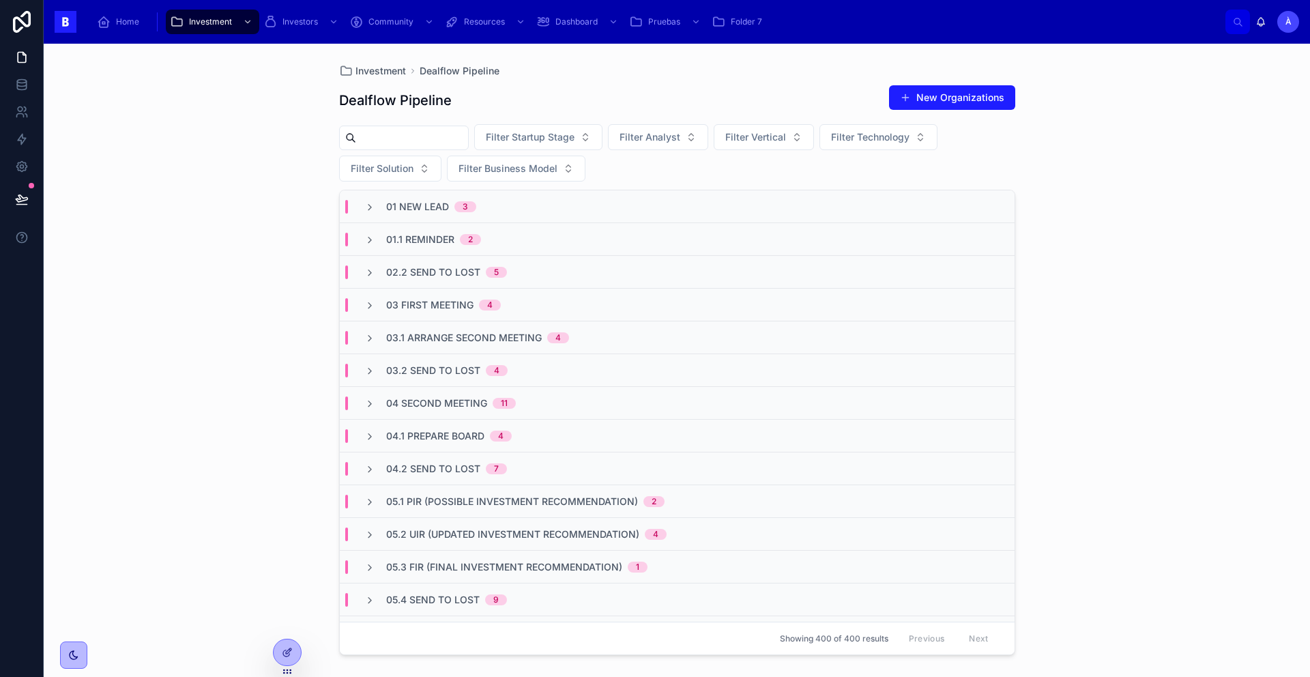
click at [424, 217] on div "01 New Lead 3" at bounding box center [677, 206] width 675 height 33
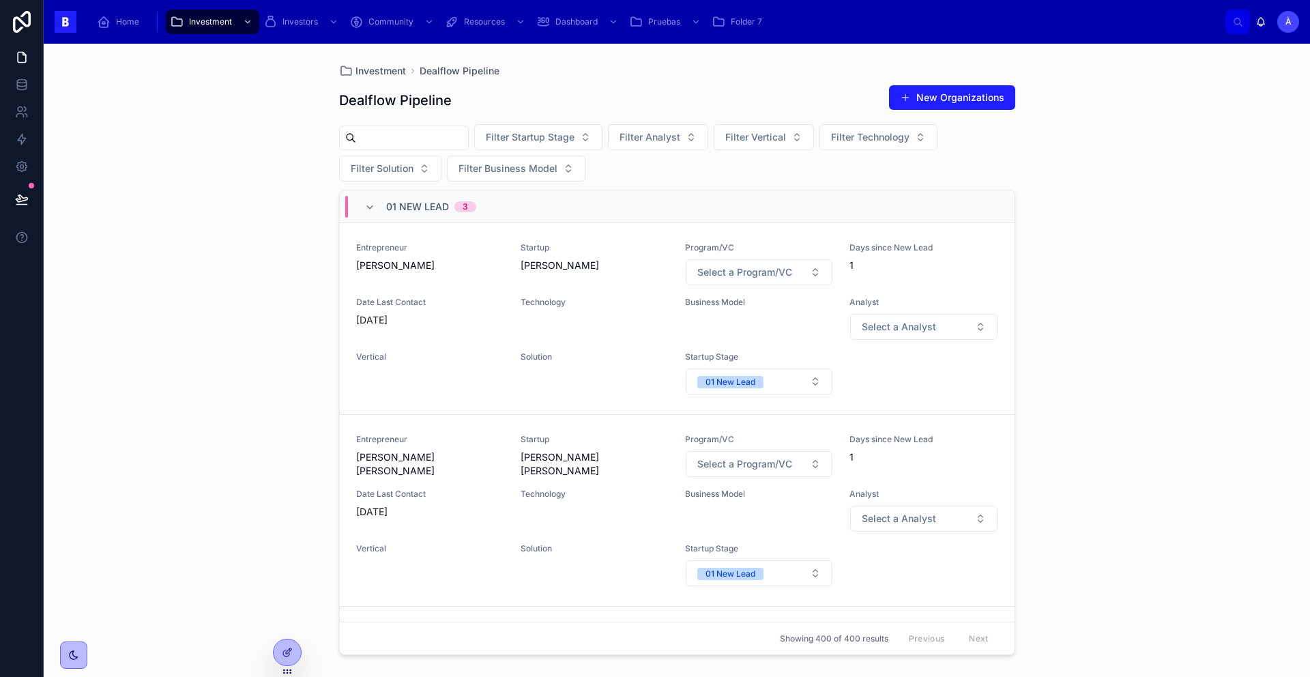
click at [393, 204] on span "01 New Lead" at bounding box center [417, 207] width 63 height 14
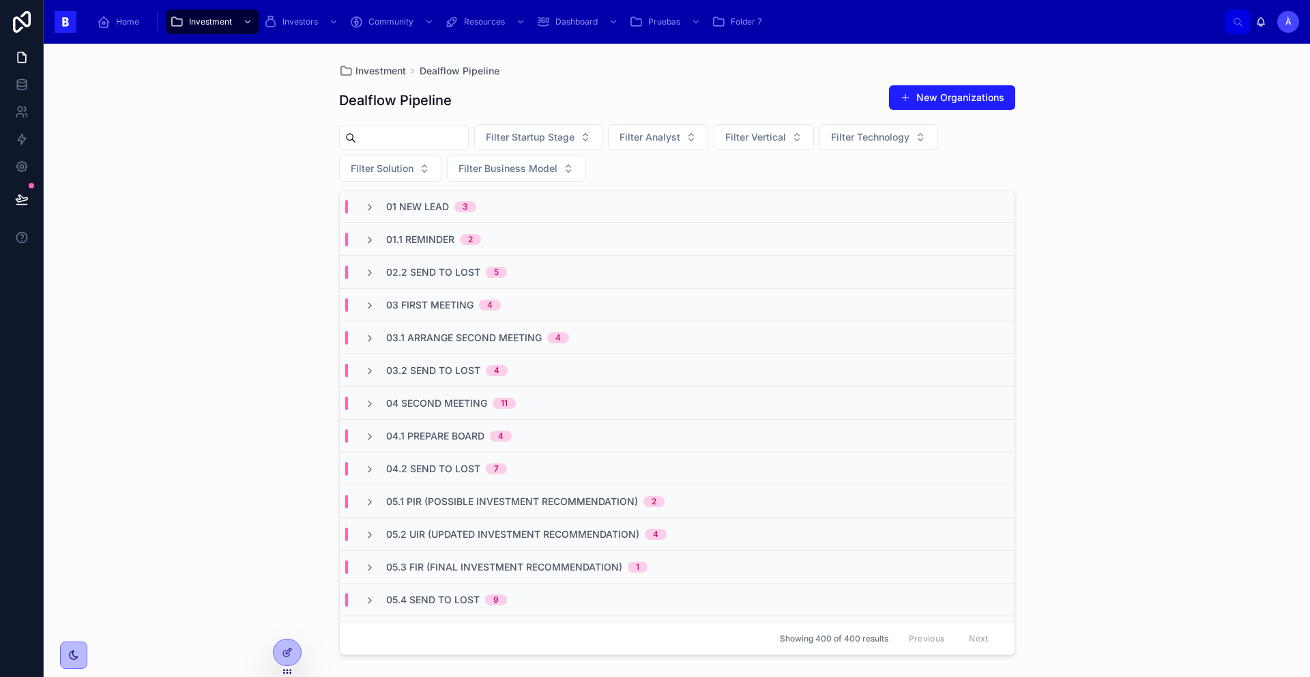
click at [406, 302] on span "03 First Meeting" at bounding box center [429, 305] width 87 height 14
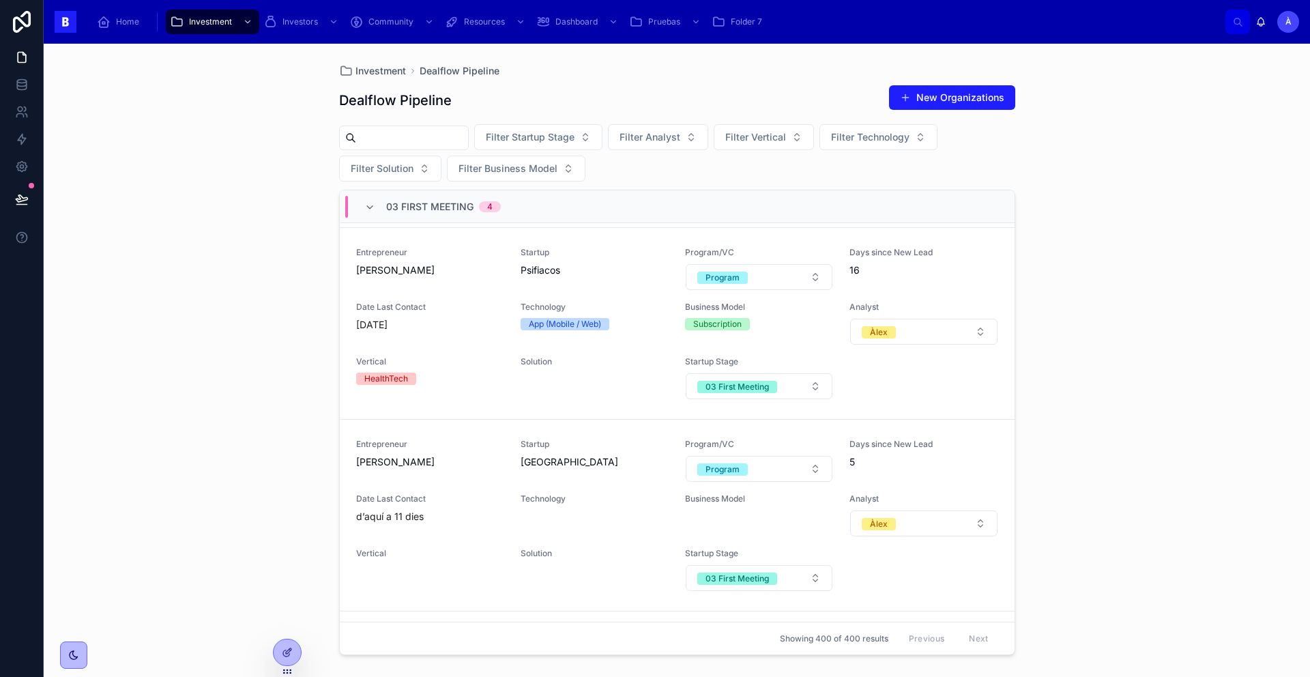
scroll to position [279, 0]
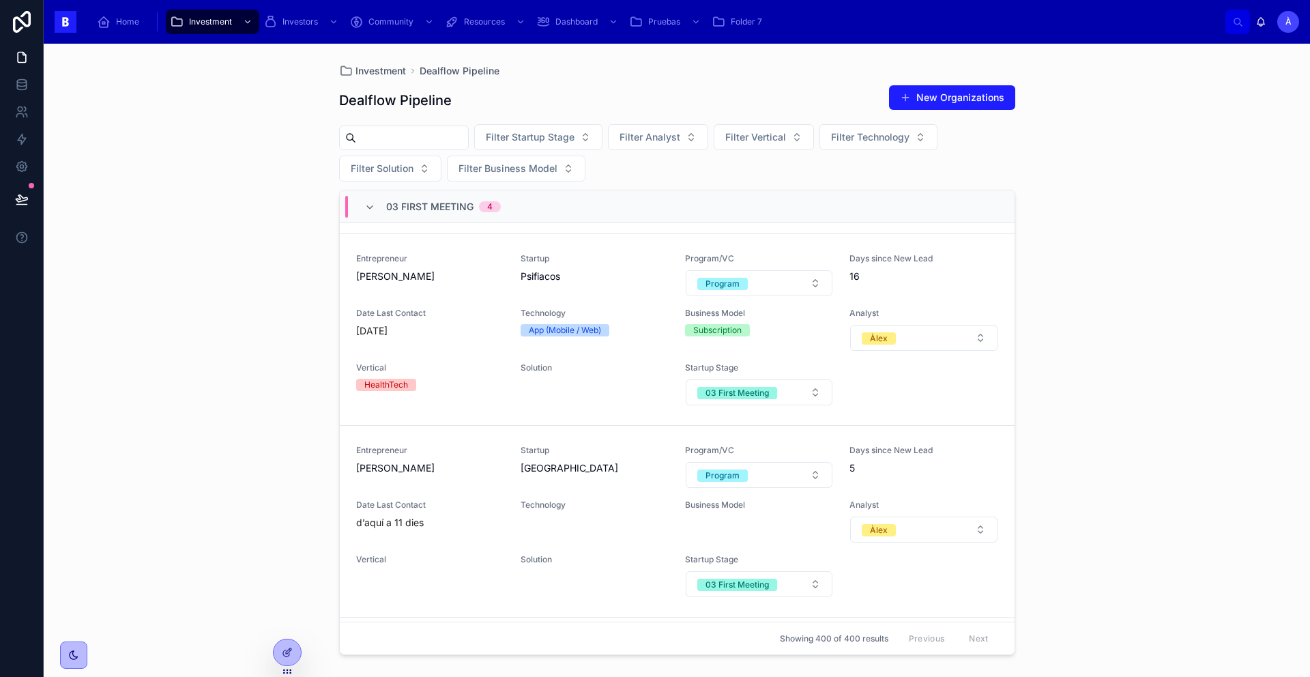
click at [417, 213] on div "03 First Meeting 4" at bounding box center [443, 207] width 115 height 22
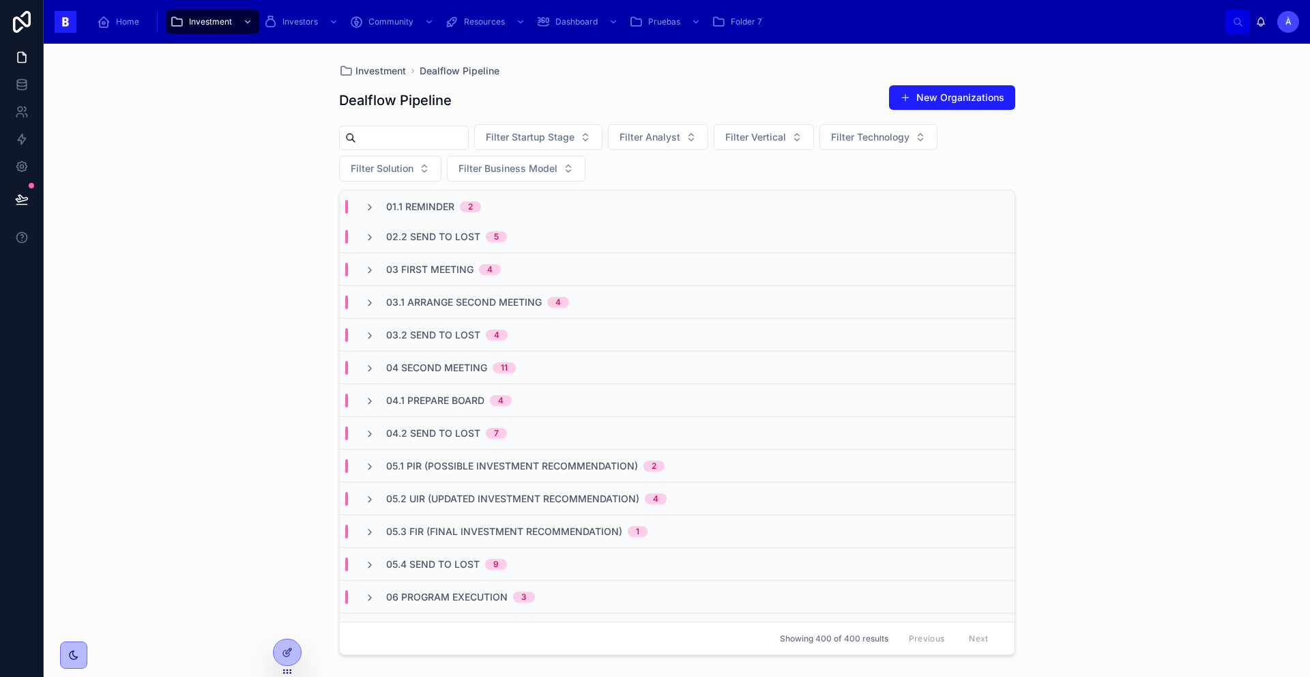
scroll to position [0, 0]
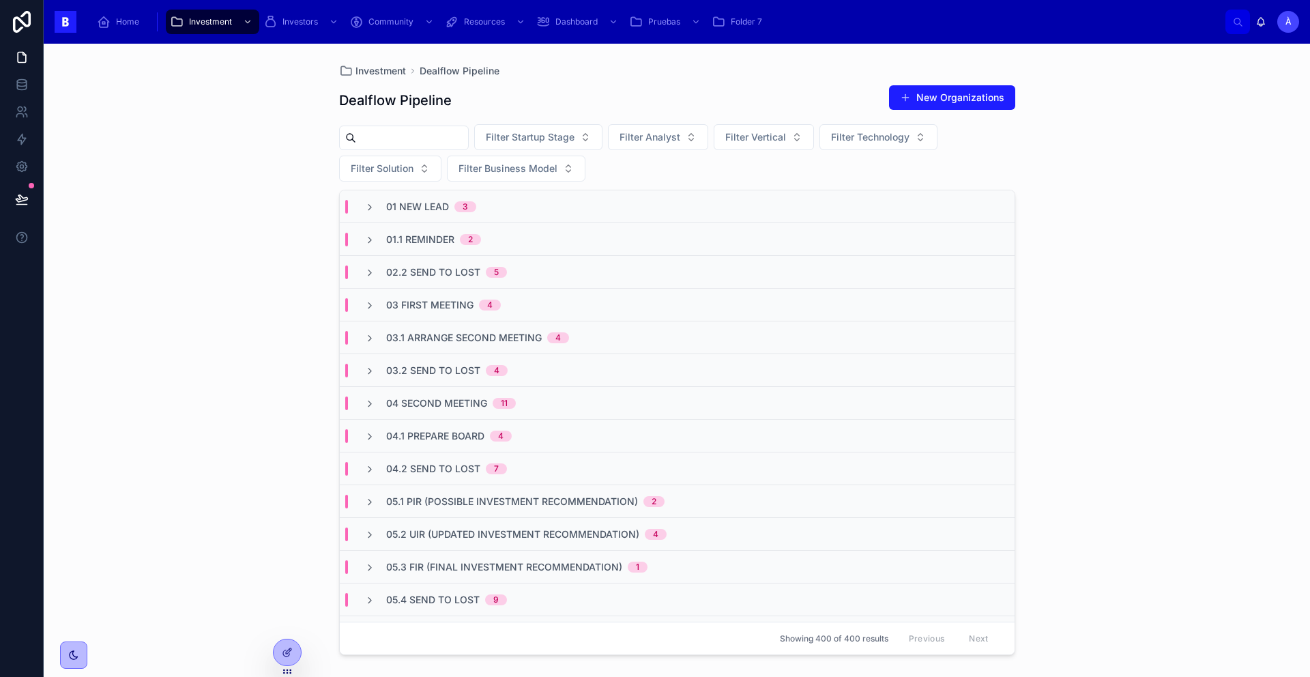
click at [423, 340] on span "03.1 Arrange Second Meeting" at bounding box center [464, 338] width 156 height 14
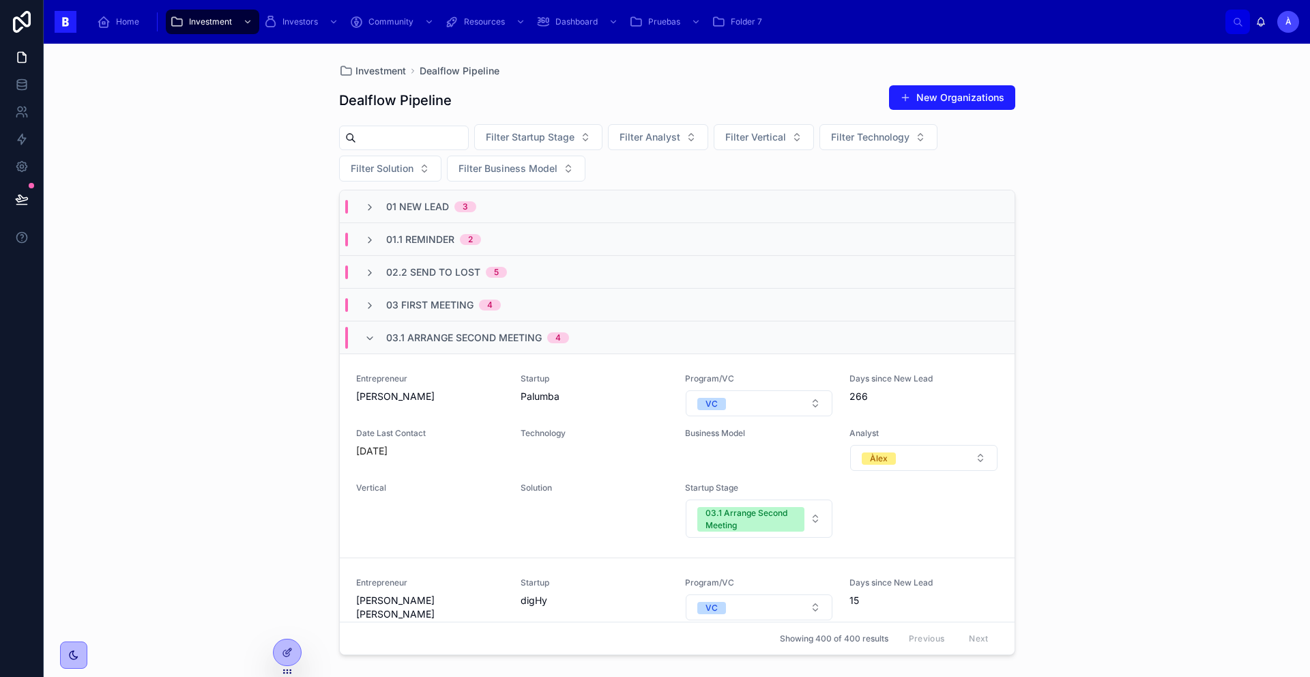
click at [423, 340] on span "03.1 Arrange Second Meeting" at bounding box center [464, 338] width 156 height 14
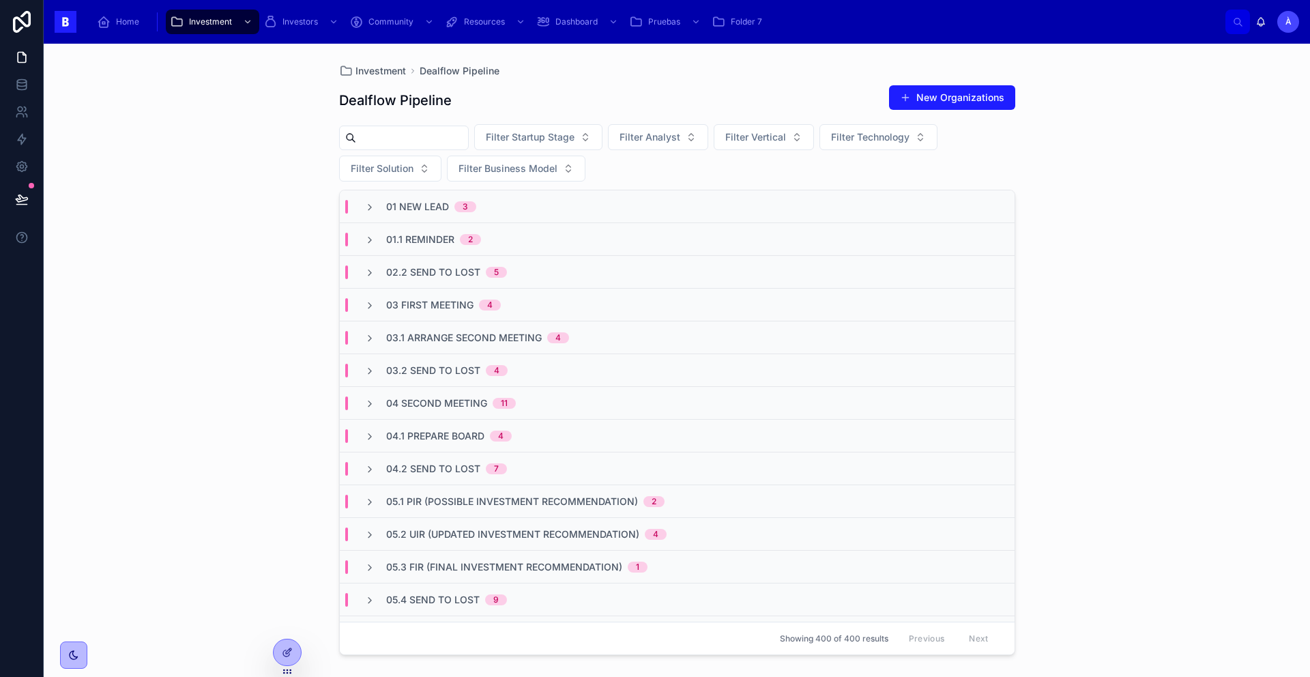
click at [417, 273] on span "02.2 Send To Lost" at bounding box center [433, 272] width 94 height 14
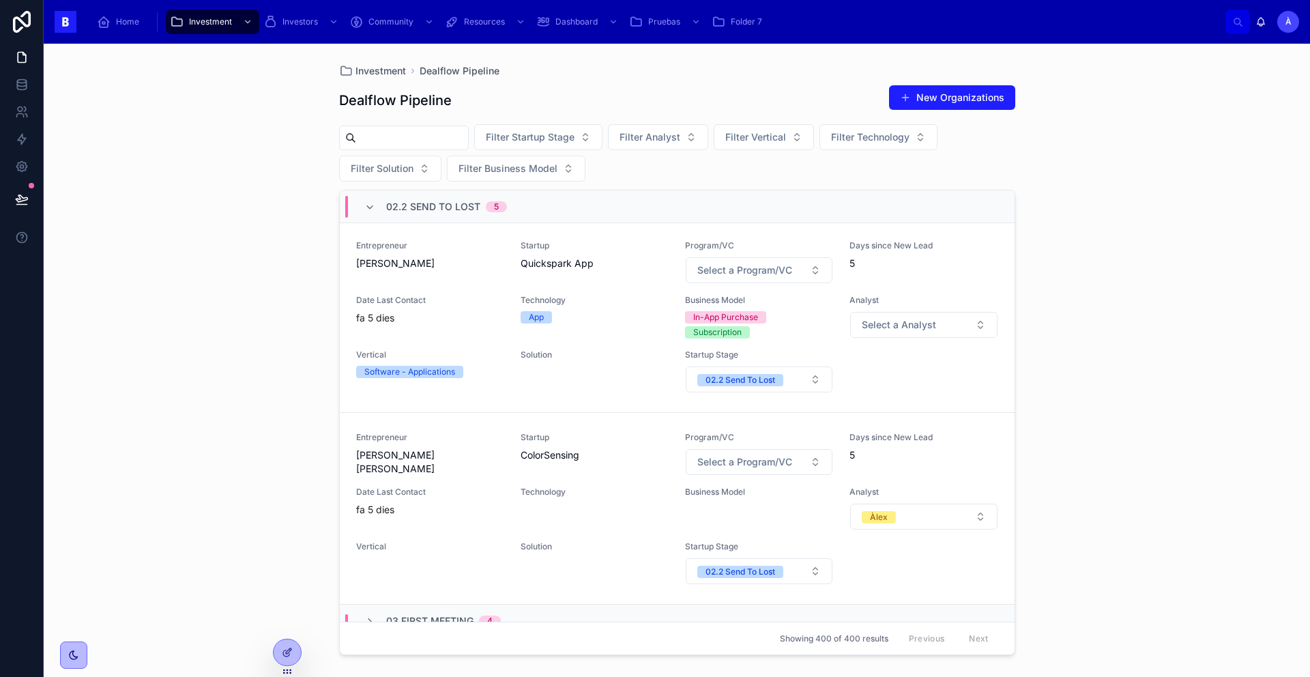
scroll to position [790, 0]
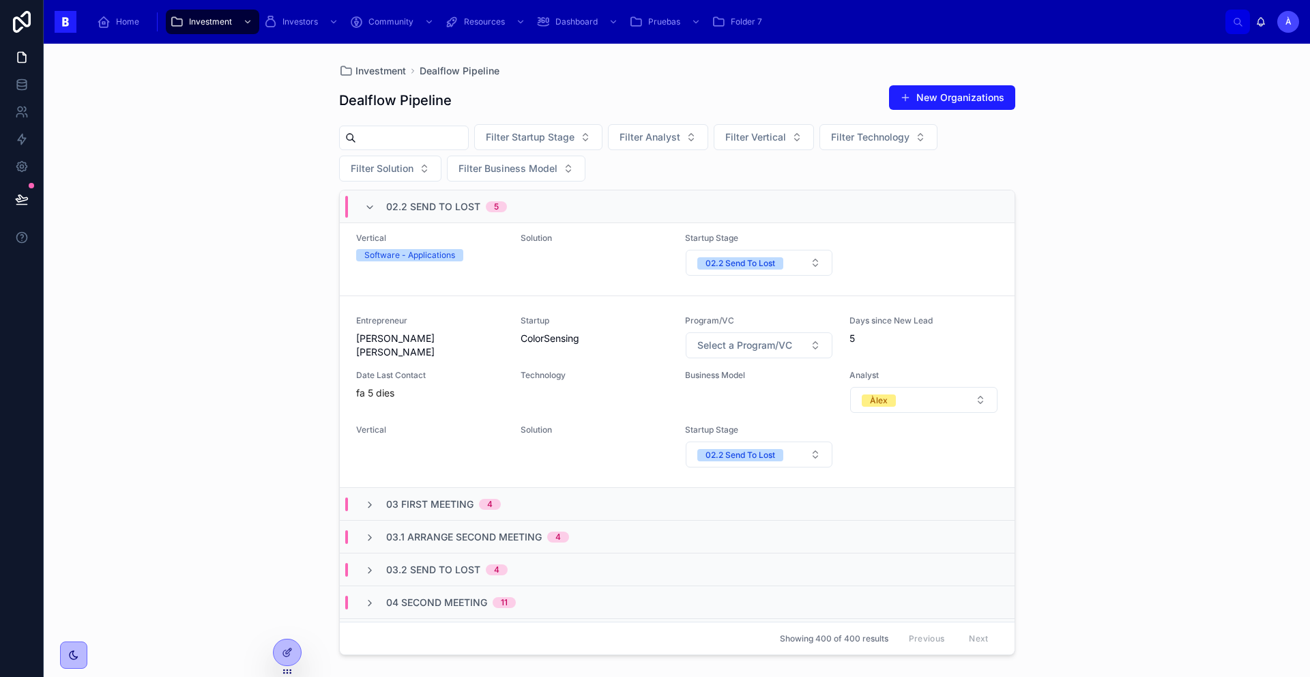
click at [411, 209] on span "02.2 Send To Lost" at bounding box center [433, 207] width 94 height 14
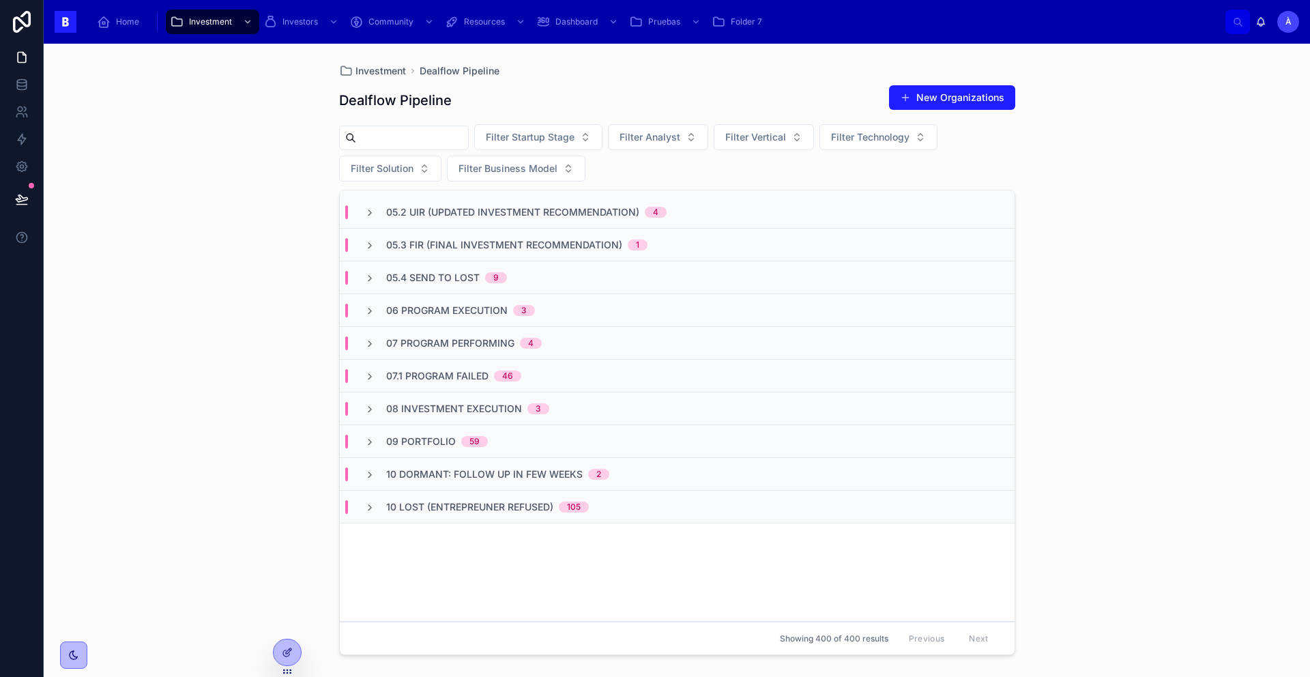
scroll to position [0, 0]
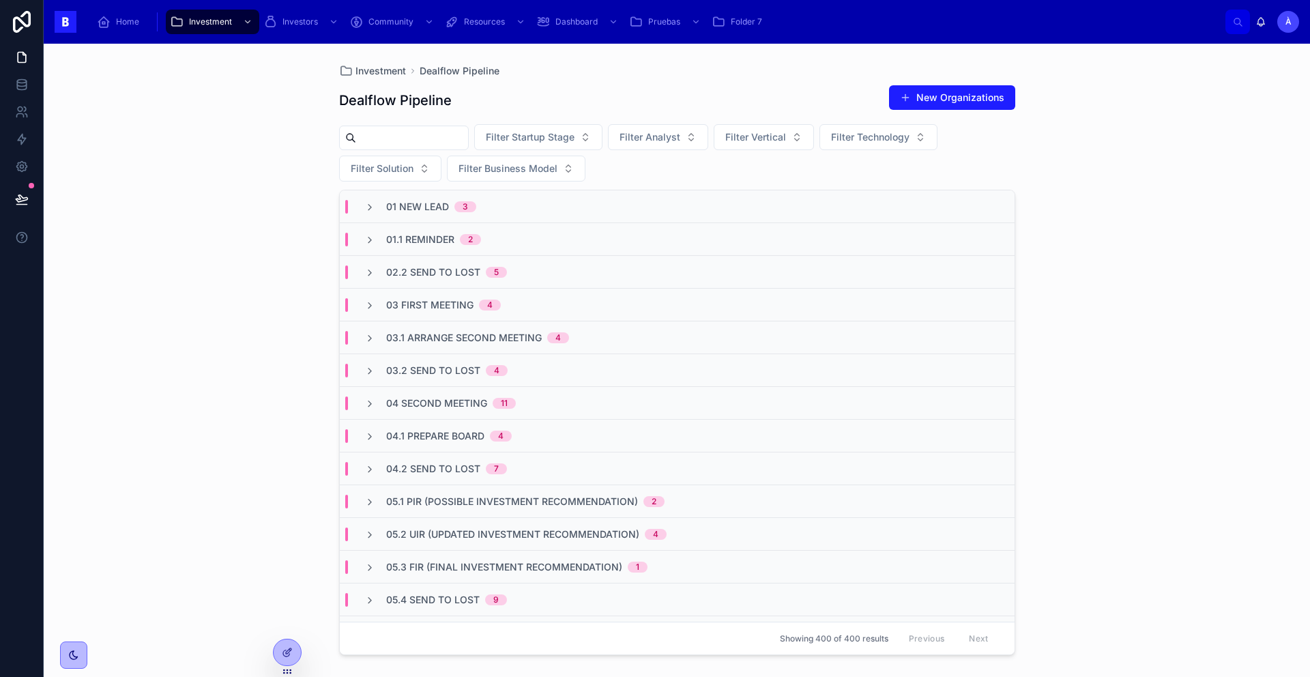
click at [929, 91] on button "New Organizations" at bounding box center [952, 97] width 126 height 25
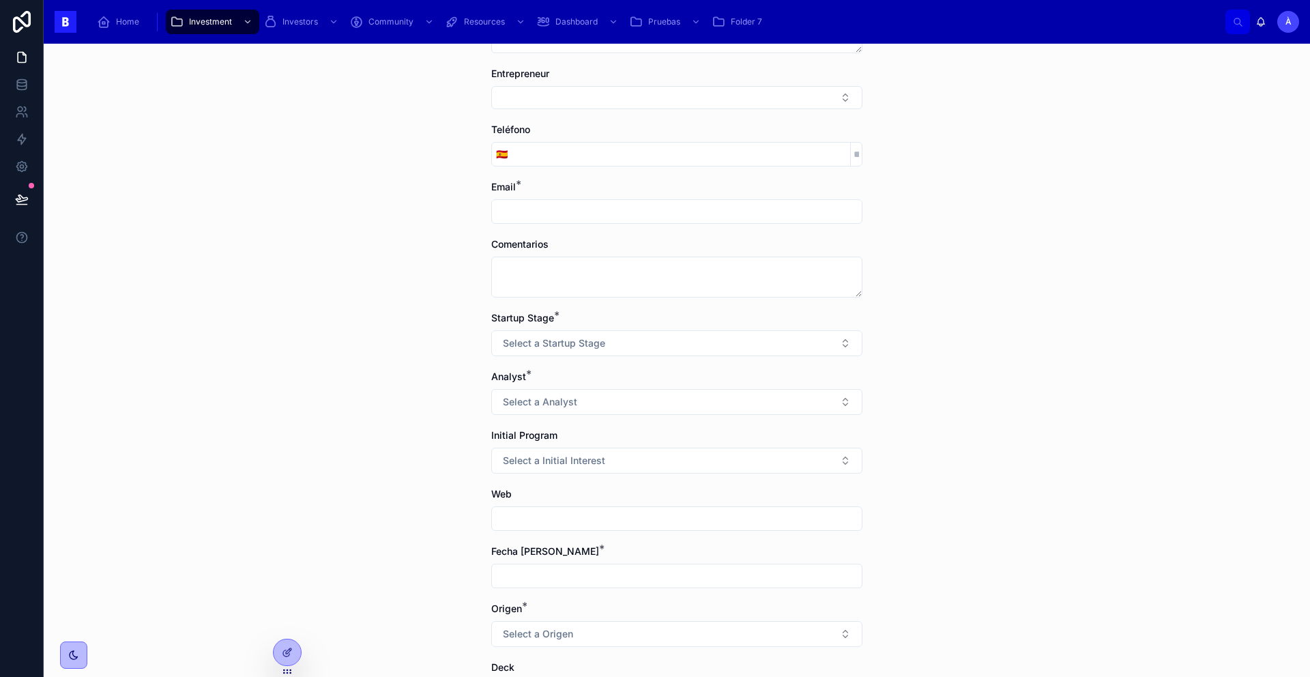
scroll to position [257, 0]
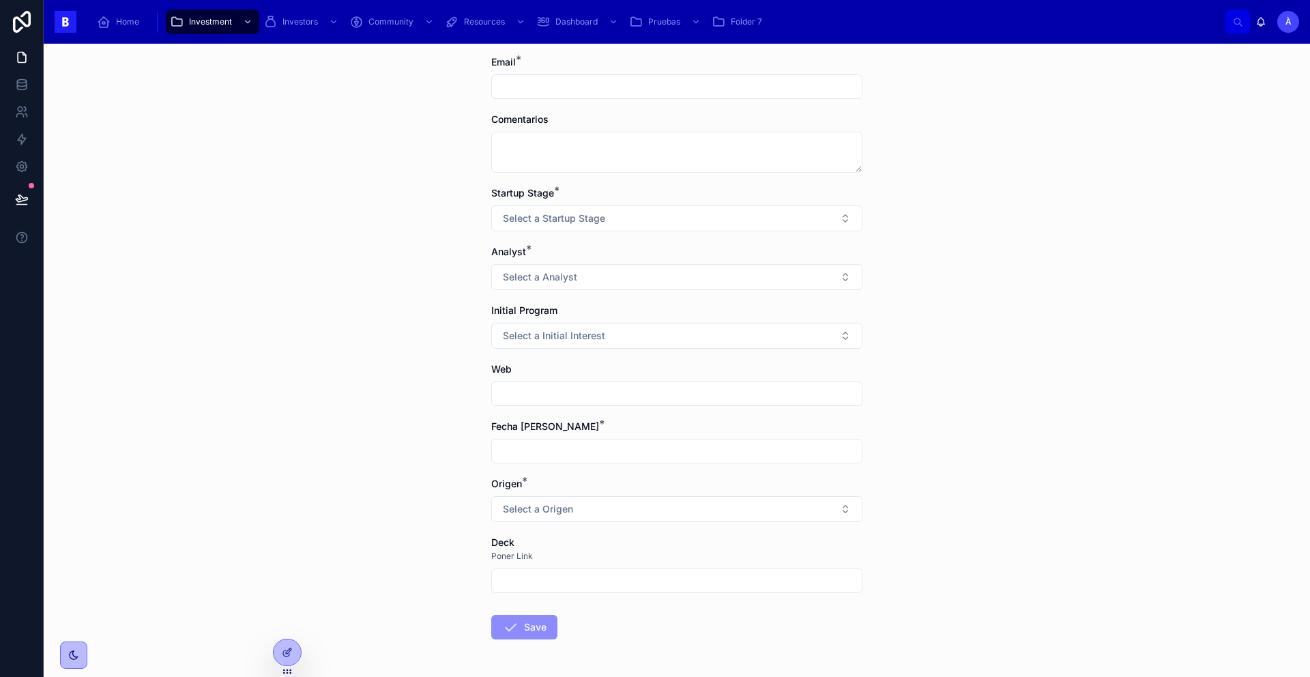
click at [530, 398] on input "text" at bounding box center [677, 393] width 370 height 19
paste input "**********"
type input "**********"
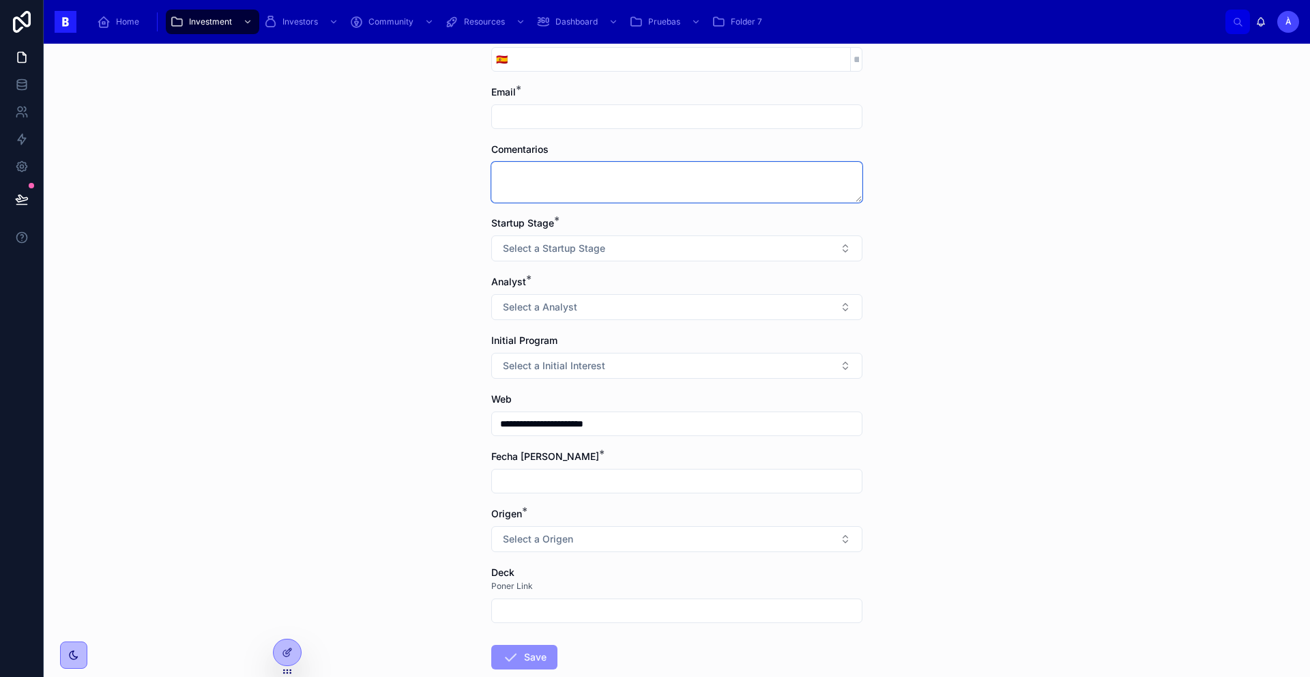
click at [526, 181] on textarea at bounding box center [676, 182] width 371 height 41
paste textarea "**********"
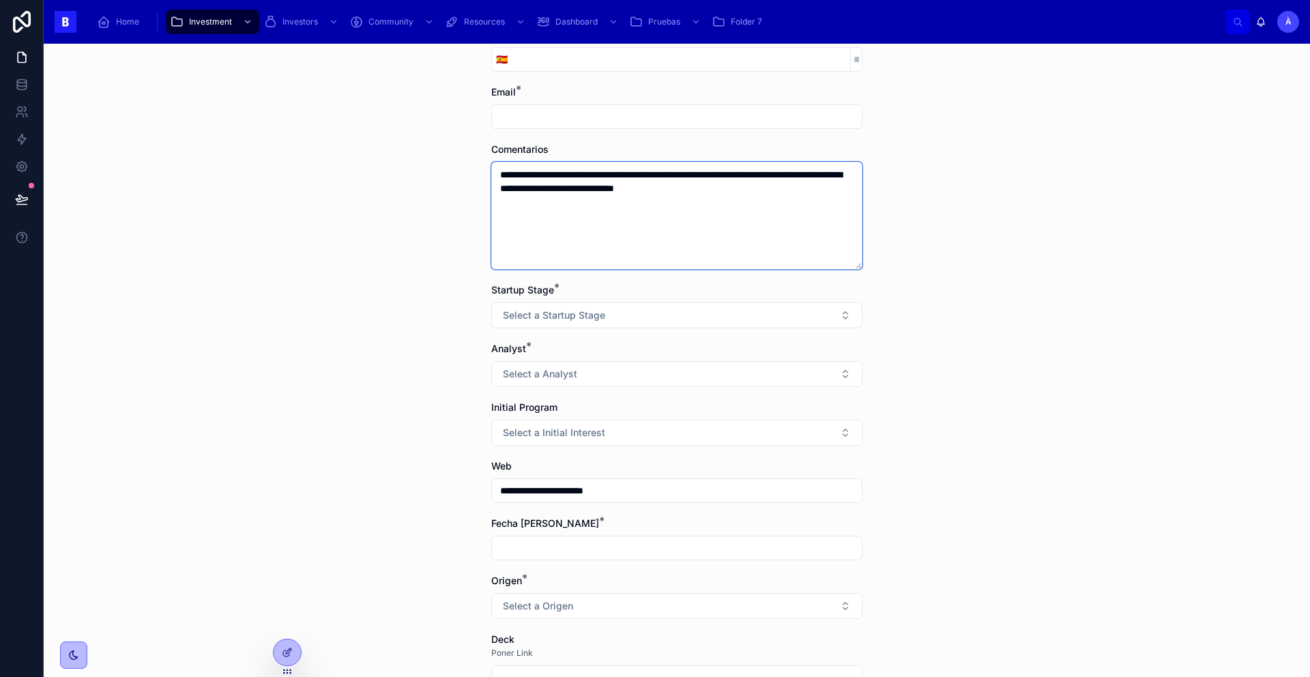
type textarea "**********"
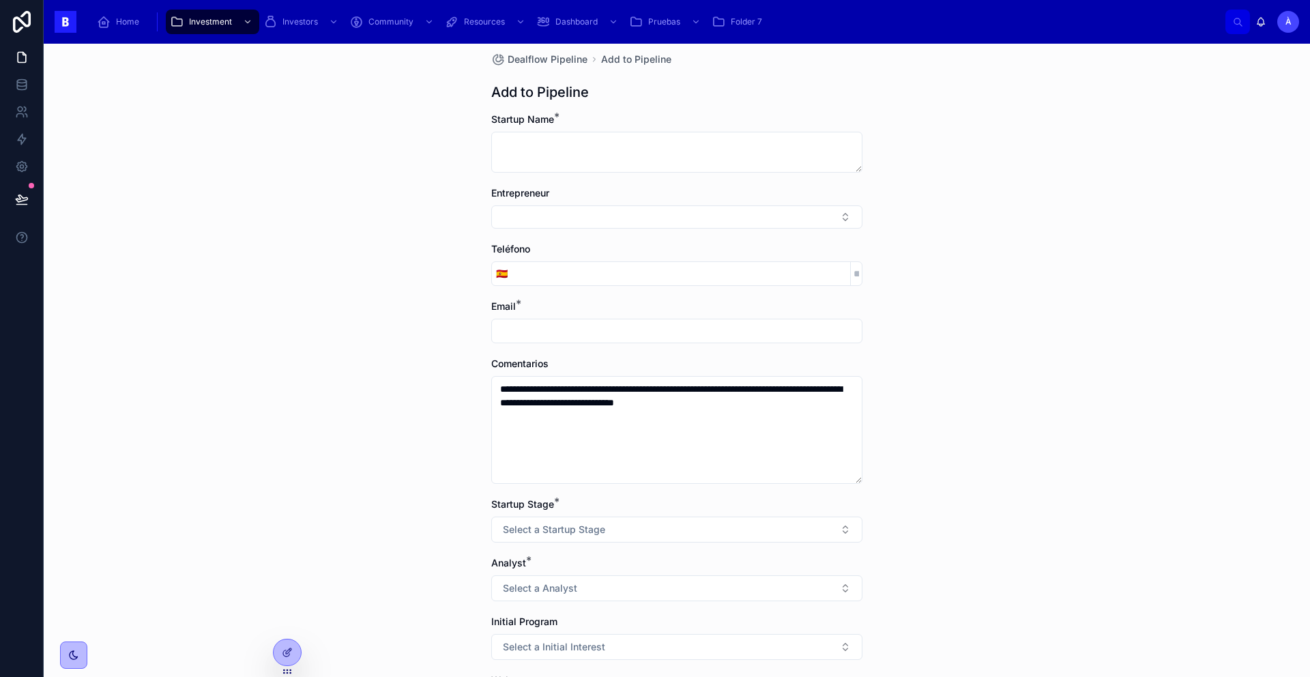
scroll to position [0, 0]
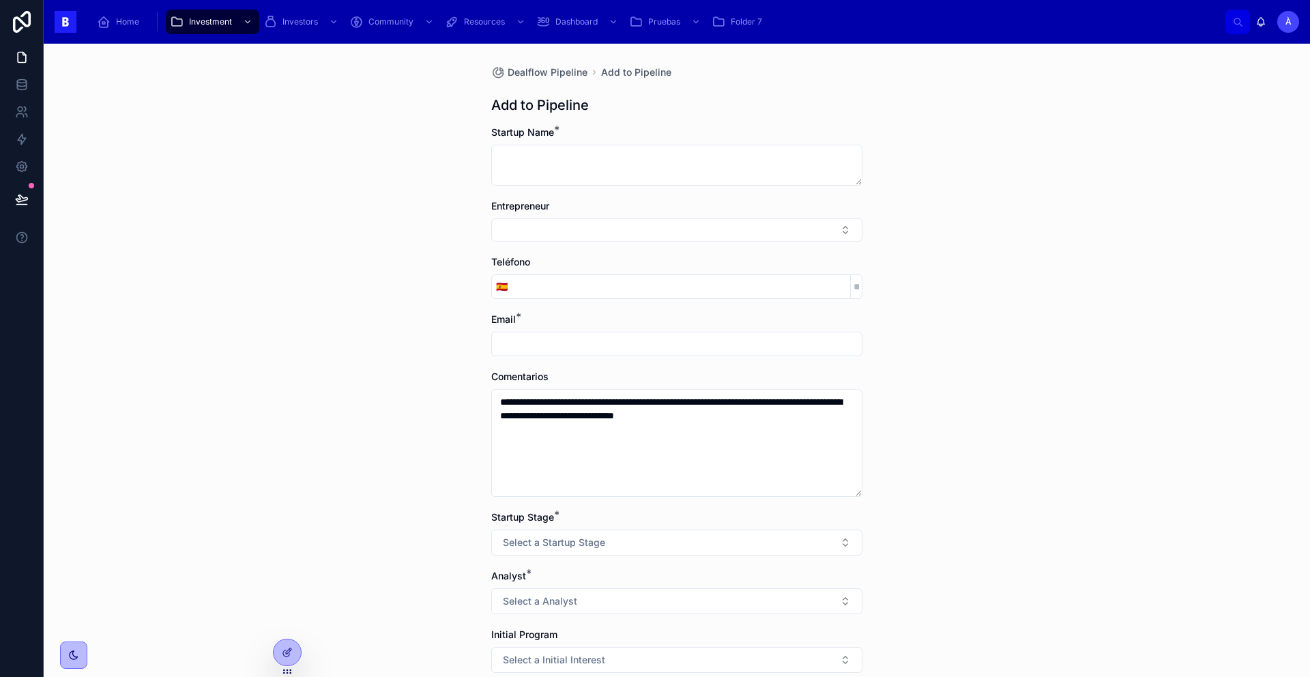
click at [539, 229] on button "Select Button" at bounding box center [676, 229] width 371 height 23
click at [616, 278] on span "New" at bounding box center [606, 283] width 20 height 14
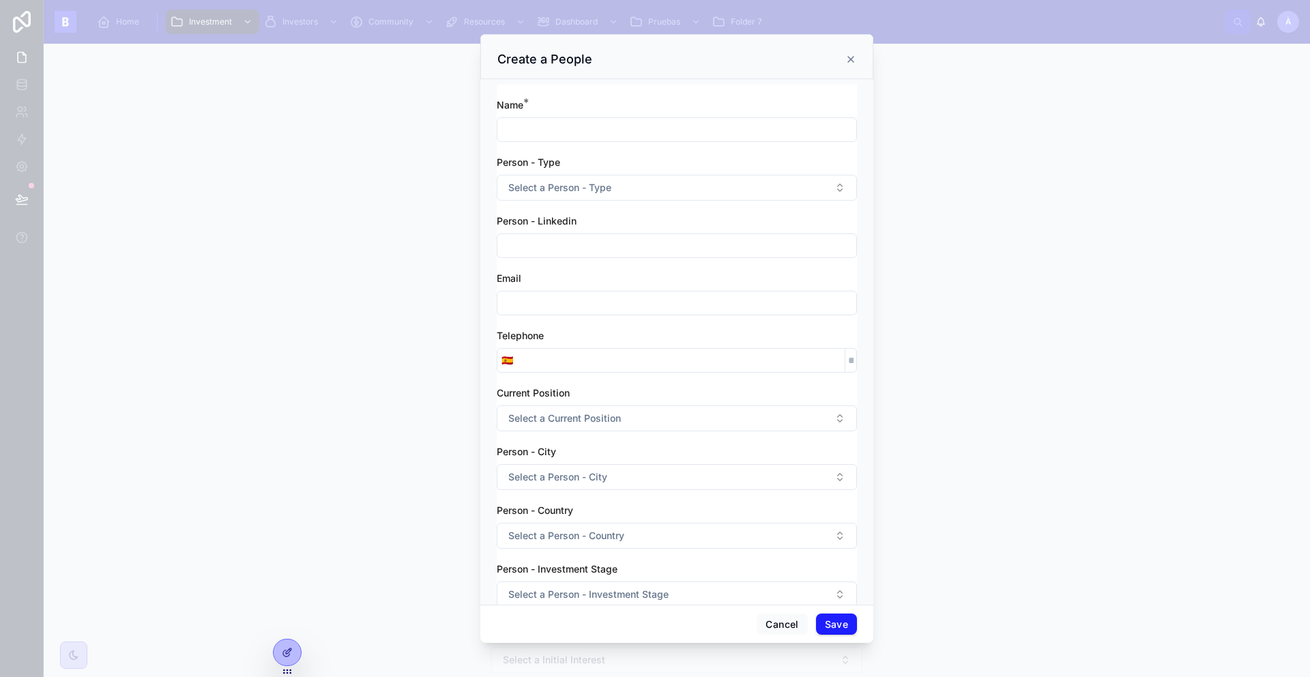
click at [532, 246] on input "text" at bounding box center [676, 245] width 359 height 19
paste input "**********"
type input "**********"
click at [543, 303] on input "text" at bounding box center [676, 302] width 359 height 19
paste input "**********"
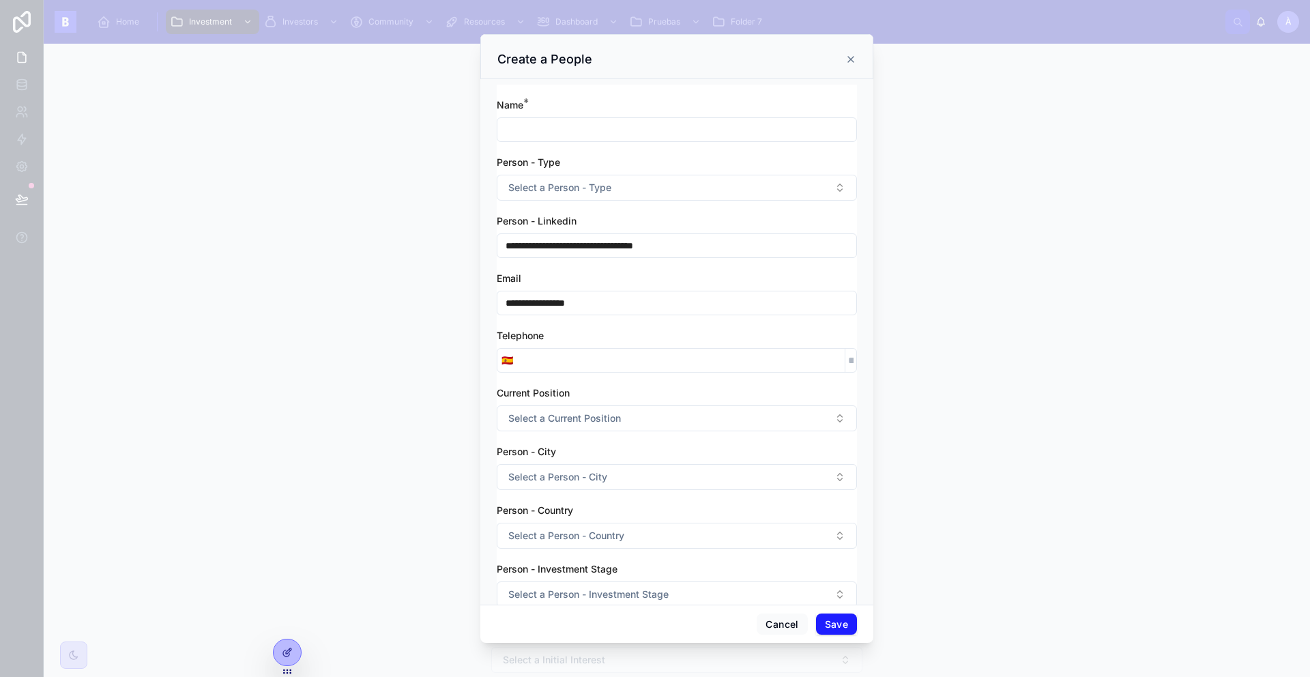
type input "**********"
click at [541, 181] on span "Select a Person - Type" at bounding box center [559, 188] width 103 height 14
click at [596, 246] on div "Entrepreneur" at bounding box center [616, 242] width 51 height 12
click at [538, 136] on input "text" at bounding box center [676, 129] width 359 height 19
paste input "**********"
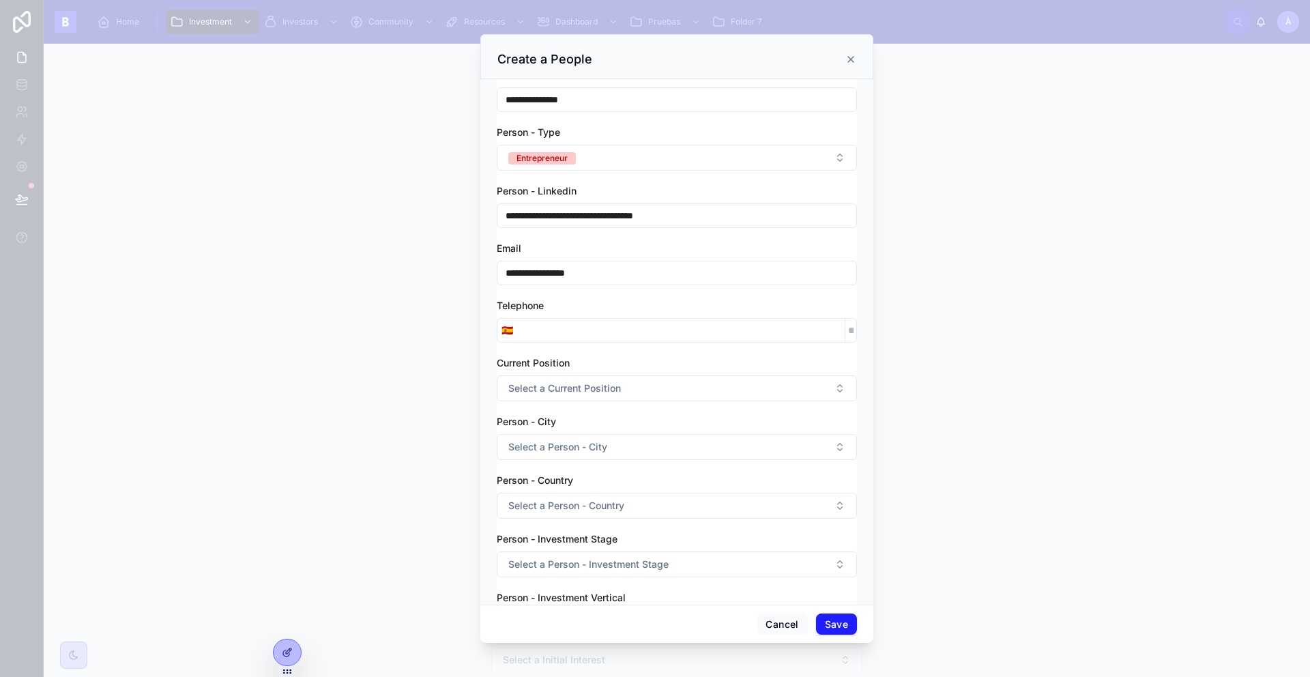
scroll to position [42, 0]
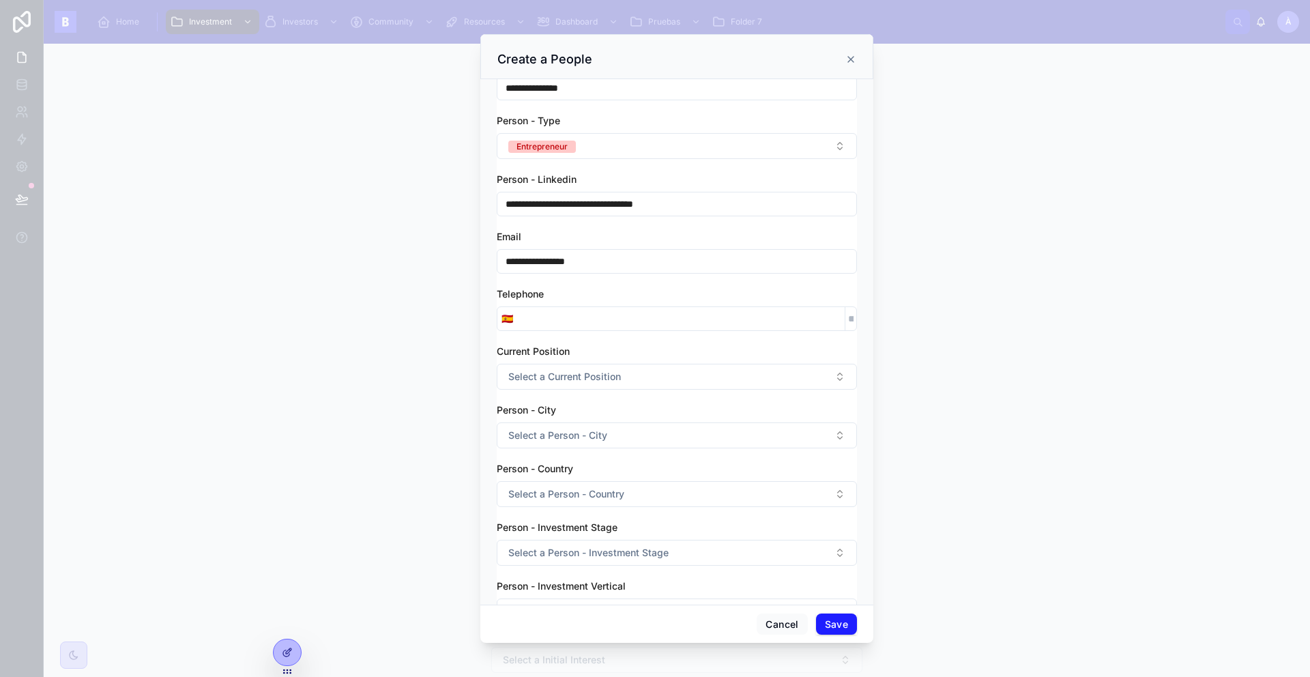
type input "**********"
click at [551, 374] on span "Select a Current Position" at bounding box center [564, 377] width 113 height 14
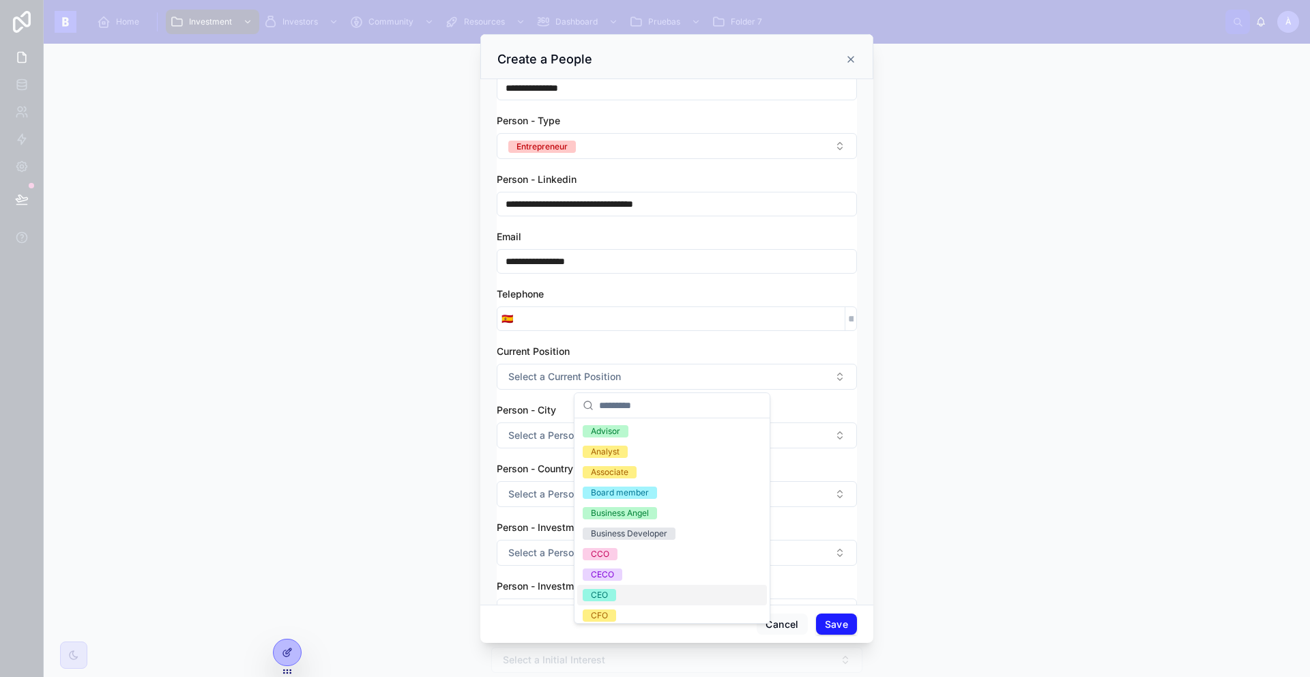
click at [612, 594] on span "CEO" at bounding box center [599, 595] width 33 height 12
click at [559, 403] on div "Person - City" at bounding box center [677, 410] width 360 height 14
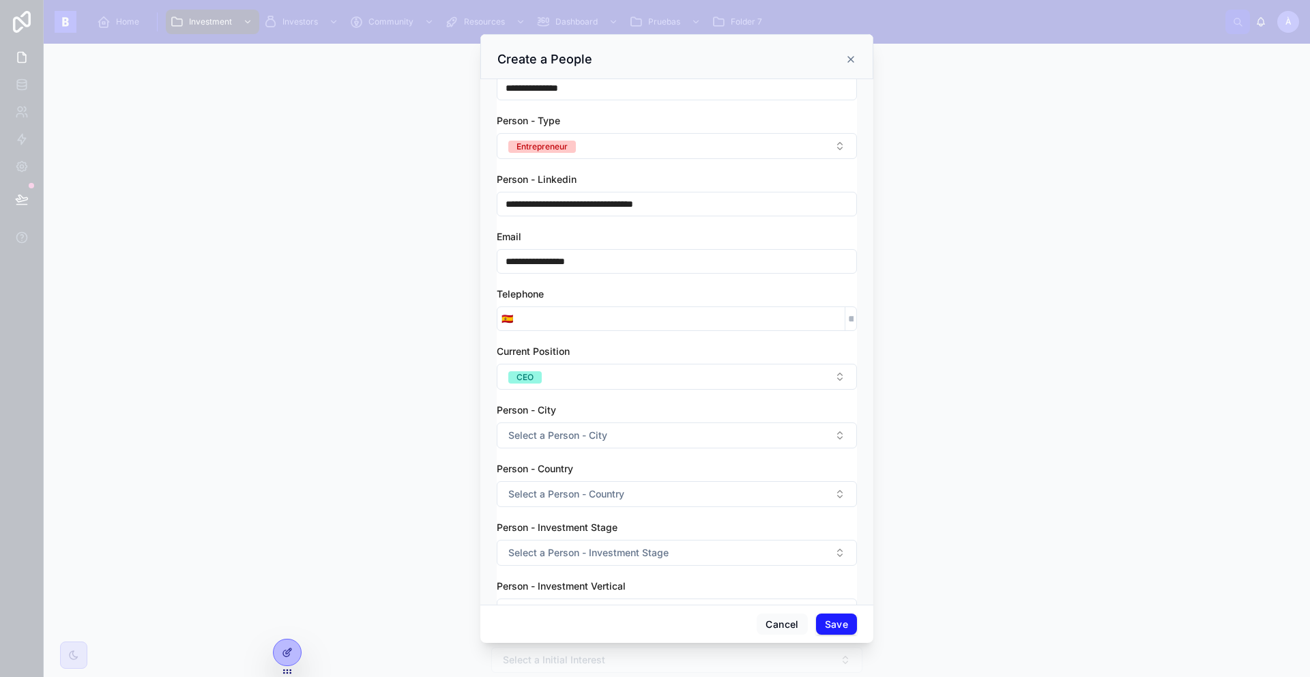
click at [556, 431] on span "Select a Person - City" at bounding box center [557, 436] width 99 height 14
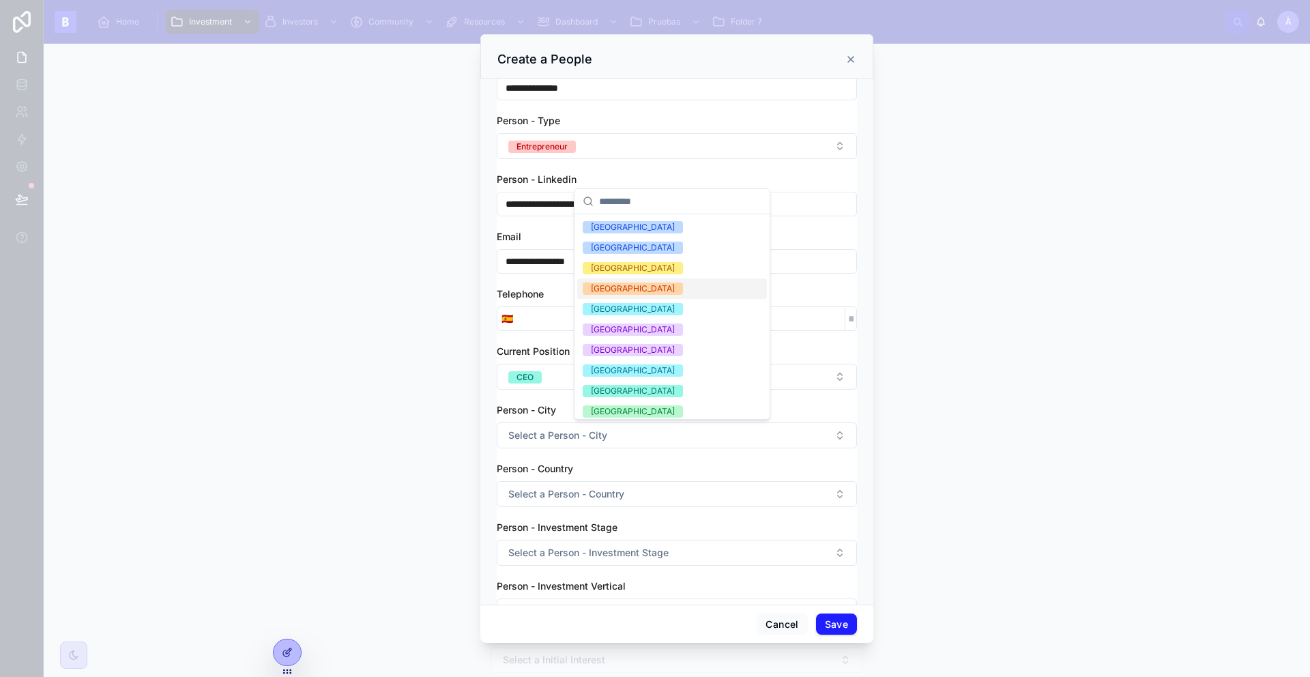
click at [609, 285] on div "[GEOGRAPHIC_DATA]" at bounding box center [633, 289] width 84 height 12
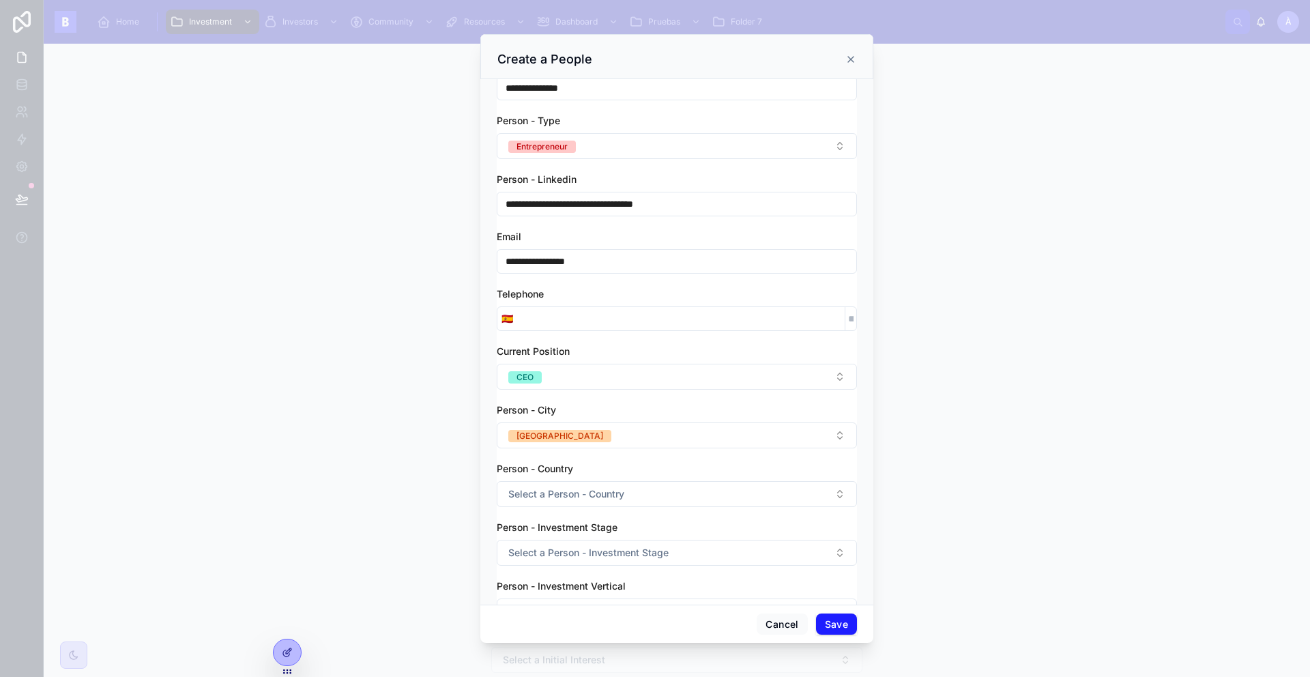
click at [571, 494] on span "Select a Person - Country" at bounding box center [566, 494] width 116 height 14
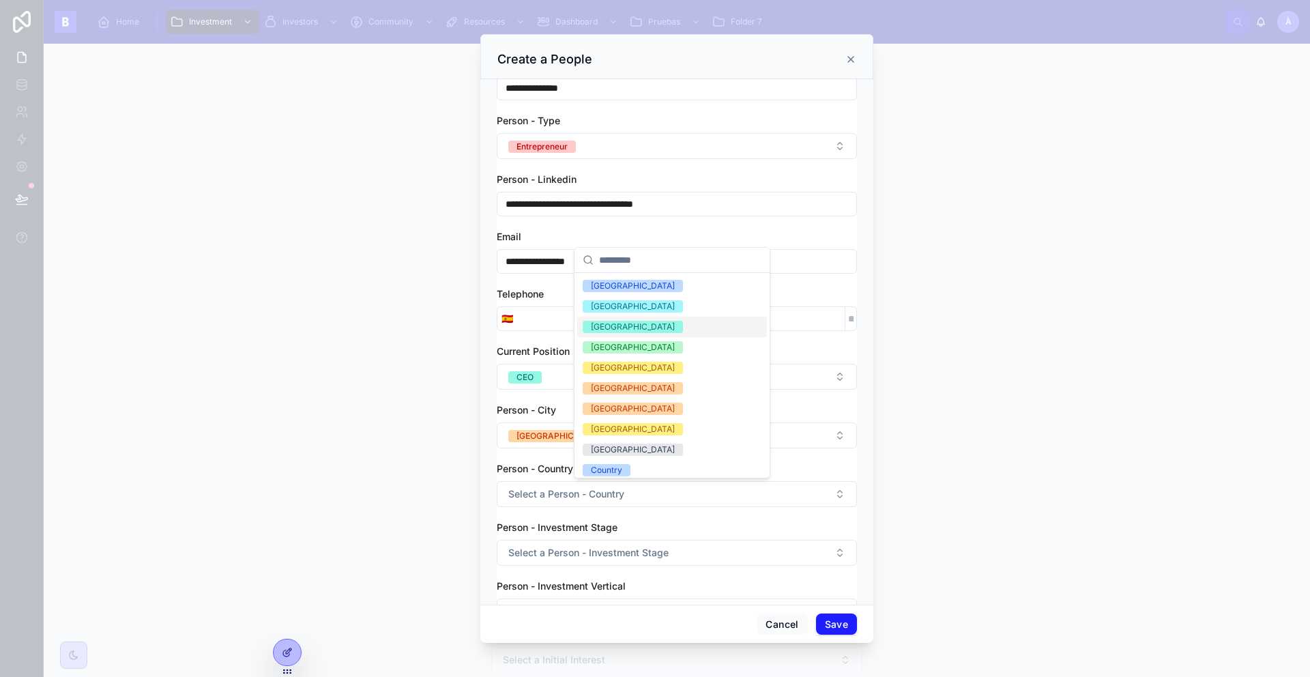
click at [605, 310] on div "[GEOGRAPHIC_DATA]" at bounding box center [633, 306] width 84 height 12
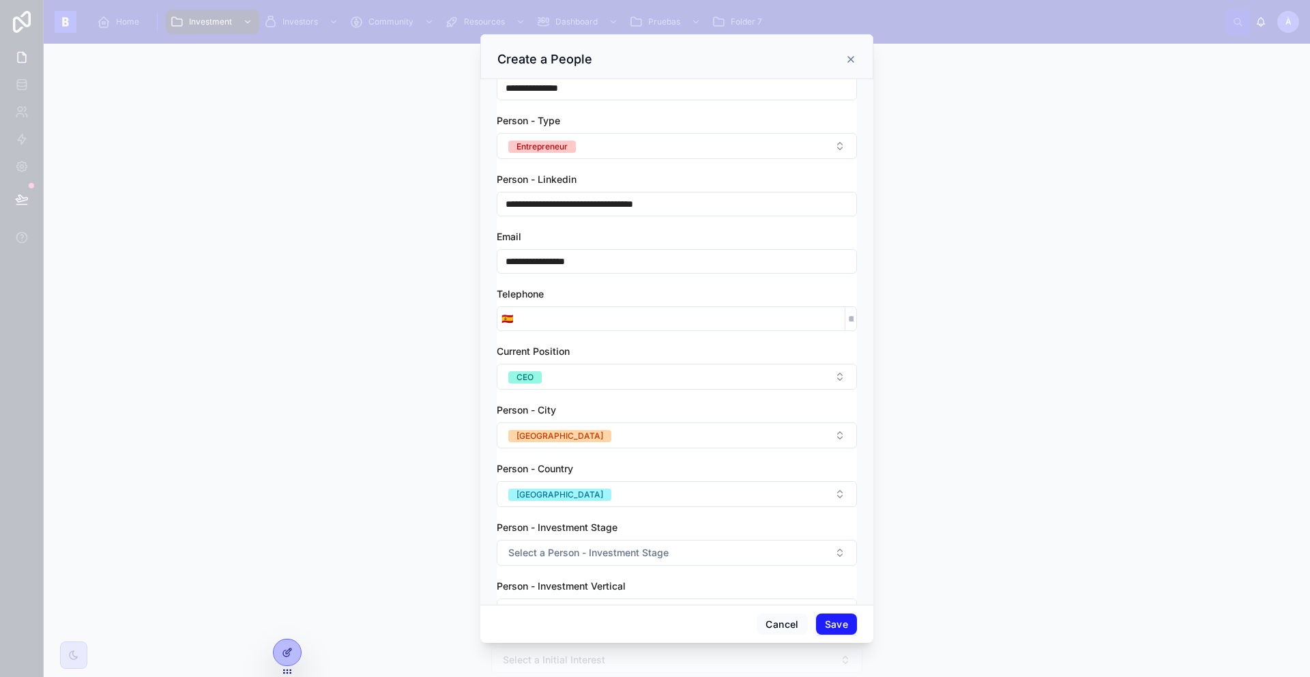
click at [845, 626] on button "Save" at bounding box center [836, 624] width 41 height 22
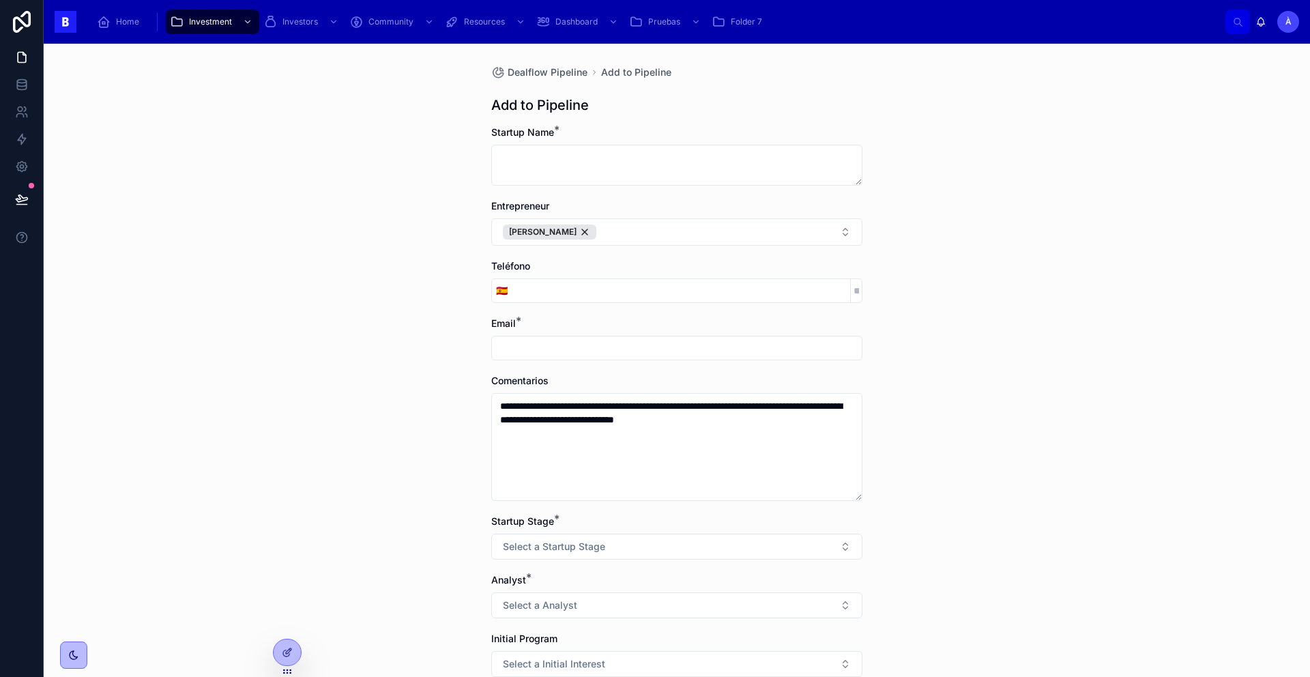
drag, startPoint x: 549, startPoint y: 293, endPoint x: 547, endPoint y: 328, distance: 34.9
click at [549, 293] on input "tel" at bounding box center [681, 290] width 338 height 19
click at [545, 341] on input "text" at bounding box center [677, 347] width 370 height 19
paste input "**********"
type input "**********"
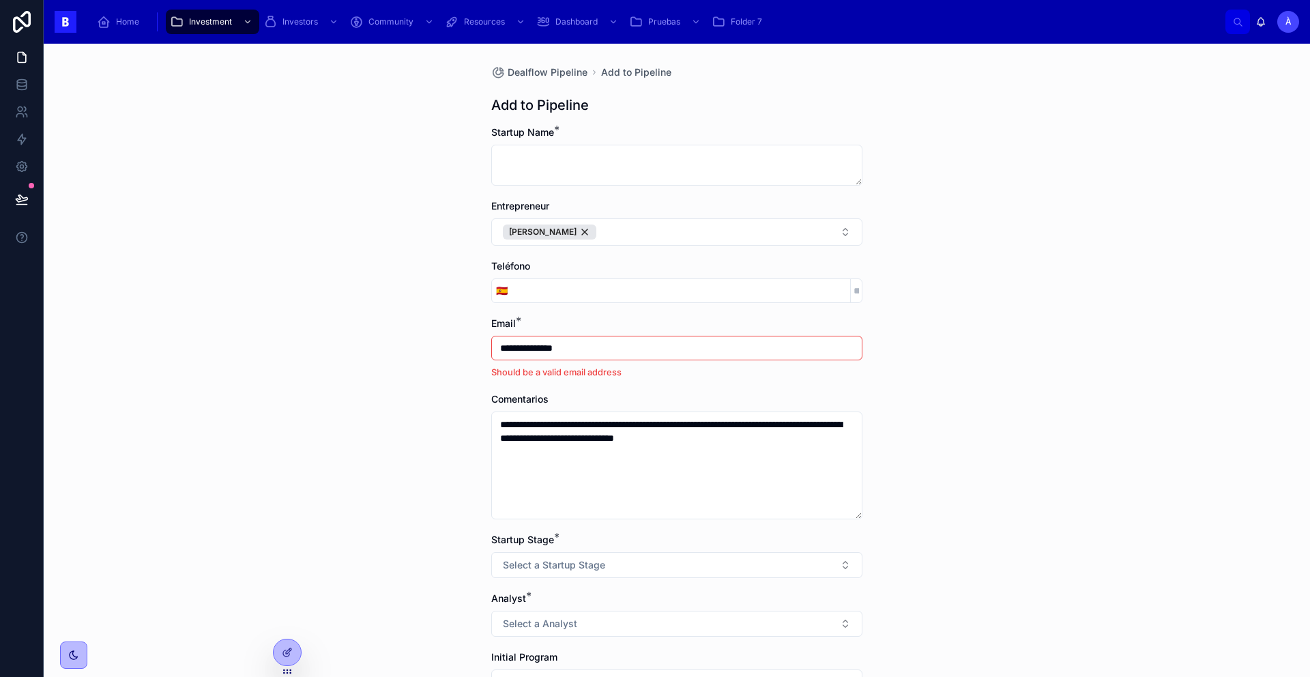
click at [540, 340] on input "**********" at bounding box center [677, 347] width 370 height 19
paste input "**********"
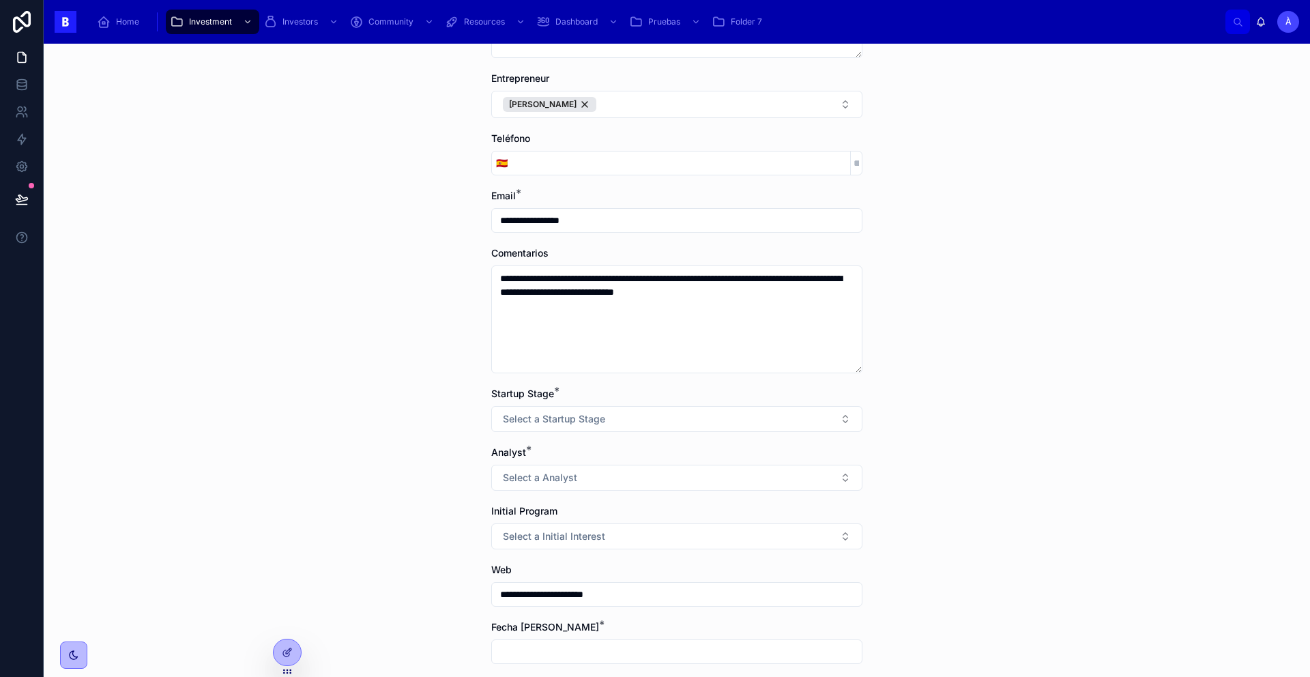
scroll to position [178, 0]
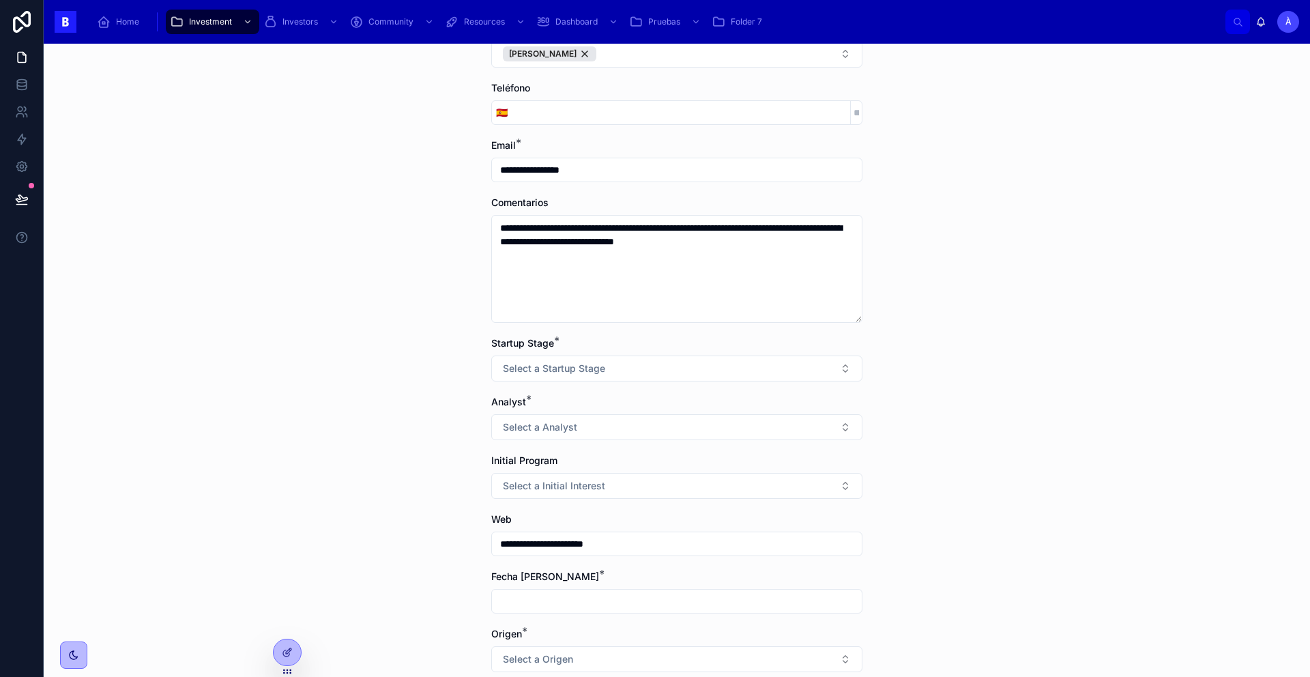
type input "**********"
click at [543, 374] on span "Select a Startup Stage" at bounding box center [554, 369] width 102 height 14
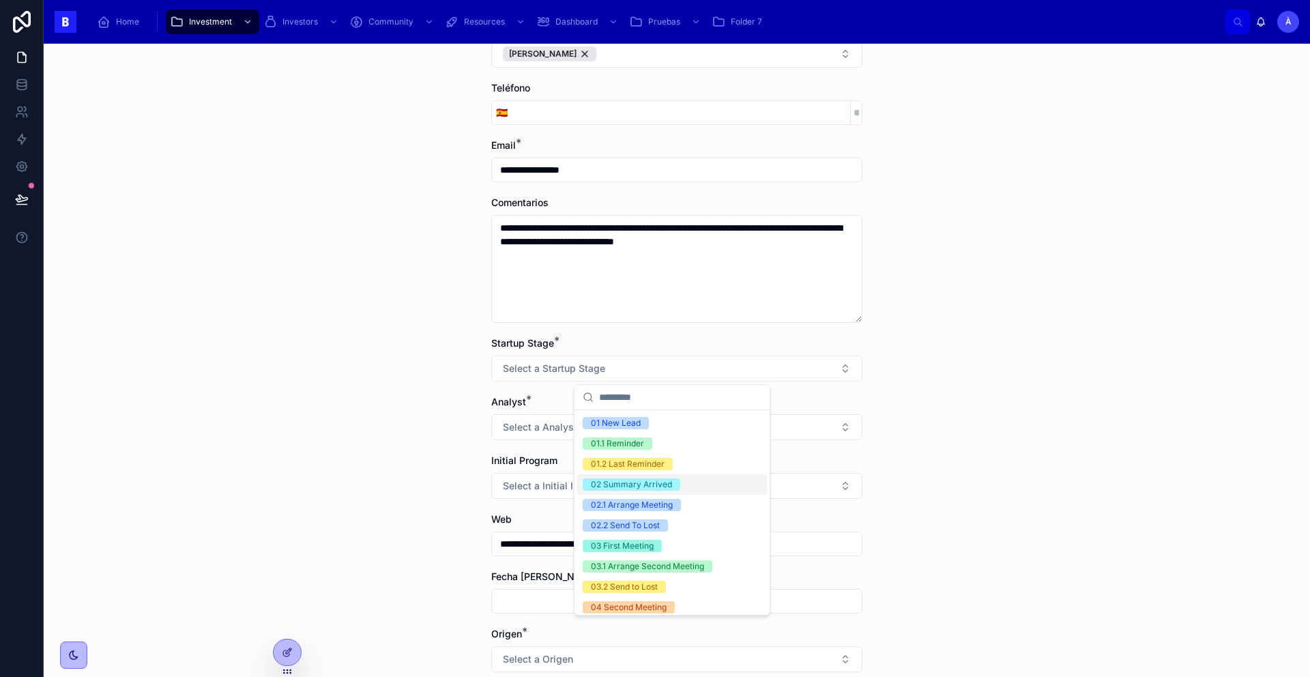
drag, startPoint x: 639, startPoint y: 485, endPoint x: 614, endPoint y: 480, distance: 25.0
click at [639, 485] on div "02 Summary Arrived" at bounding box center [631, 484] width 81 height 12
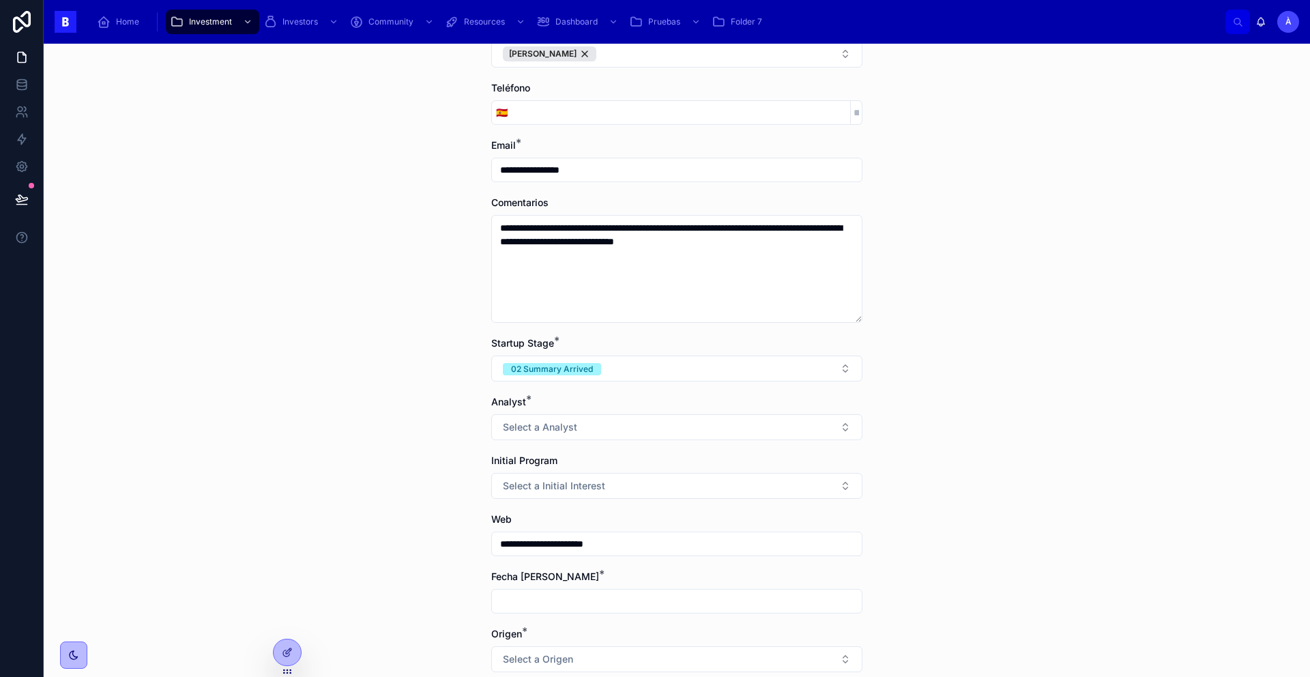
click at [528, 427] on span "Select a Analyst" at bounding box center [540, 427] width 74 height 14
click at [609, 523] on span "Àlex" at bounding box center [599, 523] width 33 height 12
click at [550, 487] on span "Select a Initial Interest" at bounding box center [554, 486] width 102 height 14
click at [603, 535] on div "Program" at bounding box center [608, 540] width 34 height 12
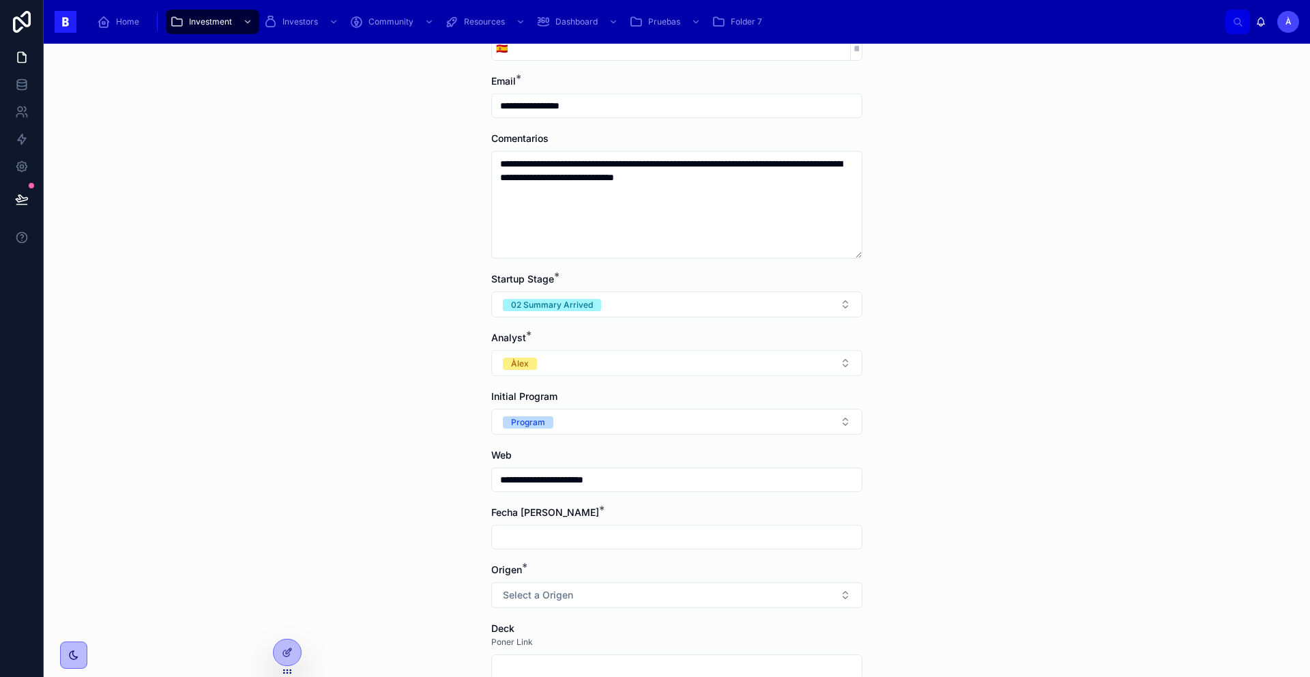
scroll to position [378, 0]
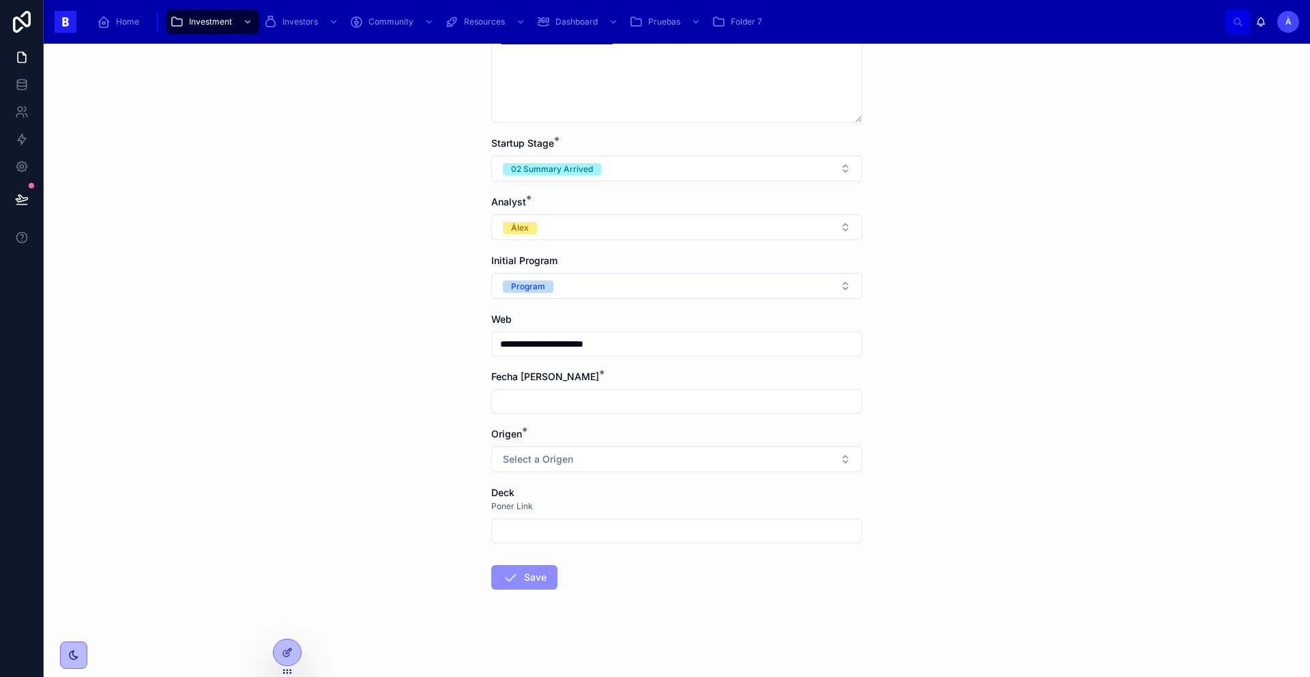
drag, startPoint x: 519, startPoint y: 400, endPoint x: 532, endPoint y: 394, distance: 14.3
click at [519, 400] on input "text" at bounding box center [677, 401] width 370 height 19
click at [676, 433] on button "[DATE]" at bounding box center [673, 434] width 54 height 25
type input "*********"
click at [676, 433] on span "[DATE]" at bounding box center [673, 434] width 54 height 25
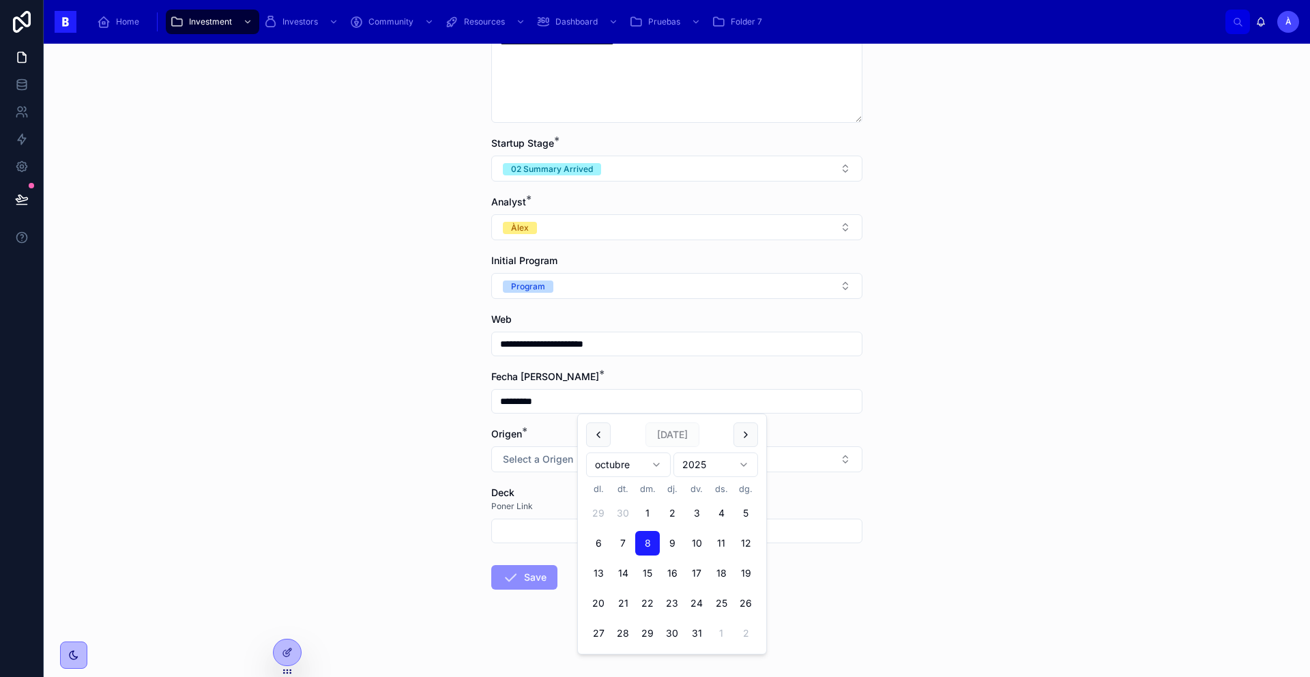
click at [381, 391] on div "**********" at bounding box center [677, 360] width 1267 height 633
click at [534, 447] on button "Select a Origen" at bounding box center [676, 459] width 371 height 26
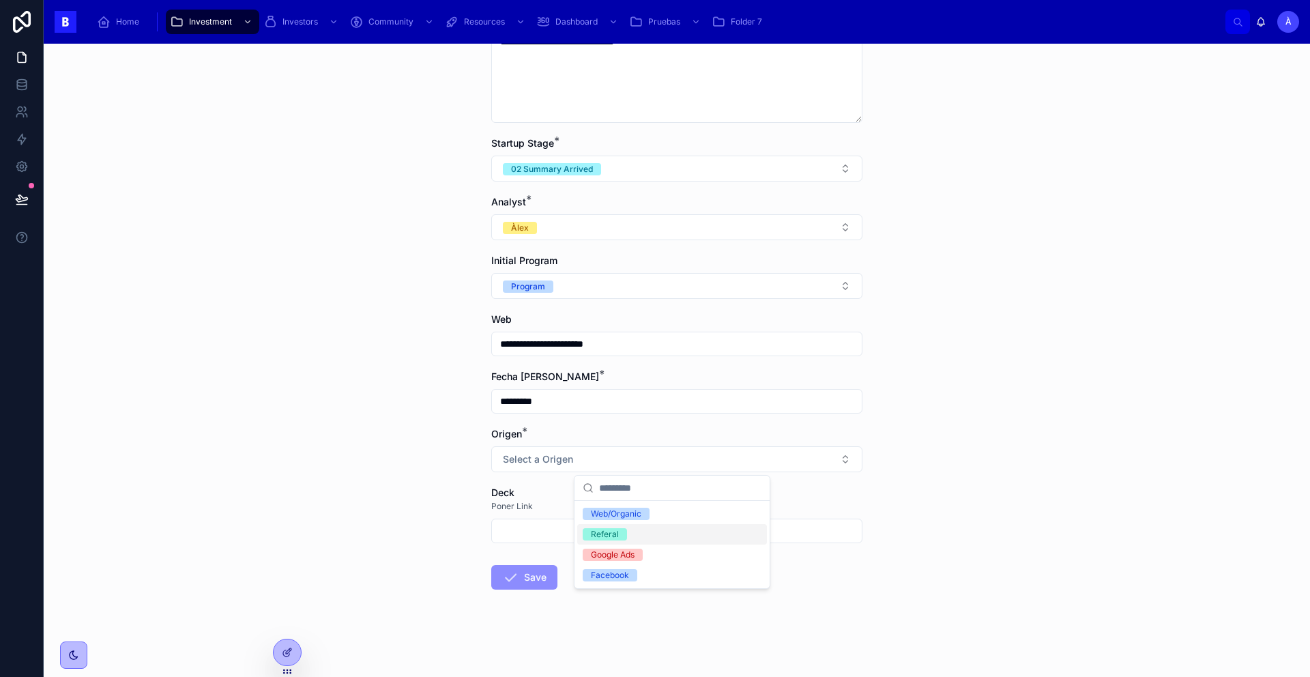
click at [609, 531] on div "Referal" at bounding box center [605, 534] width 28 height 12
click at [173, 360] on div "**********" at bounding box center [677, 360] width 1267 height 633
click at [545, 535] on input "text" at bounding box center [677, 530] width 370 height 19
type input "*"
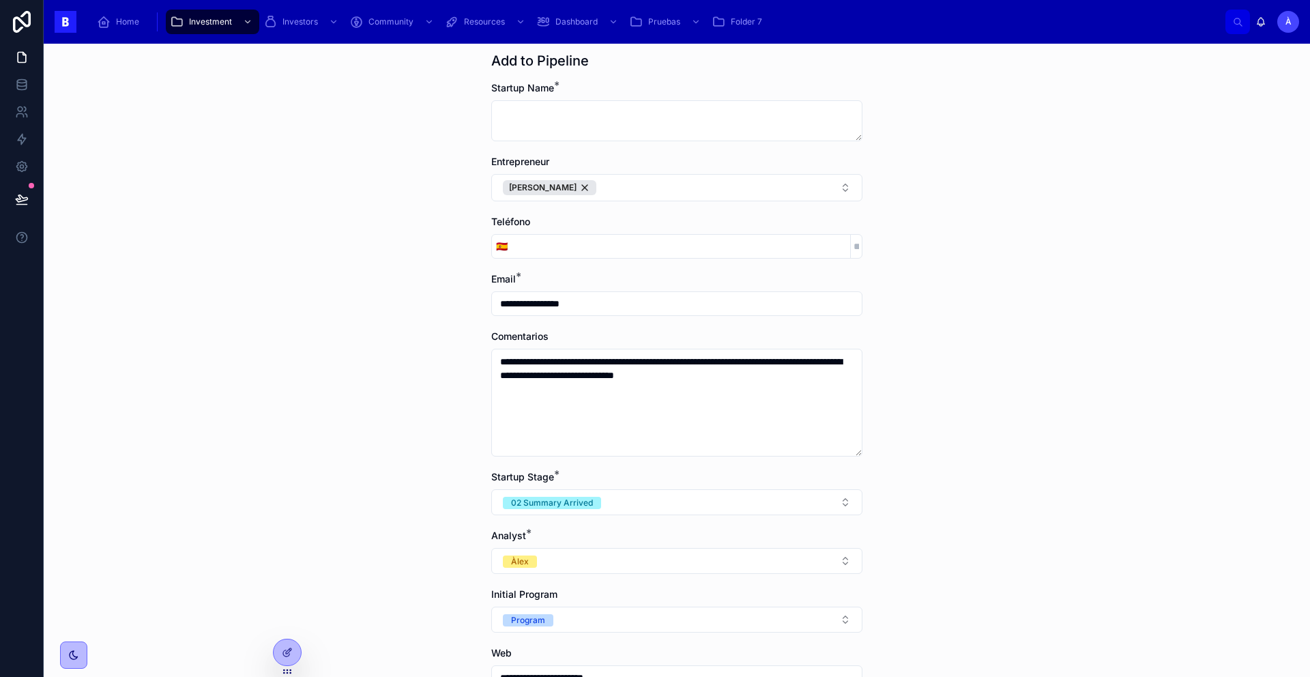
scroll to position [0, 0]
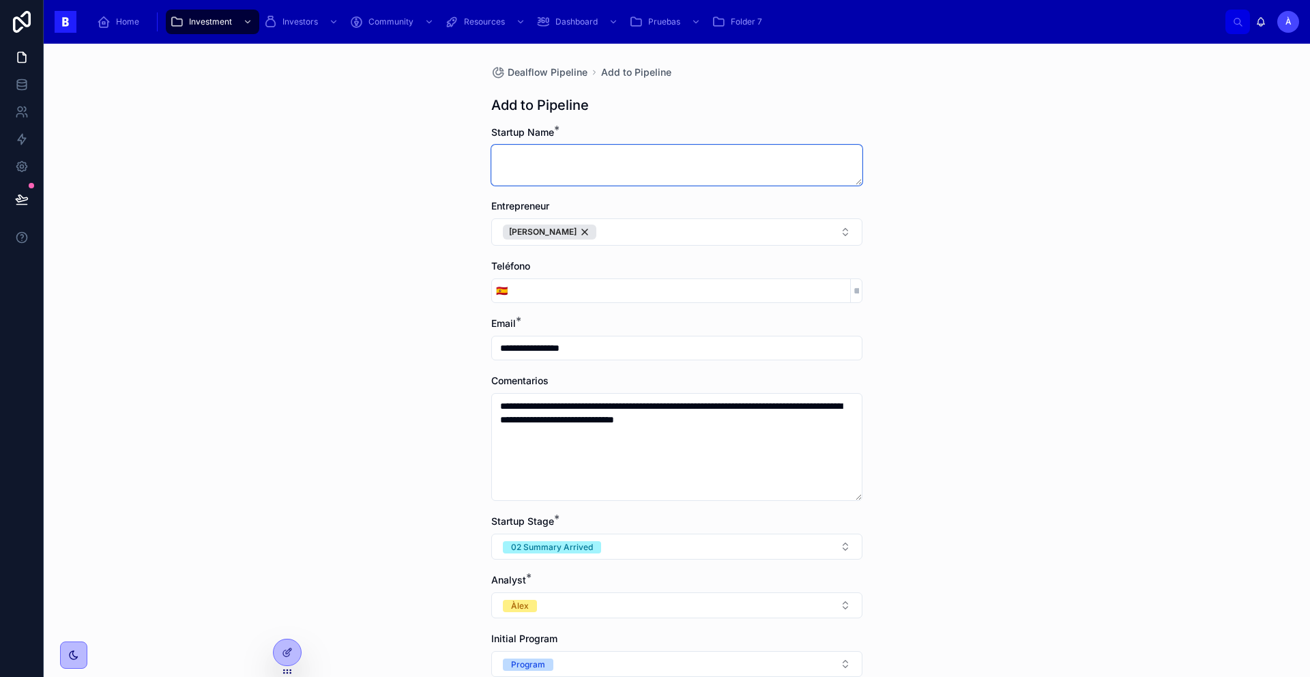
click at [504, 160] on textarea at bounding box center [676, 165] width 371 height 41
paste textarea "**********"
type textarea "**********"
click at [950, 248] on div "**********" at bounding box center [677, 360] width 1267 height 633
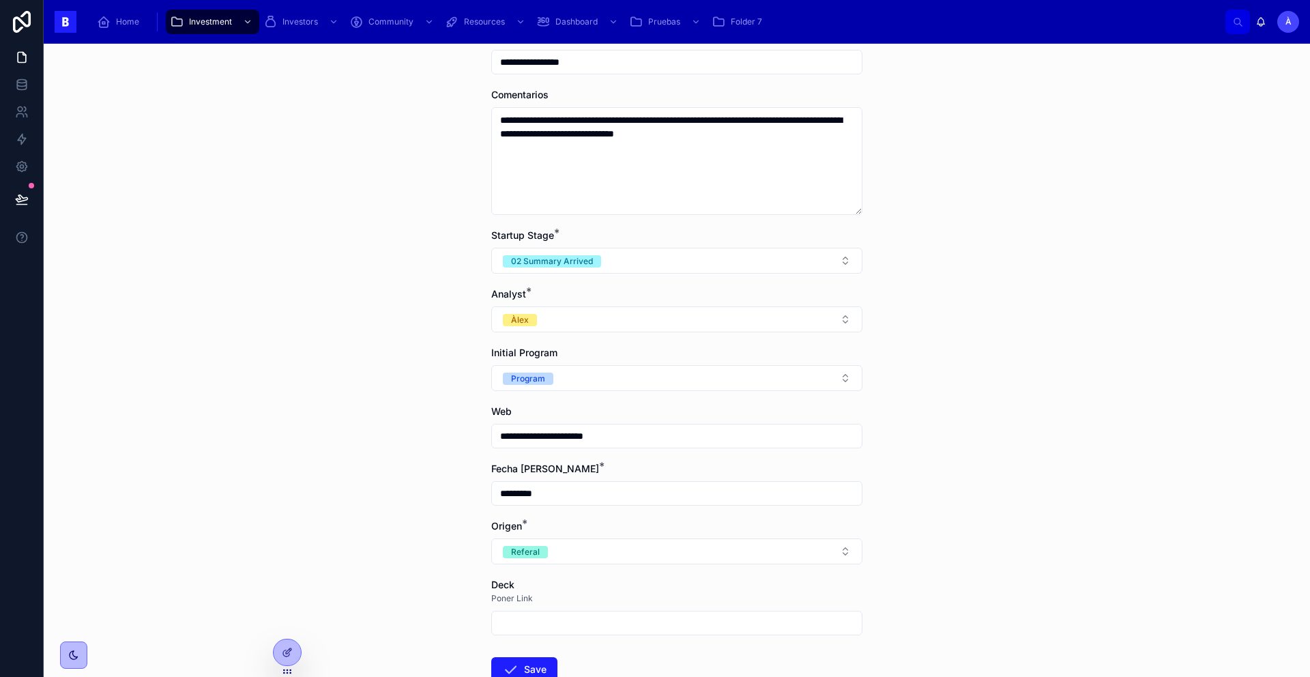
scroll to position [378, 0]
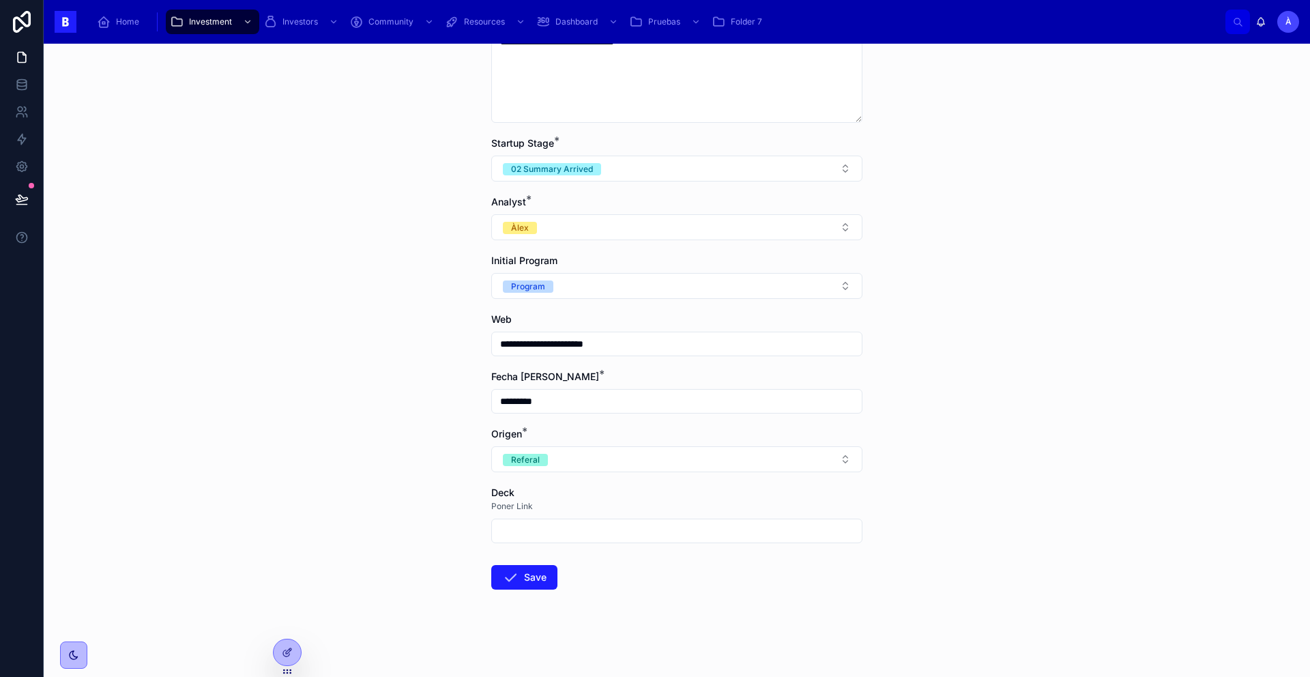
click at [517, 573] on button "Save" at bounding box center [524, 577] width 66 height 25
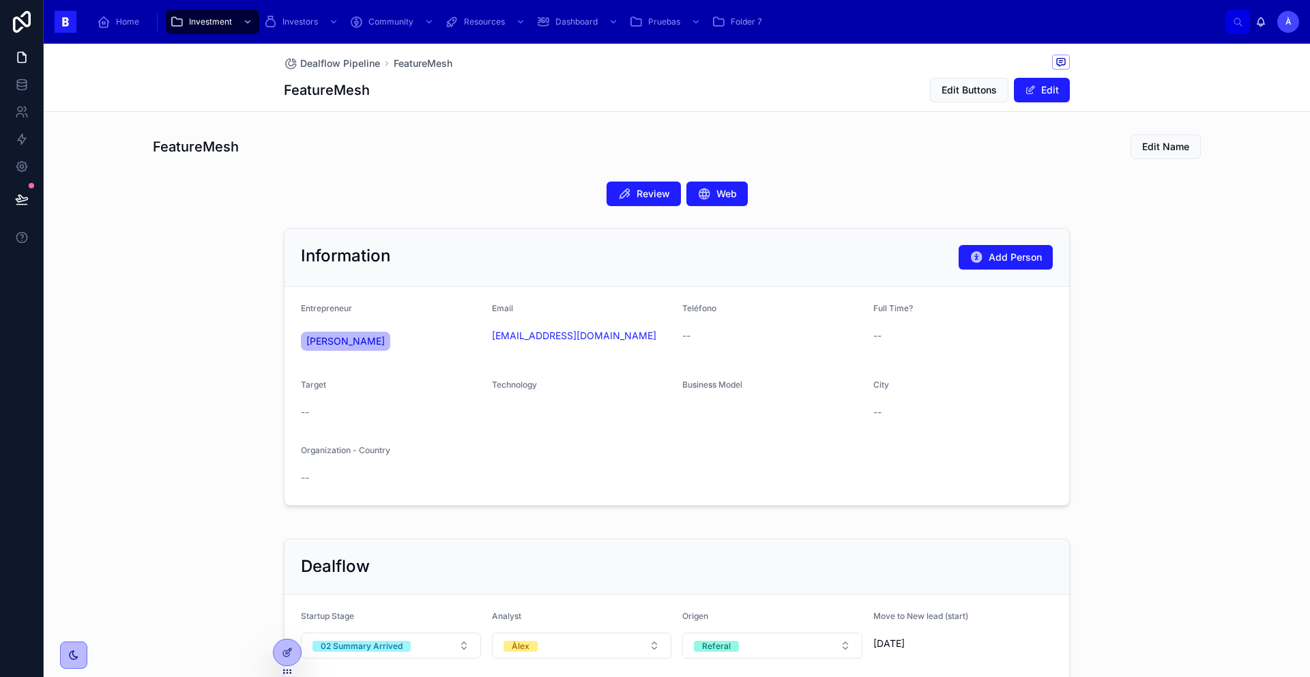
click at [1028, 94] on span at bounding box center [1030, 90] width 11 height 11
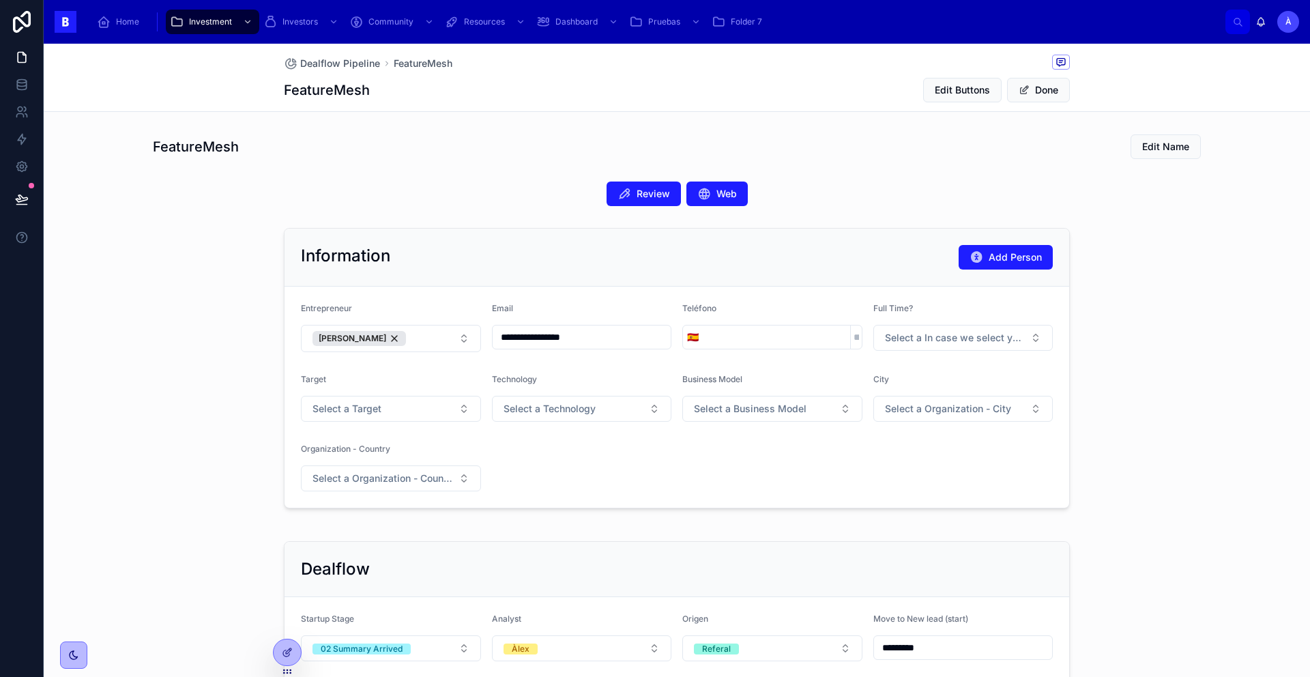
click at [925, 335] on span "Select a In case we select your project, could you commit to working on it full…" at bounding box center [955, 338] width 141 height 14
click at [900, 394] on div "Yes" at bounding box center [958, 392] width 190 height 20
click at [892, 409] on span "Select a Organization - City" at bounding box center [948, 409] width 126 height 14
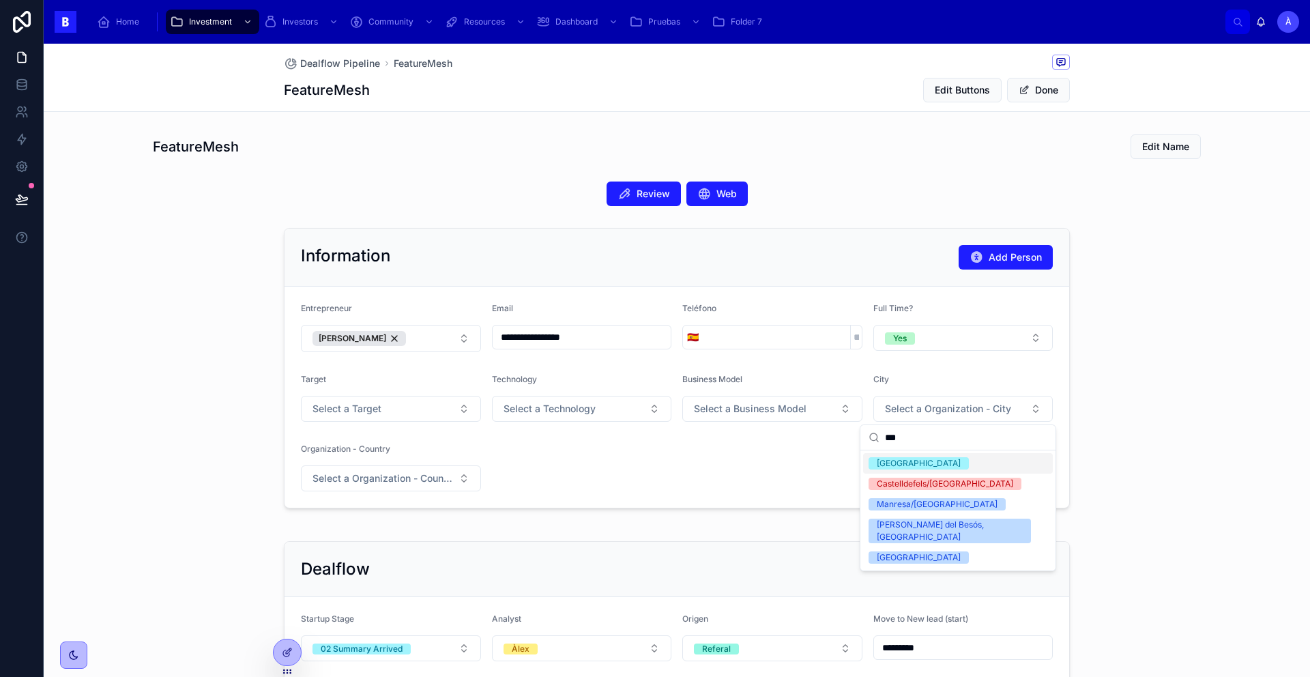
type input "***"
click at [903, 455] on div "[GEOGRAPHIC_DATA]" at bounding box center [958, 463] width 190 height 20
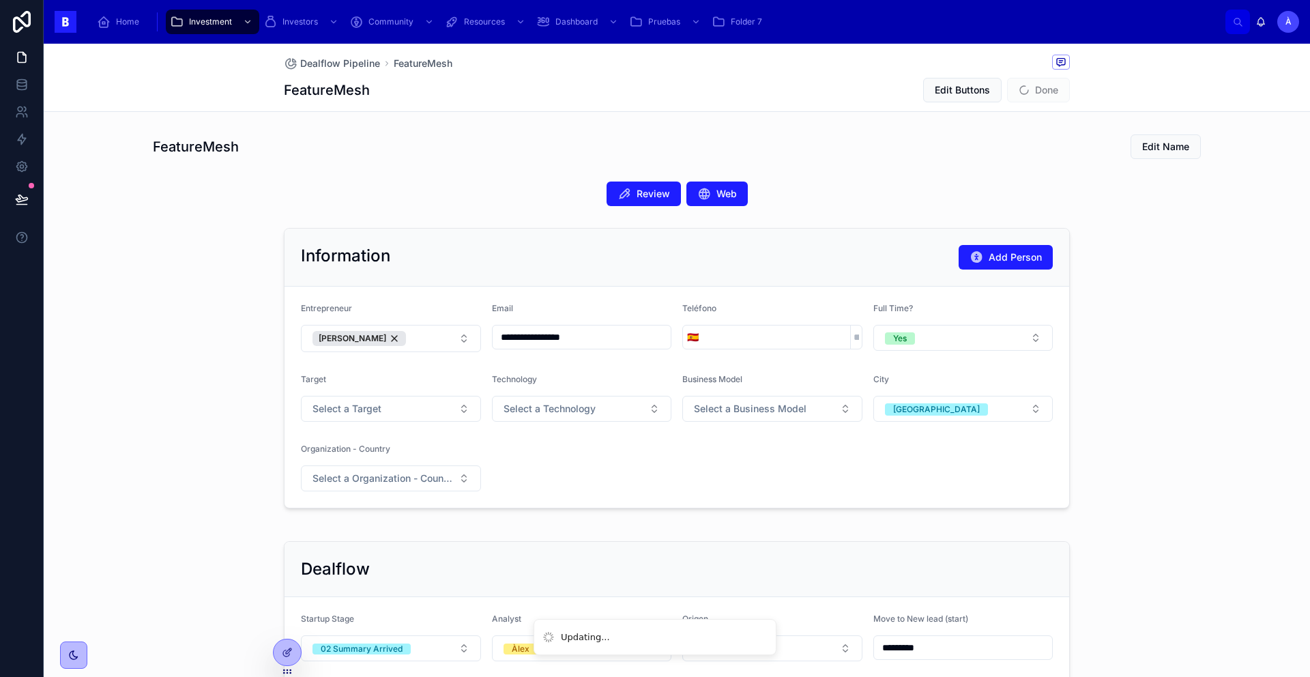
click at [420, 485] on button "Select a Organization - Country" at bounding box center [391, 478] width 180 height 26
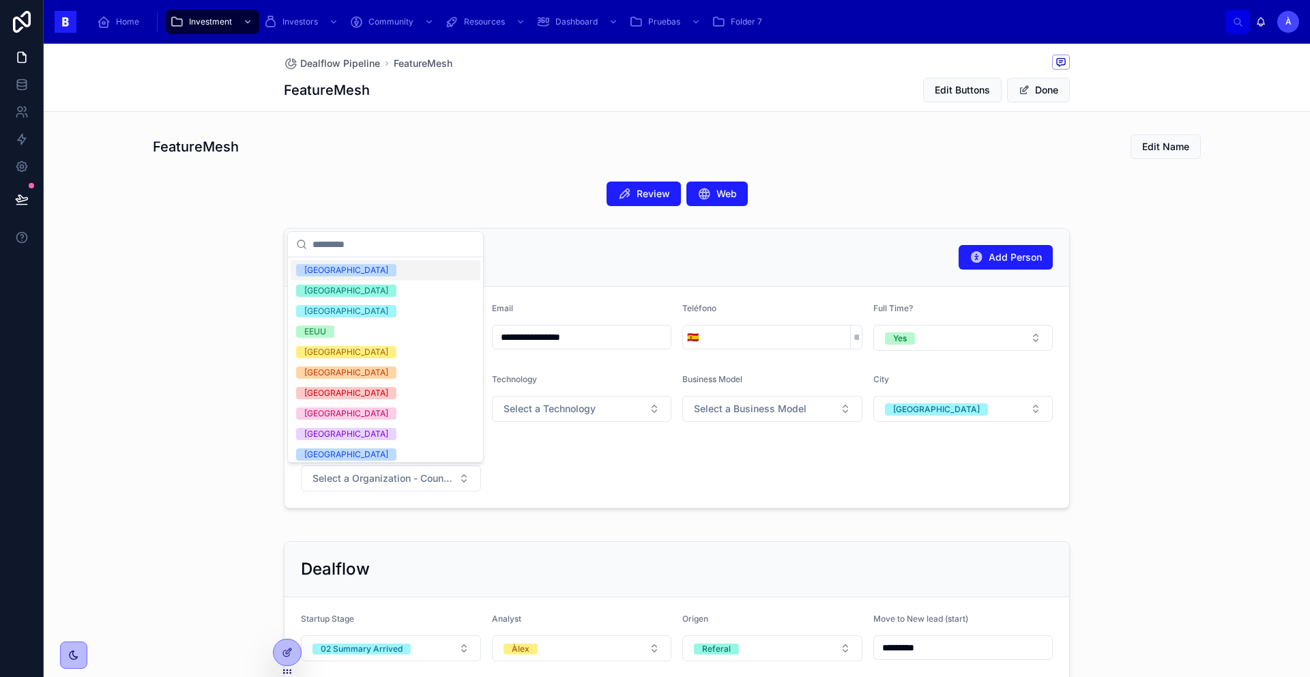
click at [318, 272] on div "[GEOGRAPHIC_DATA]" at bounding box center [346, 270] width 84 height 12
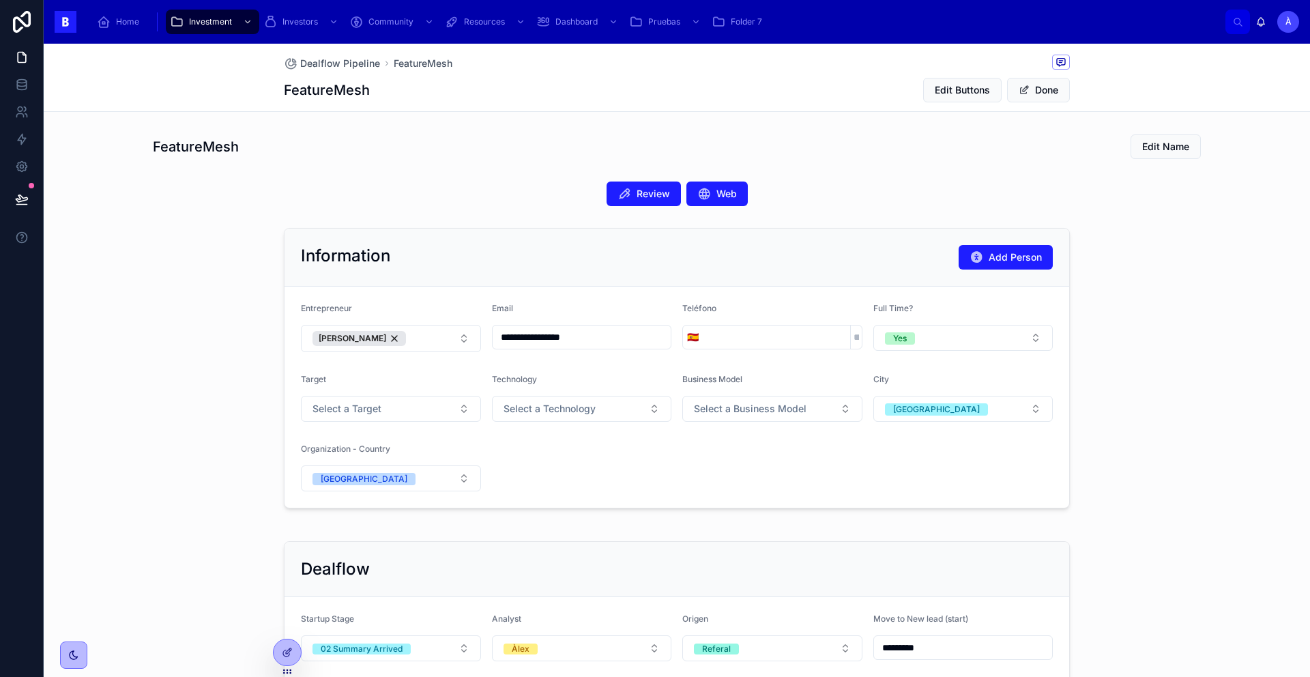
click at [1026, 92] on button "Done" at bounding box center [1038, 90] width 63 height 25
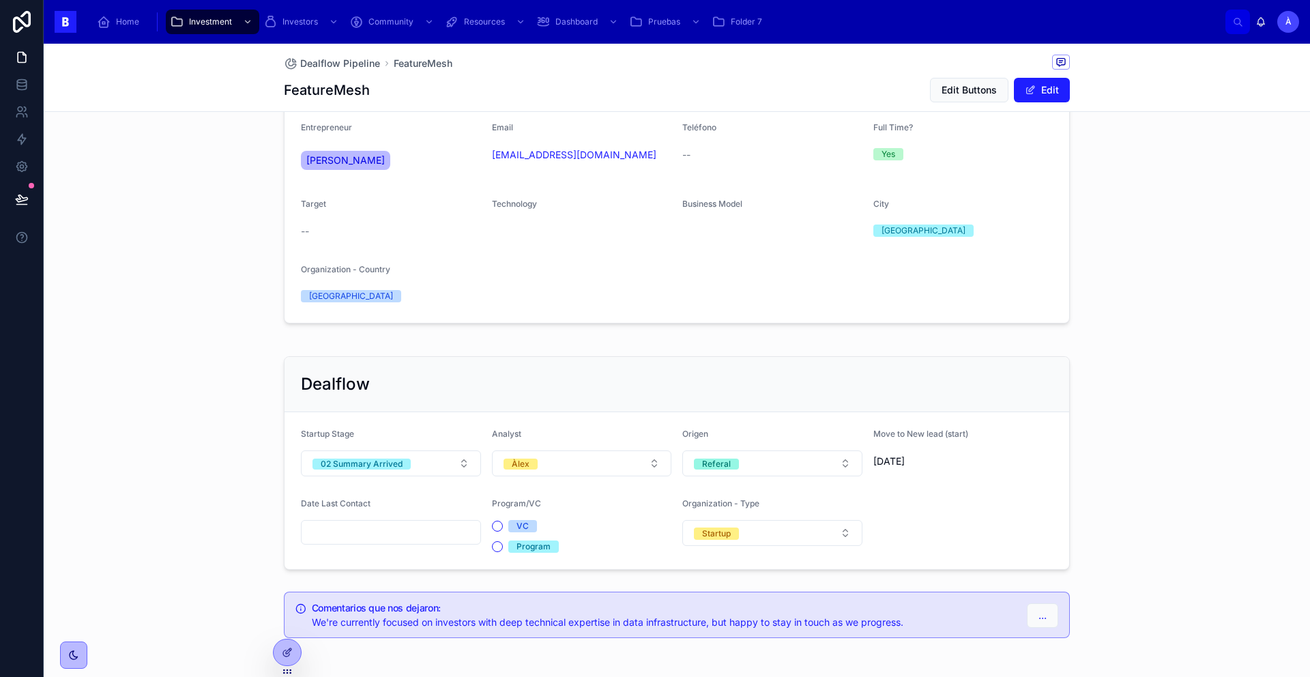
scroll to position [235, 0]
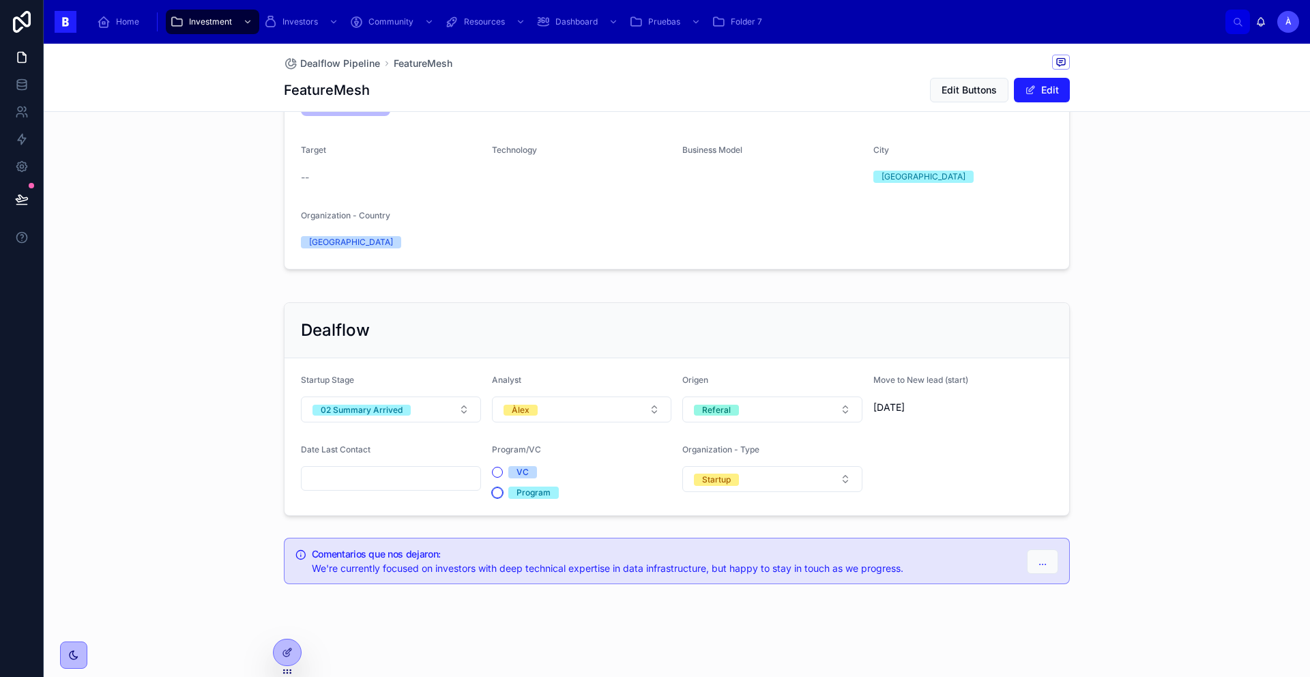
click at [493, 497] on button "Program" at bounding box center [497, 492] width 11 height 11
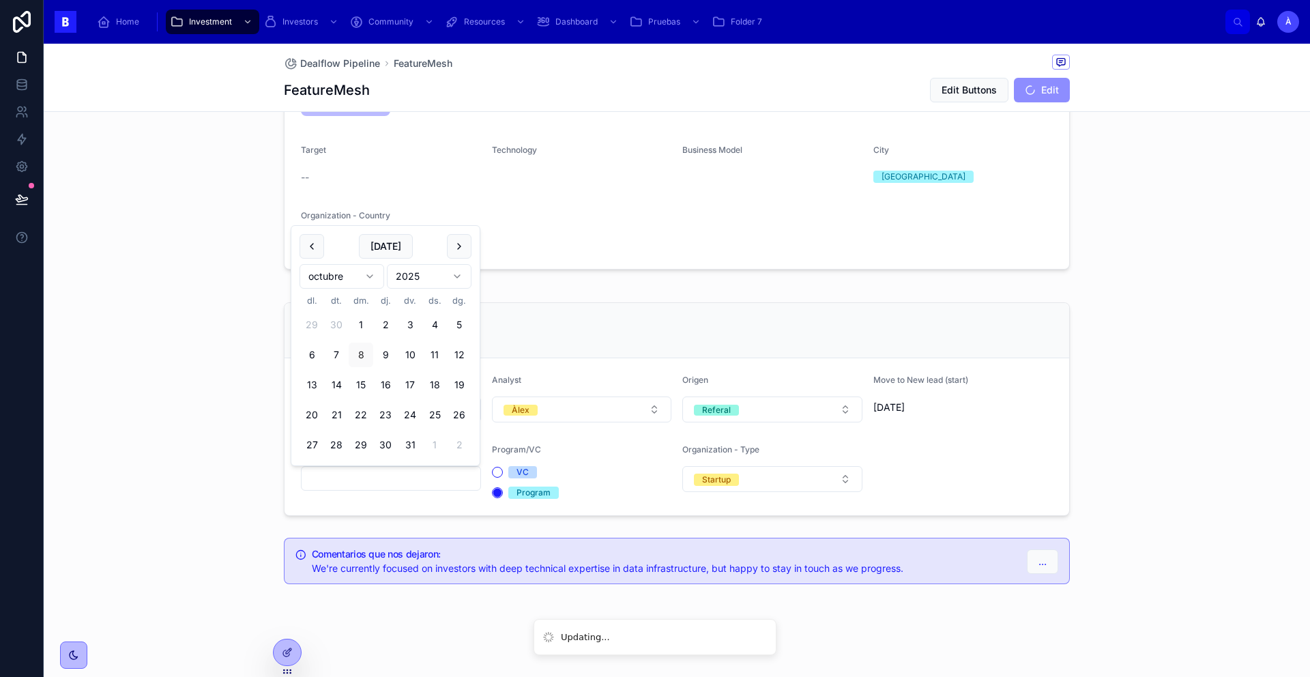
click at [416, 483] on input "text" at bounding box center [391, 478] width 179 height 19
type input "*********"
click at [383, 240] on span "[DATE]" at bounding box center [386, 246] width 54 height 25
click at [182, 293] on div "FeatureMesh Edit Name Review Web Information Add Person Entrepreneur [PERSON_NA…" at bounding box center [677, 242] width 1267 height 696
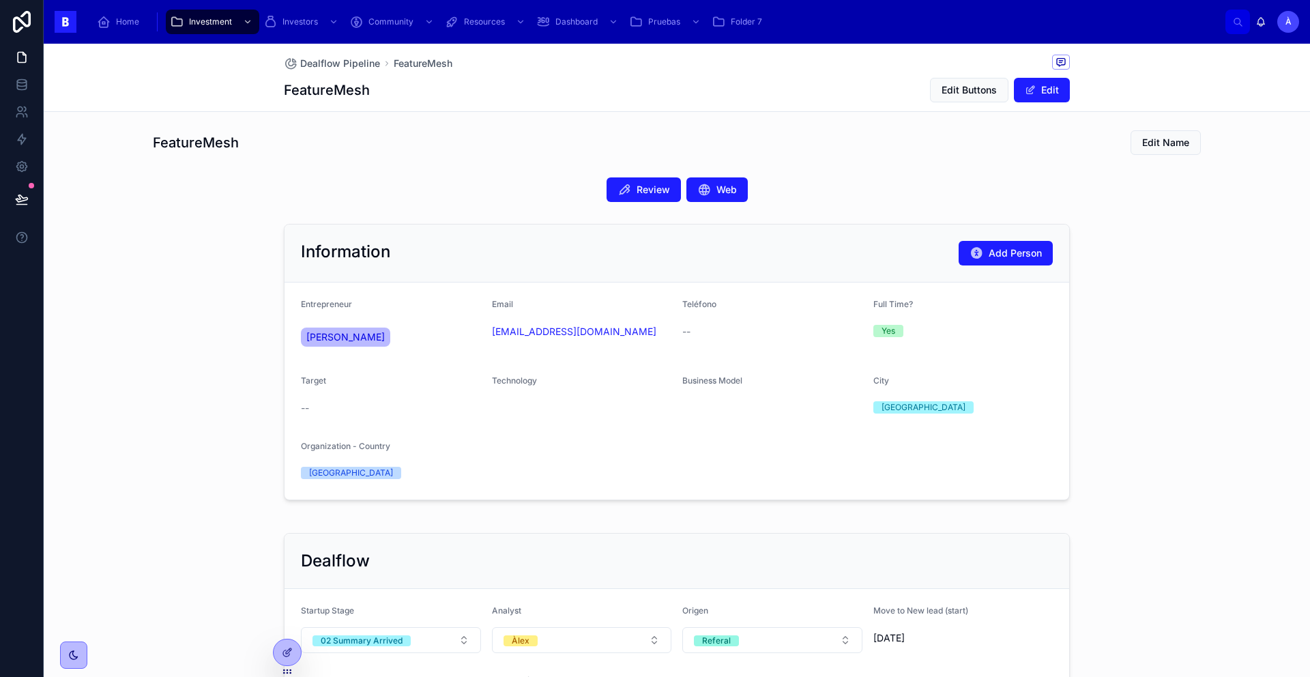
scroll to position [0, 0]
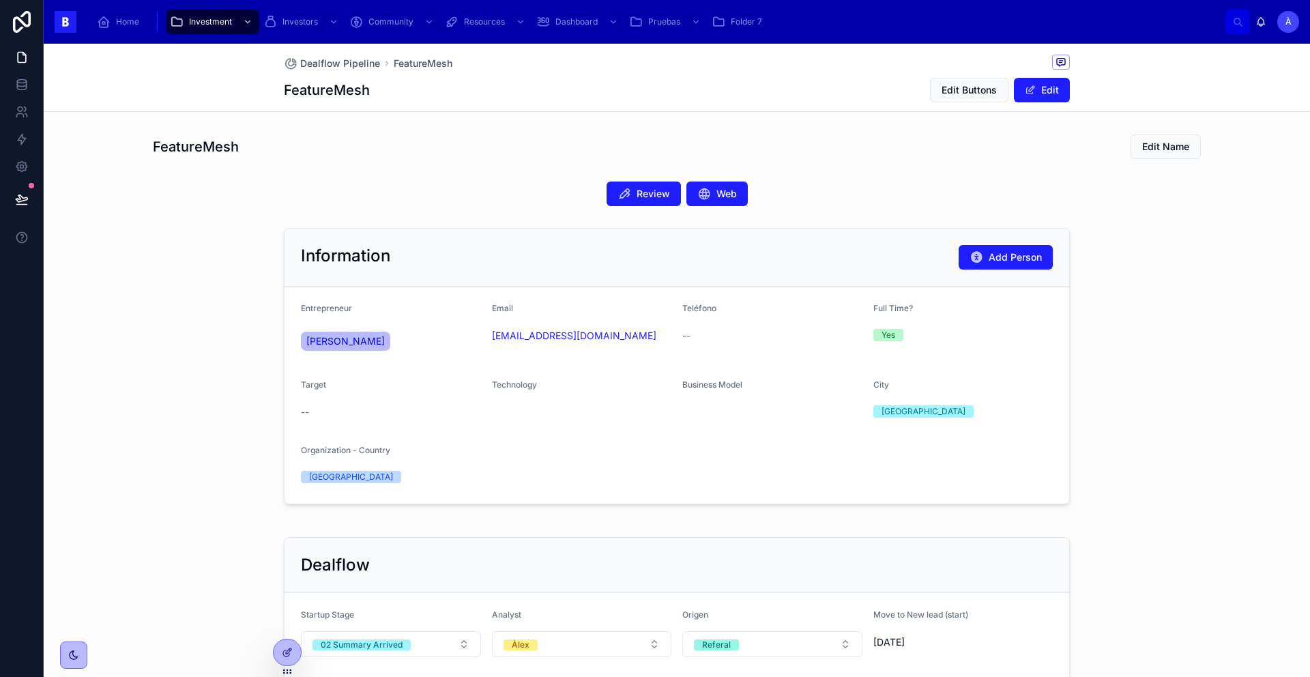
click at [376, 184] on div "Review Web" at bounding box center [677, 194] width 786 height 25
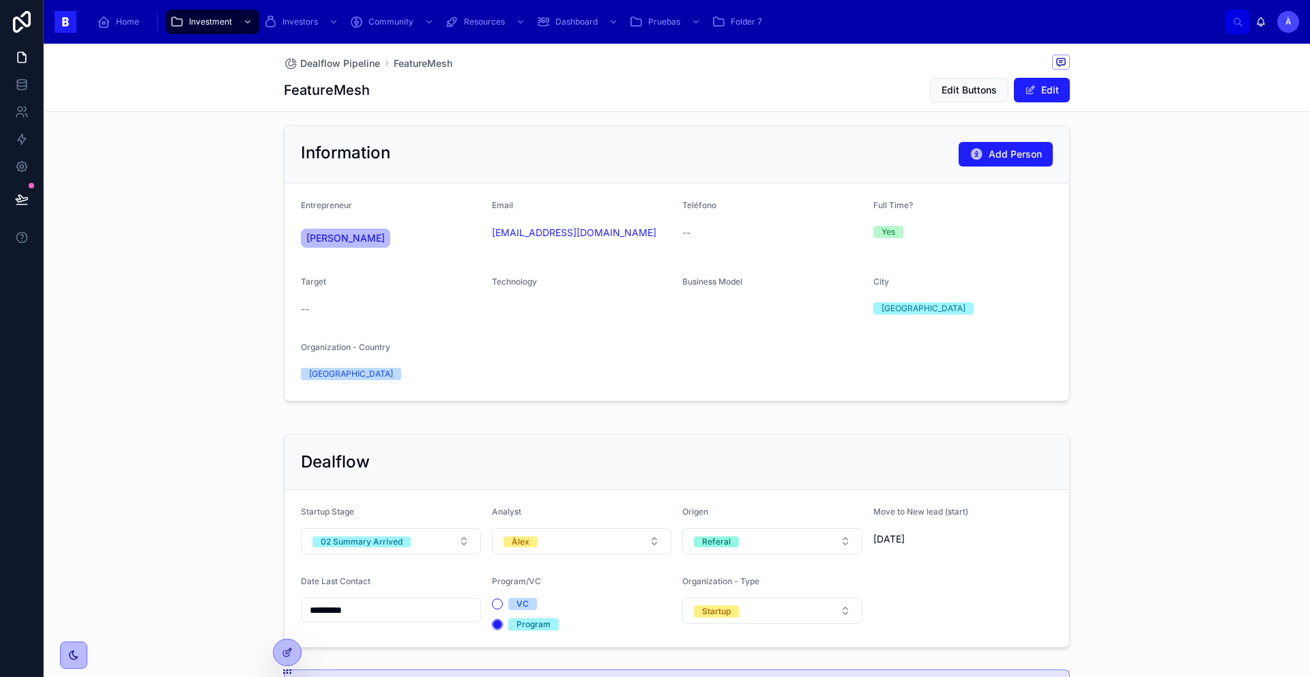
scroll to position [235, 0]
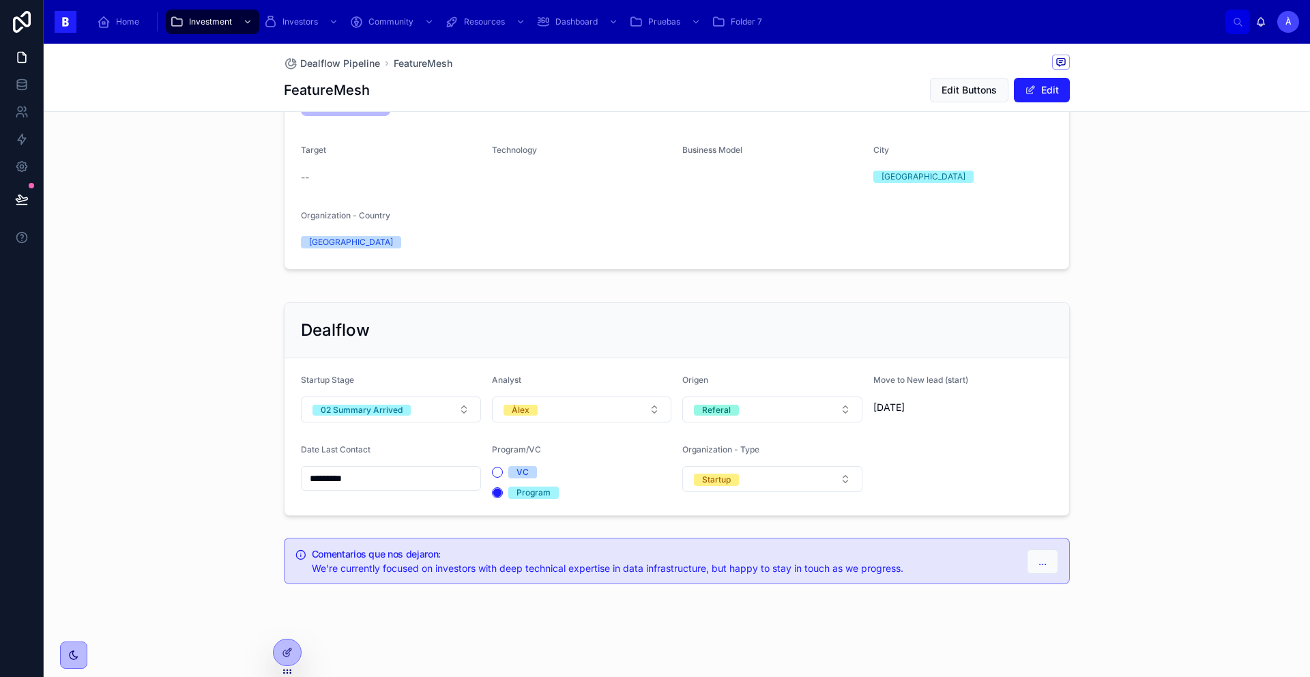
click at [396, 409] on div "02 Summary Arrived" at bounding box center [362, 410] width 82 height 11
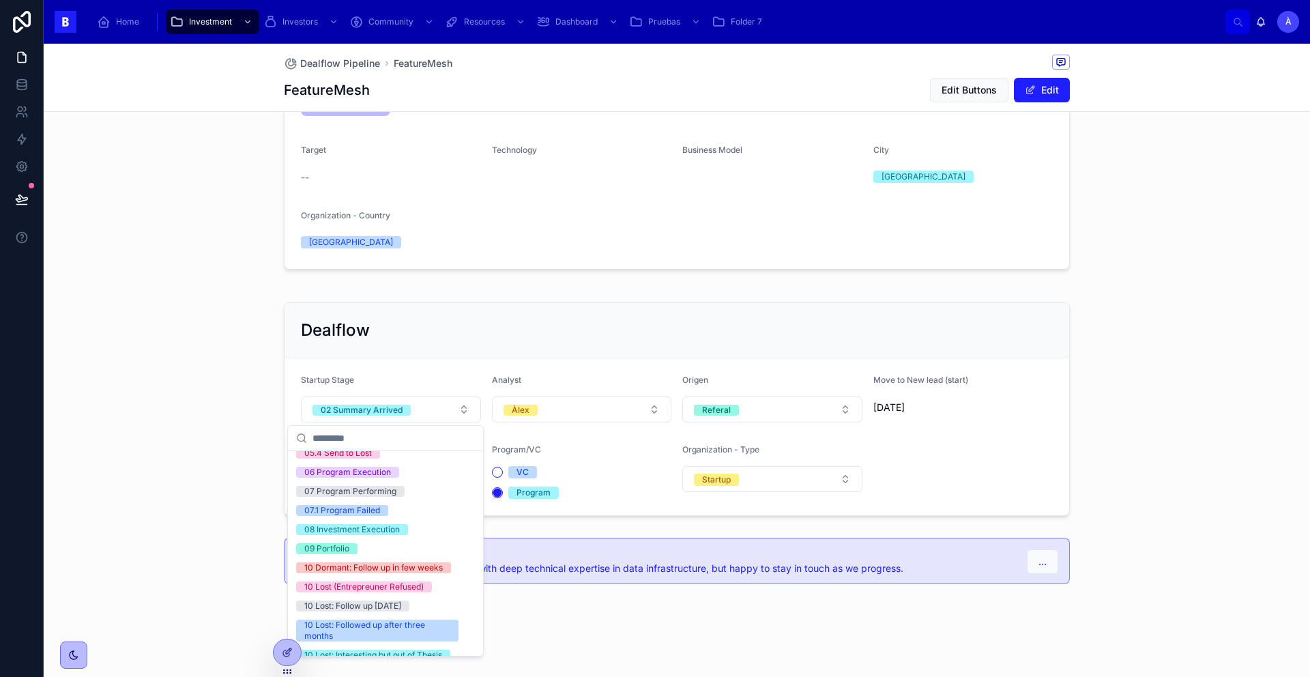
scroll to position [450, 0]
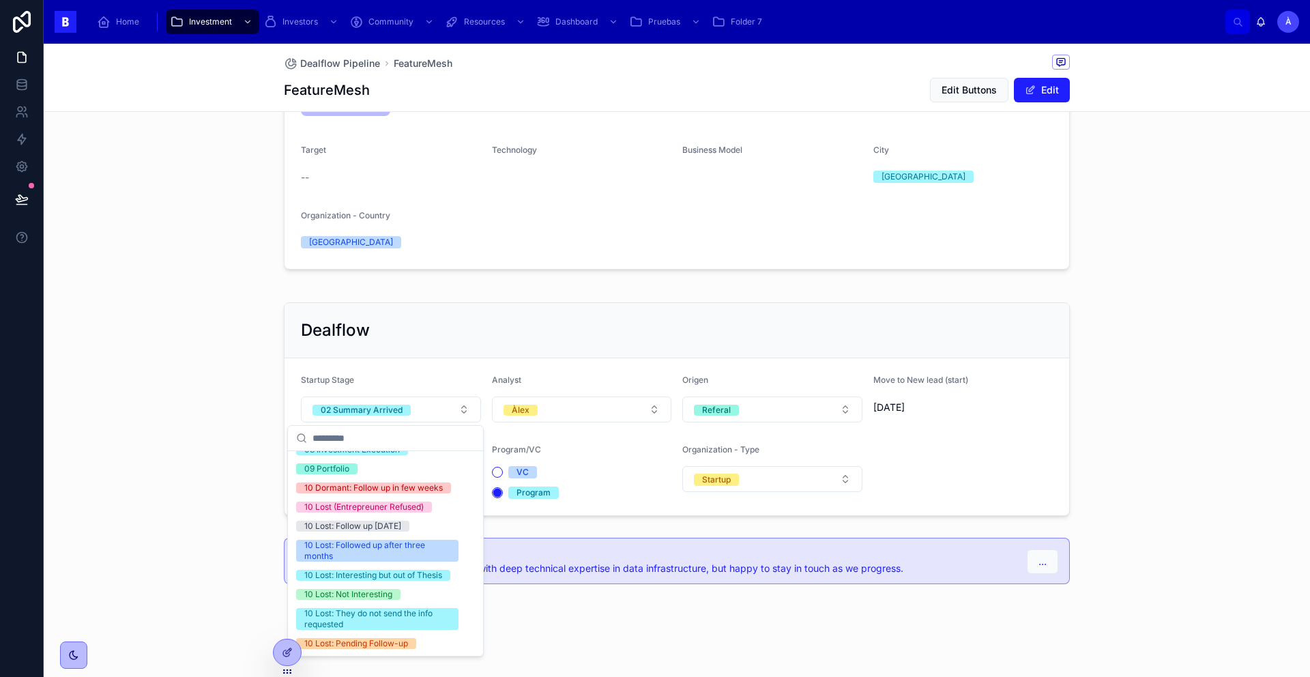
click at [361, 644] on div "10 Lost: Pending Follow-up" at bounding box center [356, 643] width 104 height 11
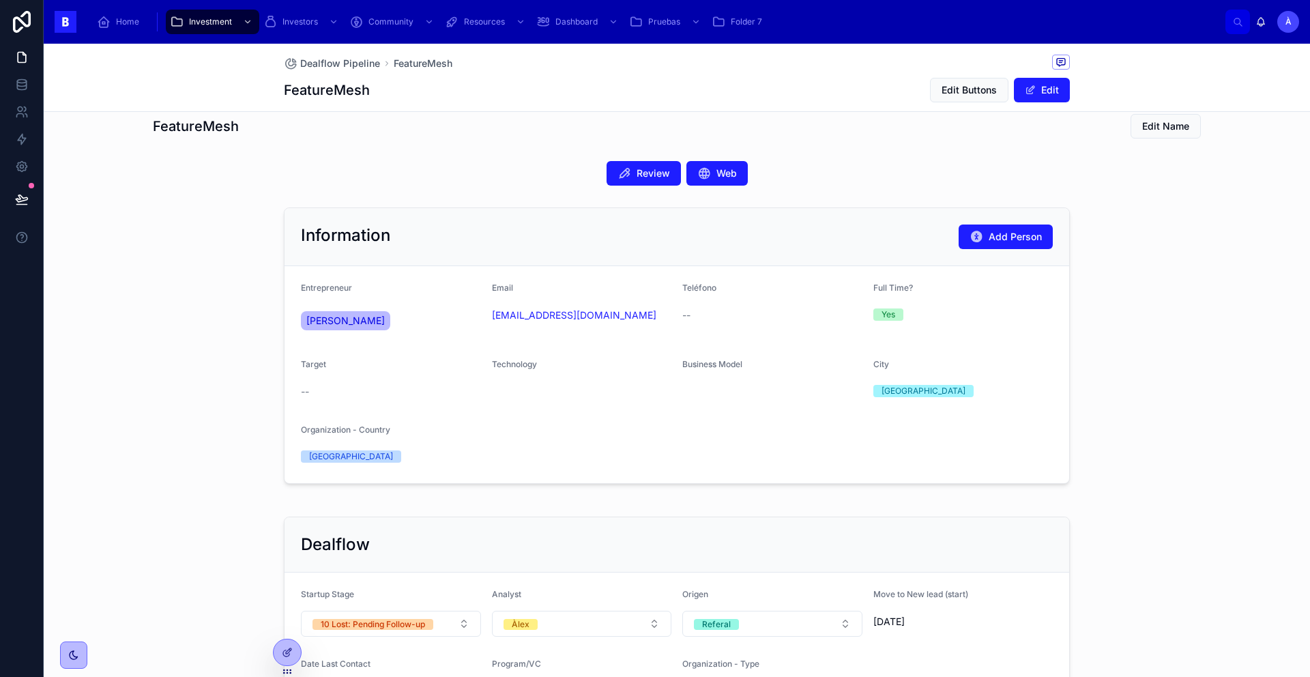
scroll to position [0, 0]
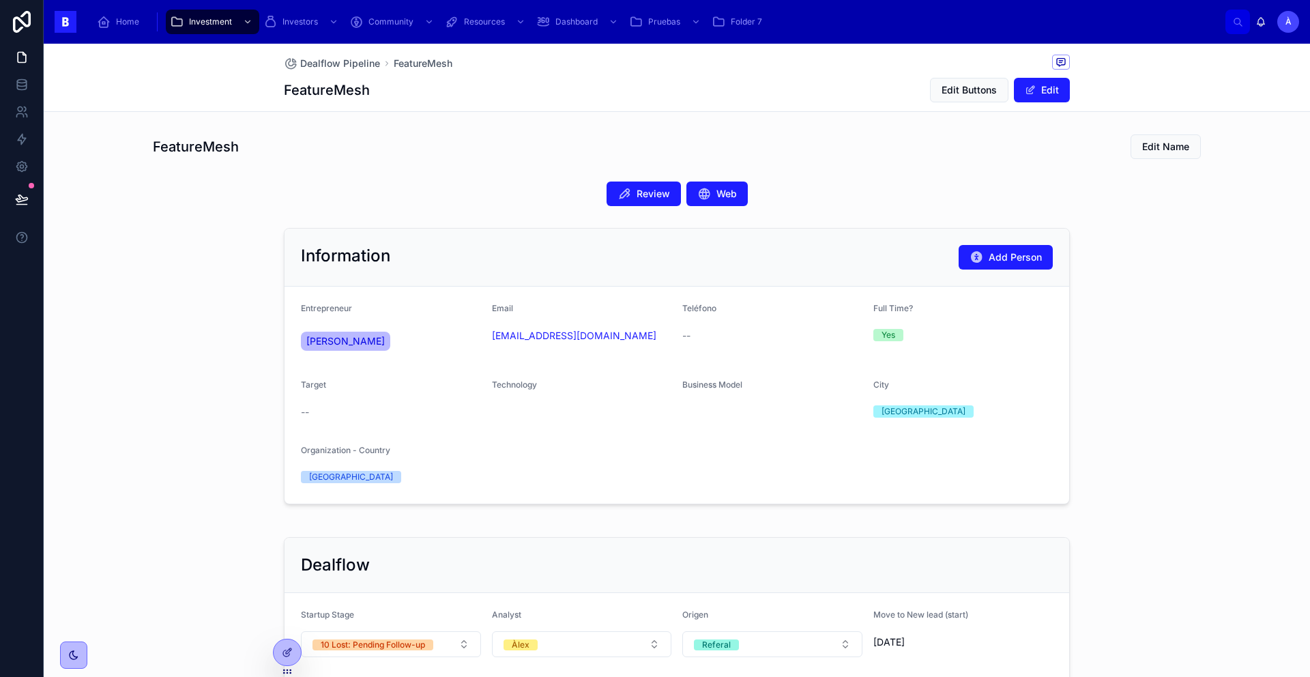
click at [648, 200] on span "Review" at bounding box center [653, 194] width 33 height 14
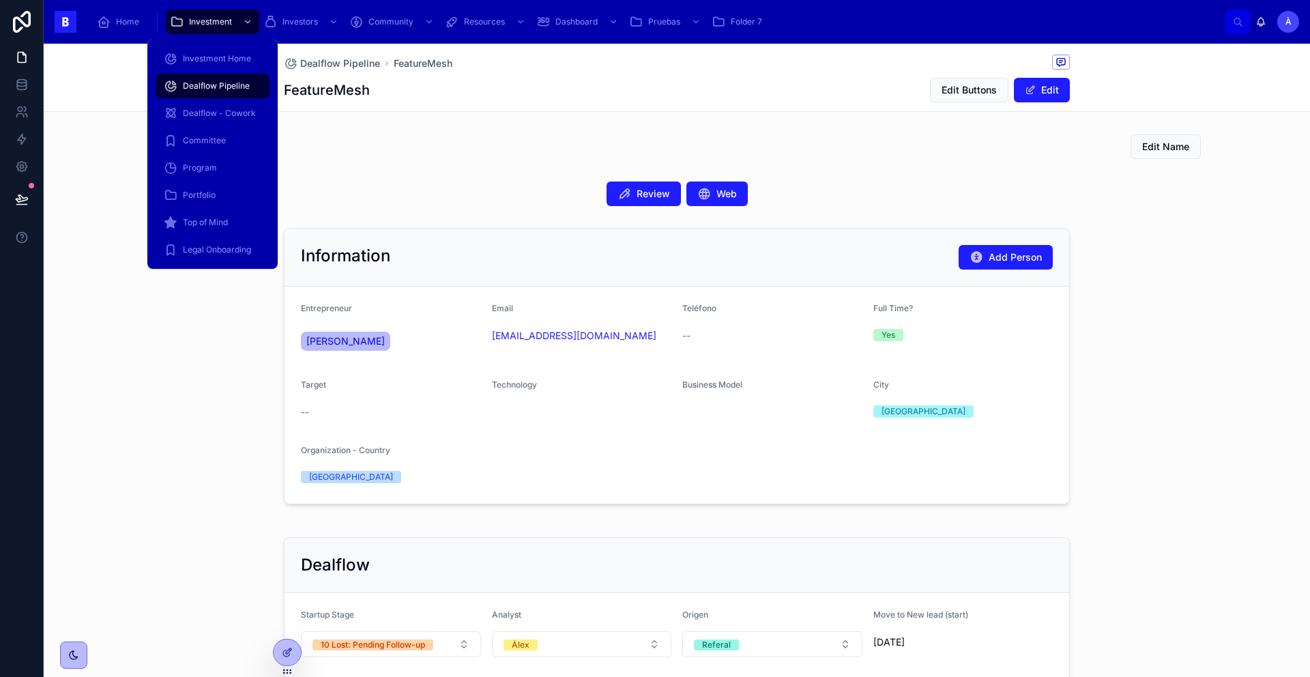
click at [222, 84] on span "Dealflow Pipeline" at bounding box center [216, 86] width 67 height 11
